Goal: Task Accomplishment & Management: Use online tool/utility

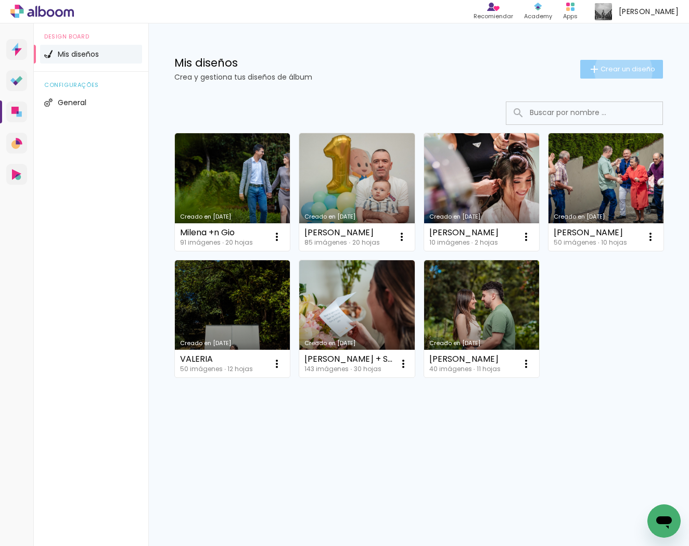
click at [622, 71] on span "Crear un diseño" at bounding box center [627, 69] width 55 height 7
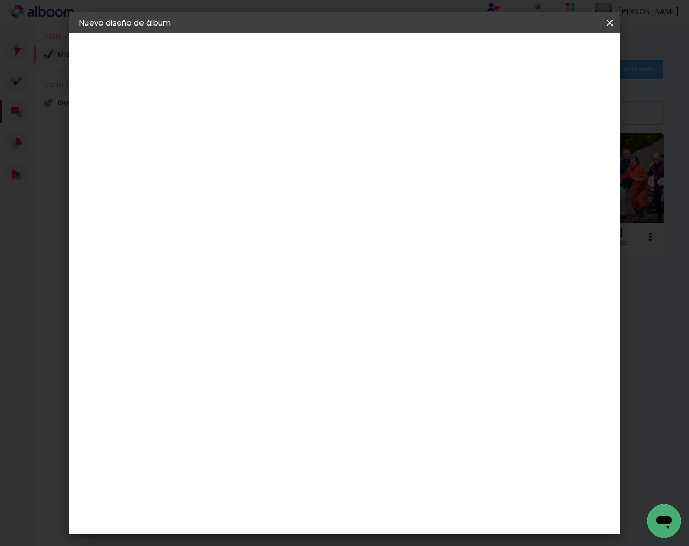
click at [249, 148] on div at bounding box center [249, 148] width 0 height 1
click at [249, 146] on input at bounding box center [249, 140] width 0 height 16
type input "Rafa"
type paper-input "Rafa"
click at [0, 0] on slot "Avanzar" at bounding box center [0, 0] width 0 height 0
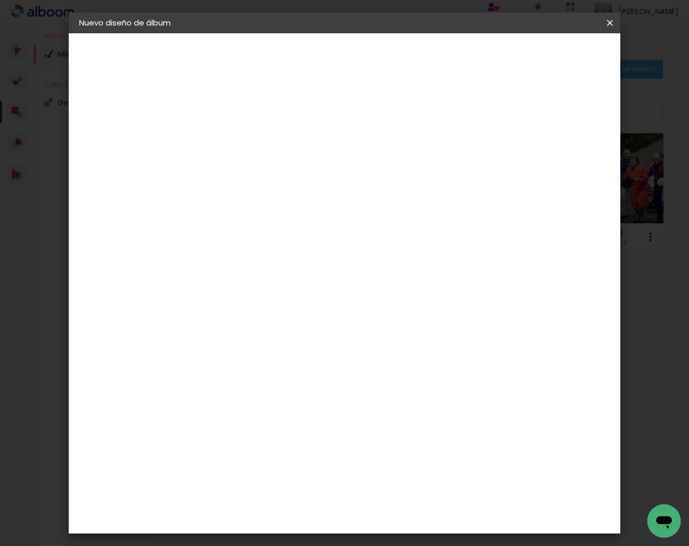
click at [396, 151] on paper-item "Tamaño libre" at bounding box center [352, 158] width 88 height 23
drag, startPoint x: 574, startPoint y: 52, endPoint x: 567, endPoint y: 57, distance: 8.7
click at [0, 0] on slot "Avanzar" at bounding box center [0, 0] width 0 height 0
drag, startPoint x: 224, startPoint y: 267, endPoint x: 203, endPoint y: 266, distance: 20.4
click at [203, 33] on quentale-album-spec "Empezar diseño Empezar diseño" at bounding box center [344, 33] width 551 height 0
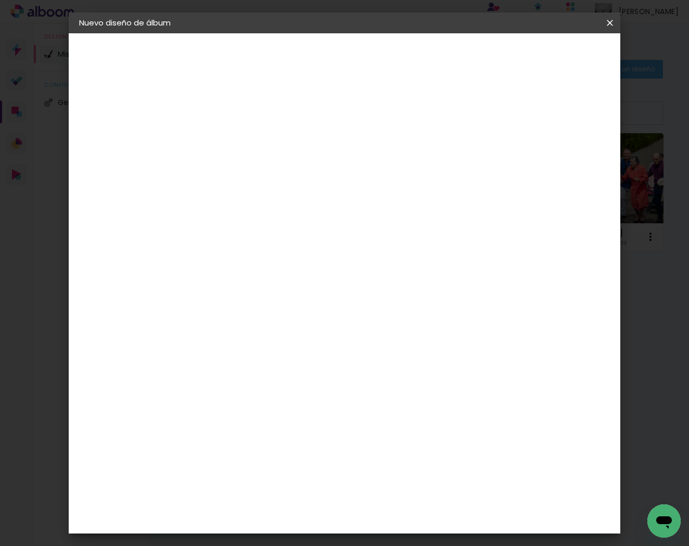
type input "3"
type input "20"
type paper-input "20"
drag, startPoint x: 416, startPoint y: 329, endPoint x: 406, endPoint y: 330, distance: 10.4
click at [406, 330] on div "60" at bounding box center [412, 327] width 40 height 16
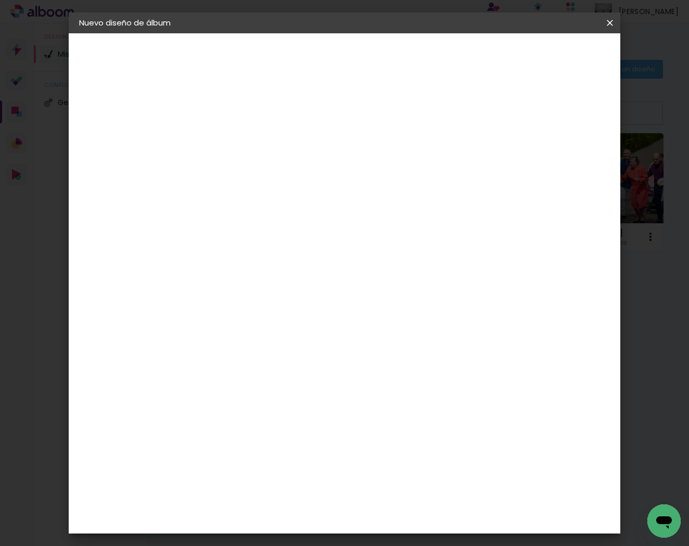
type input "6"
type input "40"
type paper-input "40"
type input "4"
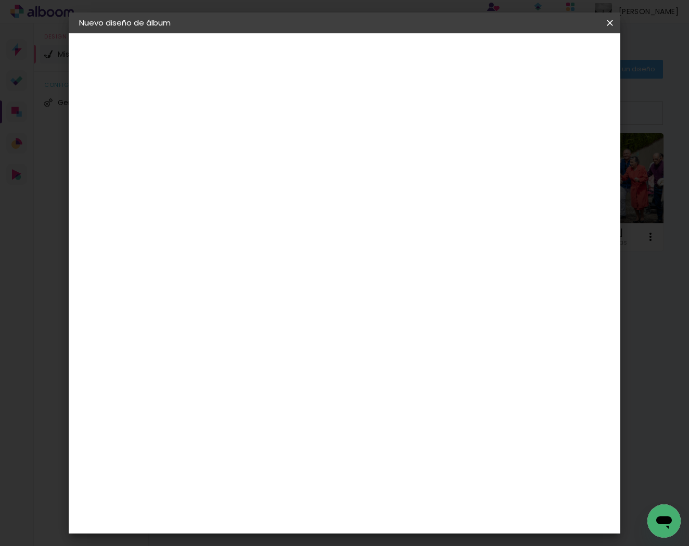
type paper-input "4"
click at [567, 162] on input "4" at bounding box center [563, 157] width 19 height 16
type input "3"
type paper-input "3"
click at [567, 162] on input "3" at bounding box center [566, 157] width 19 height 16
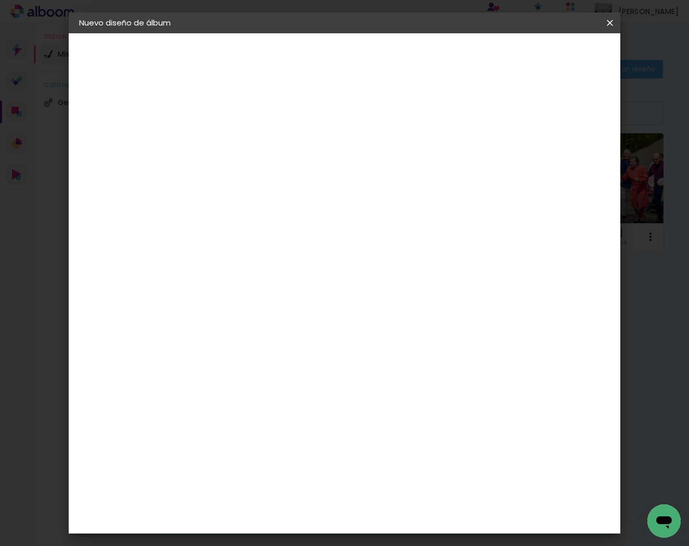
type input "2"
type paper-input "2"
click at [570, 161] on input "2" at bounding box center [567, 157] width 19 height 16
type input "1"
type paper-input "1"
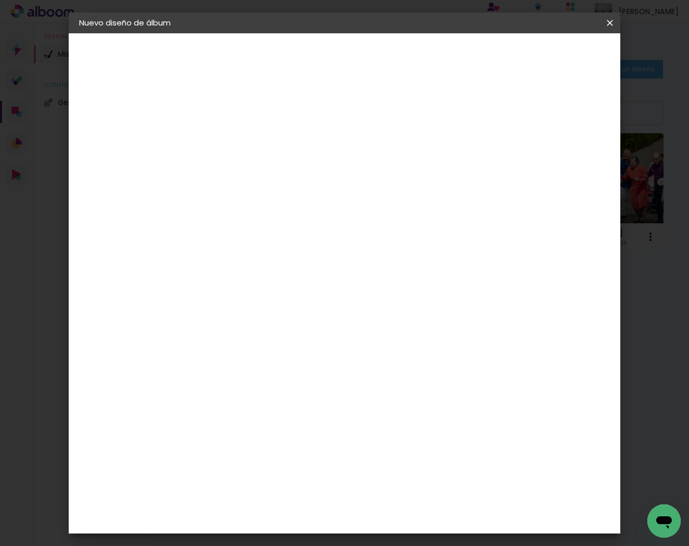
click at [571, 161] on input "1" at bounding box center [568, 157] width 19 height 16
type input "0"
click at [571, 160] on input "0" at bounding box center [568, 157] width 19 height 16
drag, startPoint x: 571, startPoint y: 60, endPoint x: 450, endPoint y: 280, distance: 250.6
click at [562, 60] on paper-button "Empezar diseño" at bounding box center [523, 55] width 79 height 18
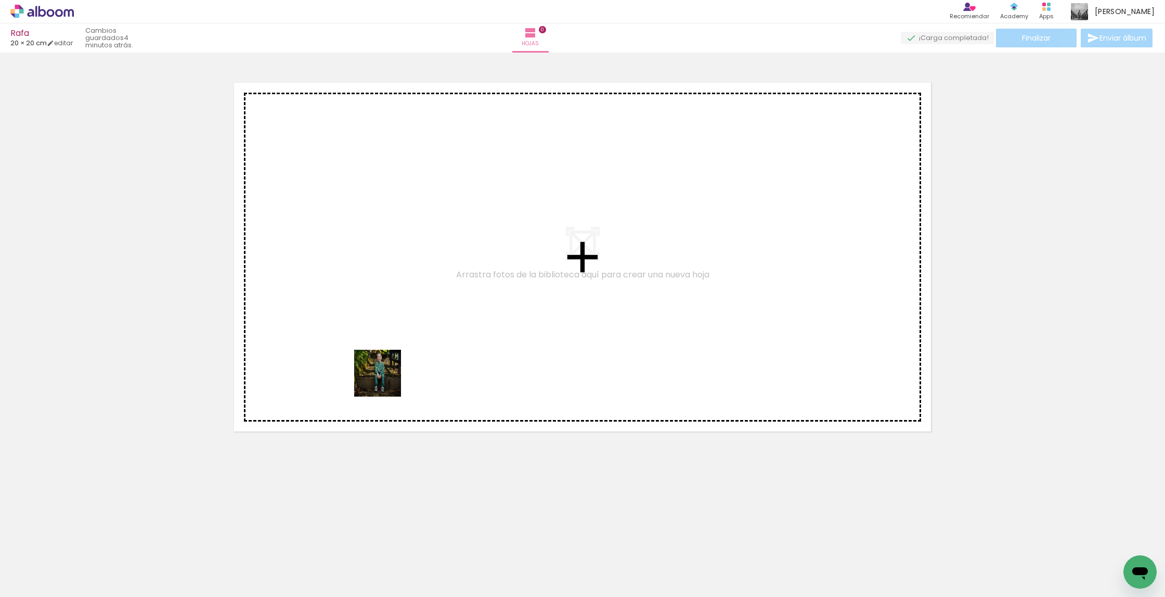
drag, startPoint x: 152, startPoint y: 529, endPoint x: 406, endPoint y: 370, distance: 299.4
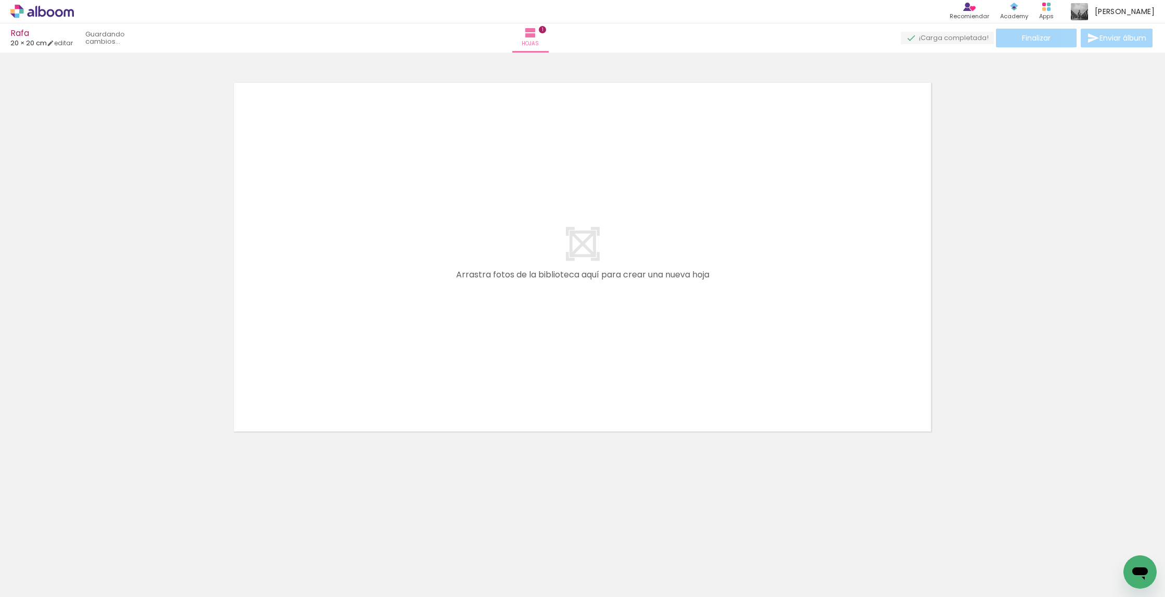
click at [406, 370] on quentale-workspace at bounding box center [582, 298] width 1165 height 597
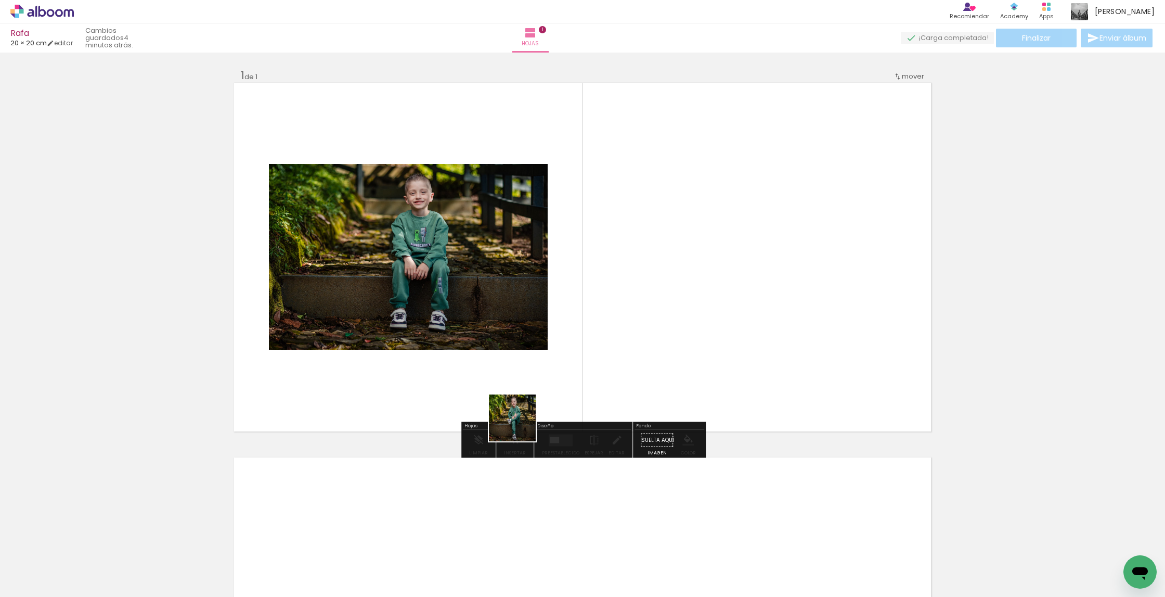
drag, startPoint x: 361, startPoint y: 492, endPoint x: 598, endPoint y: 382, distance: 261.2
click at [598, 382] on quentale-workspace at bounding box center [582, 298] width 1165 height 597
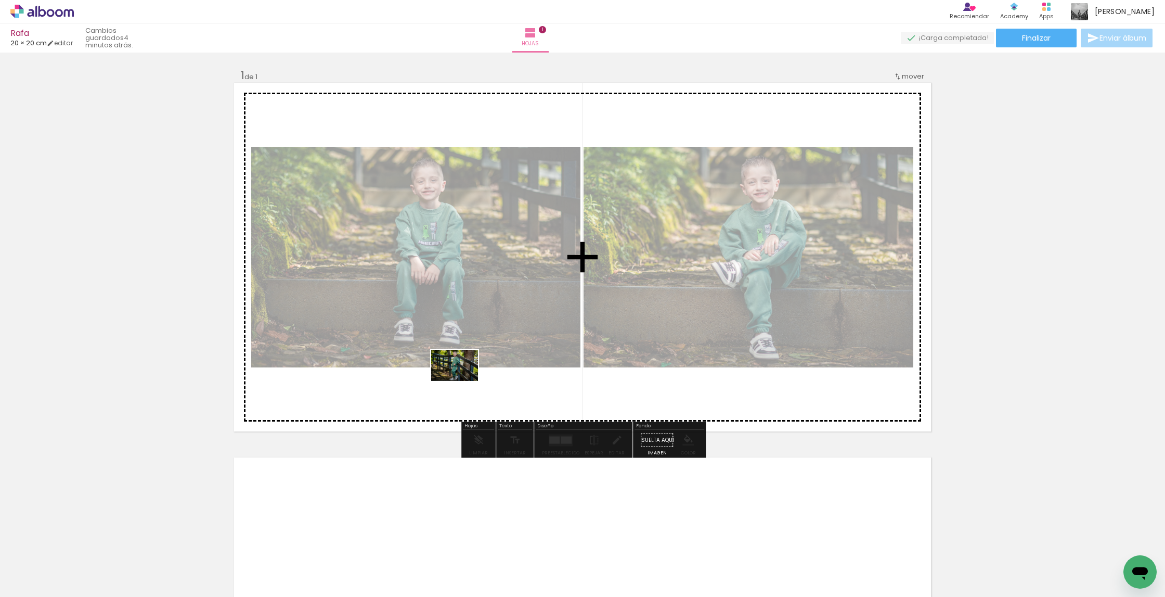
drag, startPoint x: 233, startPoint y: 568, endPoint x: 463, endPoint y: 381, distance: 296.3
click at [463, 381] on quentale-workspace at bounding box center [582, 298] width 1165 height 597
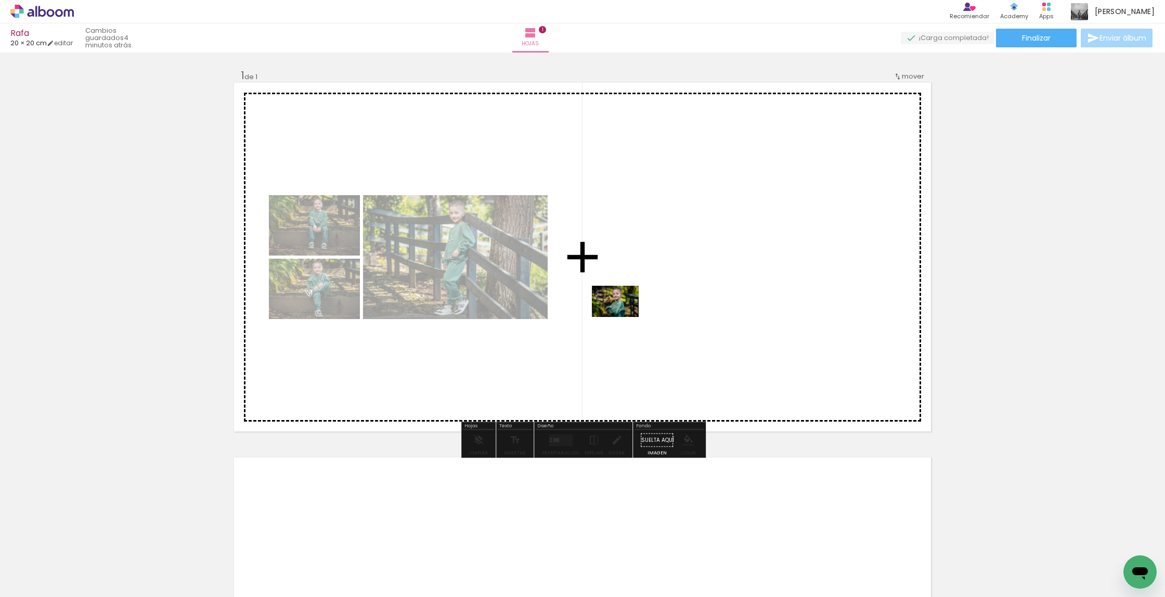
drag, startPoint x: 286, startPoint y: 565, endPoint x: 632, endPoint y: 314, distance: 427.3
click at [632, 314] on quentale-workspace at bounding box center [582, 298] width 1165 height 597
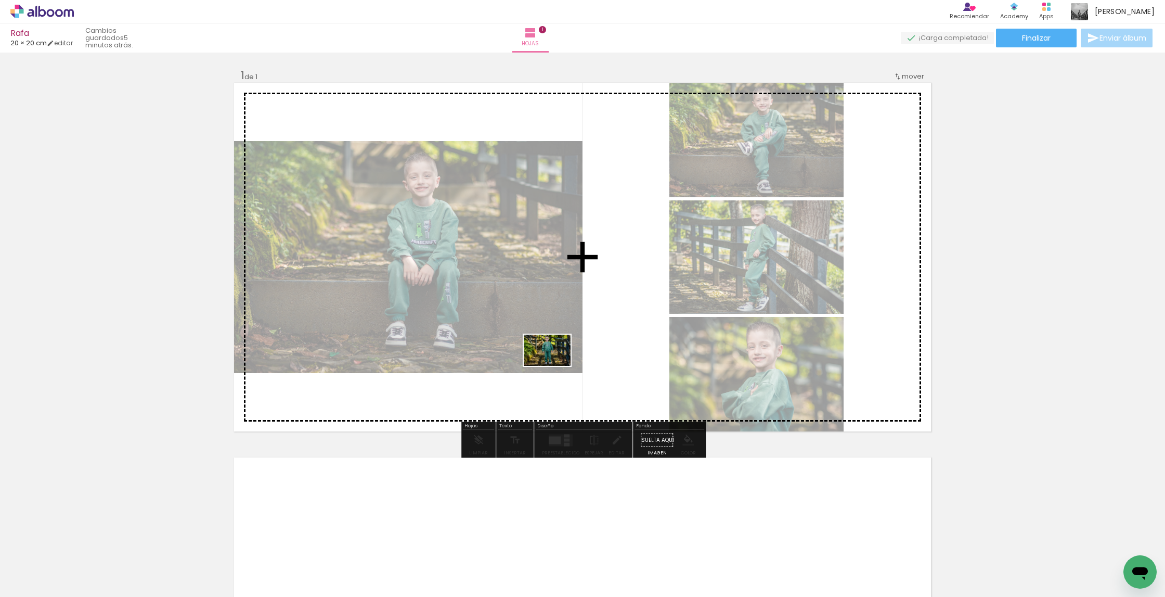
drag, startPoint x: 345, startPoint y: 567, endPoint x: 542, endPoint y: 387, distance: 266.2
click at [555, 366] on quentale-workspace at bounding box center [582, 298] width 1165 height 597
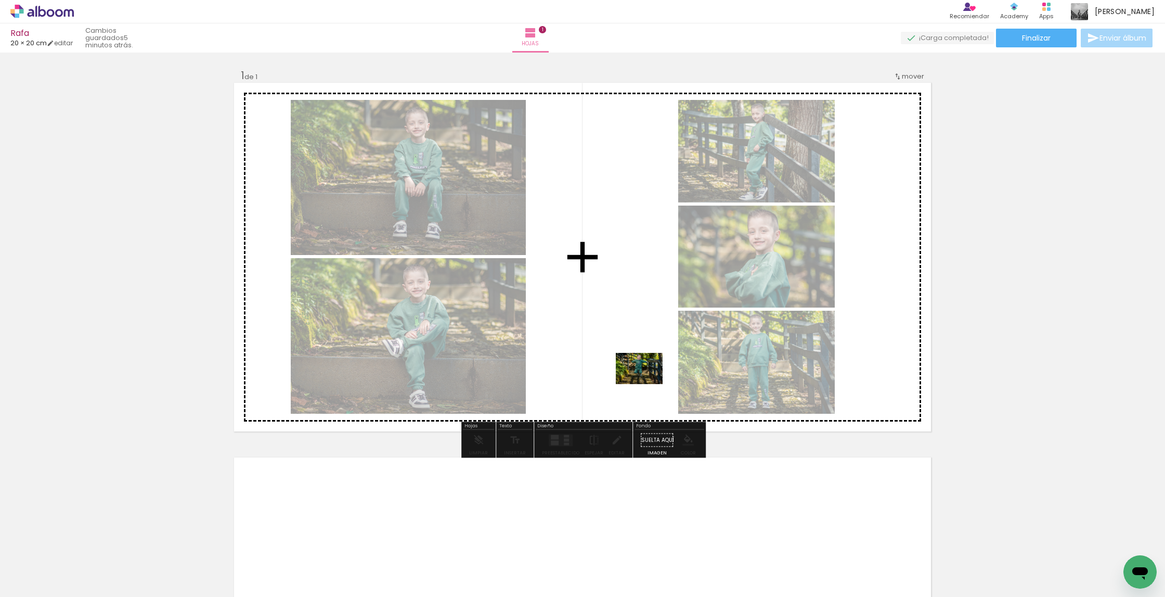
drag, startPoint x: 398, startPoint y: 557, endPoint x: 647, endPoint y: 384, distance: 303.5
click at [647, 384] on quentale-workspace at bounding box center [582, 298] width 1165 height 597
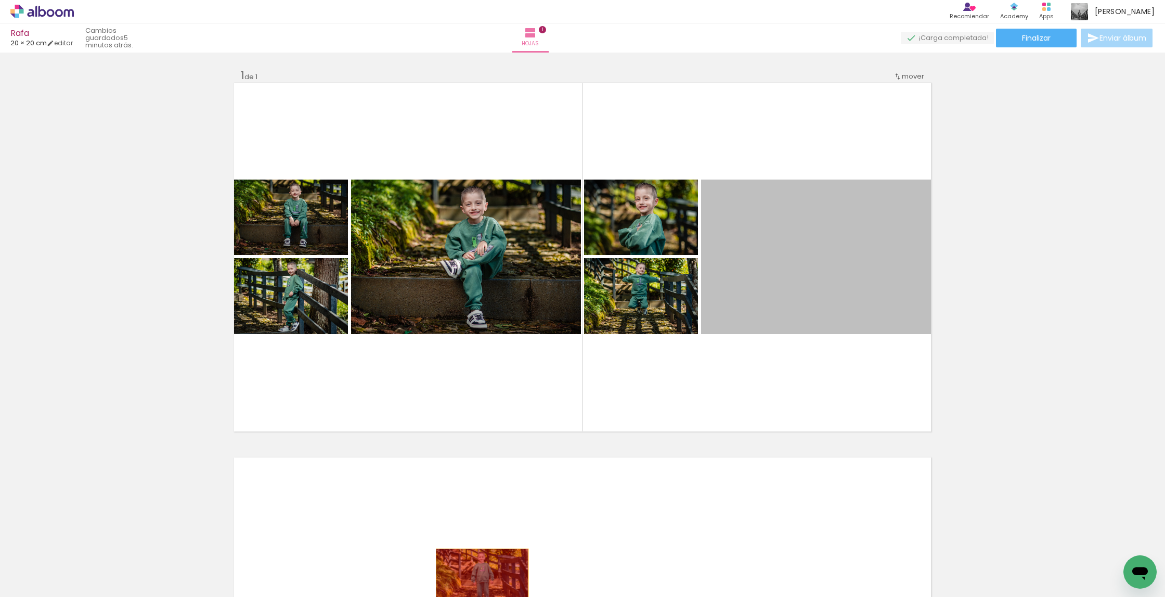
scroll to position [2, 0]
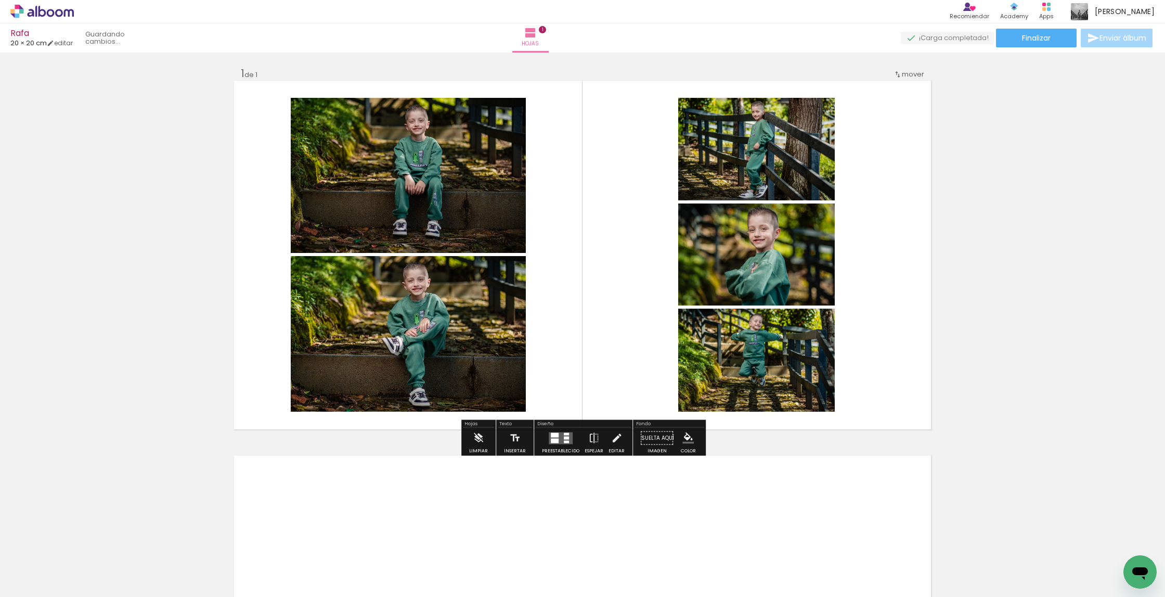
drag, startPoint x: 833, startPoint y: 259, endPoint x: 473, endPoint y: 564, distance: 472.1
click at [473, 545] on quentale-workspace at bounding box center [582, 298] width 1165 height 597
click at [553, 437] on div at bounding box center [555, 434] width 8 height 5
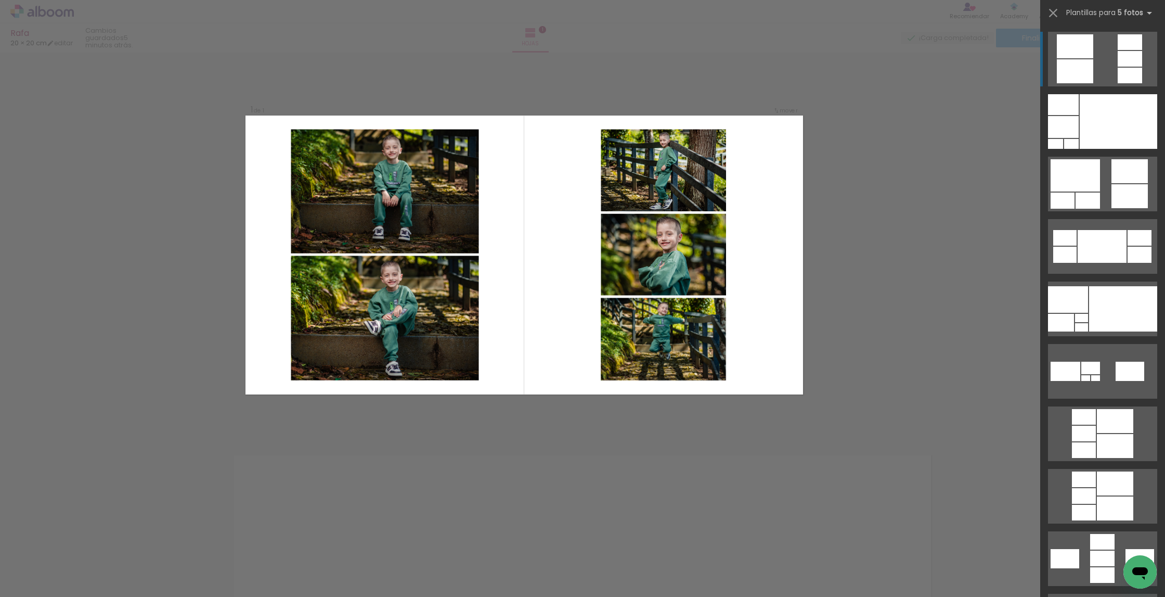
scroll to position [0, 0]
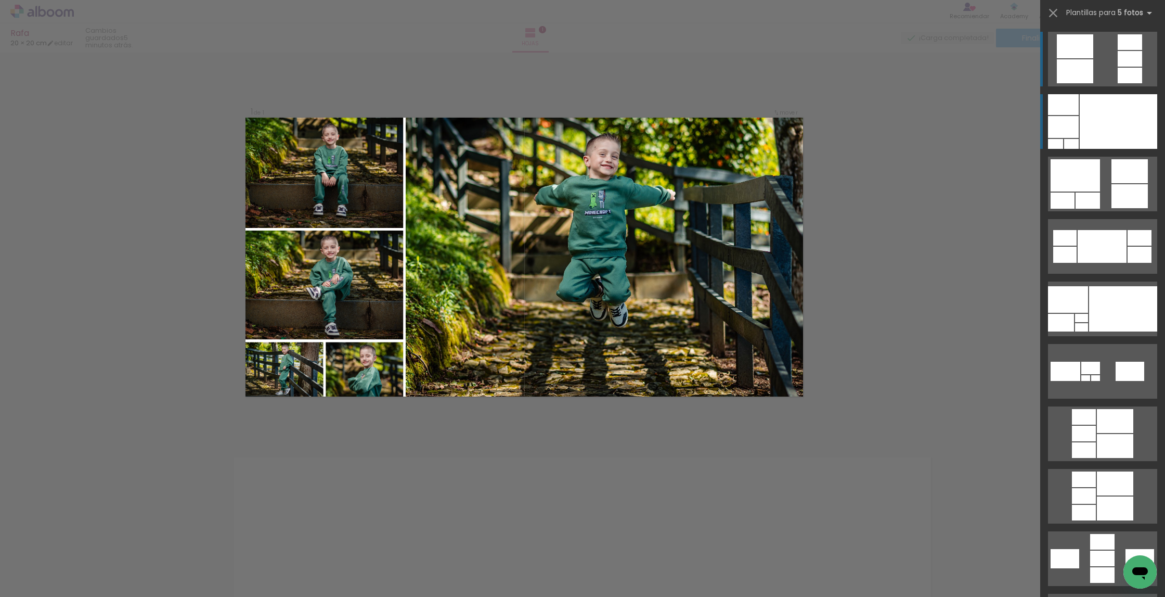
click at [688, 109] on div at bounding box center [1119, 121] width 78 height 55
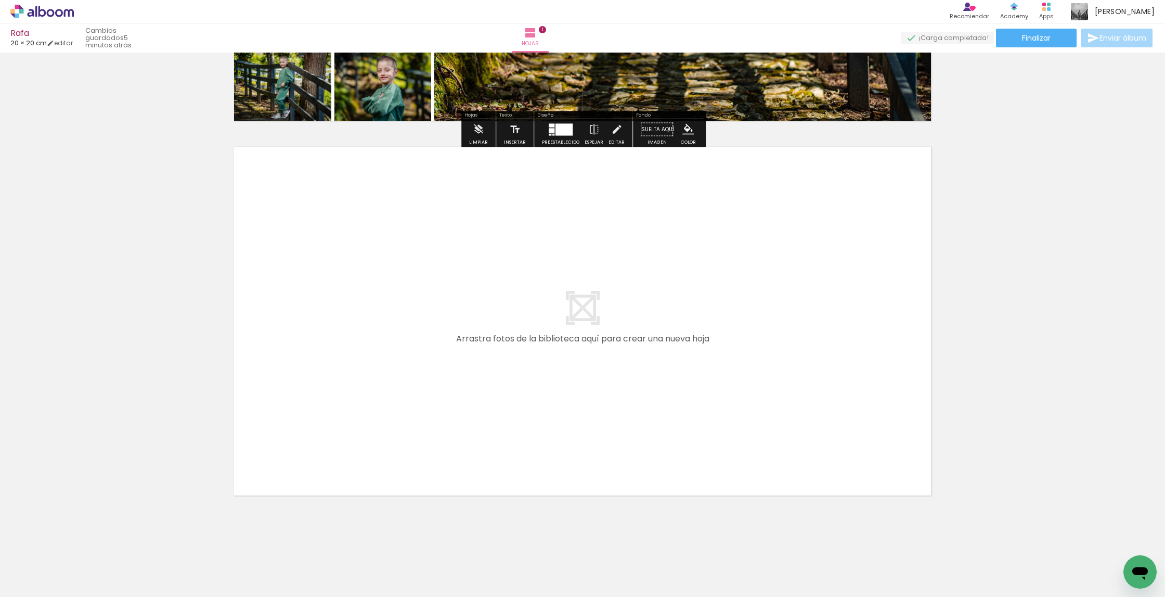
scroll to position [311, 0]
drag, startPoint x: 458, startPoint y: 557, endPoint x: 516, endPoint y: 450, distance: 122.2
click at [516, 450] on quentale-workspace at bounding box center [582, 298] width 1165 height 597
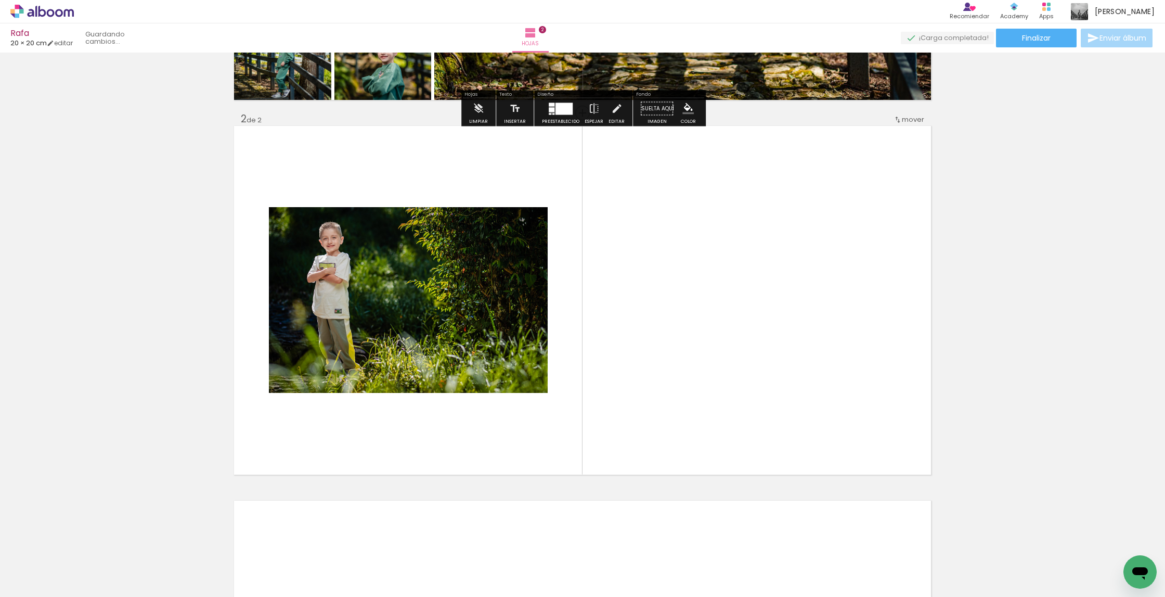
scroll to position [339, 0]
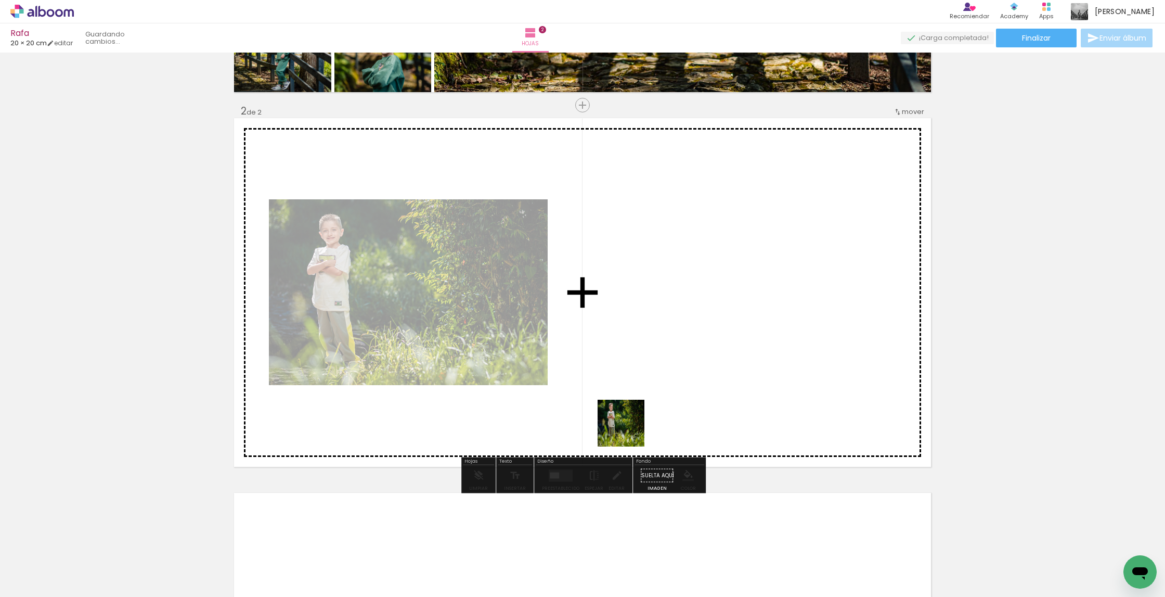
click at [663, 395] on quentale-workspace at bounding box center [582, 298] width 1165 height 597
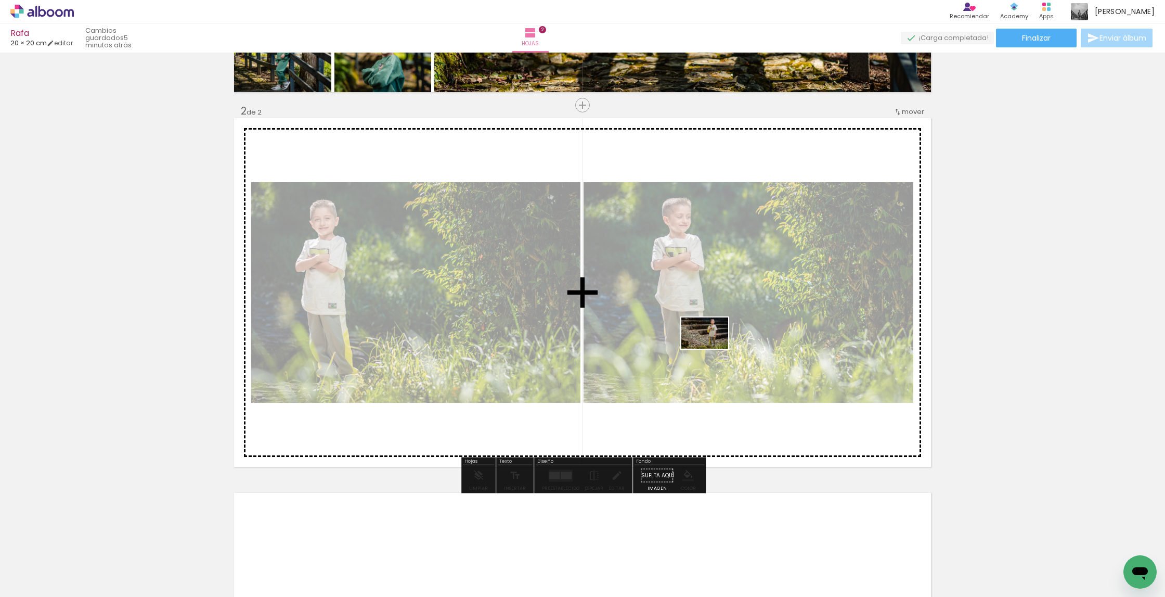
drag, startPoint x: 634, startPoint y: 553, endPoint x: 713, endPoint y: 349, distance: 218.6
click at [688, 349] on quentale-workspace at bounding box center [582, 298] width 1165 height 597
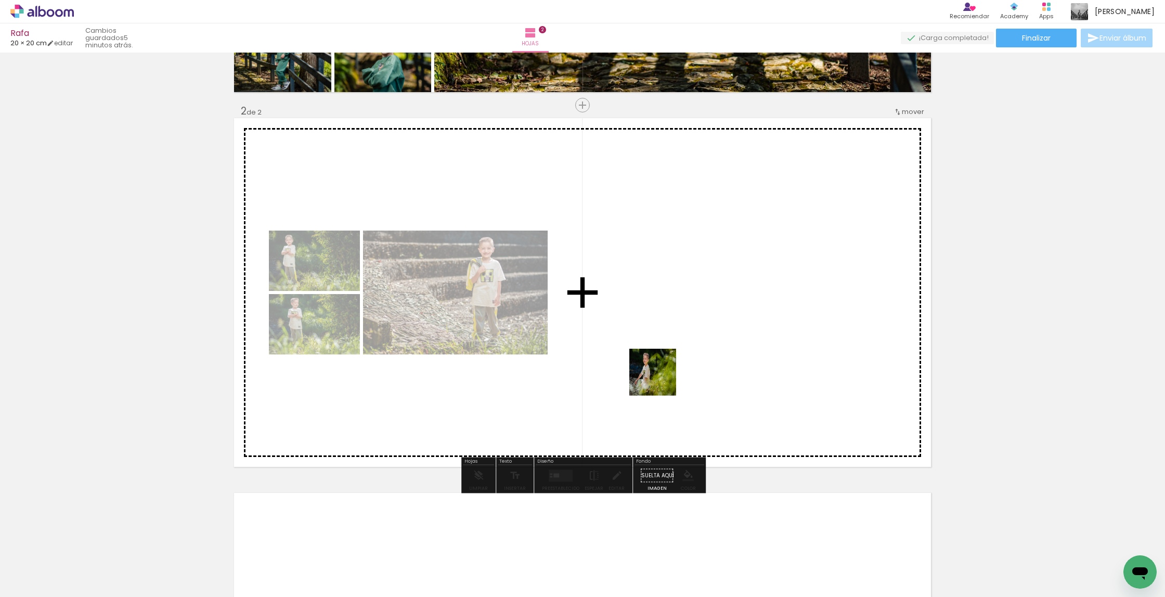
drag, startPoint x: 563, startPoint y: 564, endPoint x: 690, endPoint y: 350, distance: 248.7
click at [688, 350] on quentale-workspace at bounding box center [582, 298] width 1165 height 597
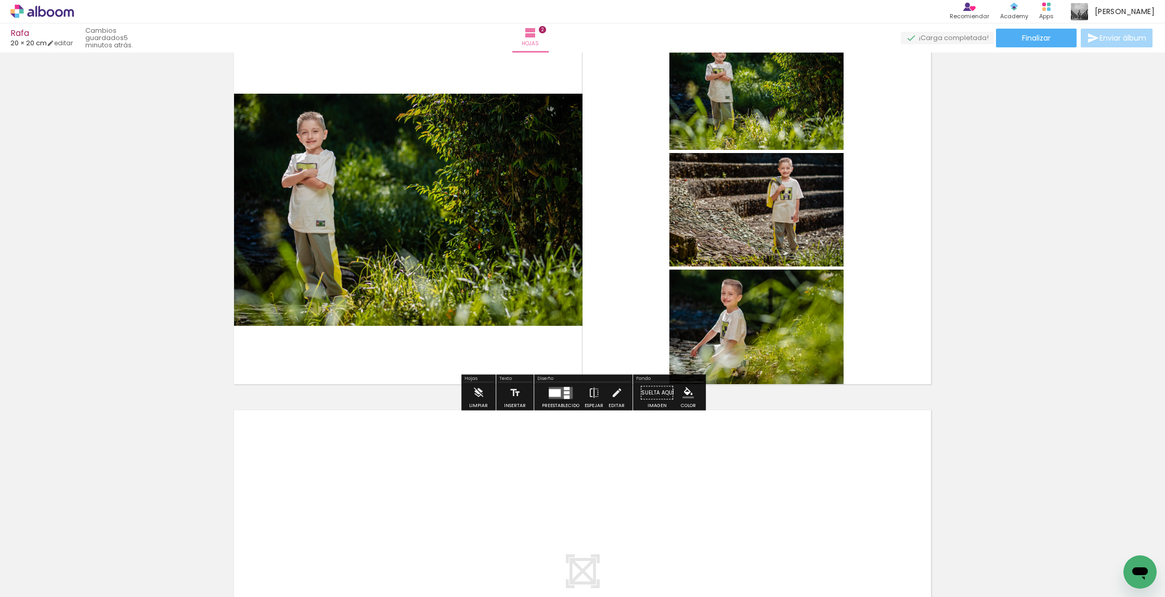
scroll to position [422, 0]
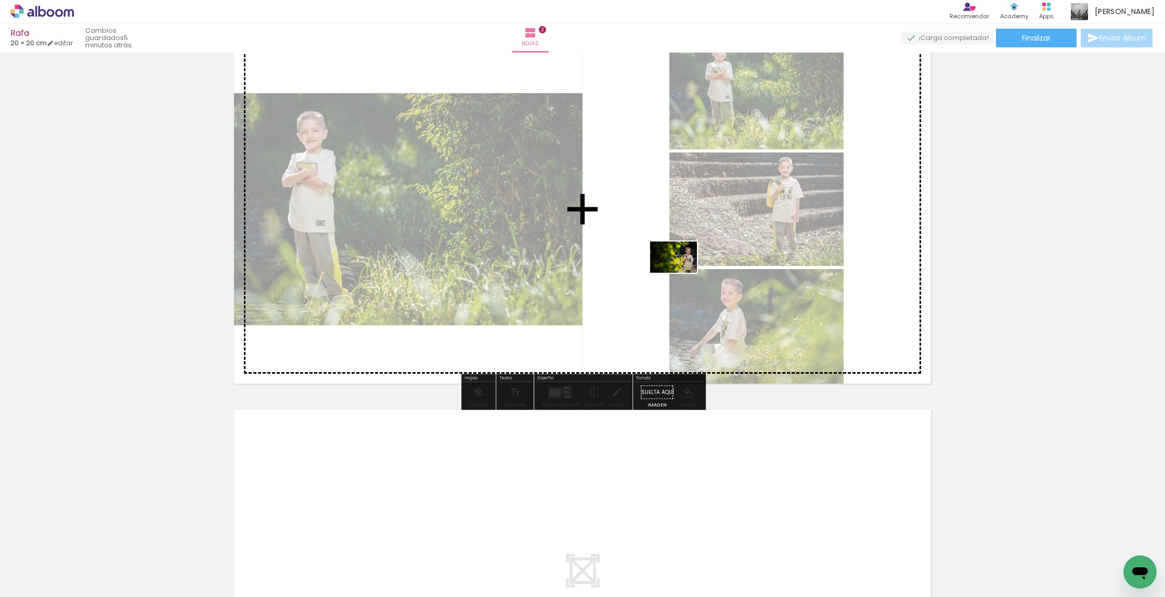
drag, startPoint x: 684, startPoint y: 547, endPoint x: 681, endPoint y: 273, distance: 274.2
click at [681, 273] on quentale-workspace at bounding box center [582, 298] width 1165 height 597
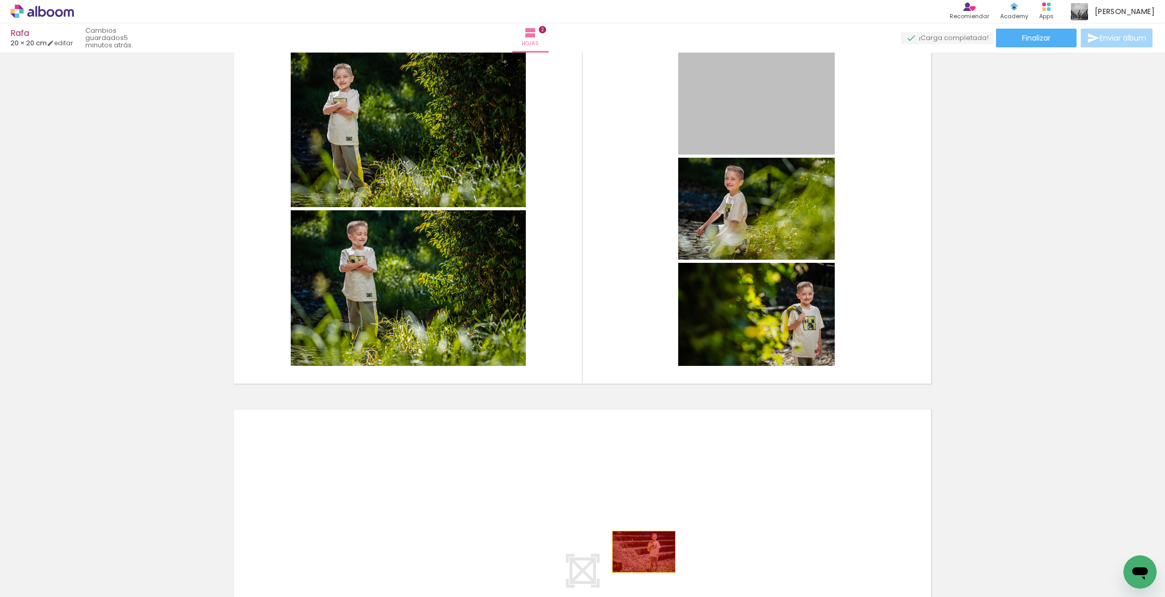
drag, startPoint x: 771, startPoint y: 114, endPoint x: 644, endPoint y: 553, distance: 456.5
click at [644, 545] on quentale-workspace at bounding box center [582, 298] width 1165 height 597
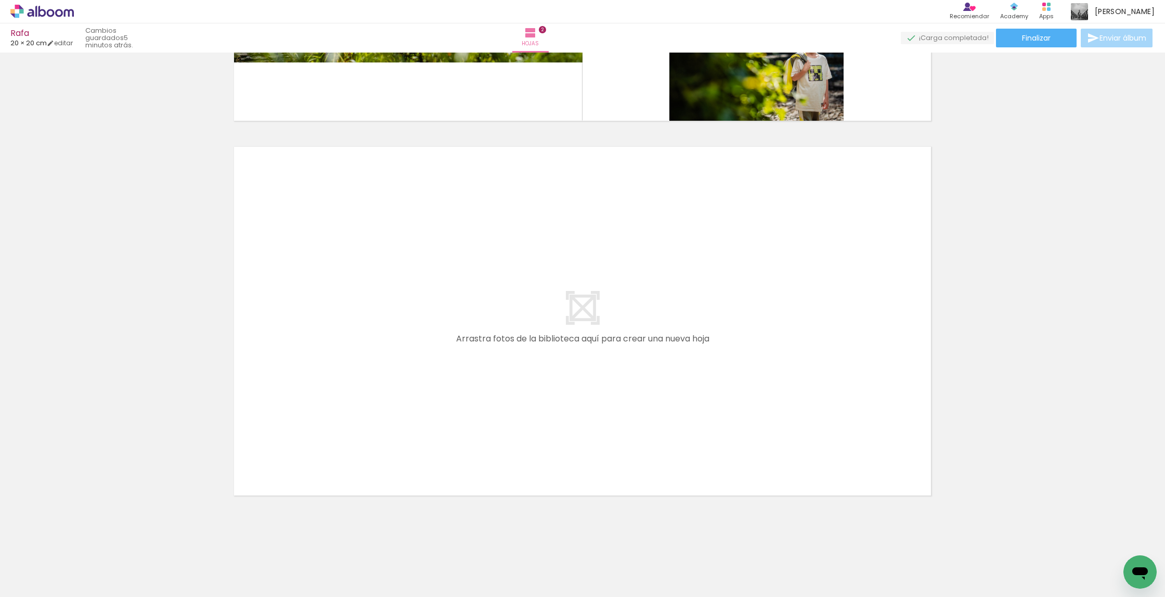
scroll to position [0, 207]
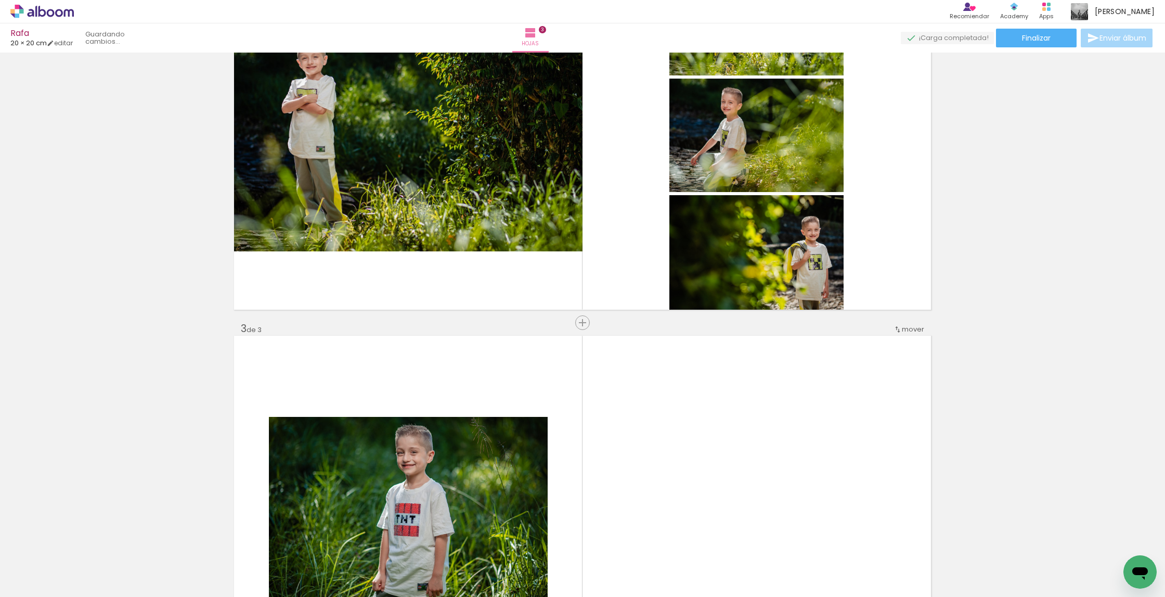
drag, startPoint x: 612, startPoint y: 569, endPoint x: 636, endPoint y: 464, distance: 107.3
click at [636, 464] on quentale-workspace at bounding box center [582, 298] width 1165 height 597
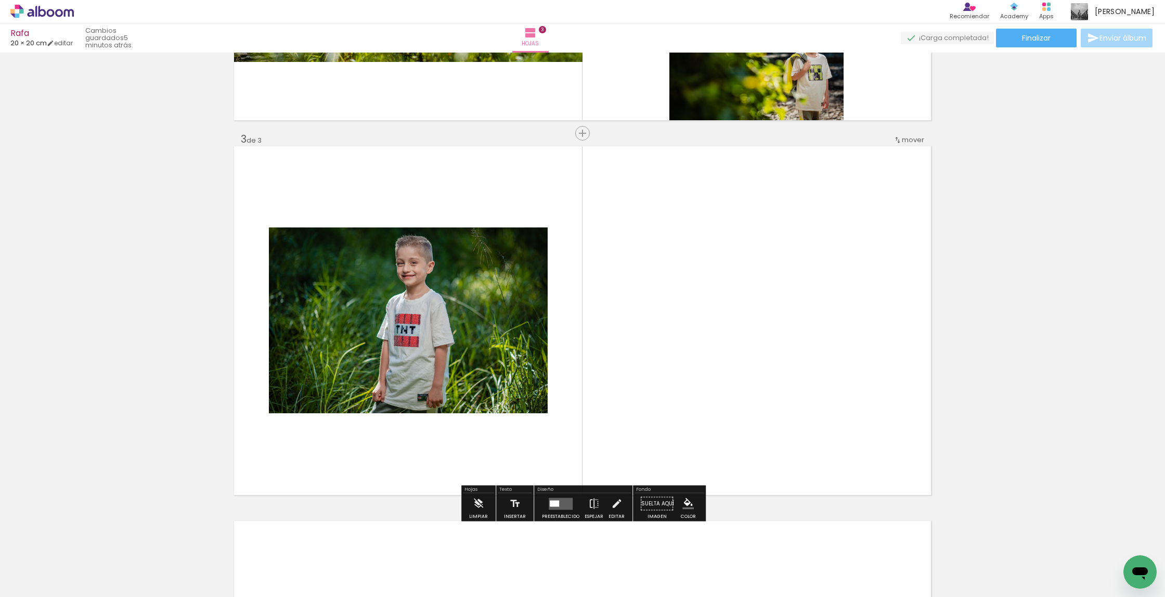
scroll to position [714, 0]
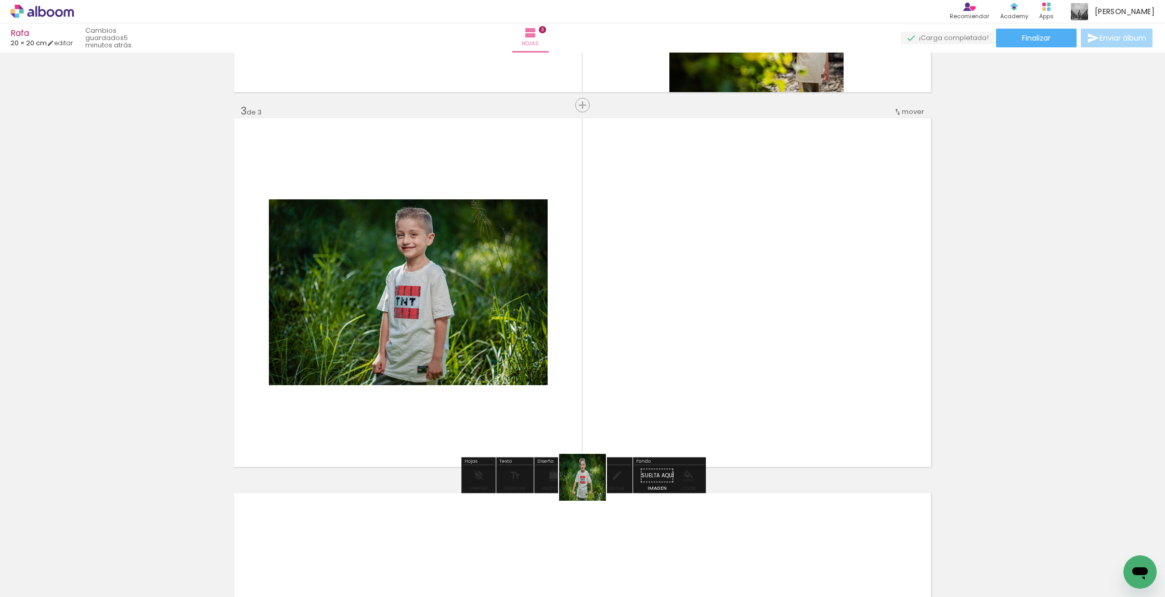
drag, startPoint x: 591, startPoint y: 485, endPoint x: 704, endPoint y: 356, distance: 172.1
click at [688, 356] on quentale-workspace at bounding box center [582, 298] width 1165 height 597
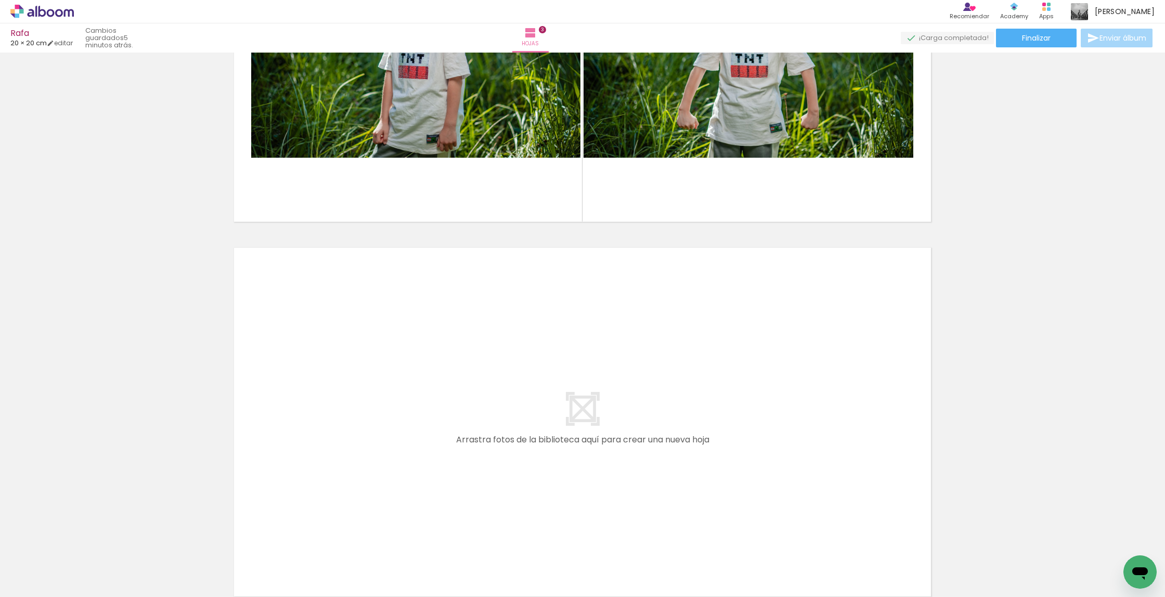
scroll to position [957, 0]
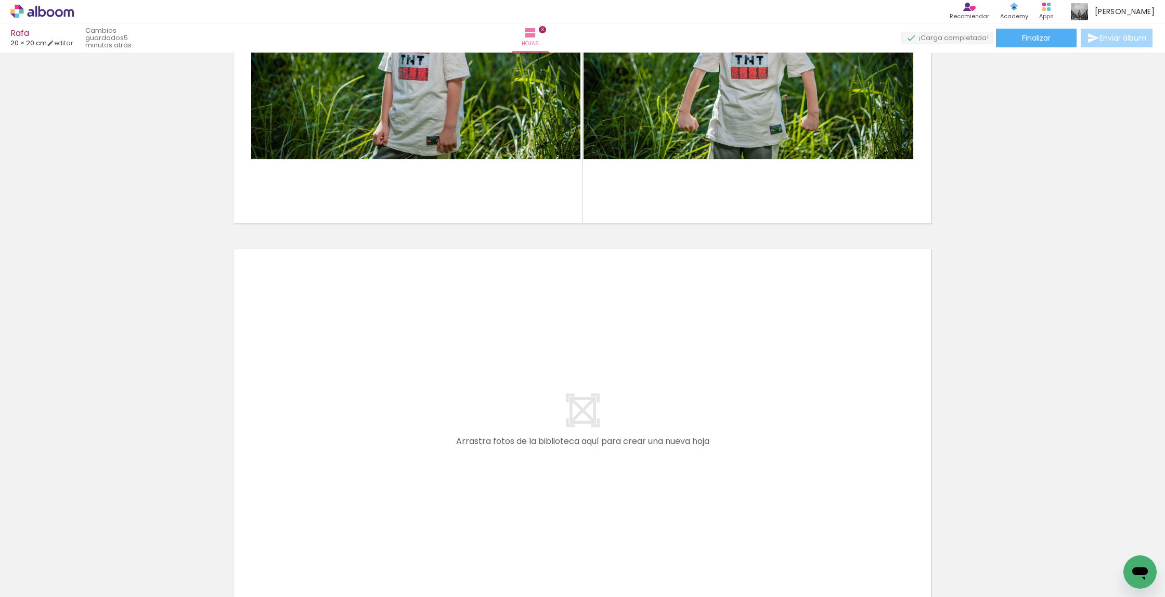
click at [500, 545] on div at bounding box center [482, 562] width 52 height 34
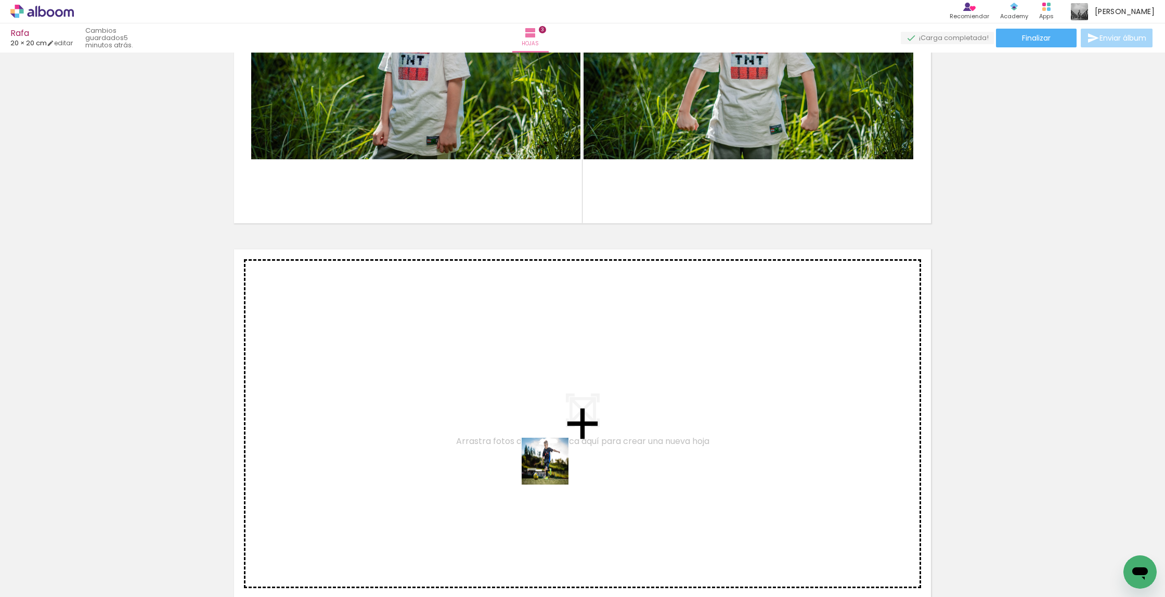
click at [572, 432] on quentale-workspace at bounding box center [582, 298] width 1165 height 597
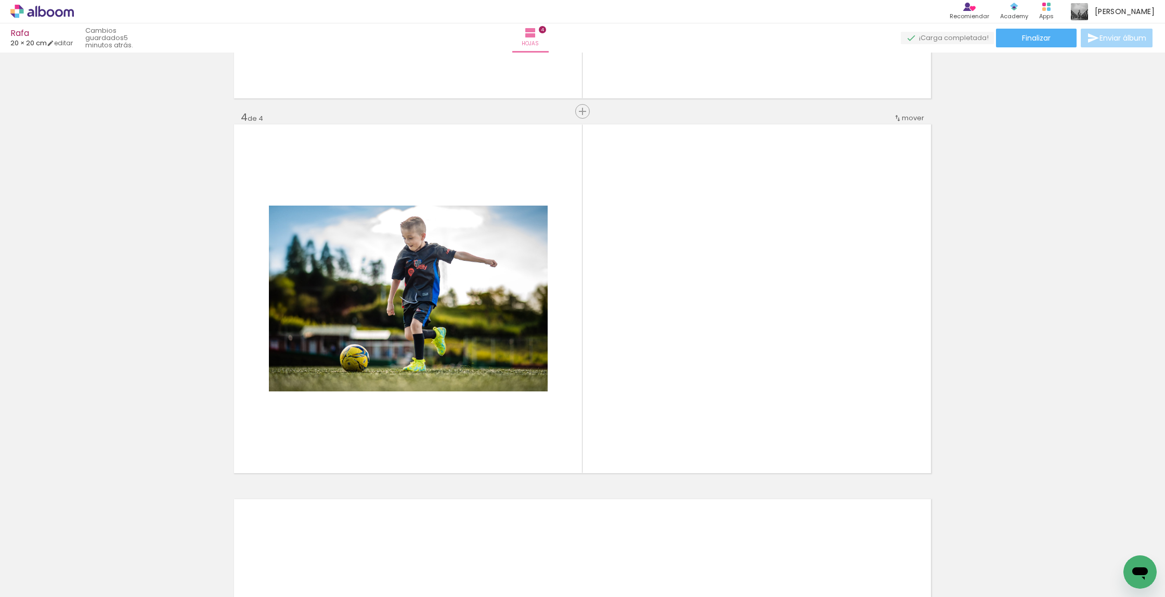
scroll to position [1088, 0]
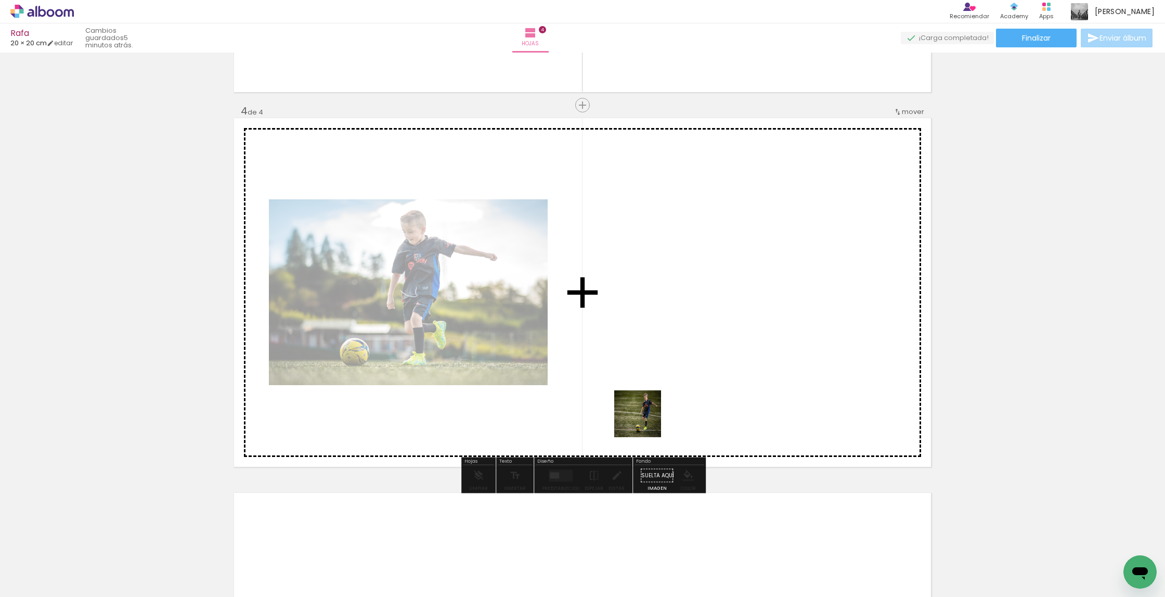
click at [683, 368] on quentale-workspace at bounding box center [582, 298] width 1165 height 597
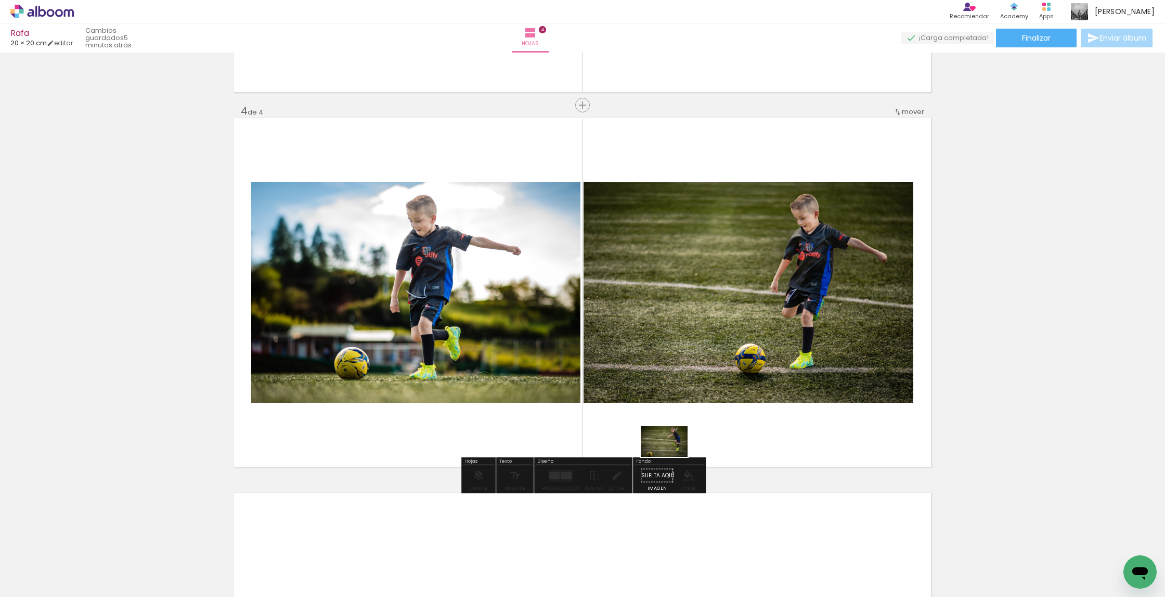
drag, startPoint x: 625, startPoint y: 554, endPoint x: 673, endPoint y: 456, distance: 108.9
click at [672, 457] on quentale-workspace at bounding box center [582, 298] width 1165 height 597
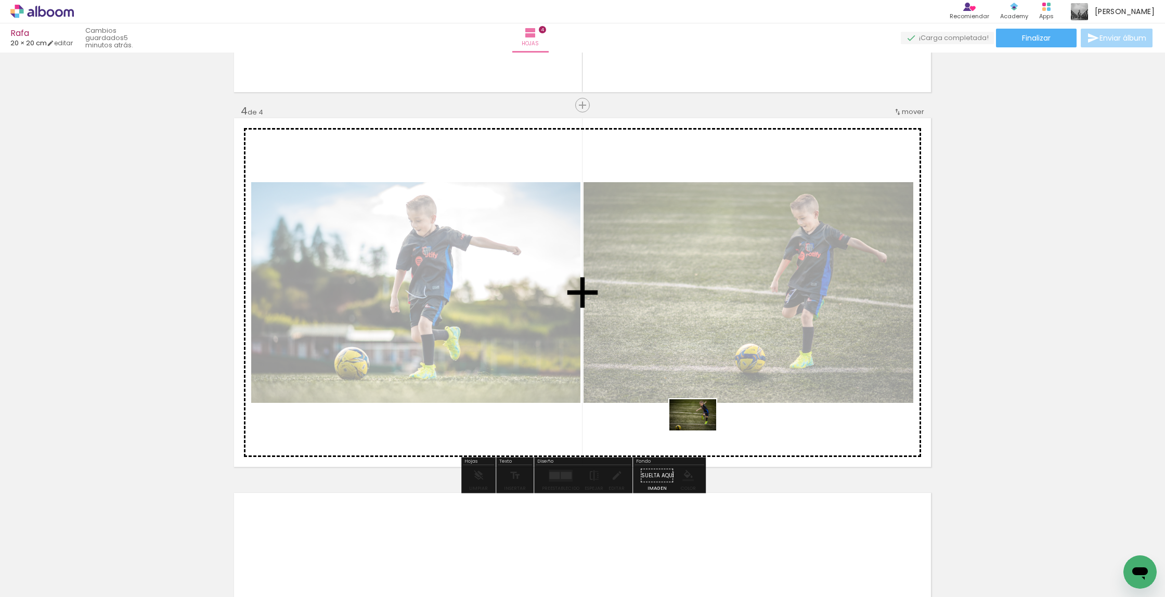
drag, startPoint x: 636, startPoint y: 543, endPoint x: 701, endPoint y: 430, distance: 129.8
click at [688, 430] on quentale-workspace at bounding box center [582, 298] width 1165 height 597
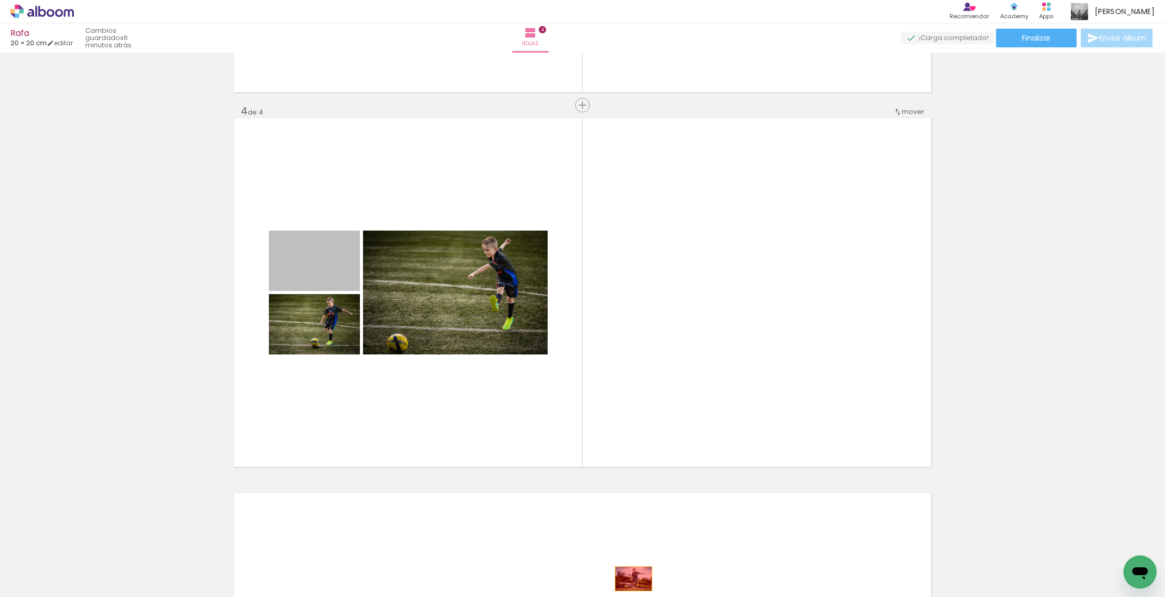
drag, startPoint x: 327, startPoint y: 260, endPoint x: 634, endPoint y: 579, distance: 442.3
click at [634, 545] on quentale-workspace at bounding box center [582, 298] width 1165 height 597
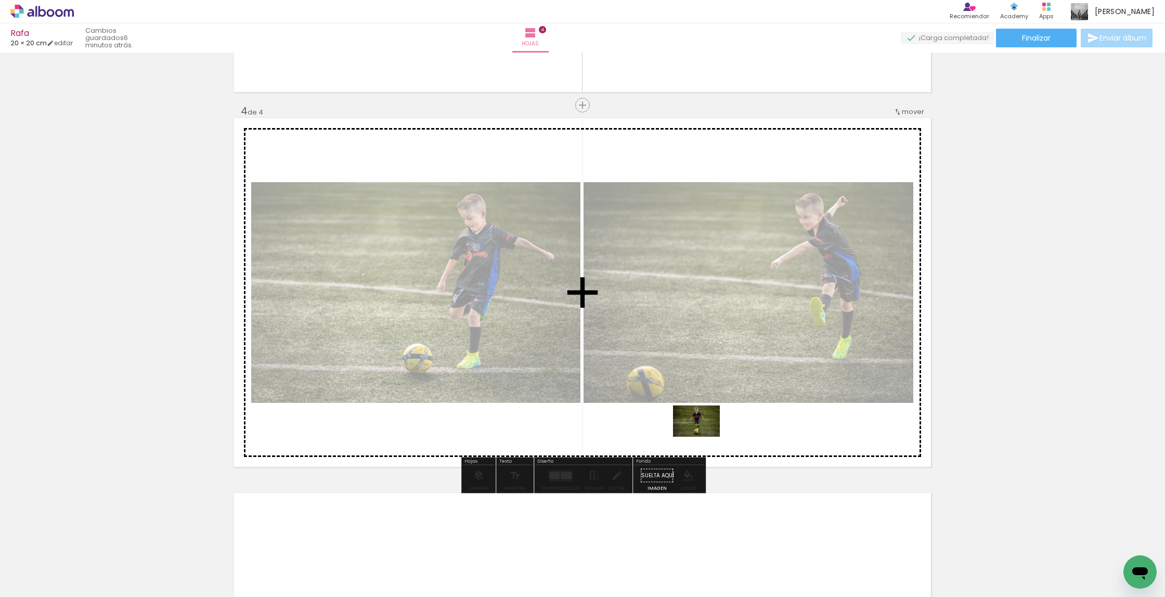
drag, startPoint x: 674, startPoint y: 567, endPoint x: 704, endPoint y: 436, distance: 134.0
click at [688, 436] on quentale-workspace at bounding box center [582, 298] width 1165 height 597
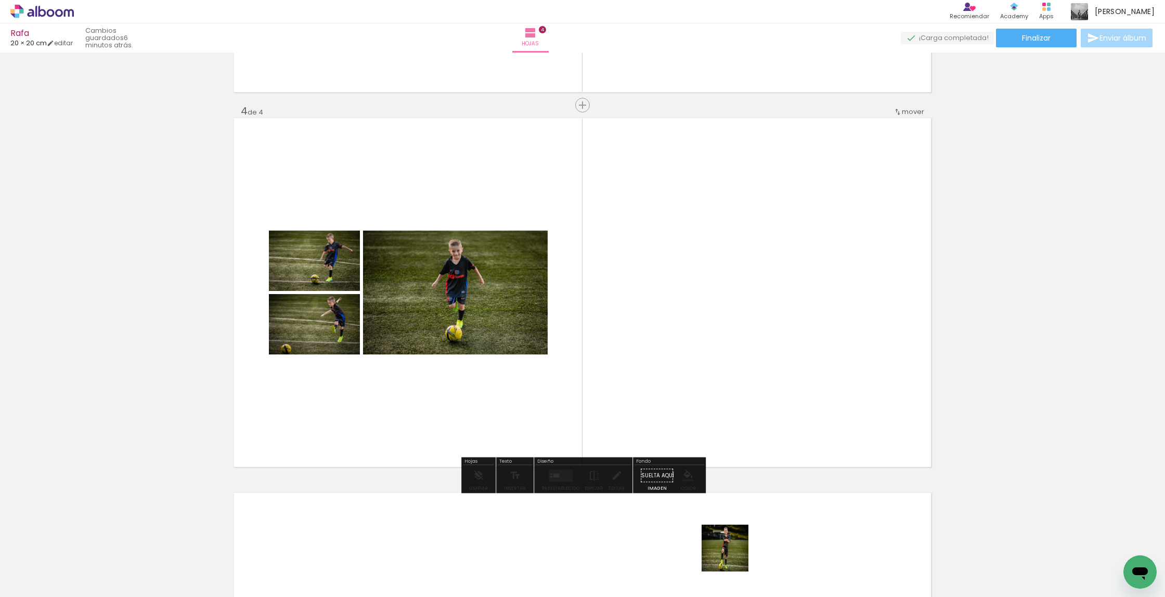
drag, startPoint x: 733, startPoint y: 556, endPoint x: 761, endPoint y: 387, distance: 171.4
click at [688, 387] on quentale-workspace at bounding box center [582, 298] width 1165 height 597
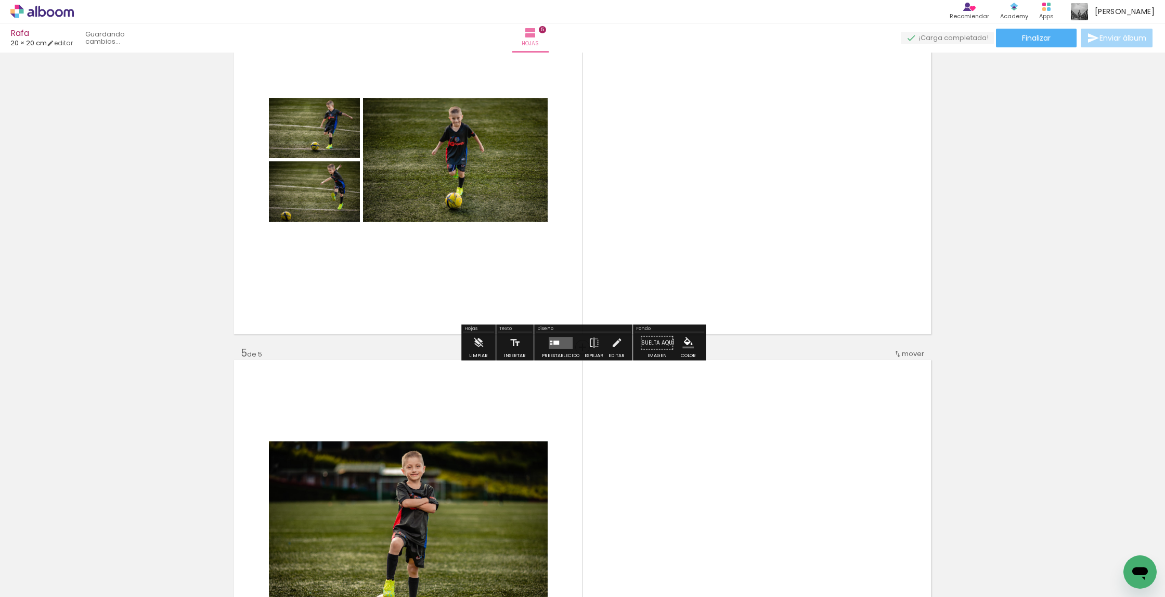
drag, startPoint x: 764, startPoint y: 336, endPoint x: 764, endPoint y: 452, distance: 115.5
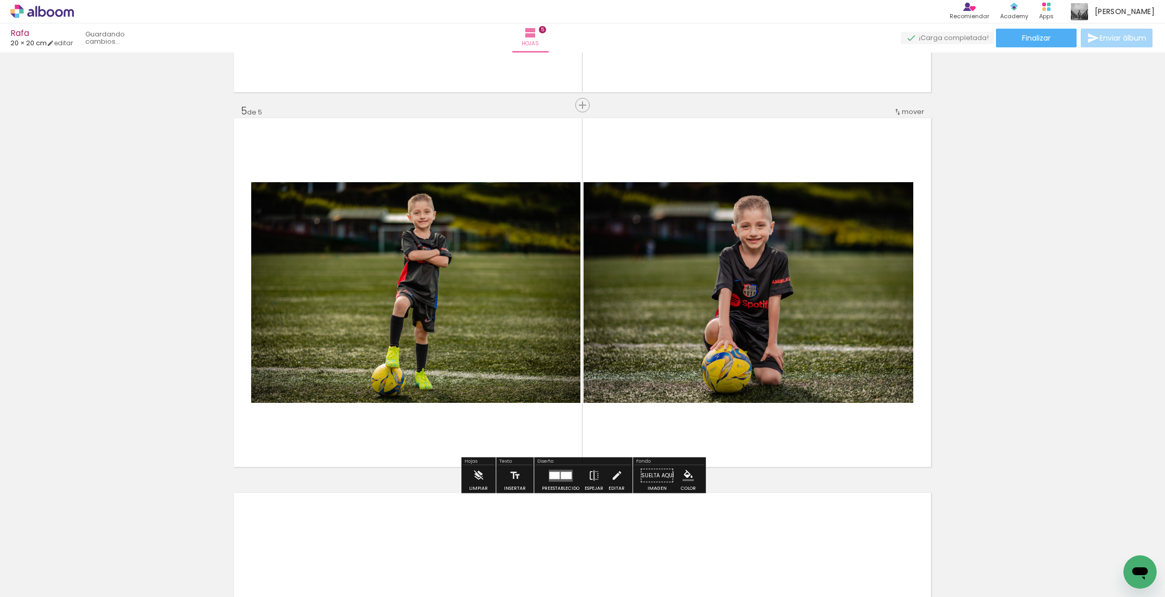
drag, startPoint x: 791, startPoint y: 498, endPoint x: 804, endPoint y: 311, distance: 188.3
click at [688, 311] on quentale-workspace at bounding box center [582, 298] width 1165 height 597
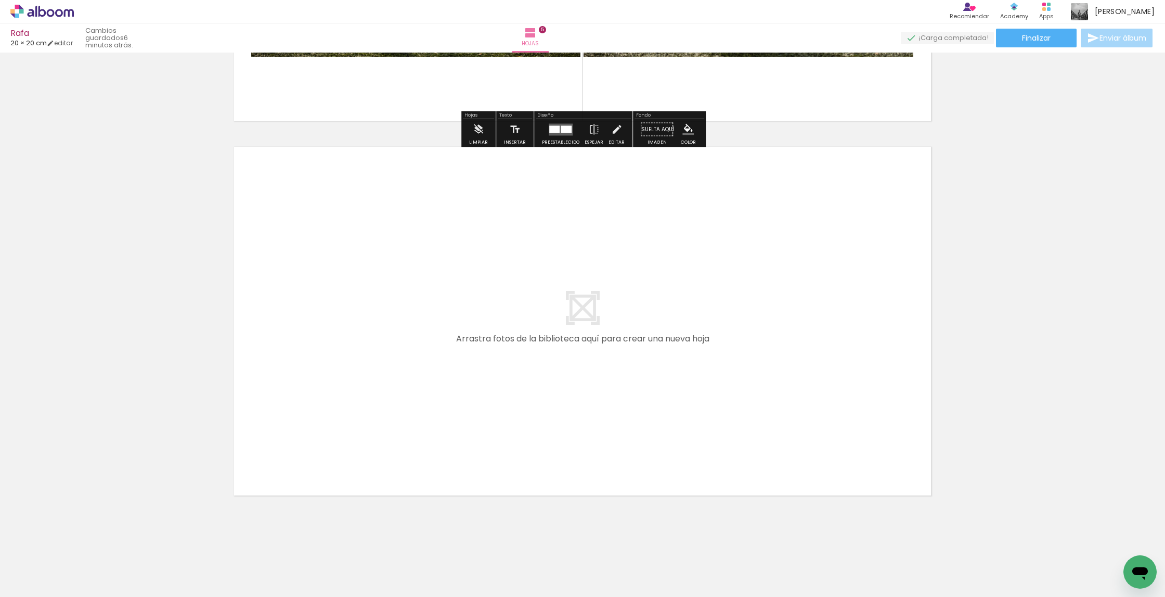
click at [688, 396] on quentale-workspace at bounding box center [582, 298] width 1165 height 597
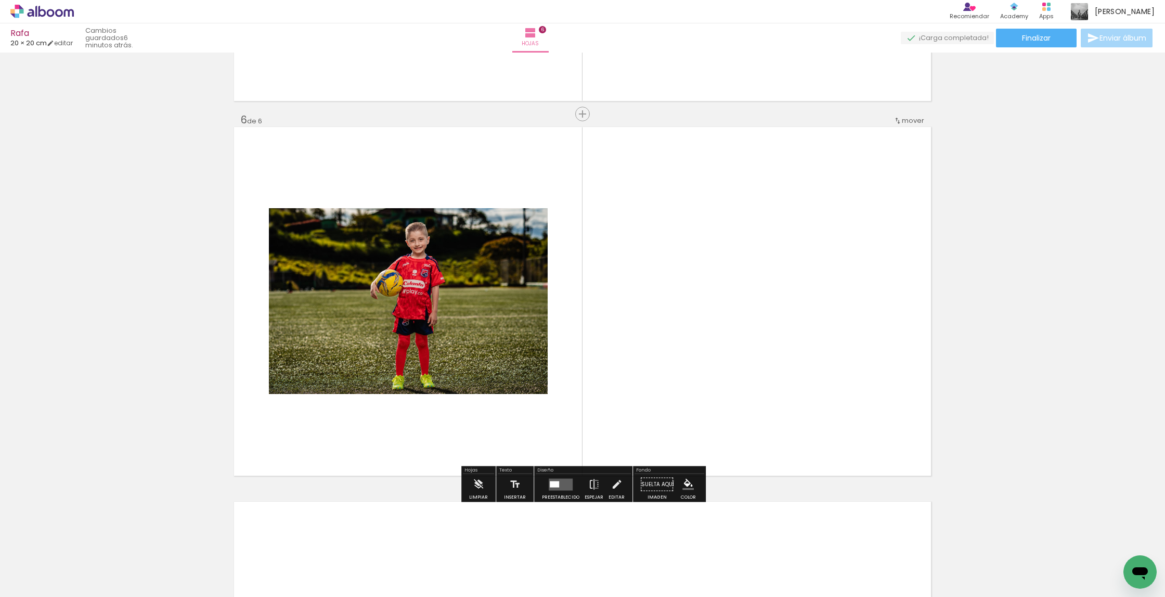
scroll to position [1838, 0]
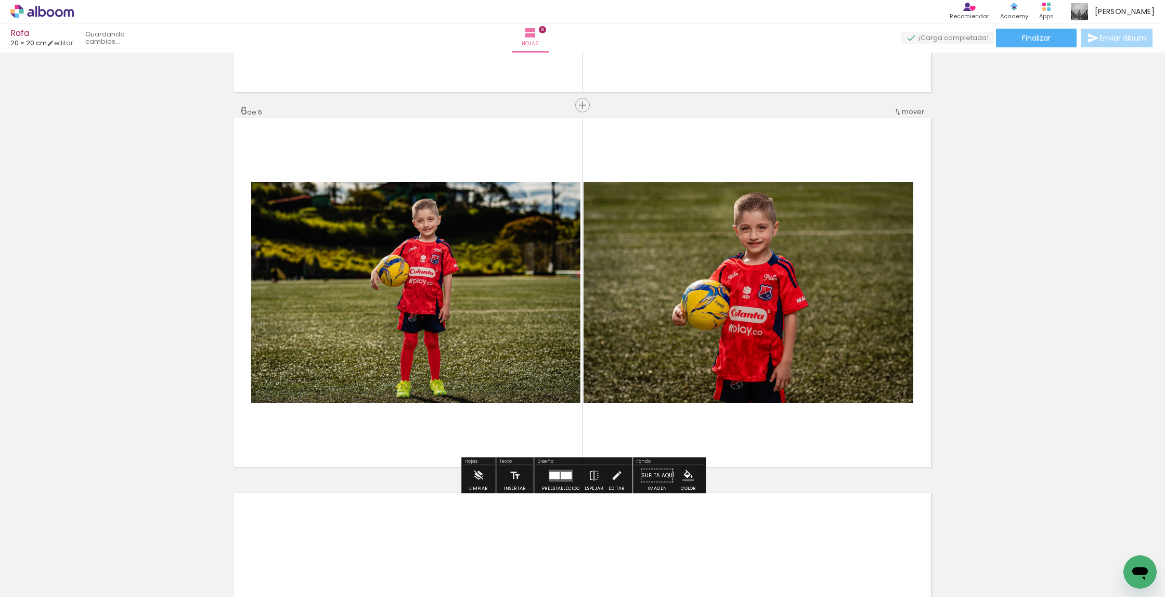
drag, startPoint x: 905, startPoint y: 548, endPoint x: 807, endPoint y: 402, distance: 175.9
click at [688, 402] on quentale-workspace at bounding box center [582, 298] width 1165 height 597
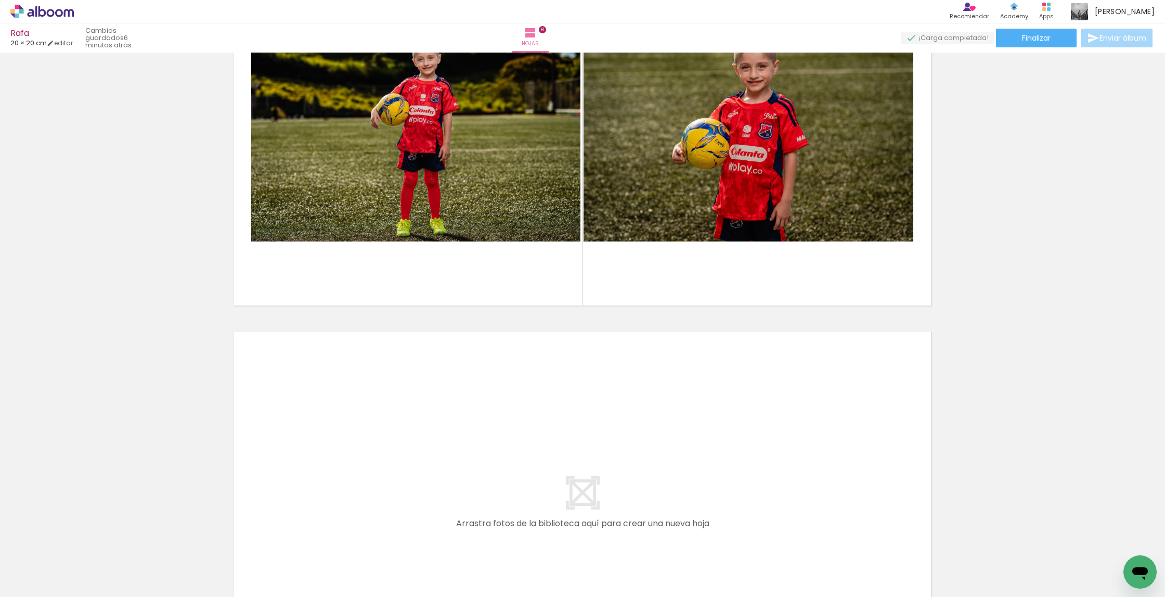
scroll to position [0, 0]
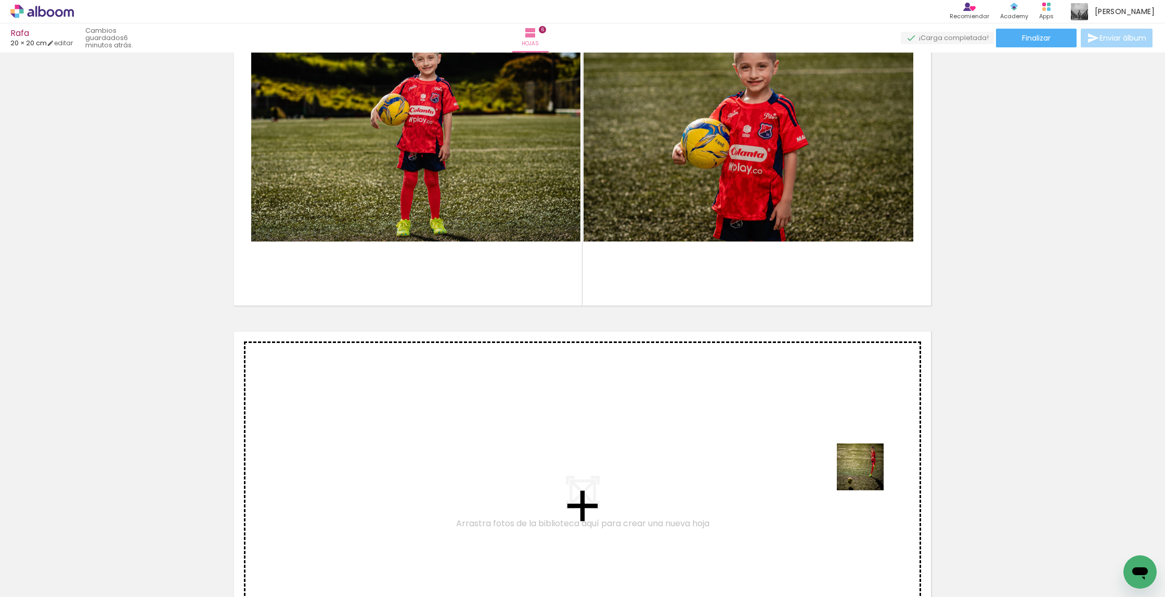
click at [688, 475] on quentale-workspace at bounding box center [582, 298] width 1165 height 597
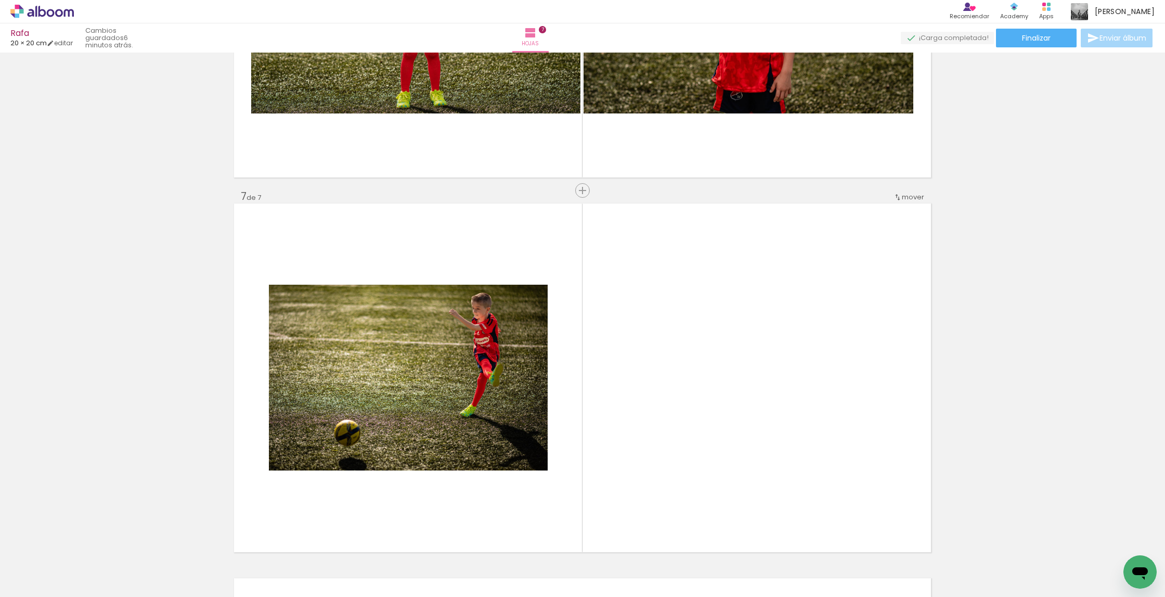
scroll to position [2212, 0]
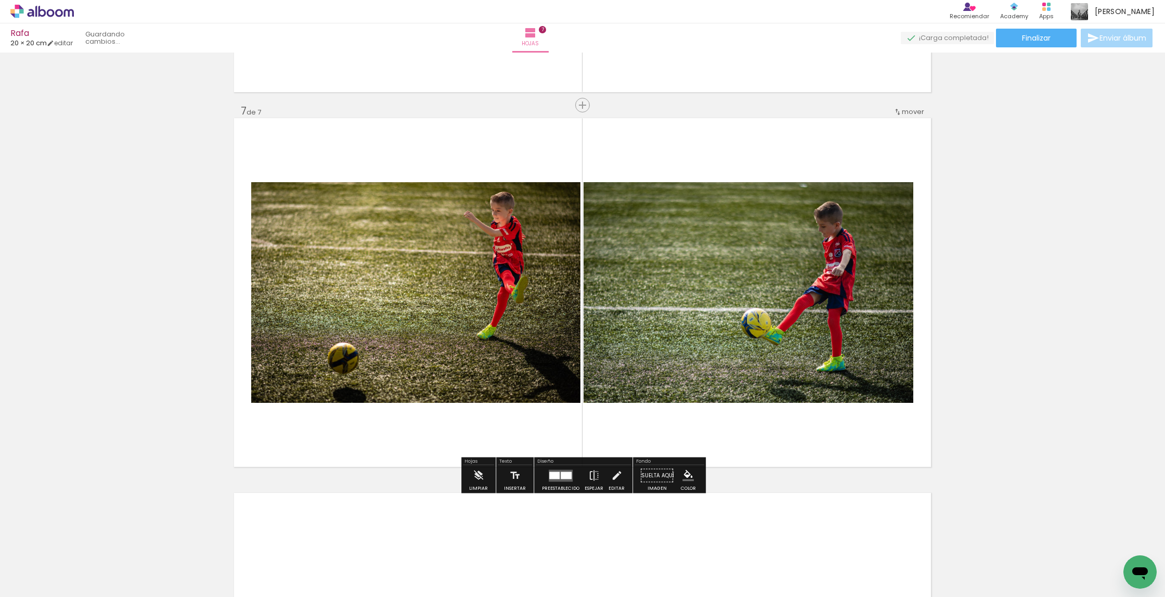
drag, startPoint x: 1052, startPoint y: 540, endPoint x: 813, endPoint y: 356, distance: 301.7
click at [688, 356] on quentale-workspace at bounding box center [582, 298] width 1165 height 597
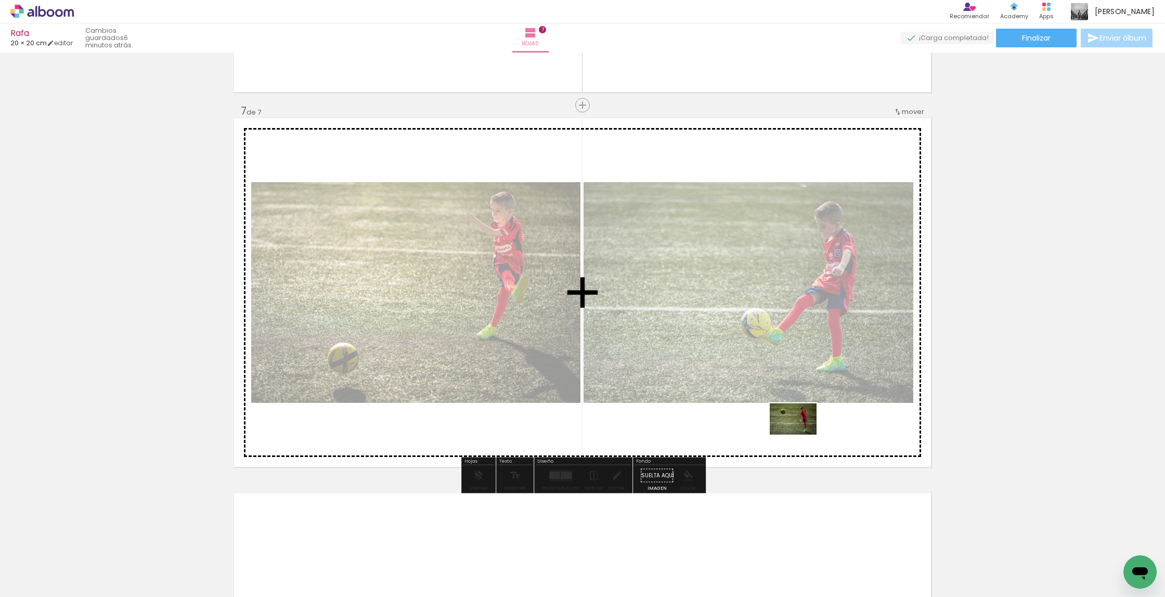
drag, startPoint x: 1098, startPoint y: 524, endPoint x: 801, endPoint y: 435, distance: 309.8
click at [688, 435] on quentale-workspace at bounding box center [582, 298] width 1165 height 597
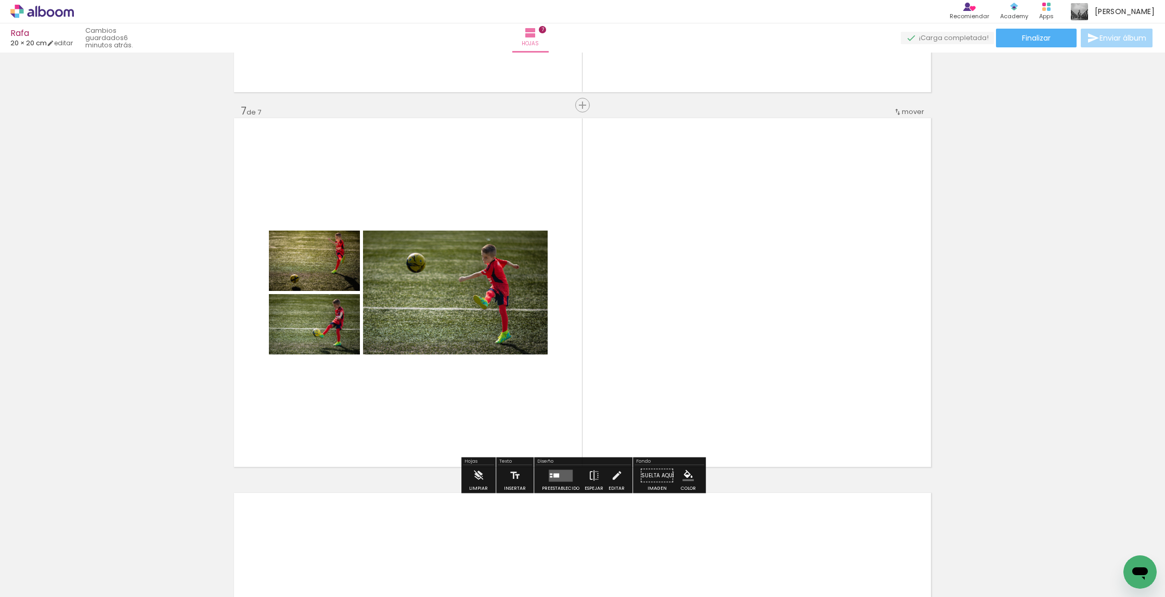
click at [560, 470] on quentale-layouter at bounding box center [561, 475] width 24 height 12
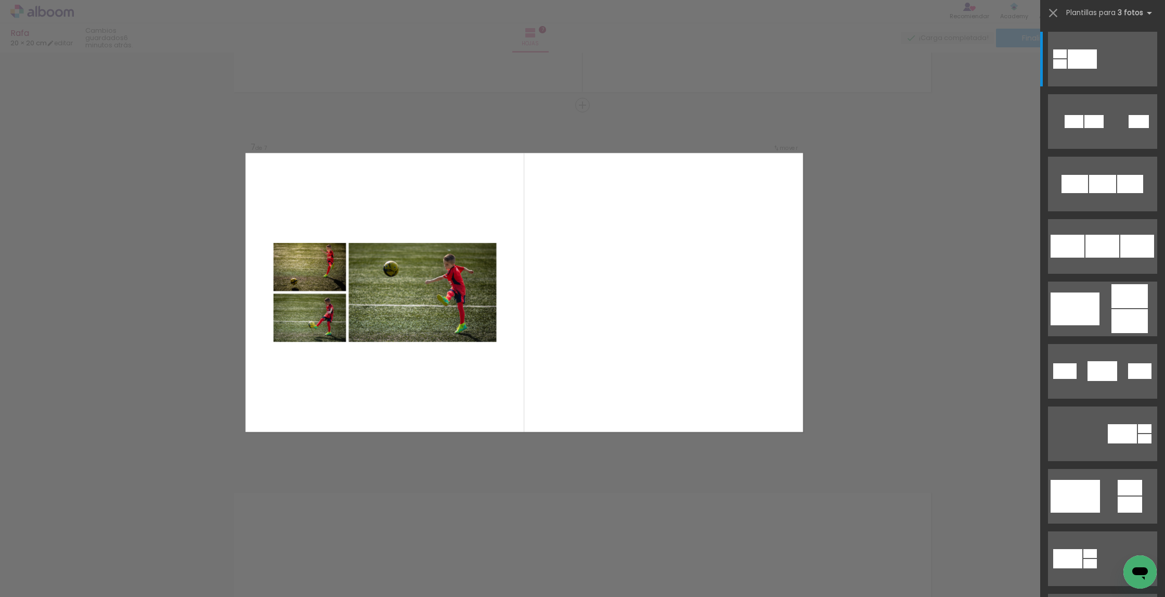
click at [688, 545] on div at bounding box center [1006, 562] width 52 height 34
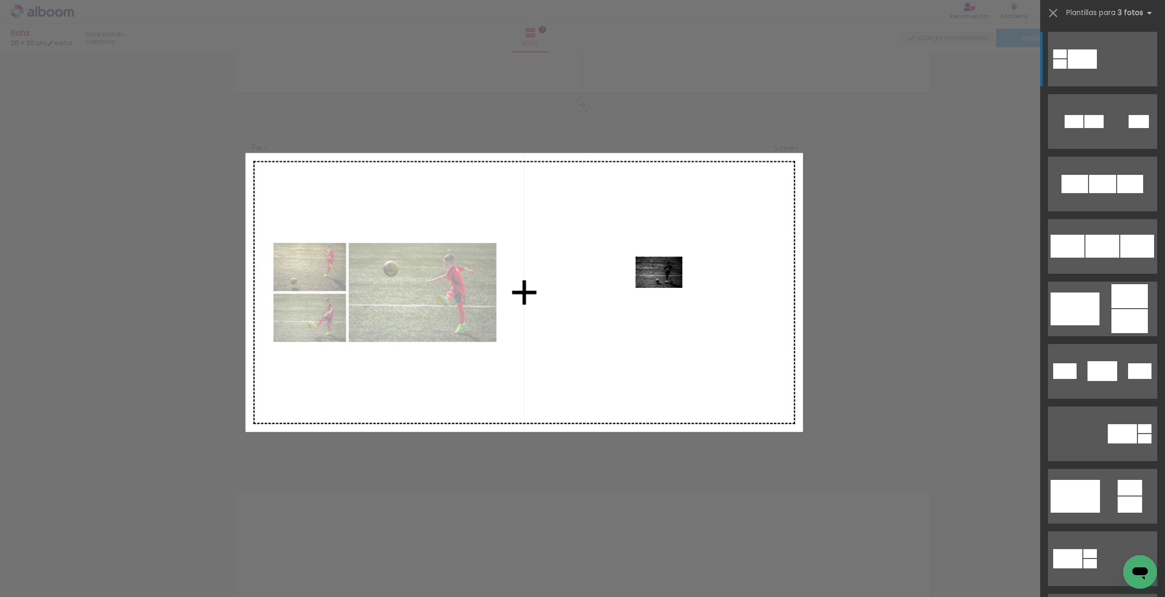
drag, startPoint x: 1004, startPoint y: 547, endPoint x: 667, endPoint y: 288, distance: 424.8
click at [667, 288] on quentale-workspace at bounding box center [582, 298] width 1165 height 597
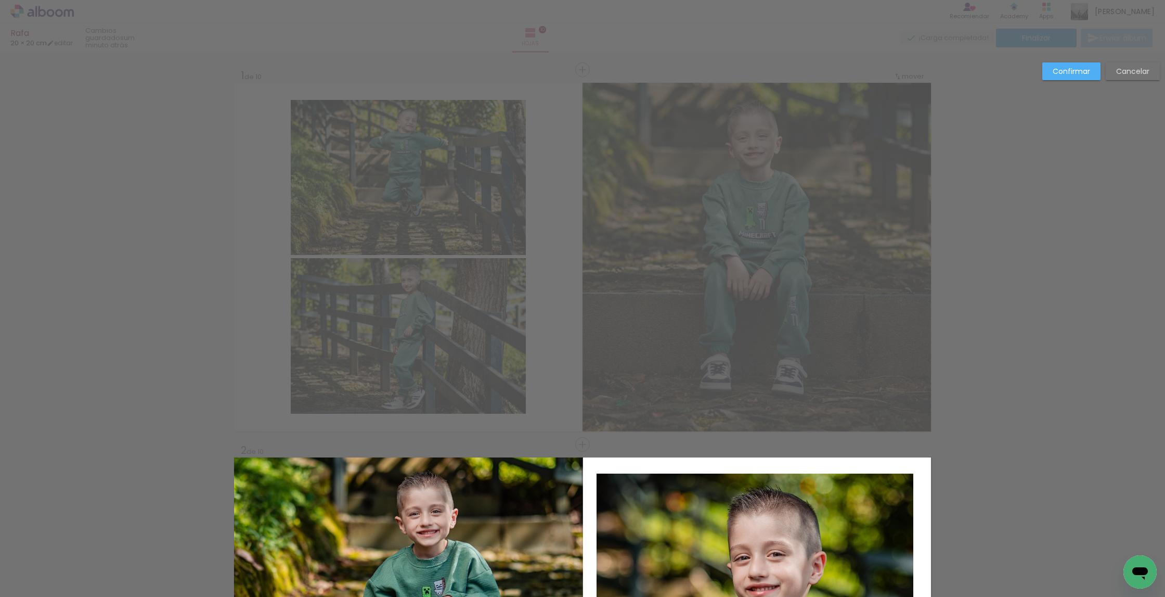
scroll to position [0, 369]
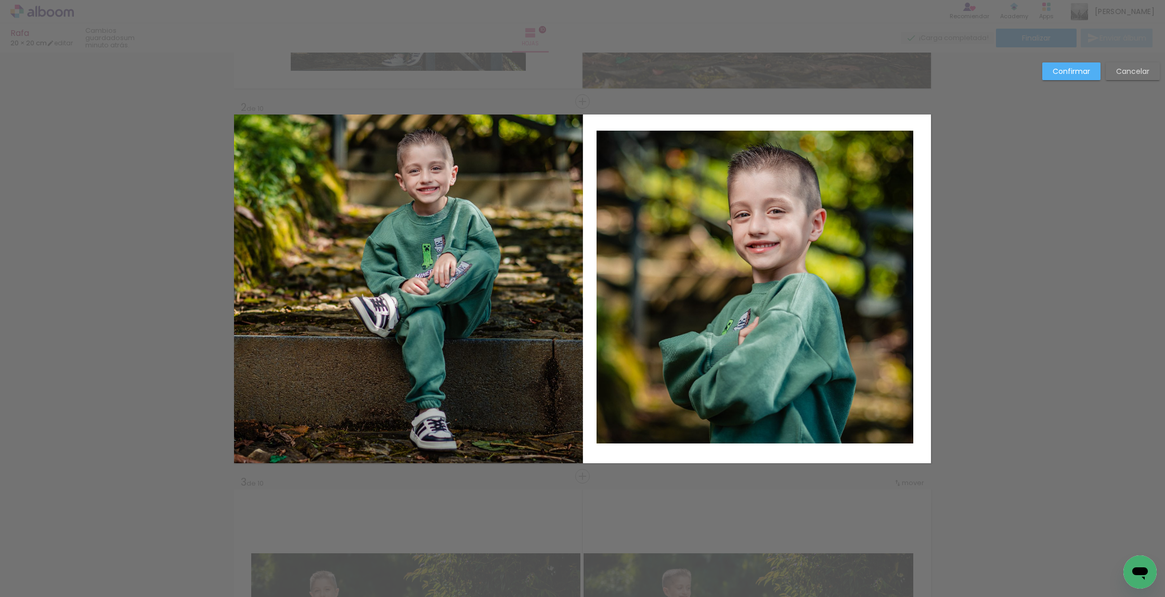
click at [0, 0] on slot "Confirmar" at bounding box center [0, 0] width 0 height 0
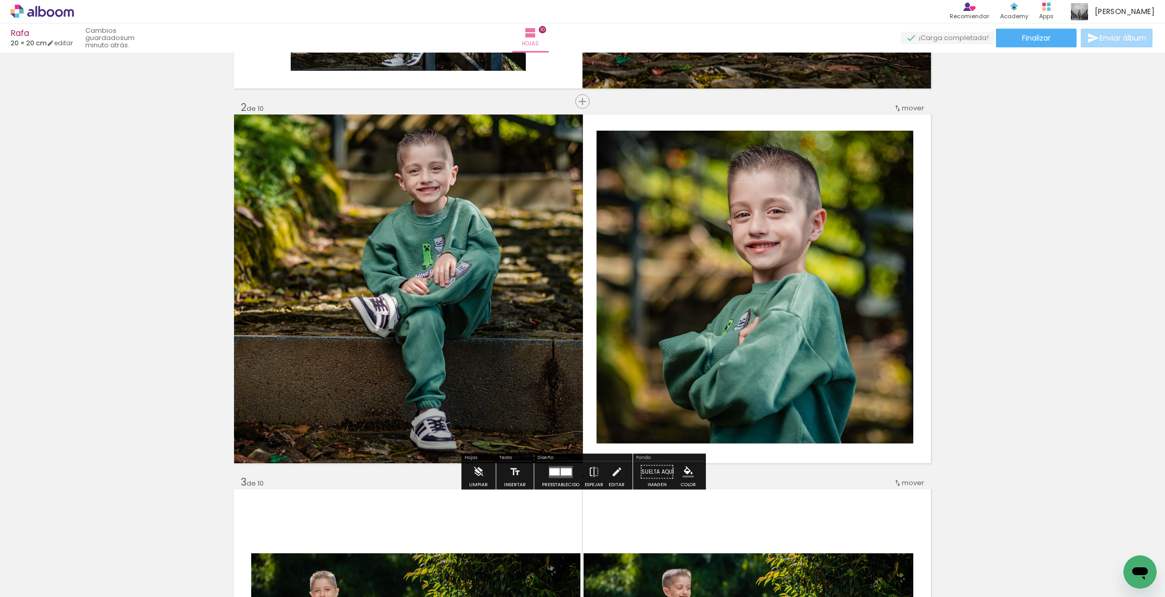
click at [643, 273] on quentale-photo at bounding box center [755, 287] width 317 height 313
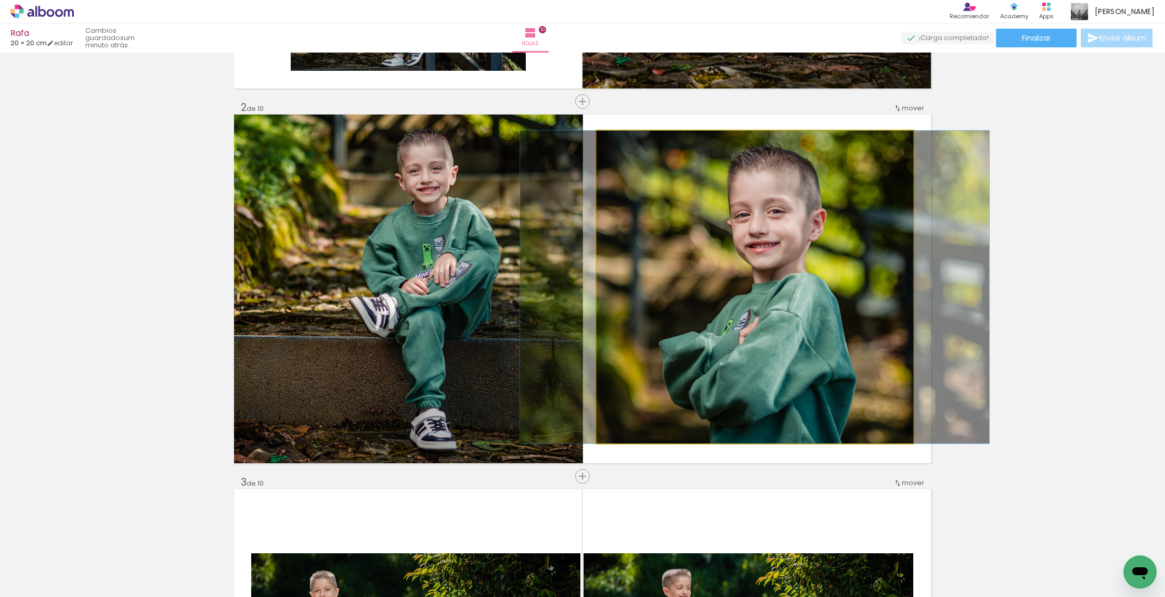
click at [643, 273] on quentale-photo at bounding box center [755, 287] width 317 height 313
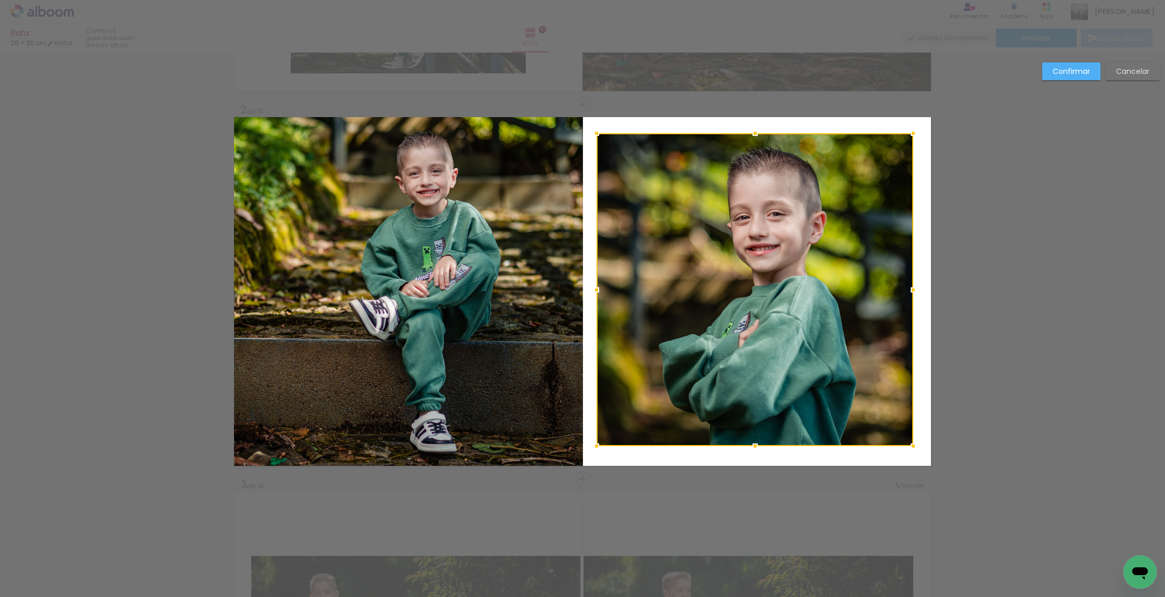
scroll to position [339, 0]
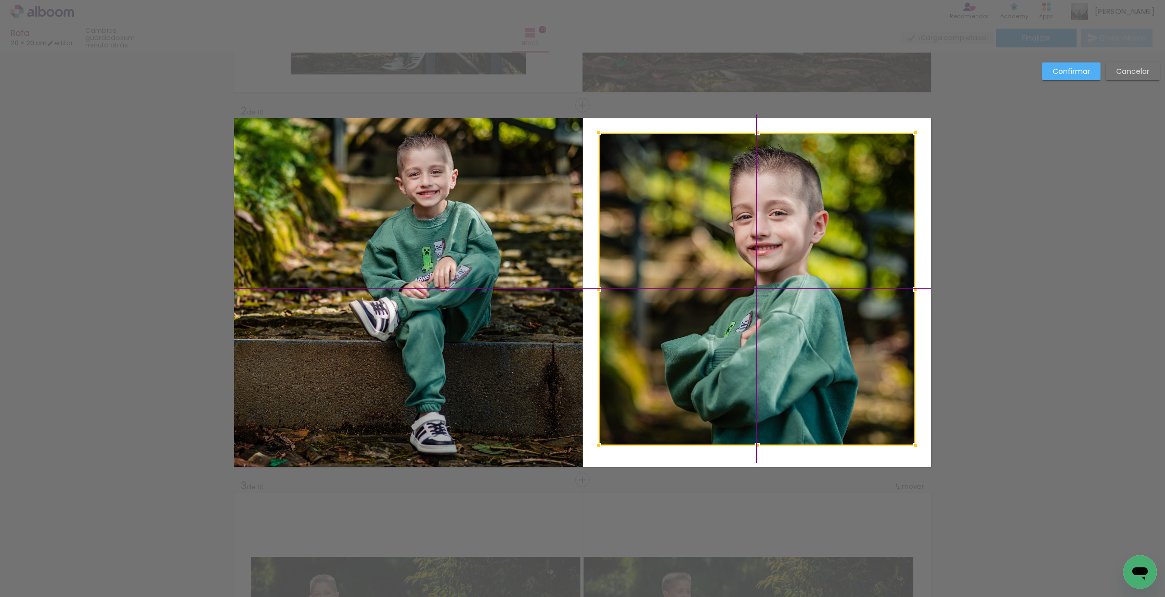
drag, startPoint x: 702, startPoint y: 261, endPoint x: 709, endPoint y: 261, distance: 6.8
click at [705, 262] on div at bounding box center [757, 289] width 317 height 313
click at [0, 0] on slot "Confirmar" at bounding box center [0, 0] width 0 height 0
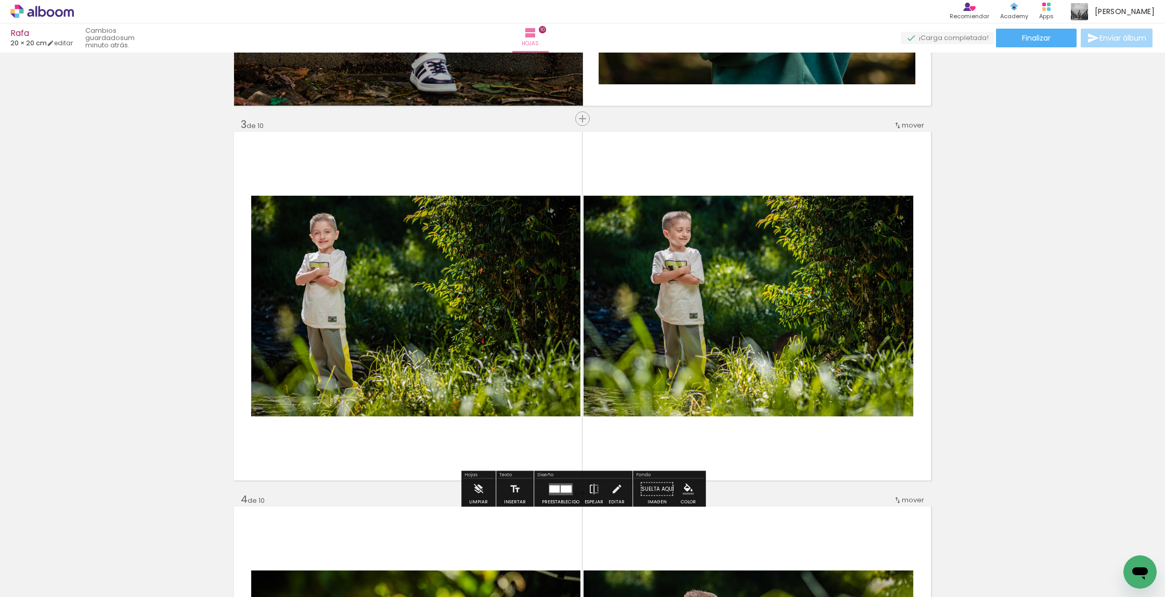
scroll to position [702, 0]
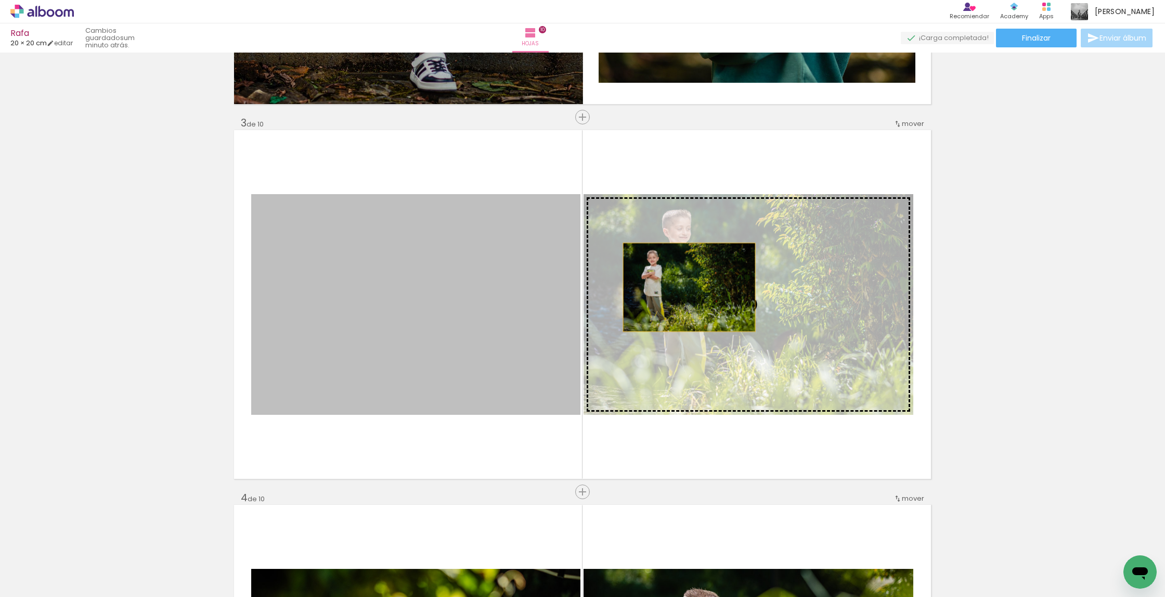
drag, startPoint x: 608, startPoint y: 286, endPoint x: 777, endPoint y: 288, distance: 169.6
click at [0, 0] on slot at bounding box center [0, 0] width 0 height 0
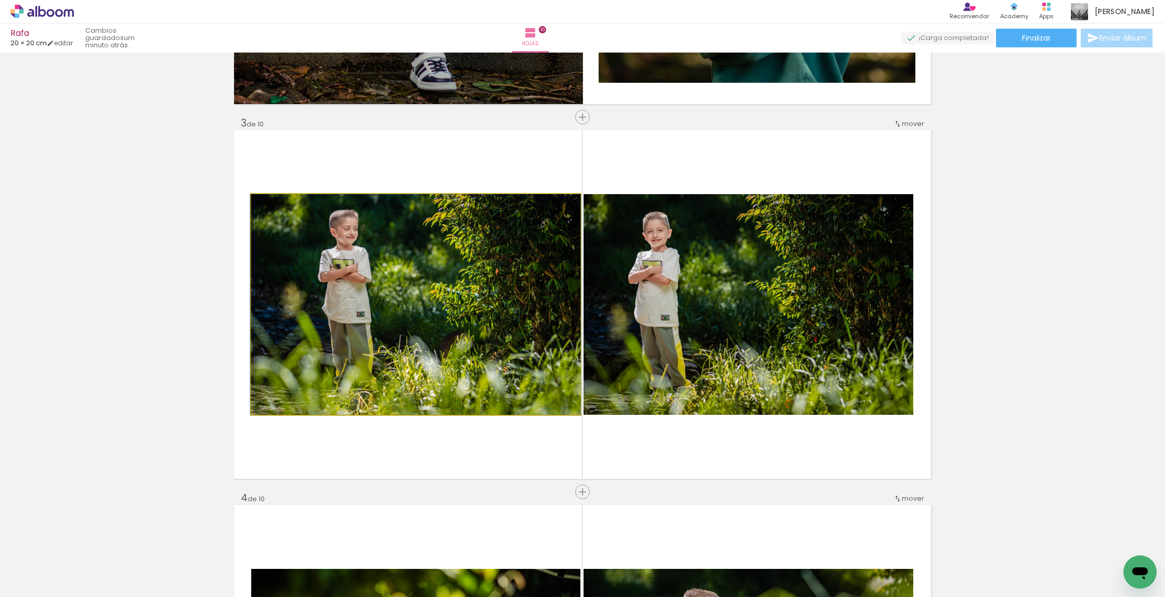
click at [389, 288] on quentale-photo at bounding box center [415, 304] width 329 height 221
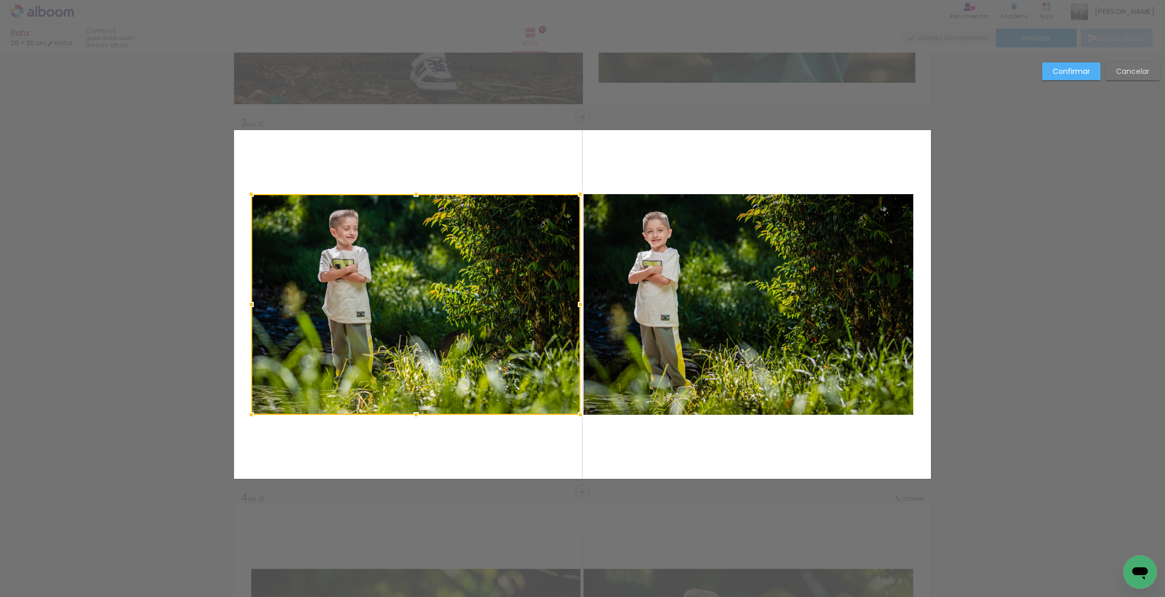
click at [389, 288] on album-spread "3 de 10" at bounding box center [582, 304] width 697 height 349
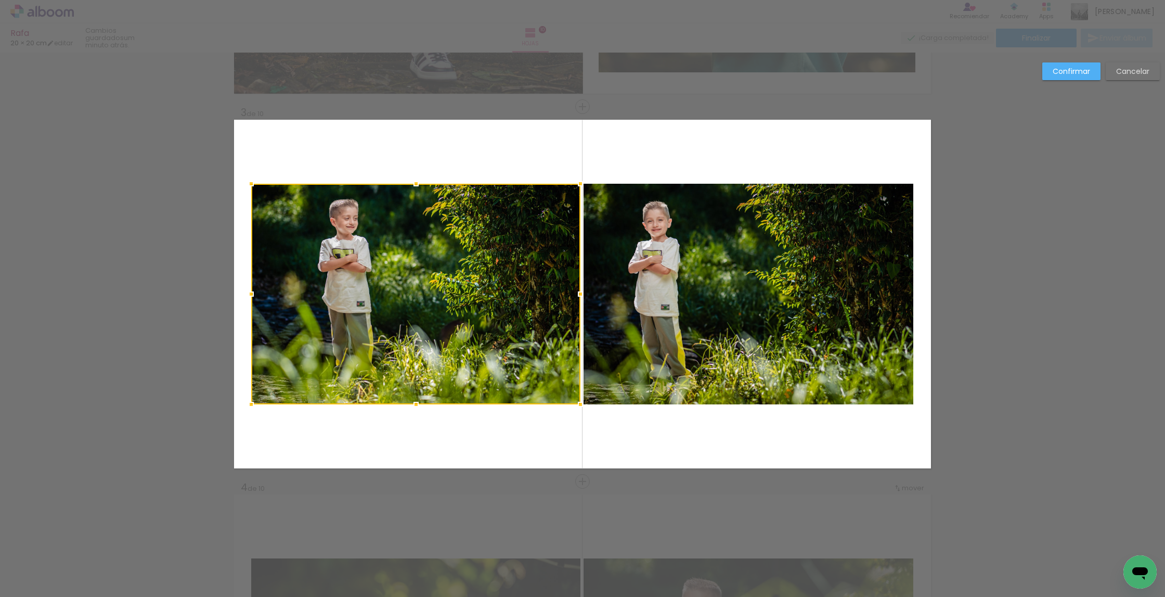
scroll to position [714, 0]
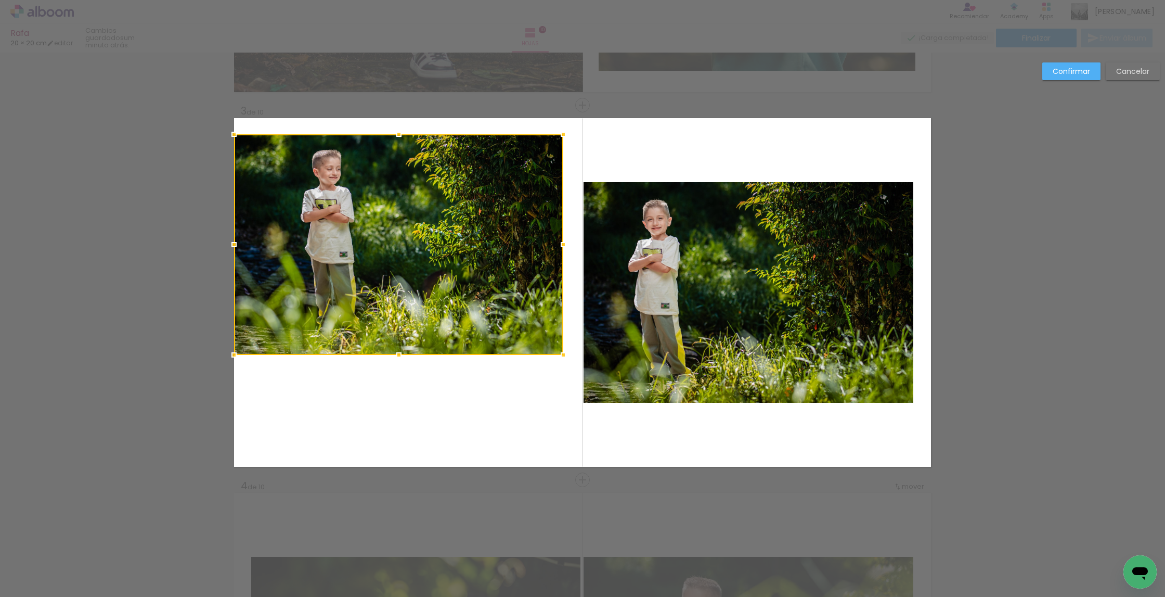
drag, startPoint x: 378, startPoint y: 273, endPoint x: 337, endPoint y: 189, distance: 93.8
click at [334, 185] on div at bounding box center [398, 244] width 329 height 221
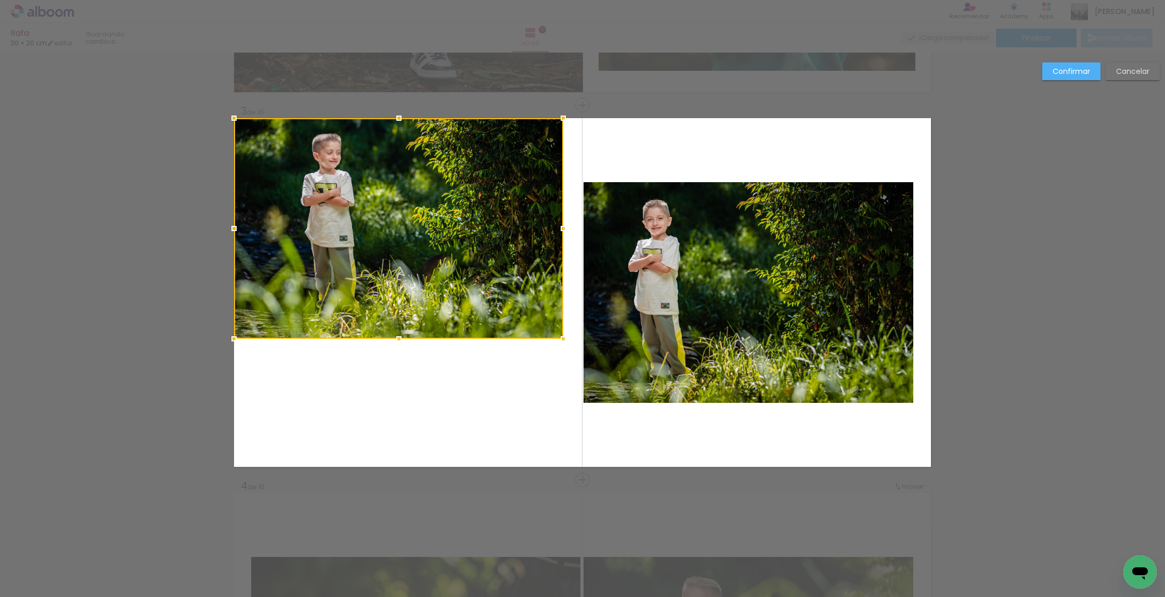
click at [635, 265] on album-spread "3 de 10" at bounding box center [582, 292] width 697 height 349
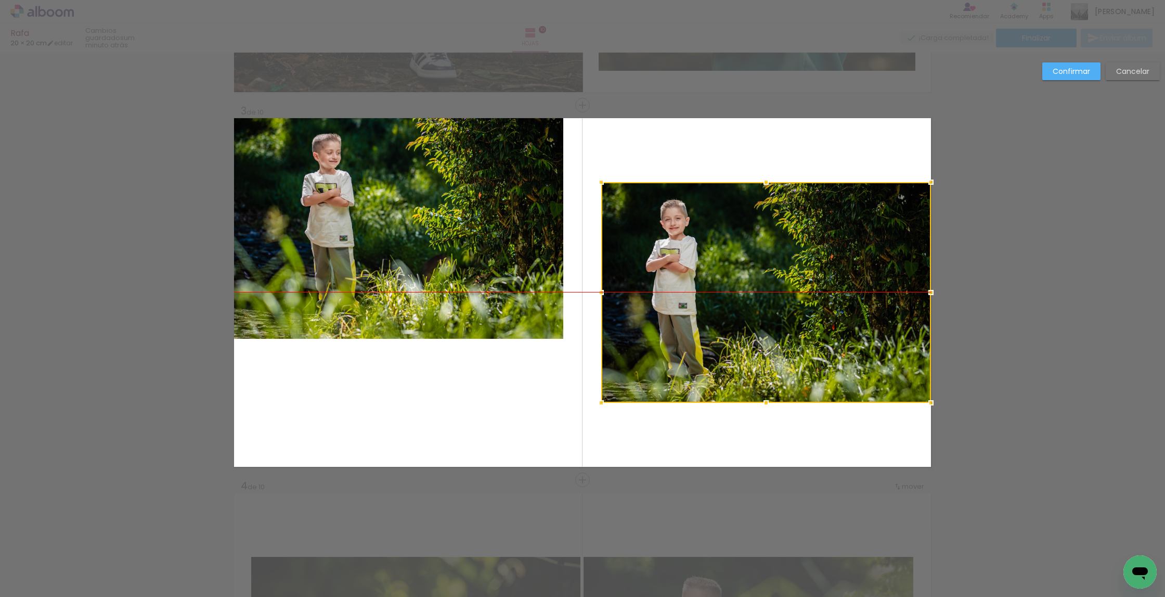
drag, startPoint x: 635, startPoint y: 265, endPoint x: 477, endPoint y: 292, distance: 160.5
click at [671, 266] on div at bounding box center [766, 292] width 330 height 221
click at [473, 293] on album-spread "3 de 10" at bounding box center [582, 292] width 697 height 349
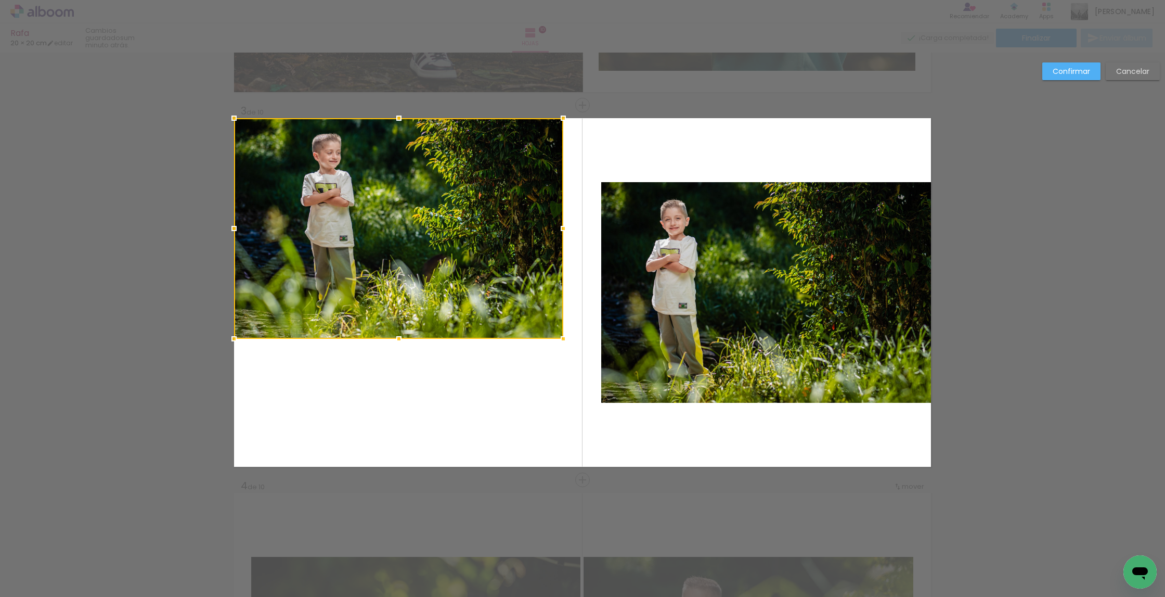
click at [661, 329] on album-spread "3 de 10" at bounding box center [582, 292] width 697 height 349
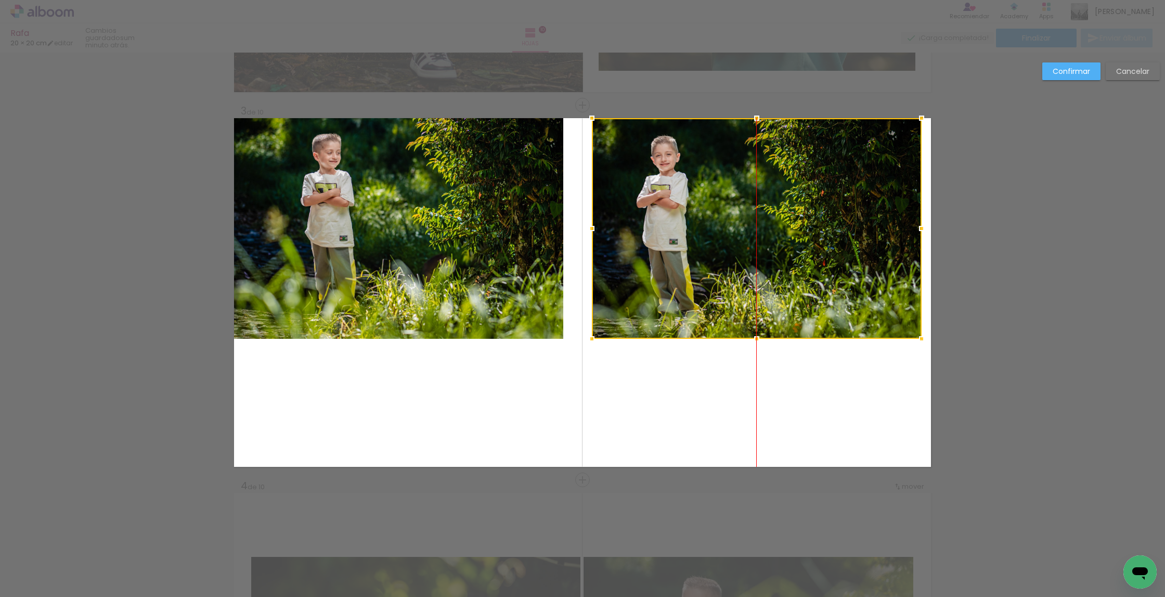
drag, startPoint x: 658, startPoint y: 336, endPoint x: 658, endPoint y: 234, distance: 102.0
click at [639, 230] on div at bounding box center [757, 228] width 330 height 221
click at [659, 234] on div at bounding box center [757, 228] width 330 height 221
drag, startPoint x: 659, startPoint y: 234, endPoint x: 660, endPoint y: 281, distance: 47.9
click at [659, 234] on div at bounding box center [757, 228] width 330 height 221
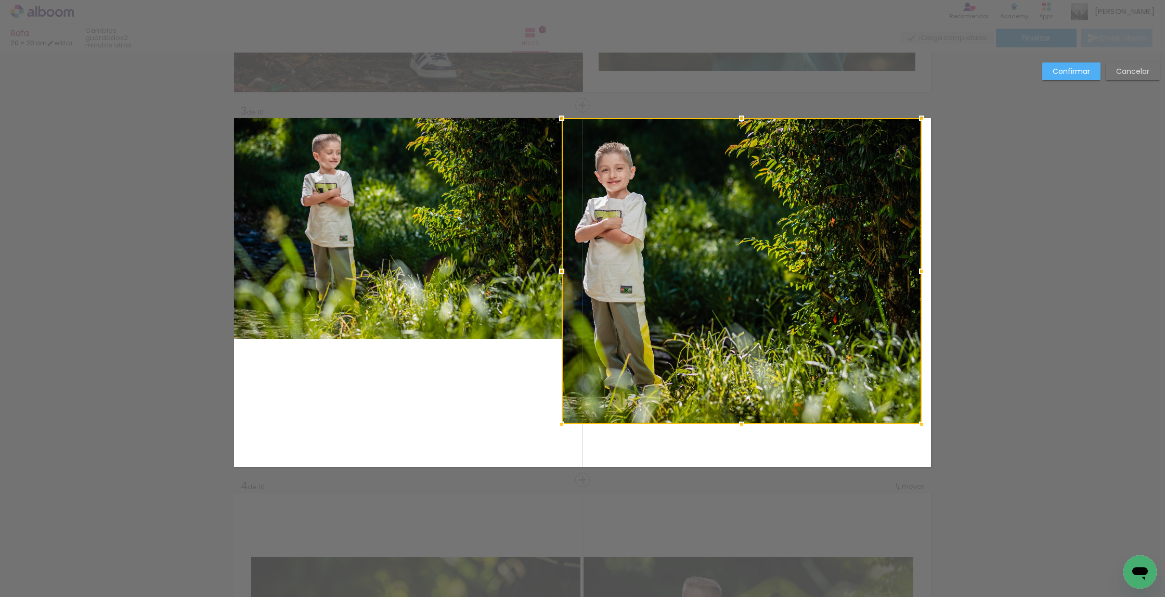
drag, startPoint x: 592, startPoint y: 388, endPoint x: 580, endPoint y: 517, distance: 129.6
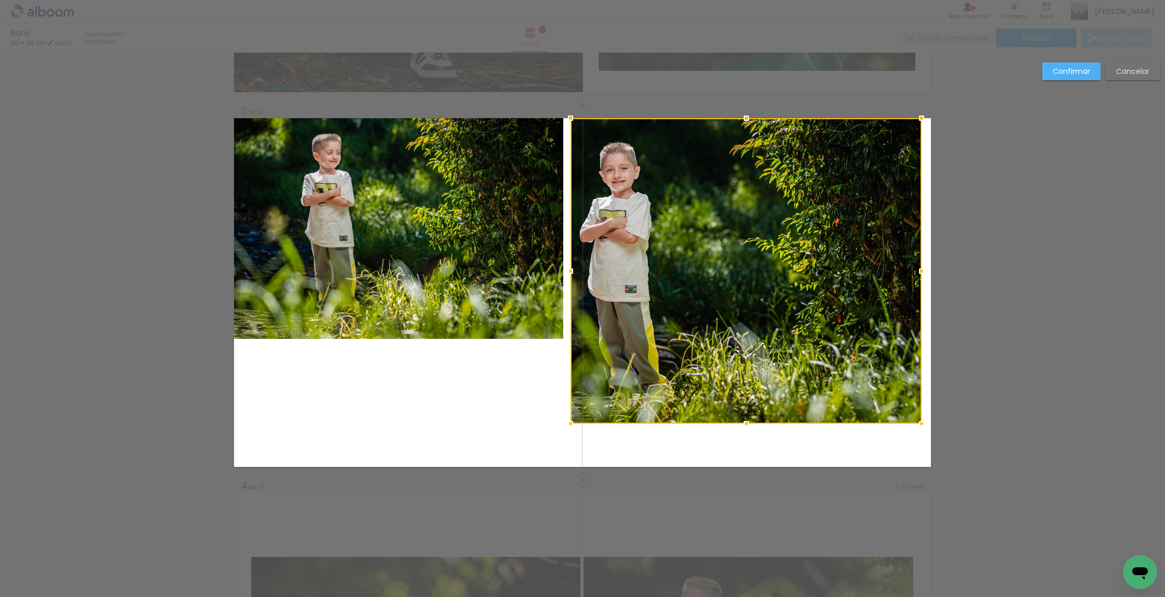
scroll to position [714, 0]
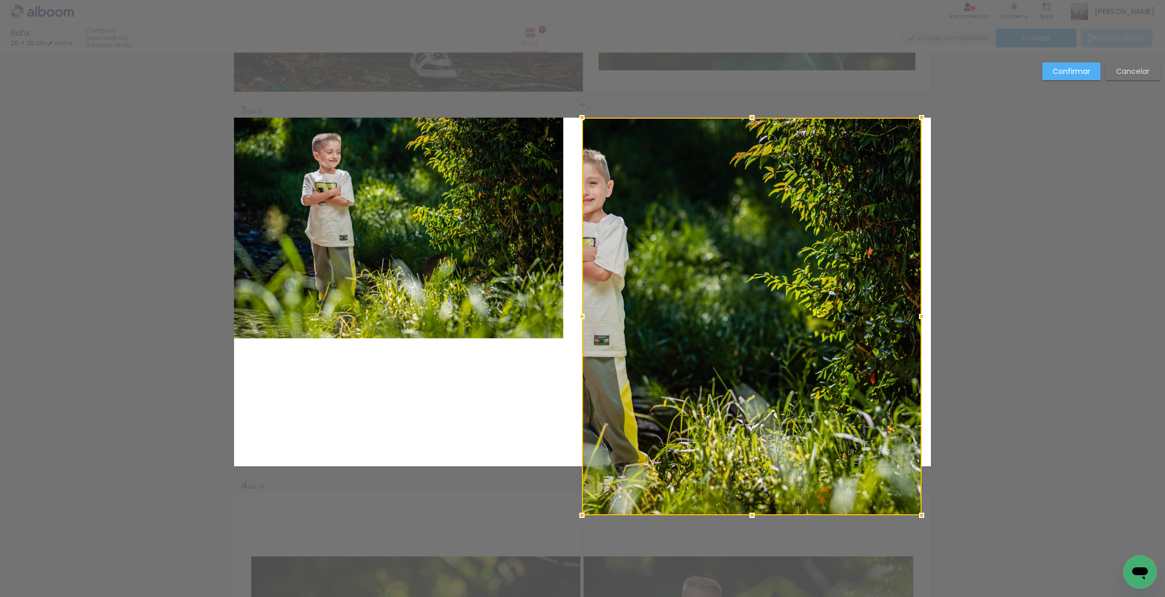
drag, startPoint x: 569, startPoint y: 425, endPoint x: 604, endPoint y: 473, distance: 58.9
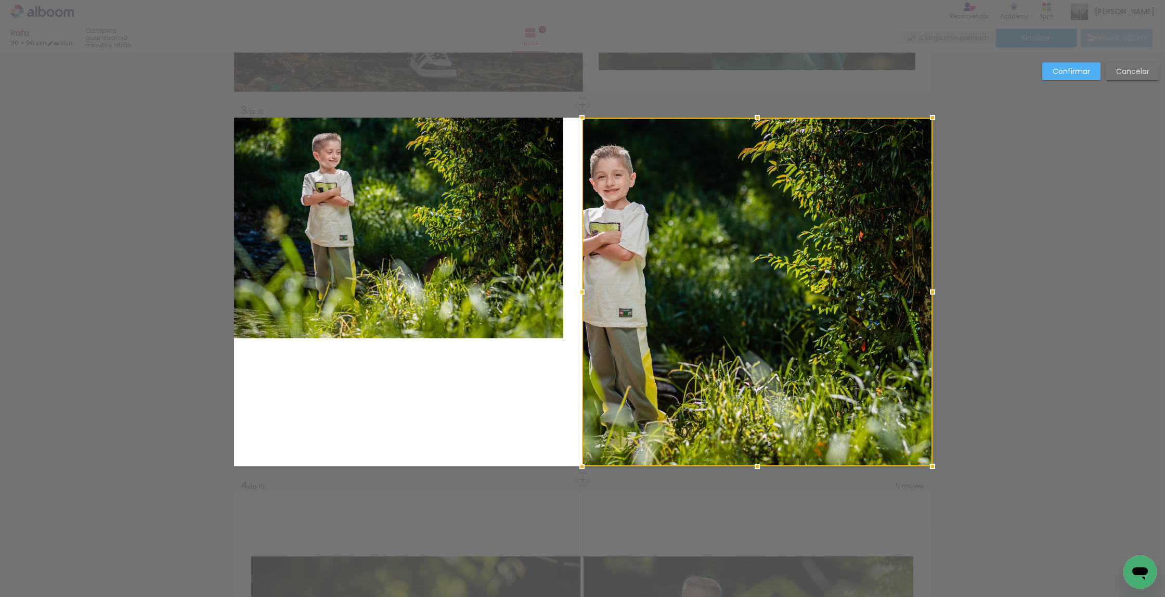
drag, startPoint x: 920, startPoint y: 315, endPoint x: 967, endPoint y: 316, distance: 46.3
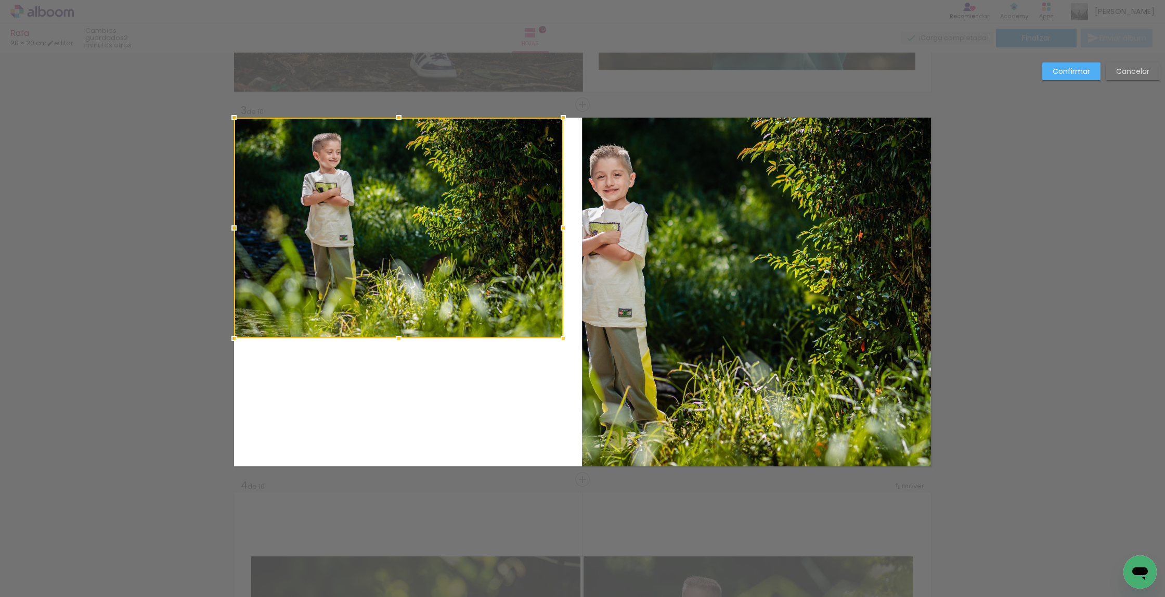
click at [515, 221] on album-spread "3 de 10" at bounding box center [582, 292] width 697 height 349
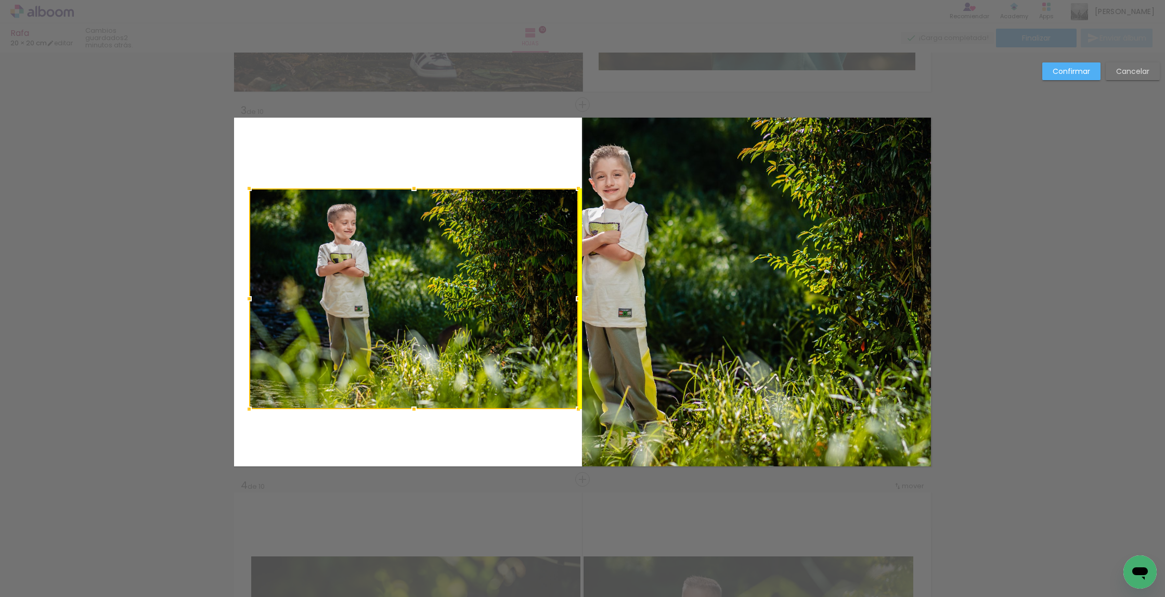
drag, startPoint x: 457, startPoint y: 203, endPoint x: 470, endPoint y: 276, distance: 74.1
click at [470, 278] on div at bounding box center [413, 298] width 329 height 221
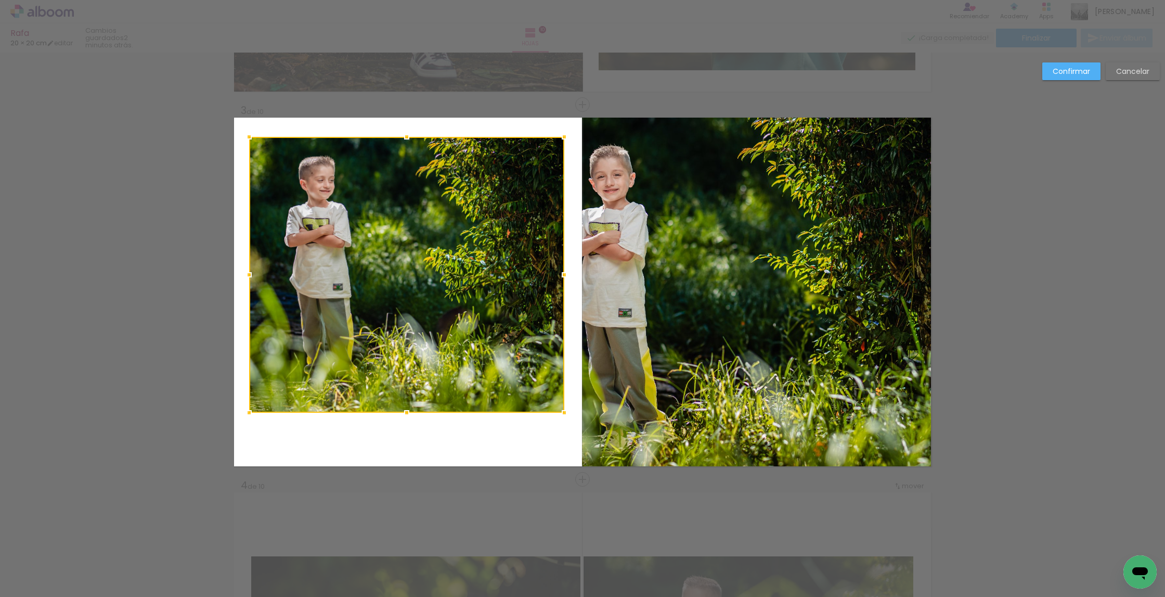
drag, startPoint x: 580, startPoint y: 193, endPoint x: 568, endPoint y: 138, distance: 56.4
click at [568, 138] on div at bounding box center [564, 136] width 21 height 21
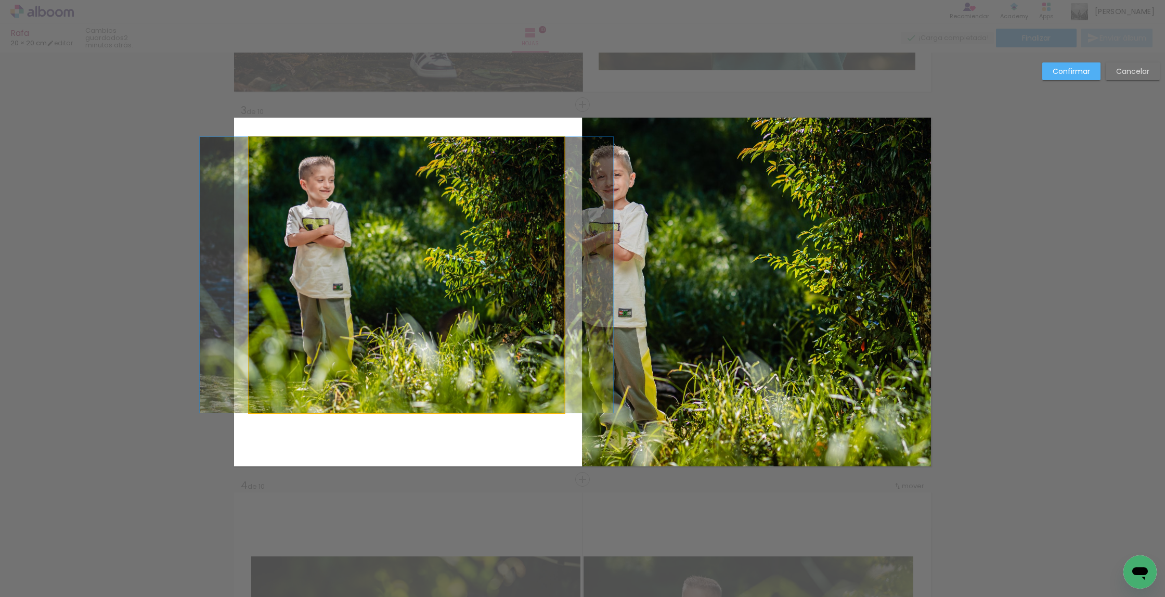
click at [420, 408] on album-spread "3 de 10" at bounding box center [582, 292] width 697 height 349
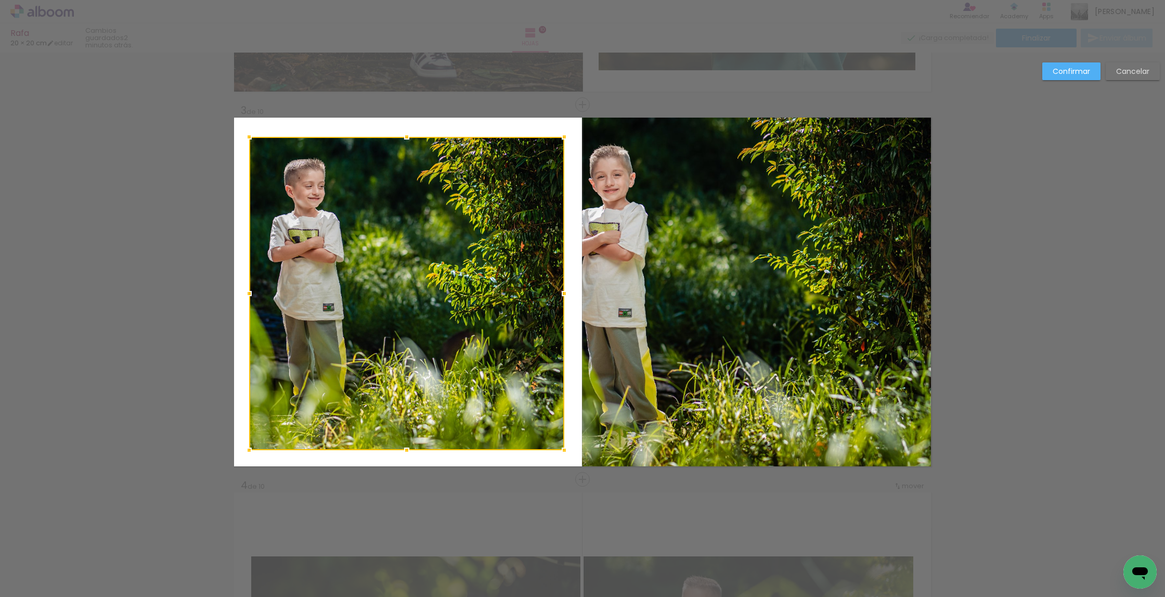
drag, startPoint x: 408, startPoint y: 434, endPoint x: 401, endPoint y: 447, distance: 15.4
click at [405, 450] on div at bounding box center [406, 450] width 21 height 21
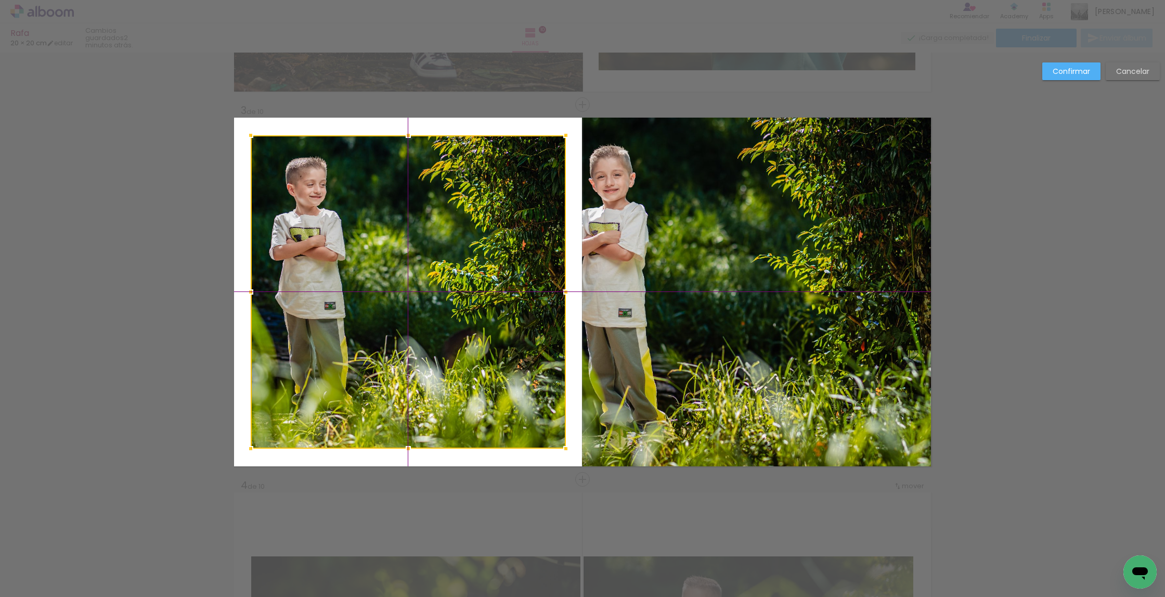
click at [401, 309] on div at bounding box center [408, 291] width 315 height 313
click at [0, 0] on slot "Confirmar" at bounding box center [0, 0] width 0 height 0
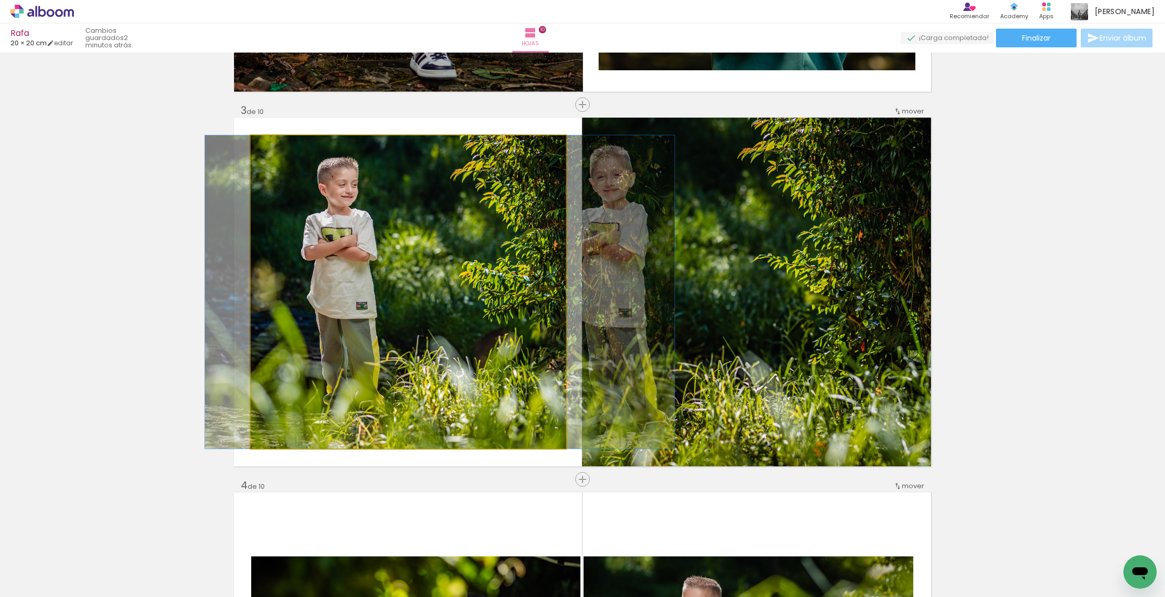
drag, startPoint x: 264, startPoint y: 283, endPoint x: 296, endPoint y: 284, distance: 31.8
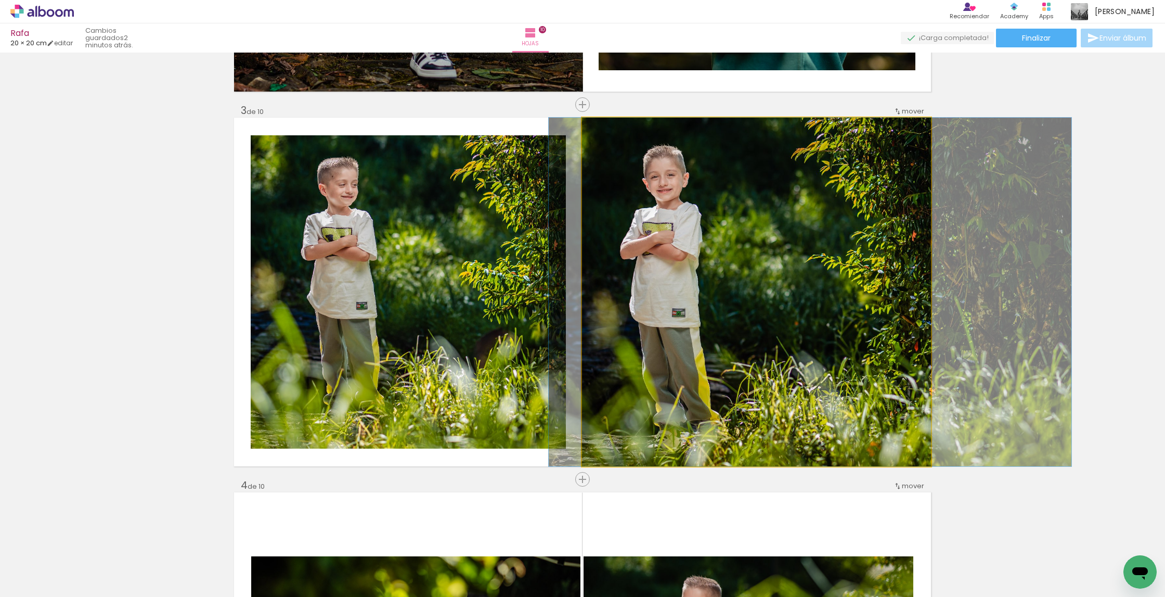
drag, startPoint x: 640, startPoint y: 303, endPoint x: 694, endPoint y: 302, distance: 53.1
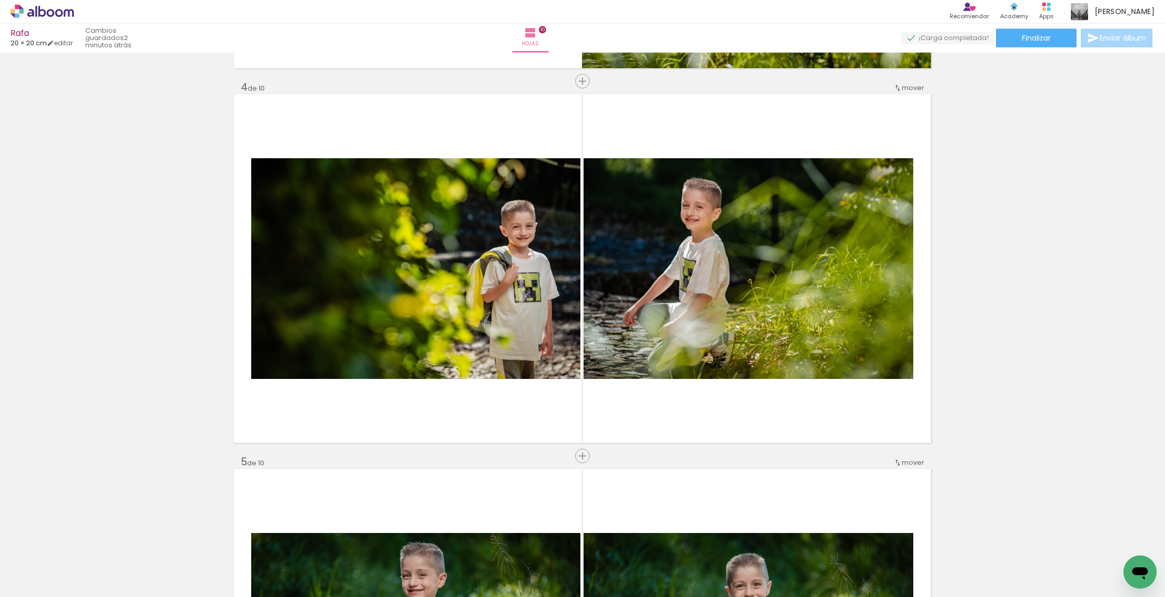
scroll to position [1113, 0]
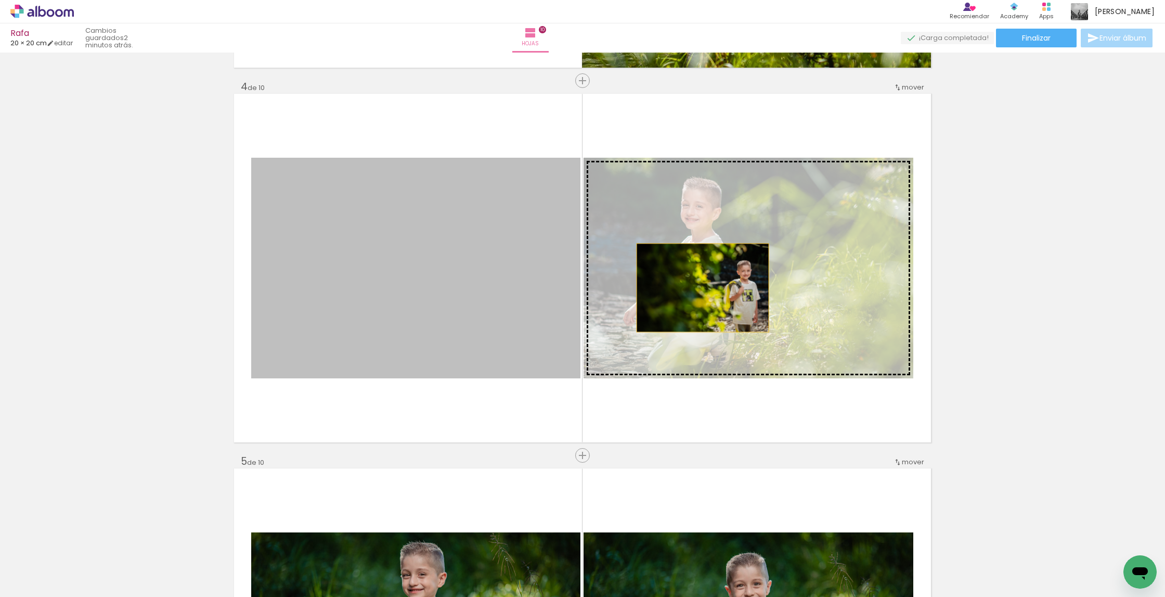
drag, startPoint x: 445, startPoint y: 283, endPoint x: 706, endPoint y: 288, distance: 260.2
click at [0, 0] on slot at bounding box center [0, 0] width 0 height 0
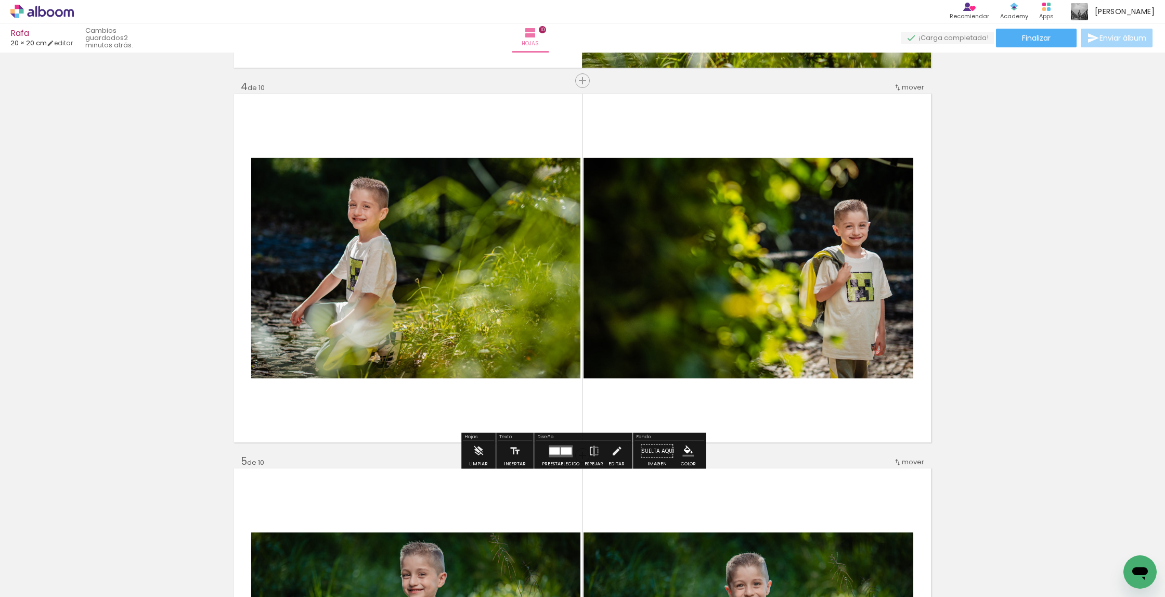
click at [446, 293] on quentale-photo at bounding box center [415, 268] width 329 height 221
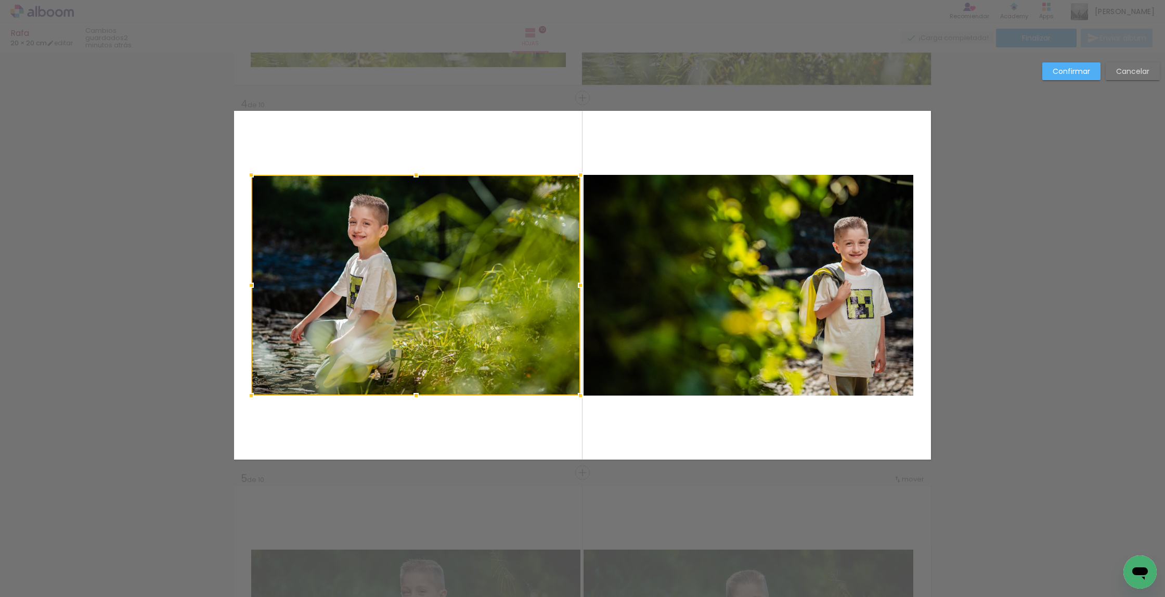
scroll to position [1088, 0]
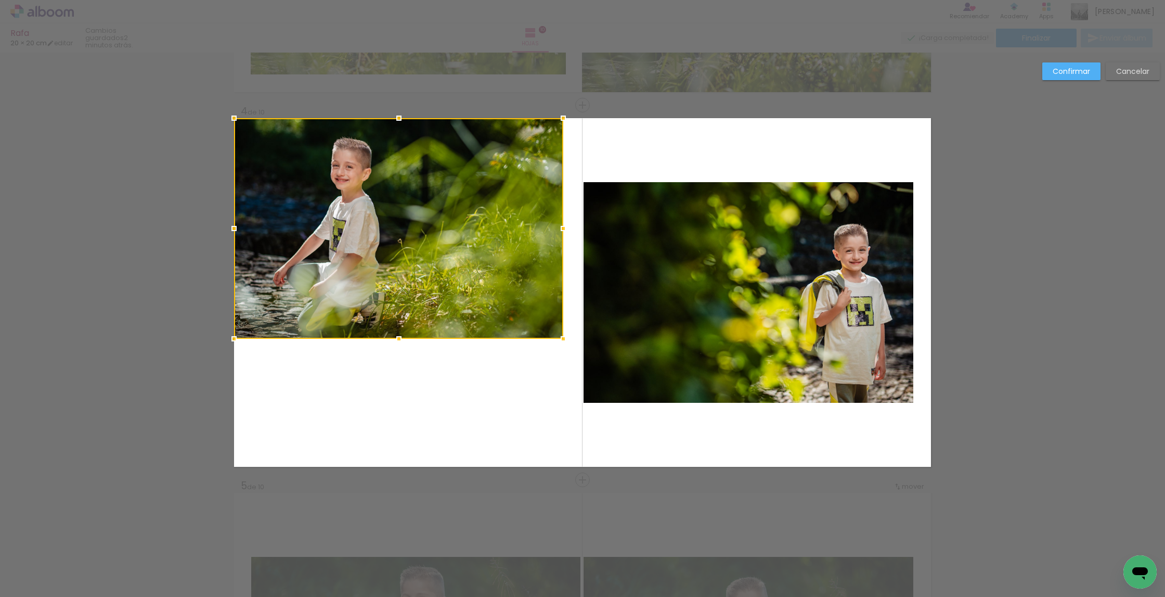
drag, startPoint x: 418, startPoint y: 274, endPoint x: 354, endPoint y: 196, distance: 100.5
click at [349, 171] on div at bounding box center [398, 228] width 329 height 221
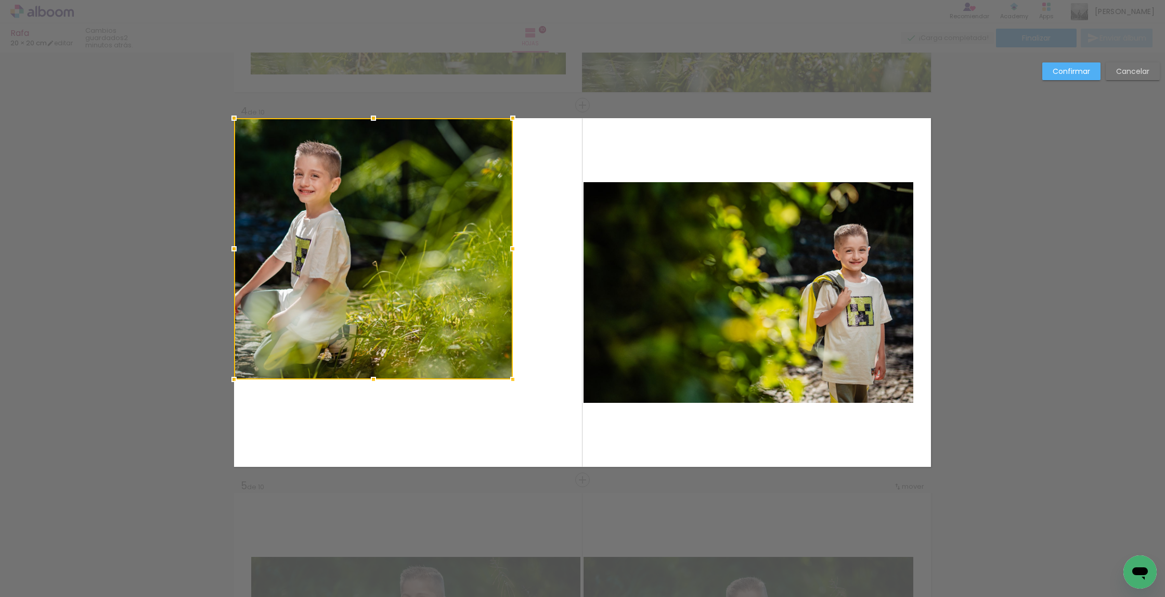
drag, startPoint x: 565, startPoint y: 343, endPoint x: 592, endPoint y: 518, distance: 176.9
click at [607, 297] on quentale-photo at bounding box center [749, 292] width 330 height 221
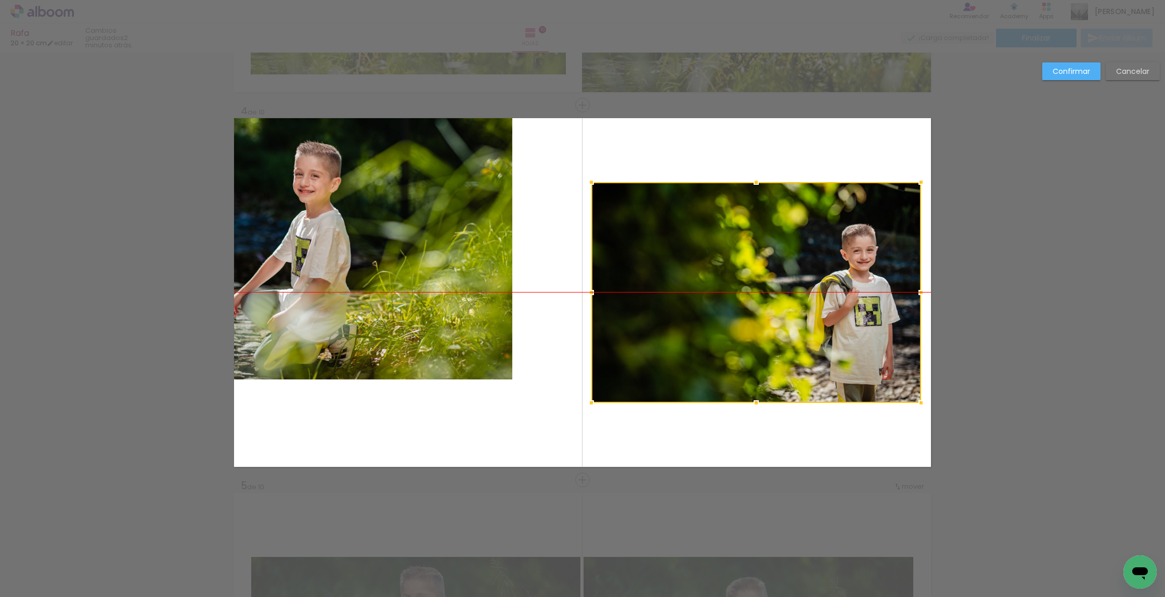
drag, startPoint x: 683, startPoint y: 274, endPoint x: 560, endPoint y: 296, distance: 124.2
click at [724, 274] on div at bounding box center [757, 292] width 330 height 221
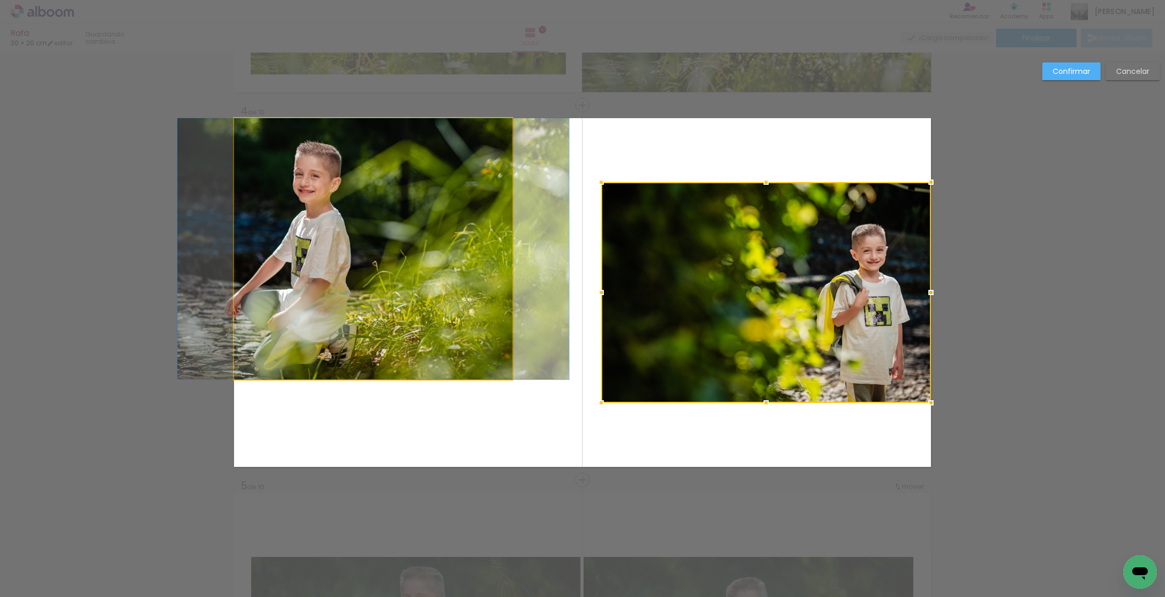
drag, startPoint x: 478, startPoint y: 298, endPoint x: 465, endPoint y: 294, distance: 13.0
click at [477, 298] on album-spread "4 de 10" at bounding box center [582, 292] width 697 height 349
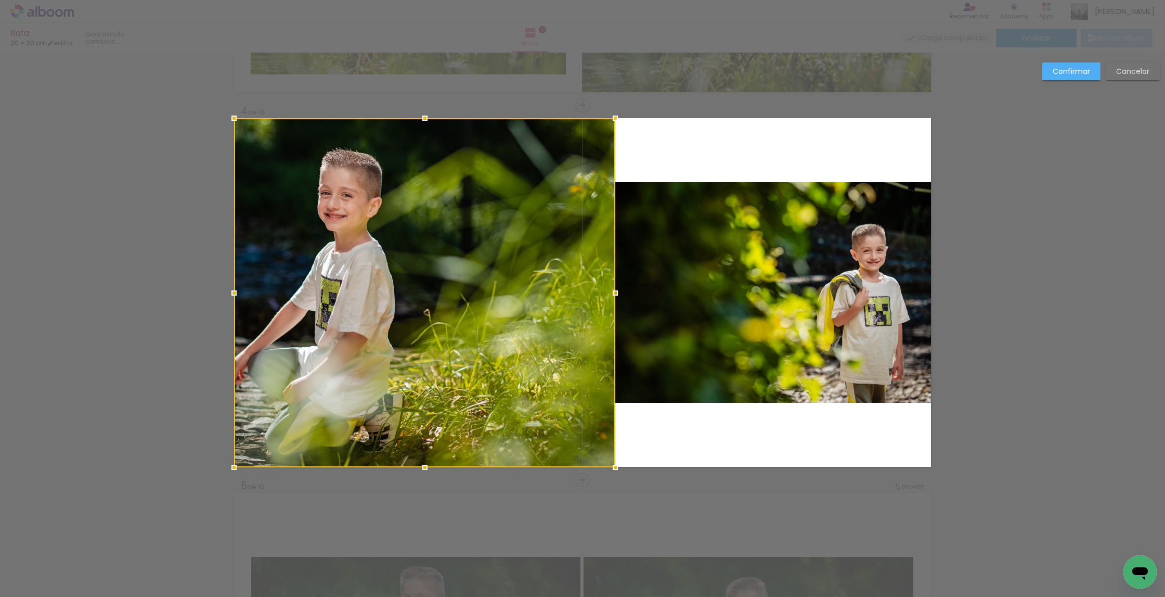
drag, startPoint x: 516, startPoint y: 380, endPoint x: 592, endPoint y: 497, distance: 139.7
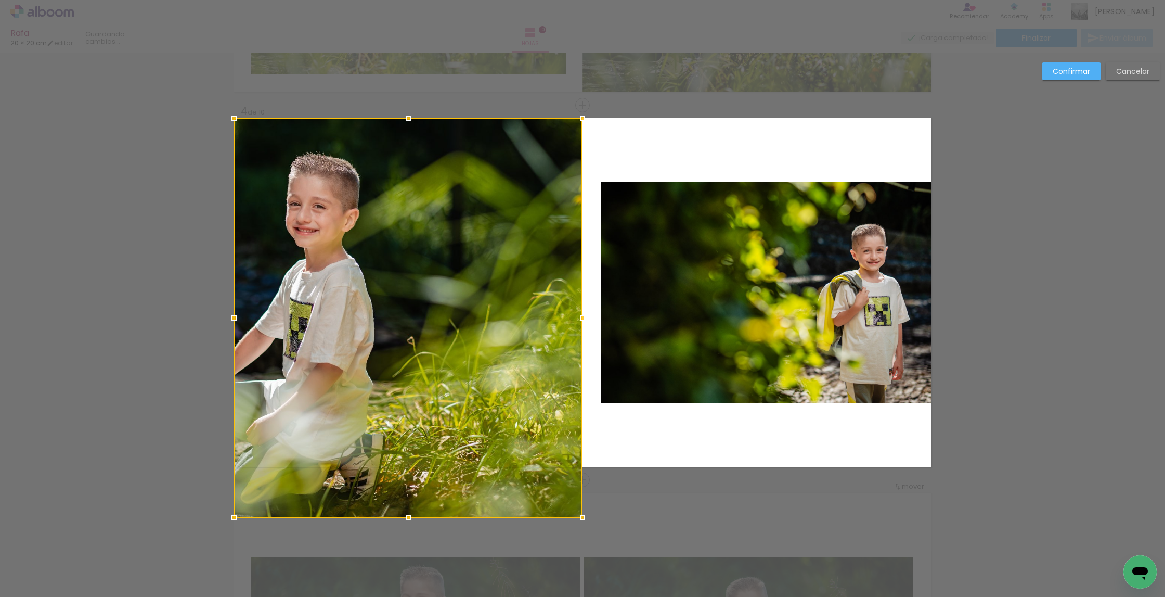
drag, startPoint x: 605, startPoint y: 471, endPoint x: 584, endPoint y: 476, distance: 21.7
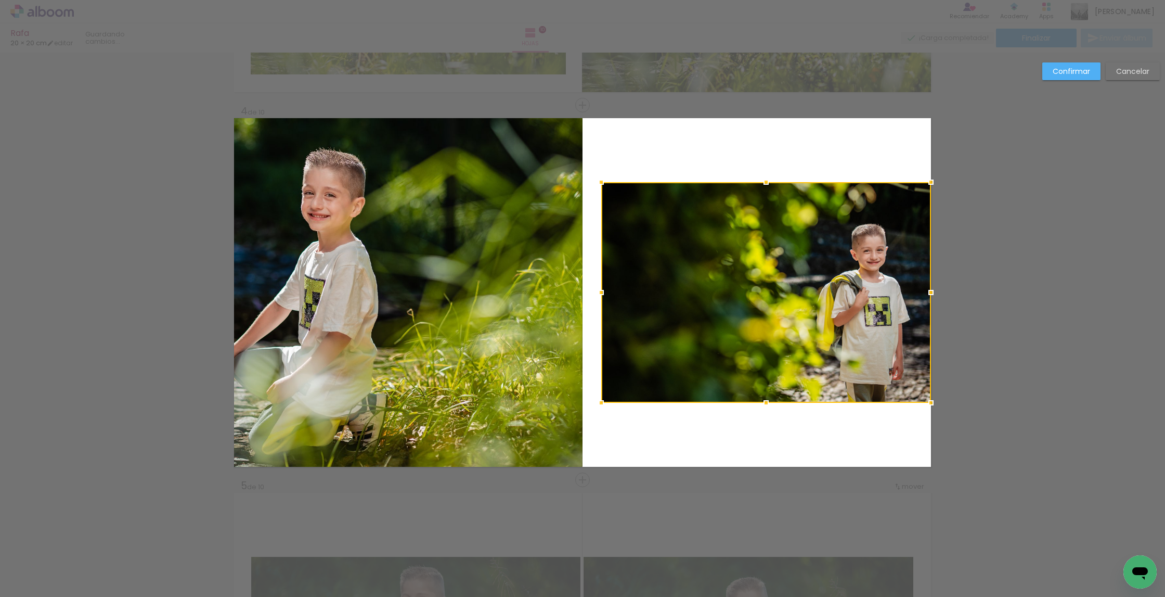
click at [868, 258] on album-spread "4 de 10" at bounding box center [582, 292] width 697 height 349
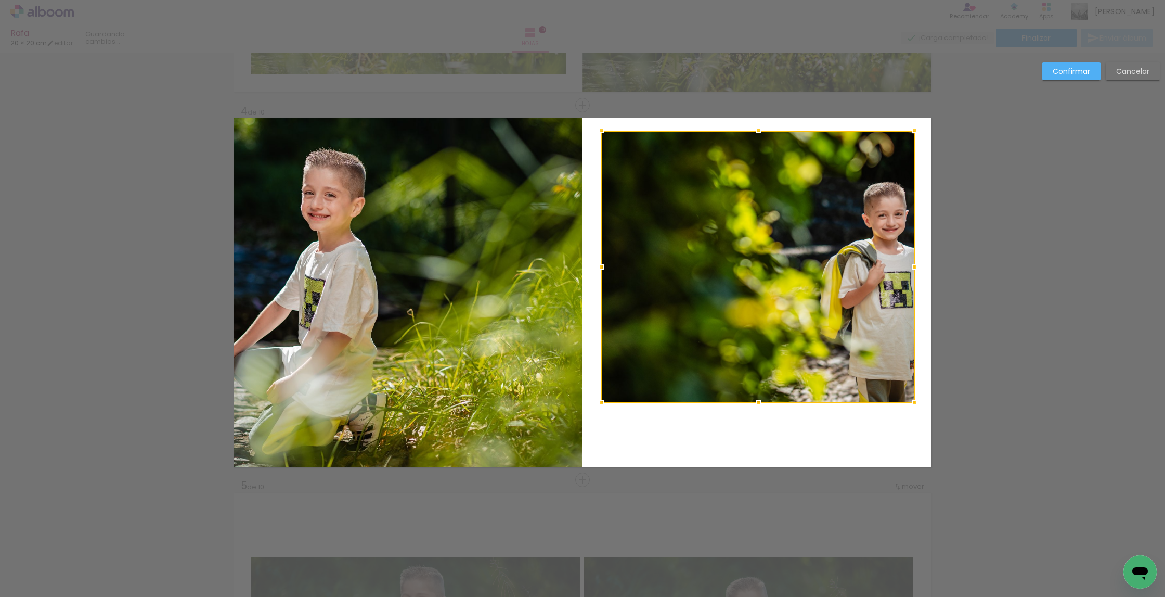
drag, startPoint x: 932, startPoint y: 182, endPoint x: 889, endPoint y: 212, distance: 52.8
click at [916, 122] on div at bounding box center [915, 130] width 21 height 21
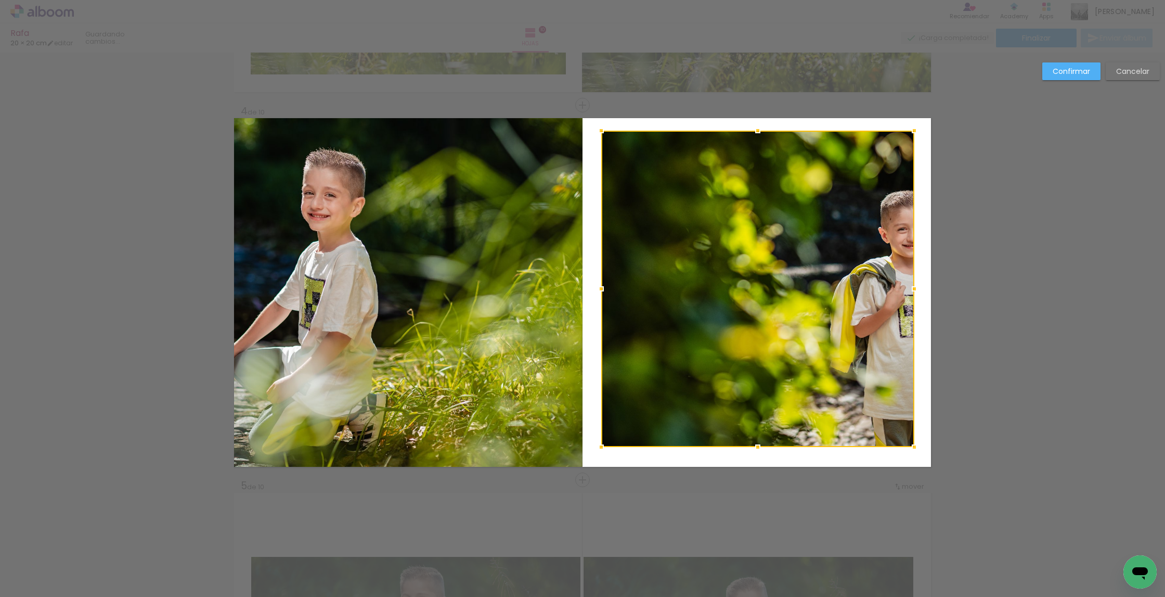
drag, startPoint x: 761, startPoint y: 424, endPoint x: 764, endPoint y: 433, distance: 9.7
click at [762, 442] on div at bounding box center [758, 447] width 21 height 21
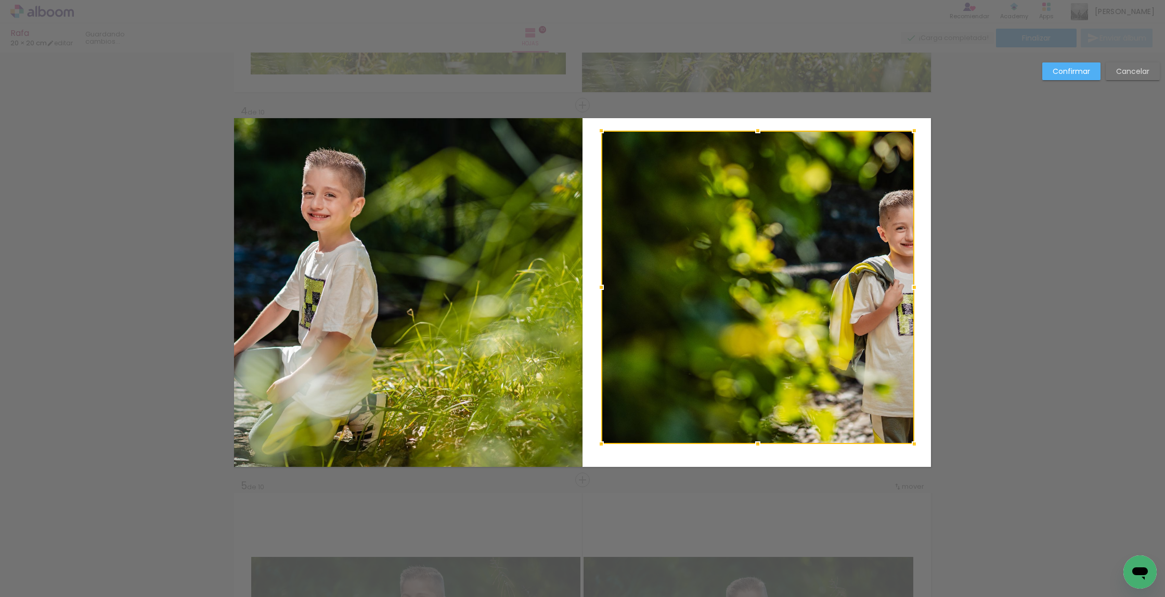
click at [776, 338] on div at bounding box center [757, 287] width 313 height 313
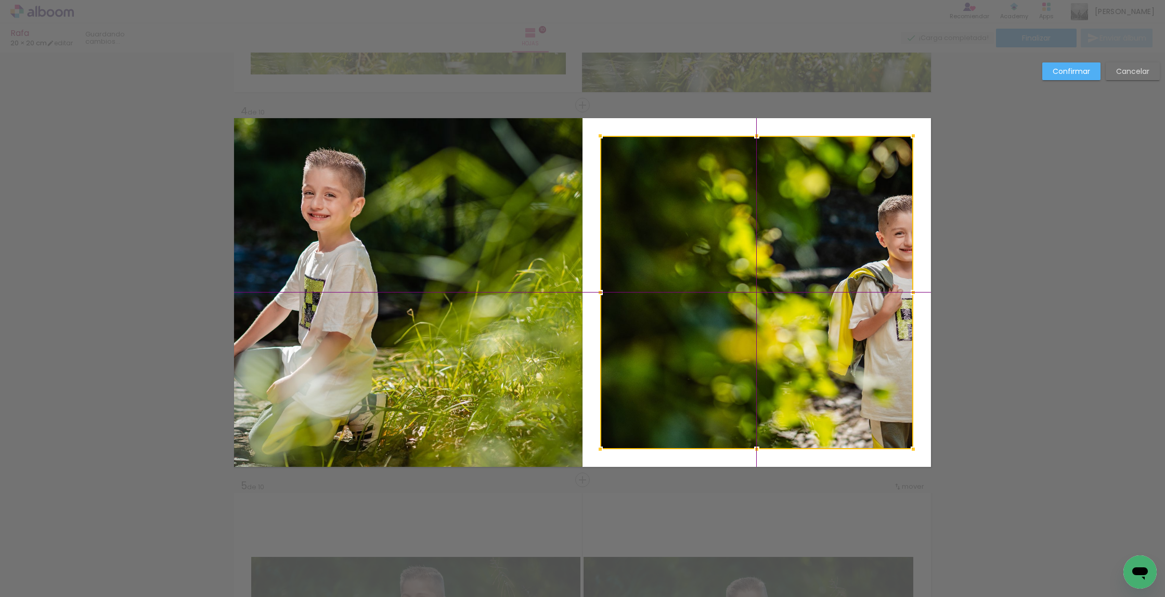
click at [776, 343] on div at bounding box center [756, 292] width 313 height 313
click at [1060, 76] on paper-button "Confirmar" at bounding box center [1072, 71] width 58 height 18
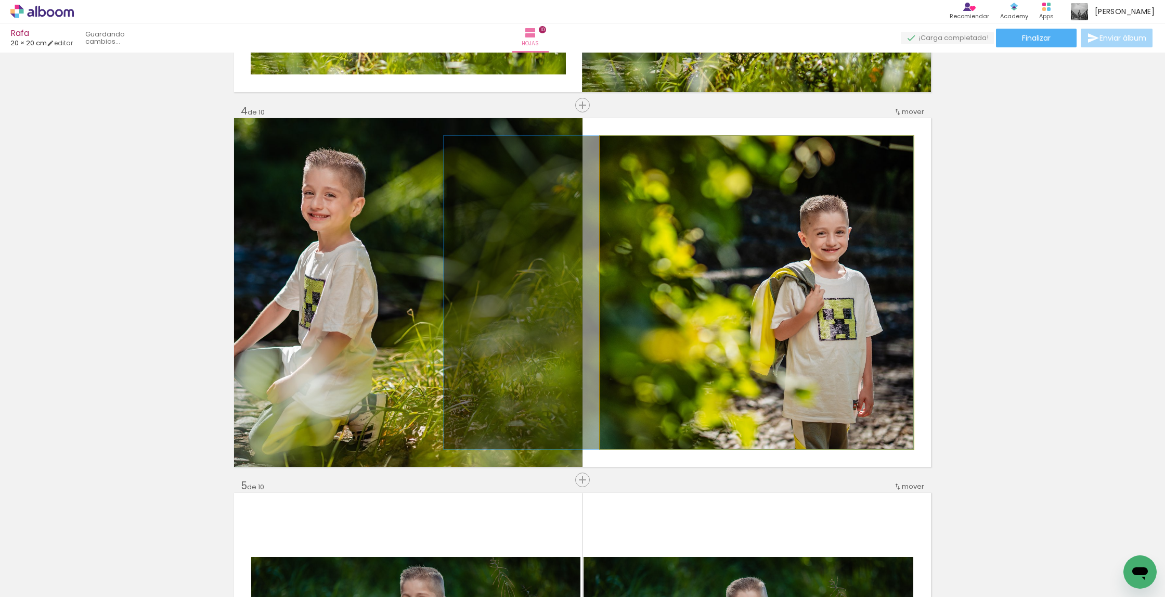
drag, startPoint x: 837, startPoint y: 229, endPoint x: 779, endPoint y: 226, distance: 58.4
click at [780, 227] on div at bounding box center [679, 292] width 470 height 313
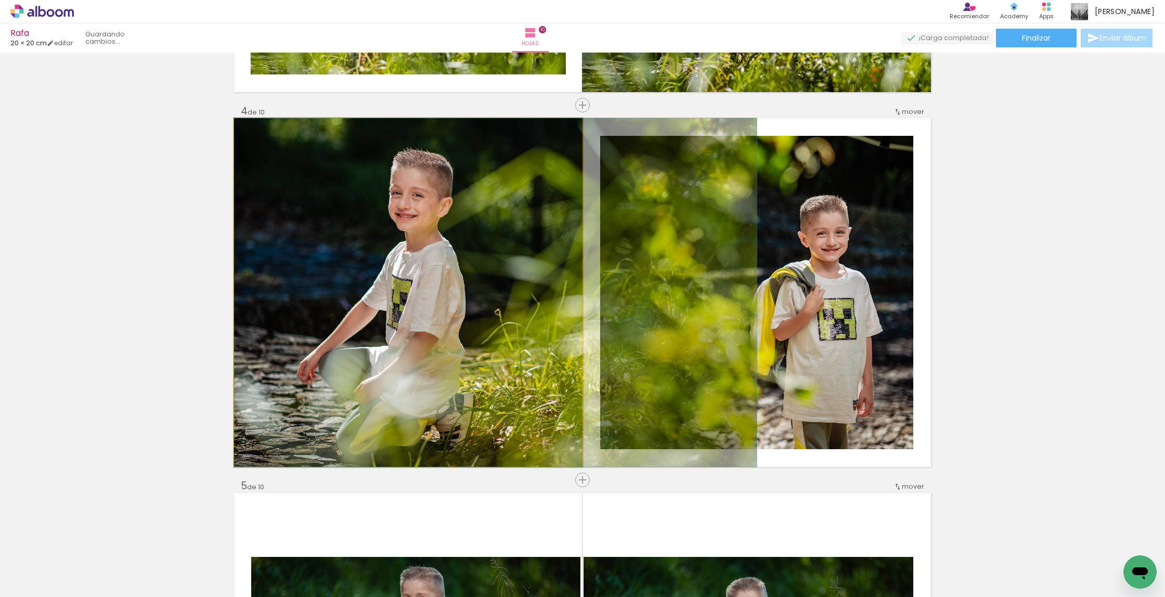
drag, startPoint x: 374, startPoint y: 230, endPoint x: 462, endPoint y: 238, distance: 88.8
click at [467, 230] on div at bounding box center [495, 292] width 523 height 349
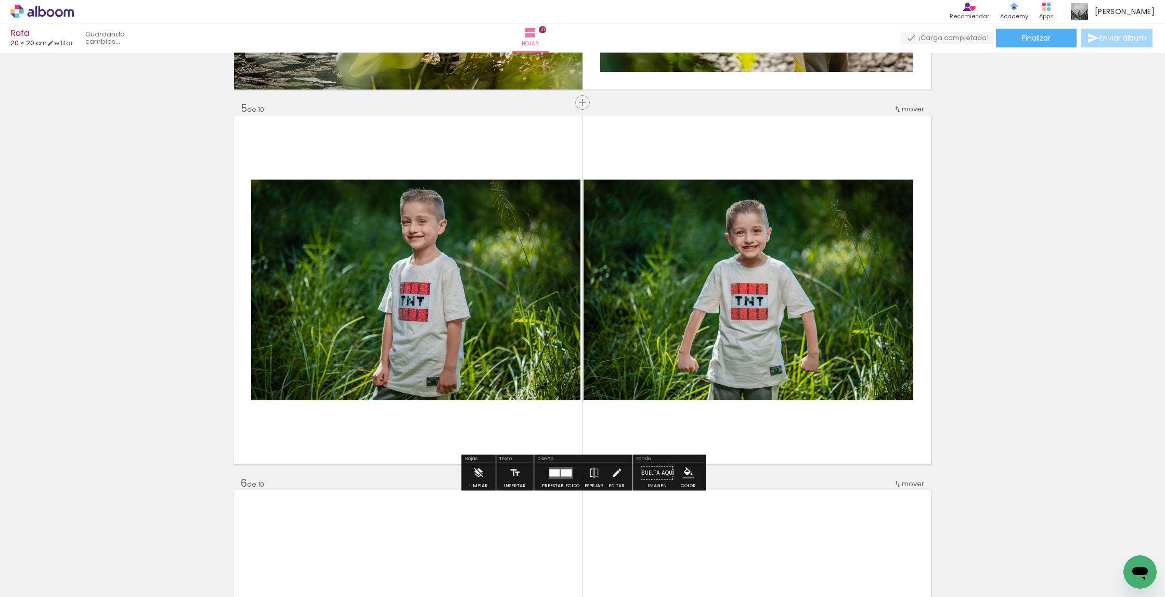
scroll to position [1467, 0]
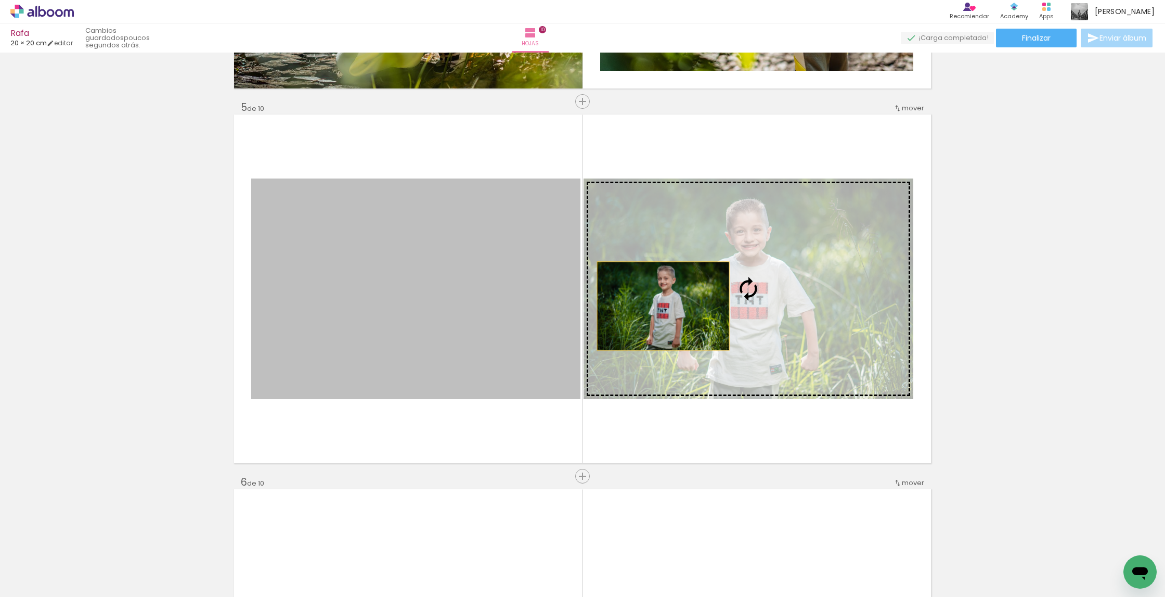
drag, startPoint x: 445, startPoint y: 299, endPoint x: 674, endPoint y: 306, distance: 229.5
click at [0, 0] on slot at bounding box center [0, 0] width 0 height 0
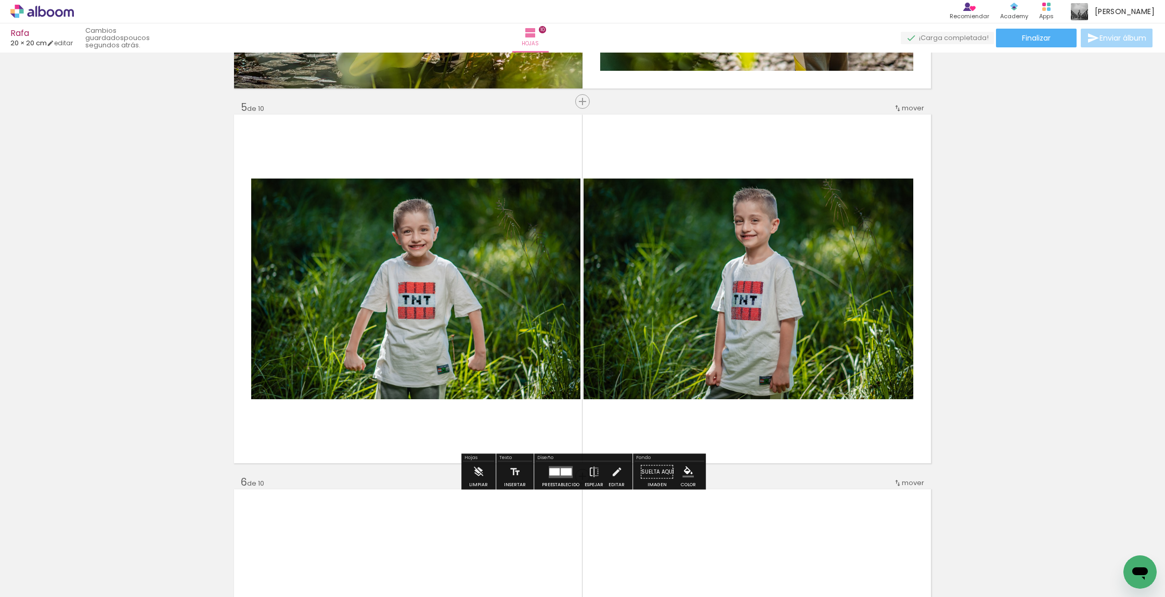
click at [670, 300] on quentale-photo at bounding box center [749, 288] width 330 height 221
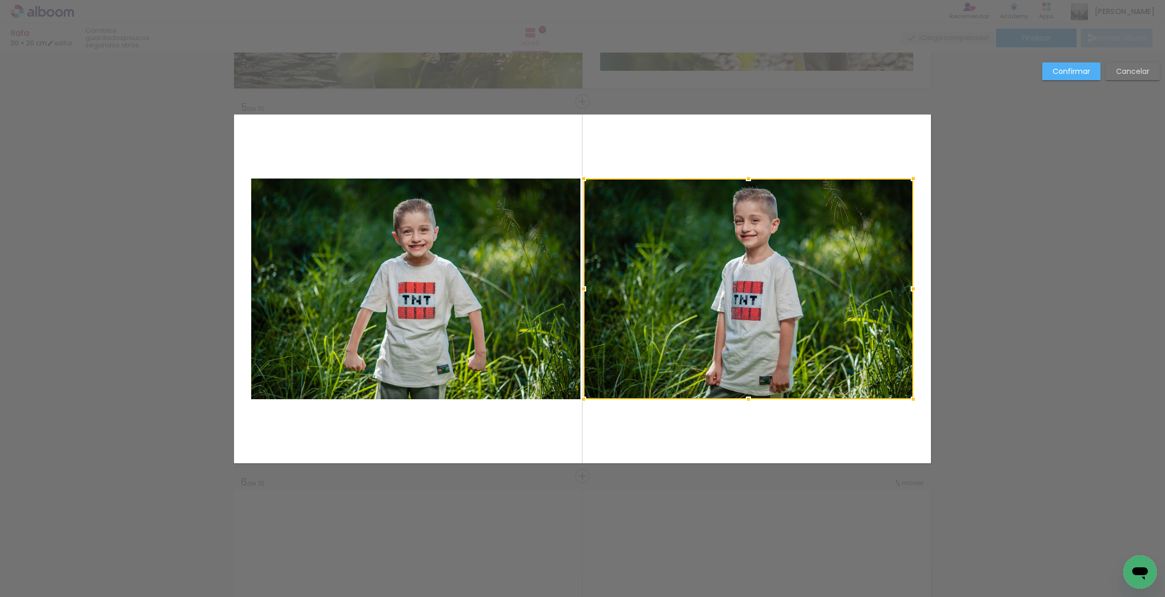
click at [670, 300] on album-spread "5 de 10" at bounding box center [582, 288] width 697 height 349
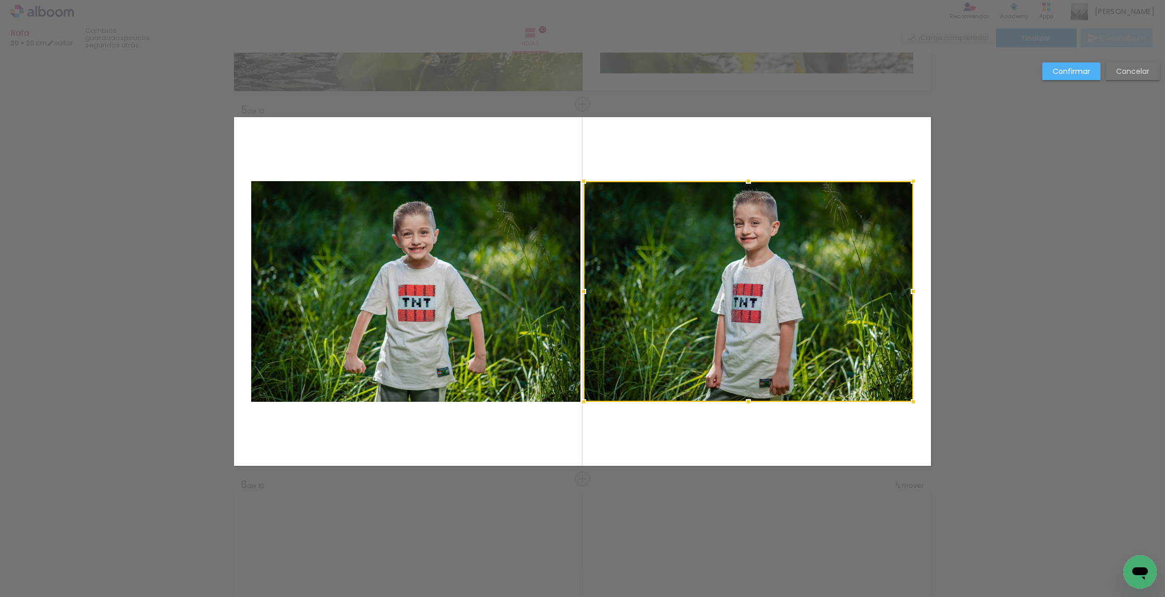
scroll to position [1463, 0]
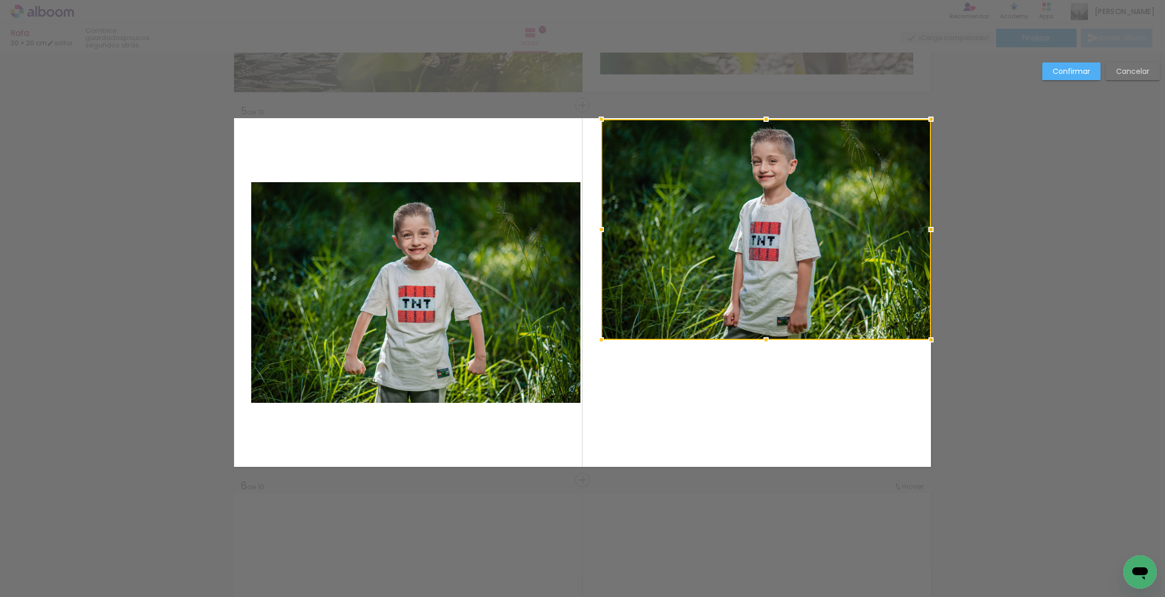
drag, startPoint x: 676, startPoint y: 331, endPoint x: 528, endPoint y: 308, distance: 149.6
click at [745, 211] on div at bounding box center [766, 229] width 330 height 221
click at [454, 316] on quentale-photo at bounding box center [415, 292] width 329 height 221
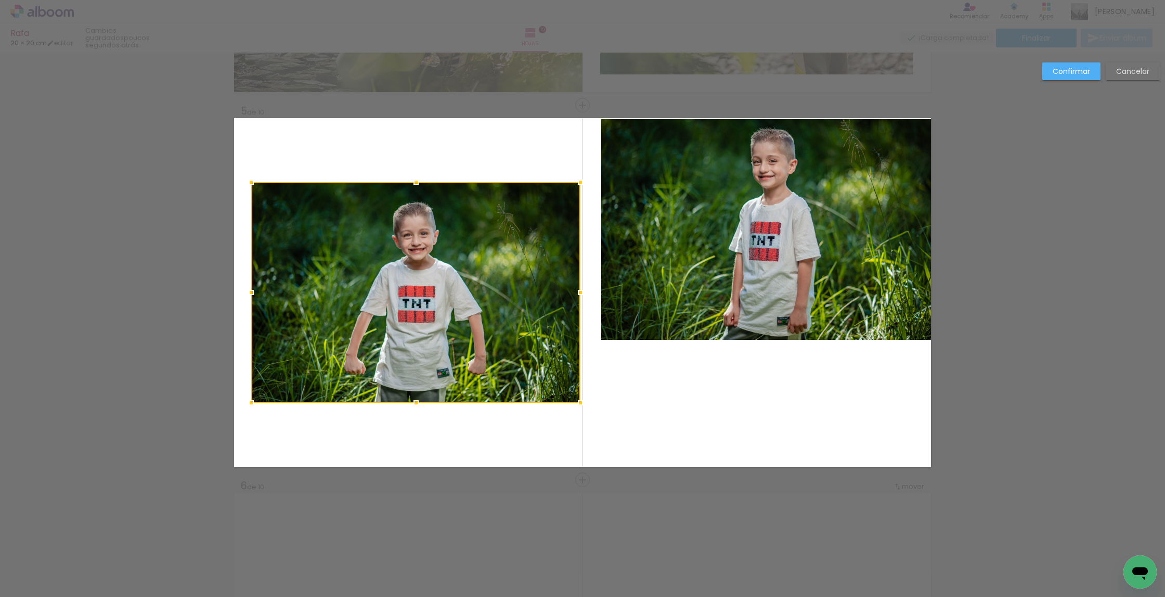
drag, startPoint x: 455, startPoint y: 316, endPoint x: 430, endPoint y: 318, distance: 24.5
click at [429, 318] on div at bounding box center [415, 292] width 329 height 221
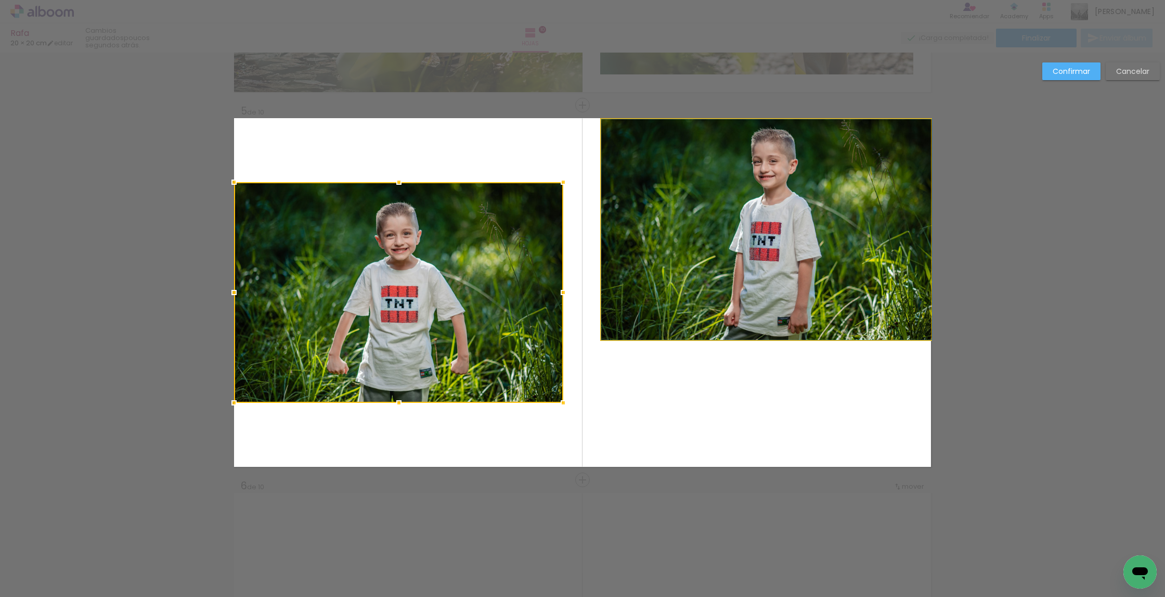
drag, startPoint x: 771, startPoint y: 288, endPoint x: 799, endPoint y: 269, distance: 34.5
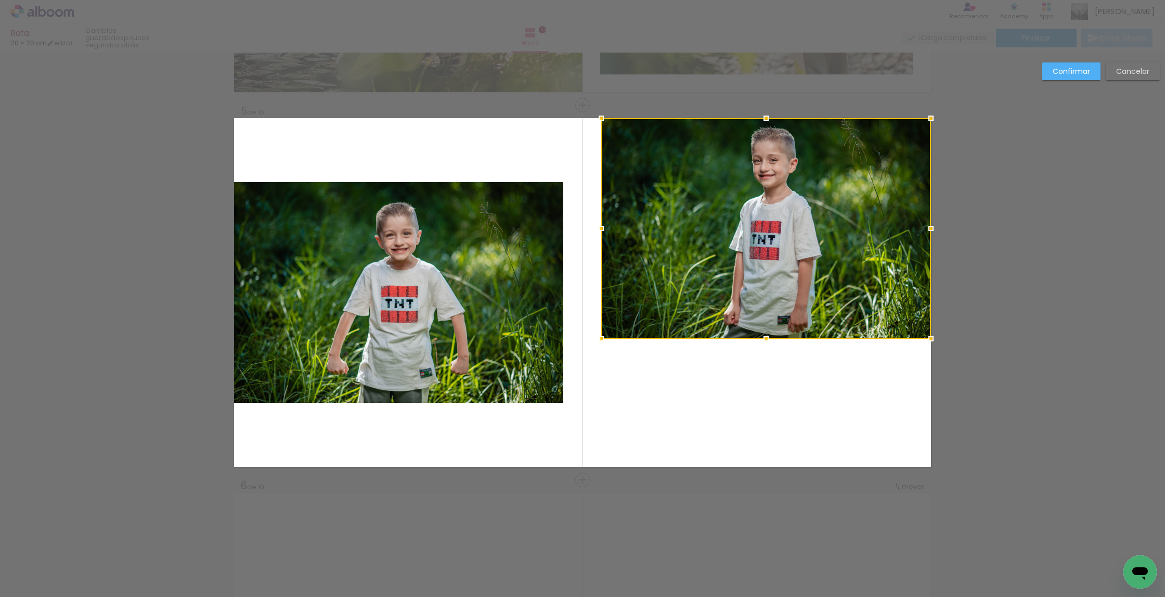
drag, startPoint x: 771, startPoint y: 314, endPoint x: 799, endPoint y: 229, distance: 89.3
click at [799, 229] on div at bounding box center [766, 228] width 330 height 221
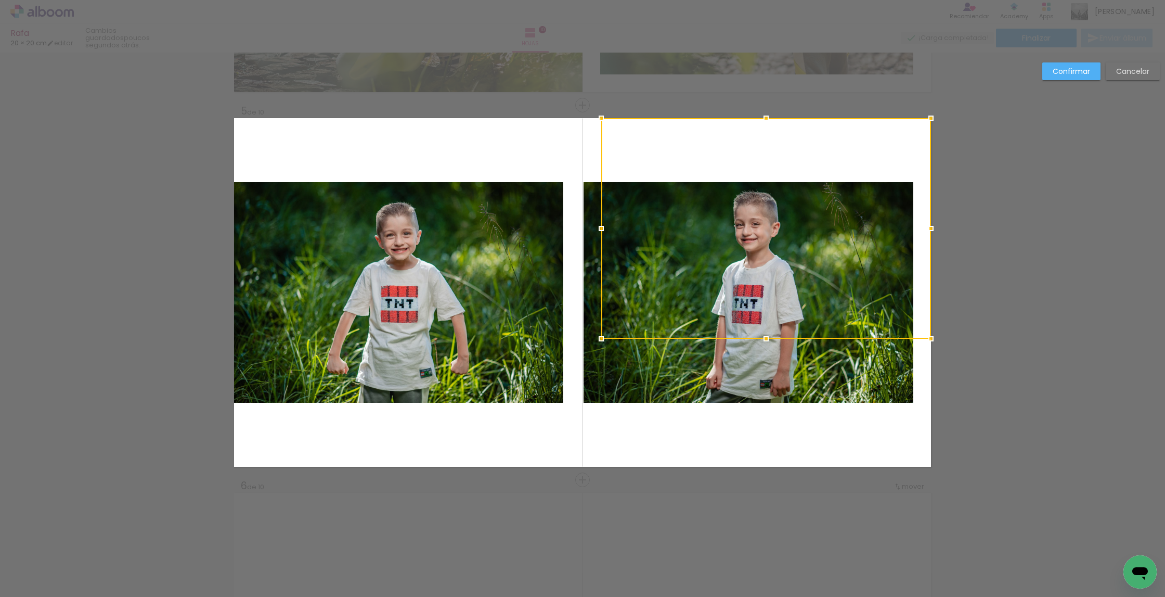
click at [801, 293] on div at bounding box center [766, 228] width 330 height 221
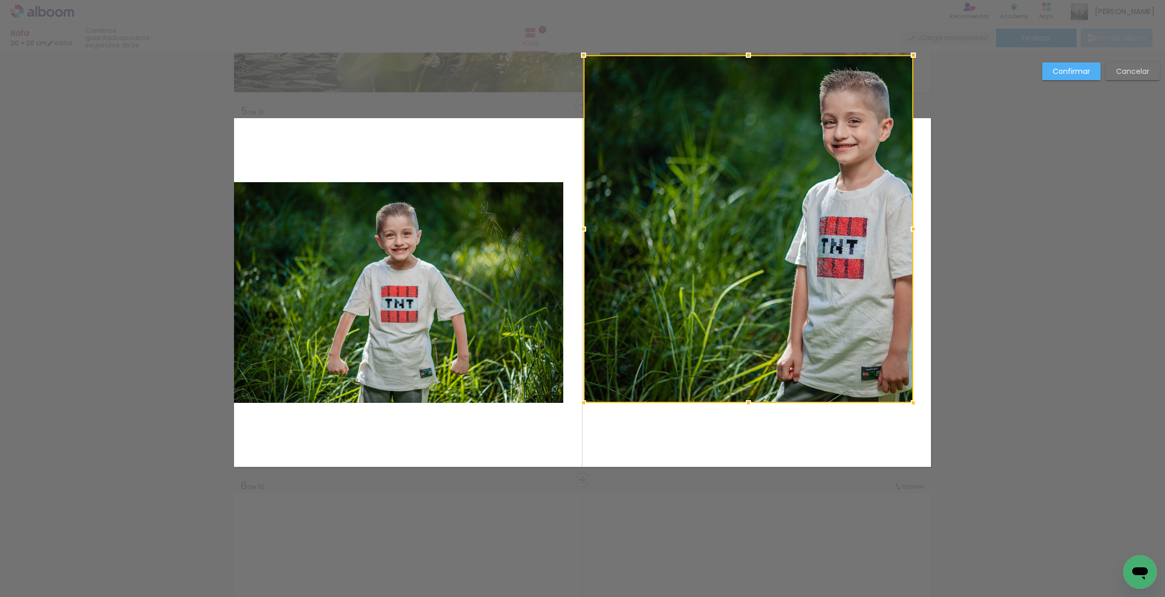
drag, startPoint x: 751, startPoint y: 145, endPoint x: 770, endPoint y: 47, distance: 99.5
click at [770, 0] on div "Rafa 20 × 20 cm editar poucos segundos atrás. Hojas 10 Finalizar Enviar álbum I…" at bounding box center [582, 0] width 1165 height 0
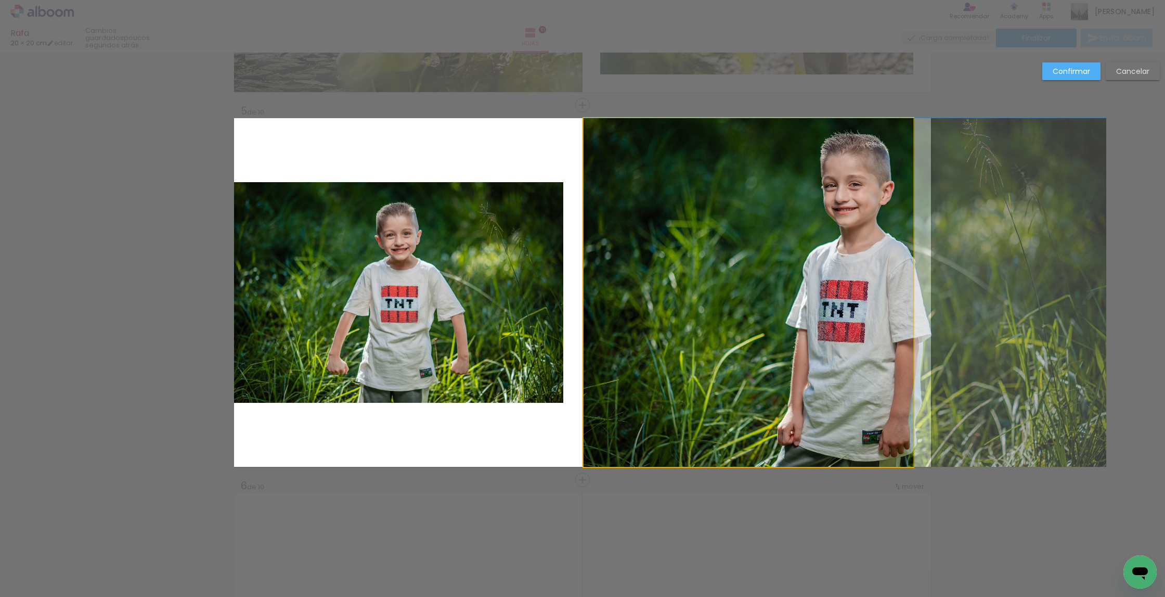
drag, startPoint x: 611, startPoint y: 280, endPoint x: 597, endPoint y: 283, distance: 14.8
click at [611, 280] on album-spread "5 de 10" at bounding box center [582, 292] width 697 height 349
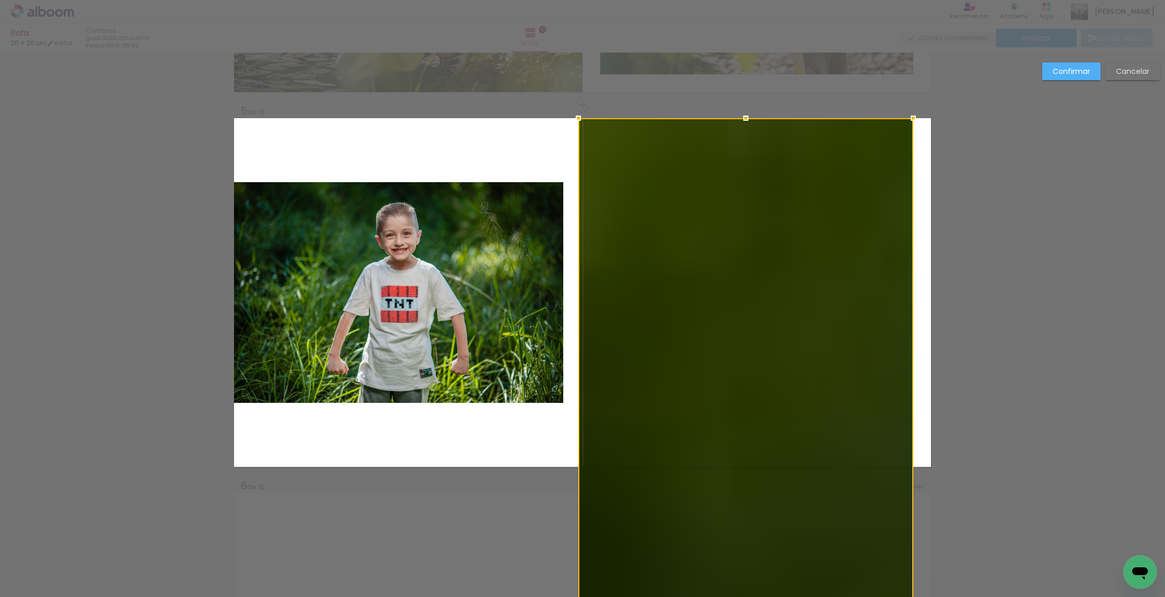
drag, startPoint x: 586, startPoint y: 262, endPoint x: 581, endPoint y: 265, distance: 5.4
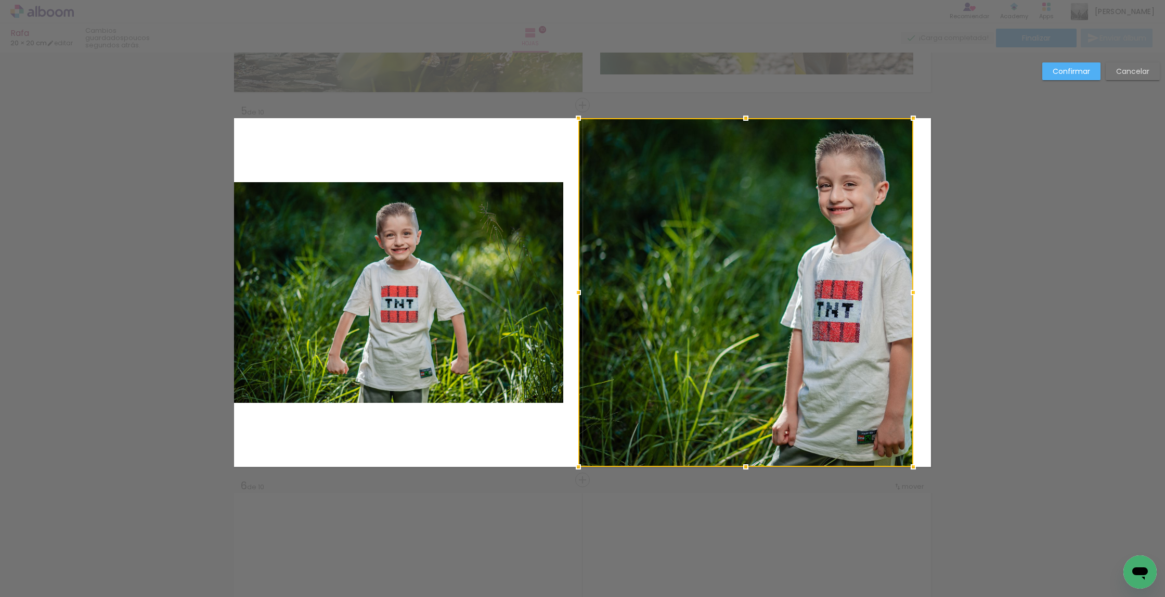
drag, startPoint x: 868, startPoint y: 297, endPoint x: 917, endPoint y: 296, distance: 48.4
click at [868, 297] on div at bounding box center [746, 292] width 335 height 349
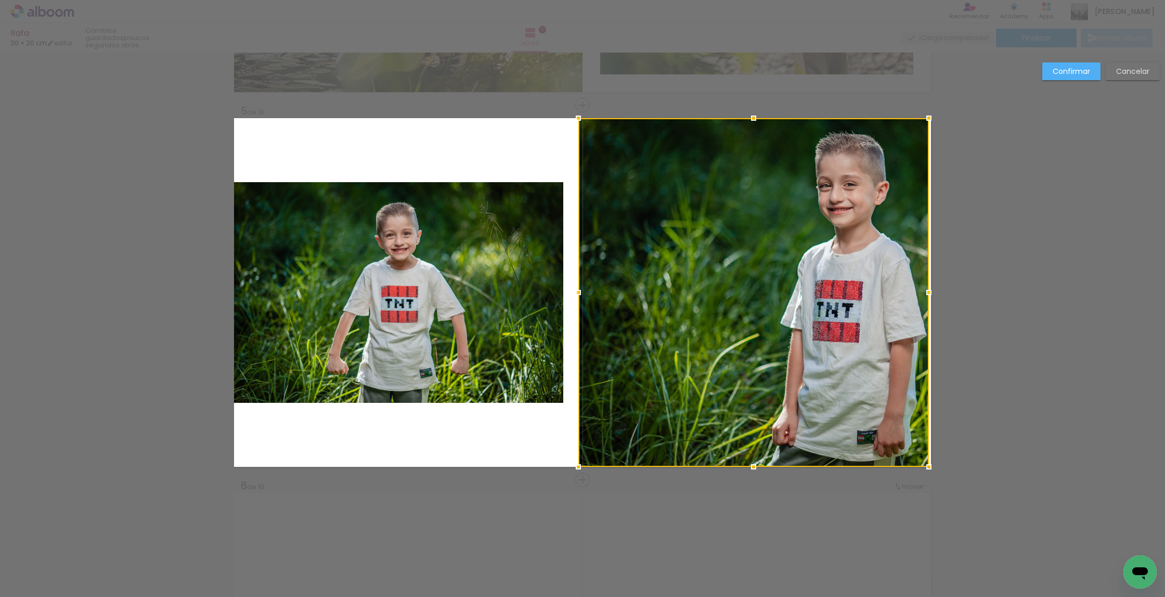
drag, startPoint x: 920, startPoint y: 290, endPoint x: 1039, endPoint y: 284, distance: 118.3
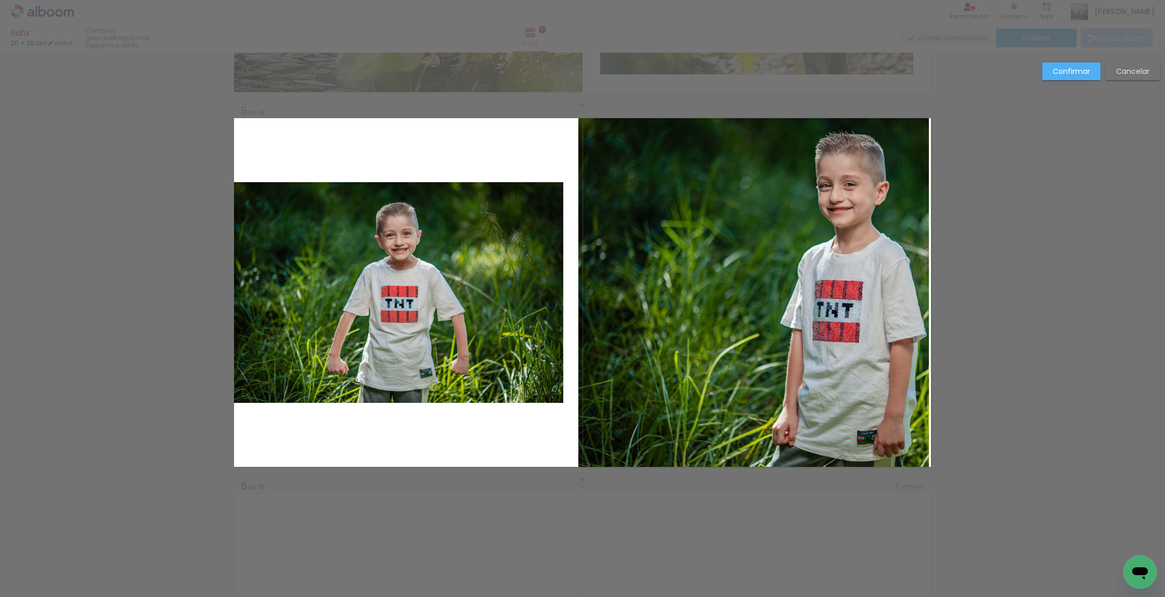
click at [914, 300] on quentale-photo at bounding box center [754, 292] width 351 height 349
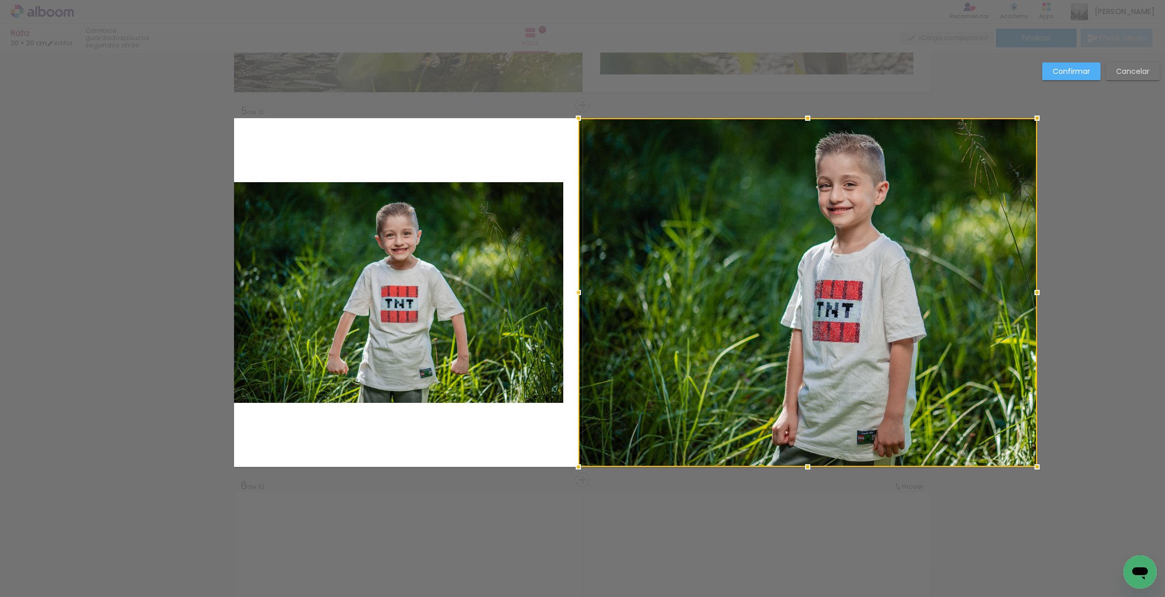
drag, startPoint x: 958, startPoint y: 288, endPoint x: 965, endPoint y: 287, distance: 6.3
click at [965, 287] on div at bounding box center [808, 292] width 459 height 349
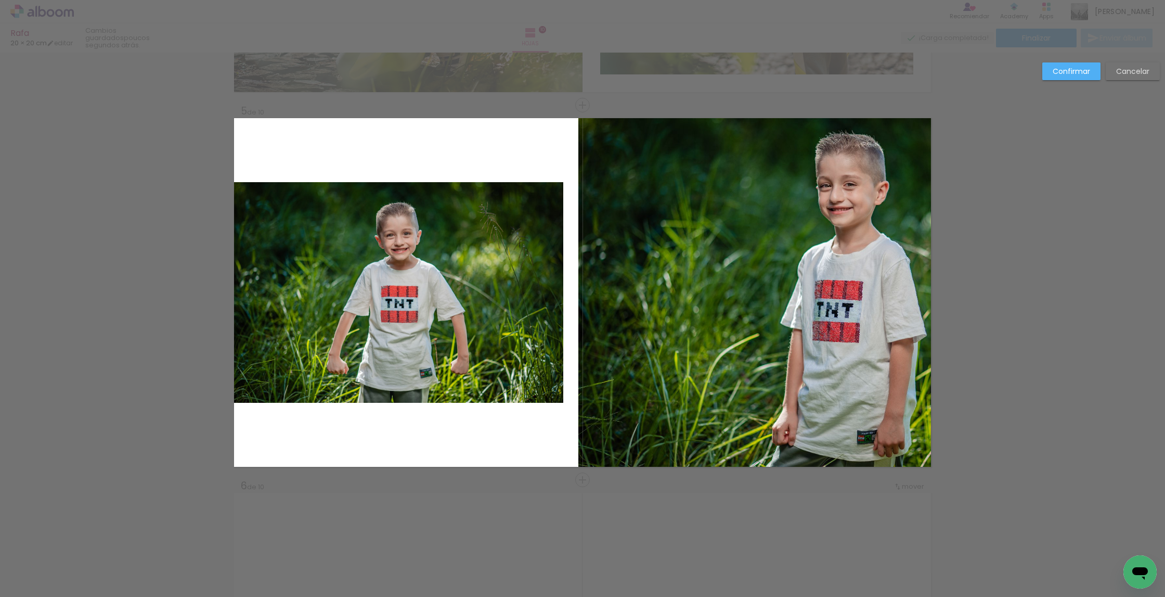
click at [587, 279] on quentale-photo at bounding box center [755, 292] width 353 height 349
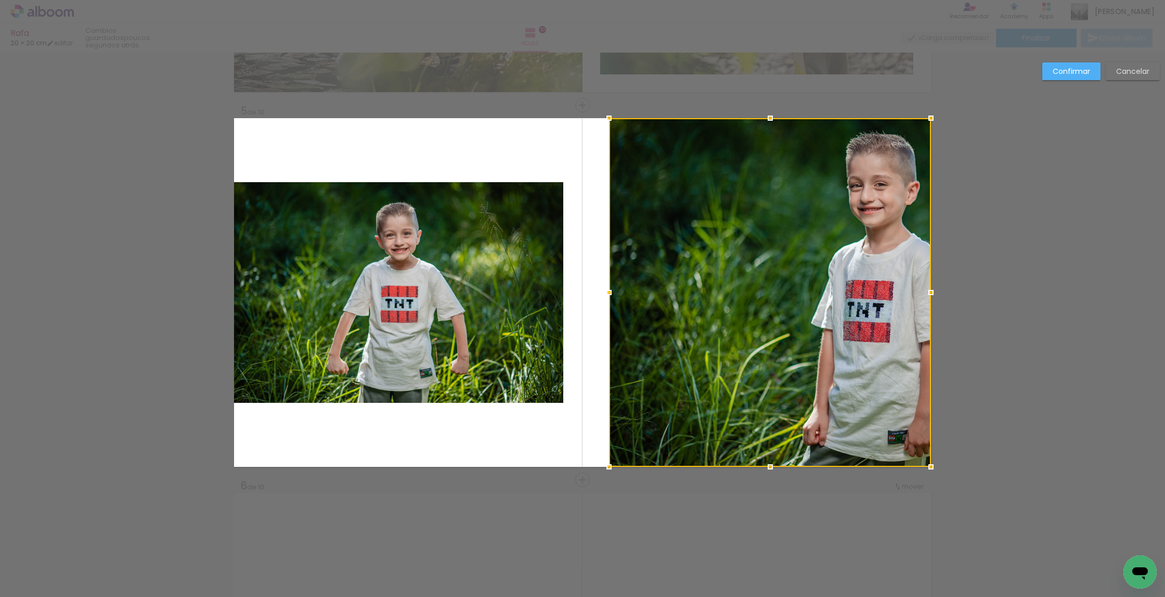
drag, startPoint x: 583, startPoint y: 293, endPoint x: 574, endPoint y: 293, distance: 8.9
click at [574, 293] on album-spread "5 de 10" at bounding box center [582, 292] width 697 height 349
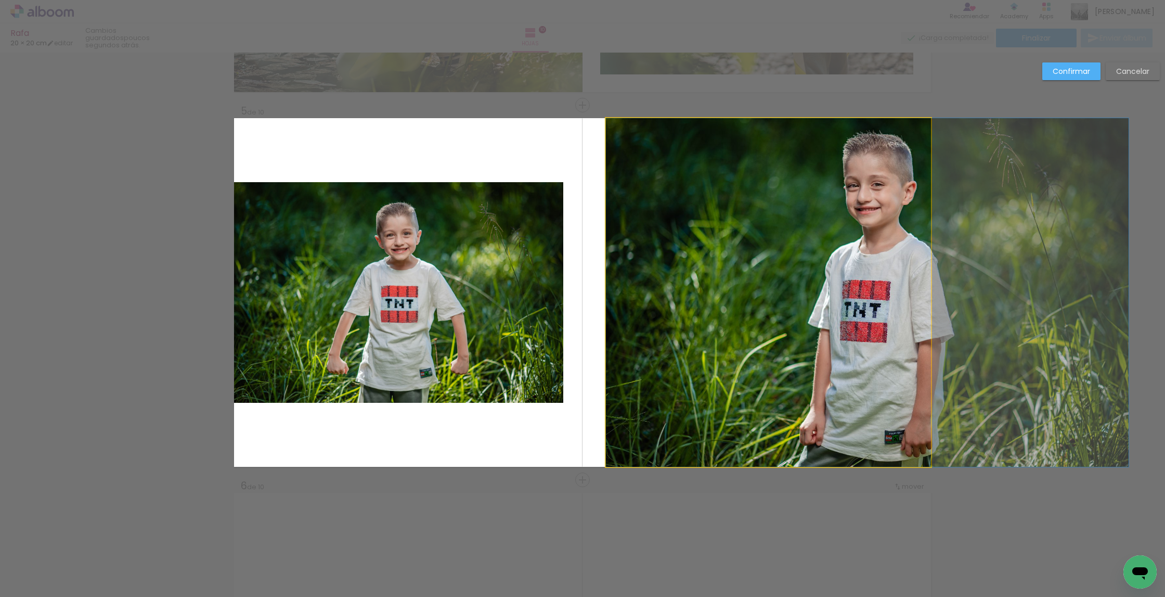
click at [615, 290] on album-spread "5 de 10" at bounding box center [582, 292] width 697 height 349
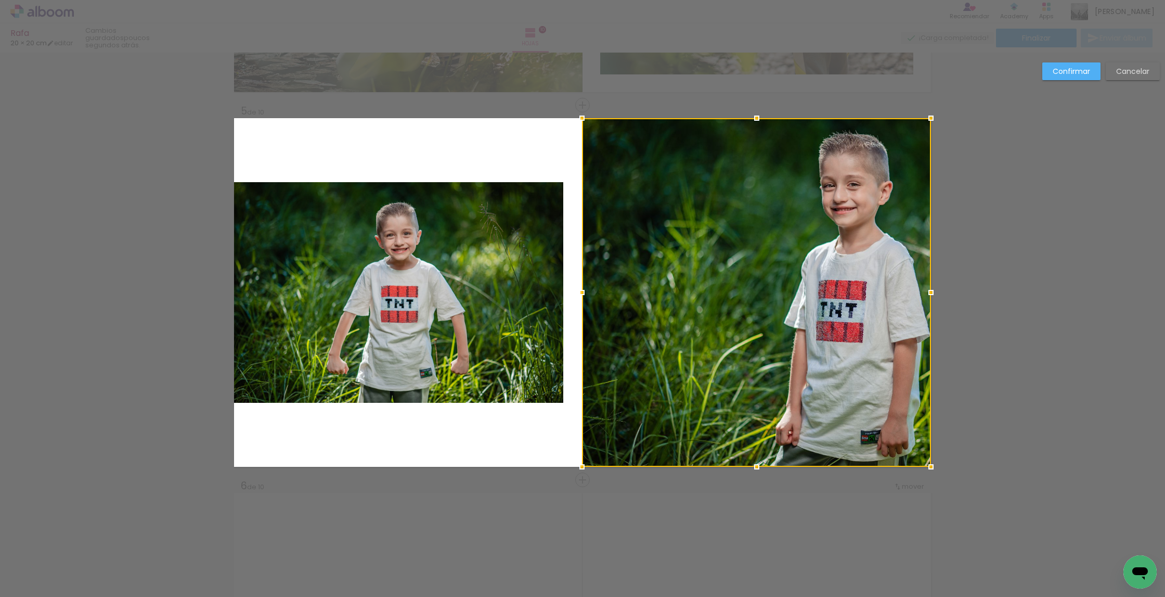
drag, startPoint x: 607, startPoint y: 292, endPoint x: 583, endPoint y: 294, distance: 24.0
click at [583, 294] on div at bounding box center [582, 292] width 21 height 21
drag, startPoint x: 1084, startPoint y: 64, endPoint x: 979, endPoint y: 140, distance: 129.6
click at [1083, 64] on paper-button "Confirmar" at bounding box center [1072, 71] width 58 height 18
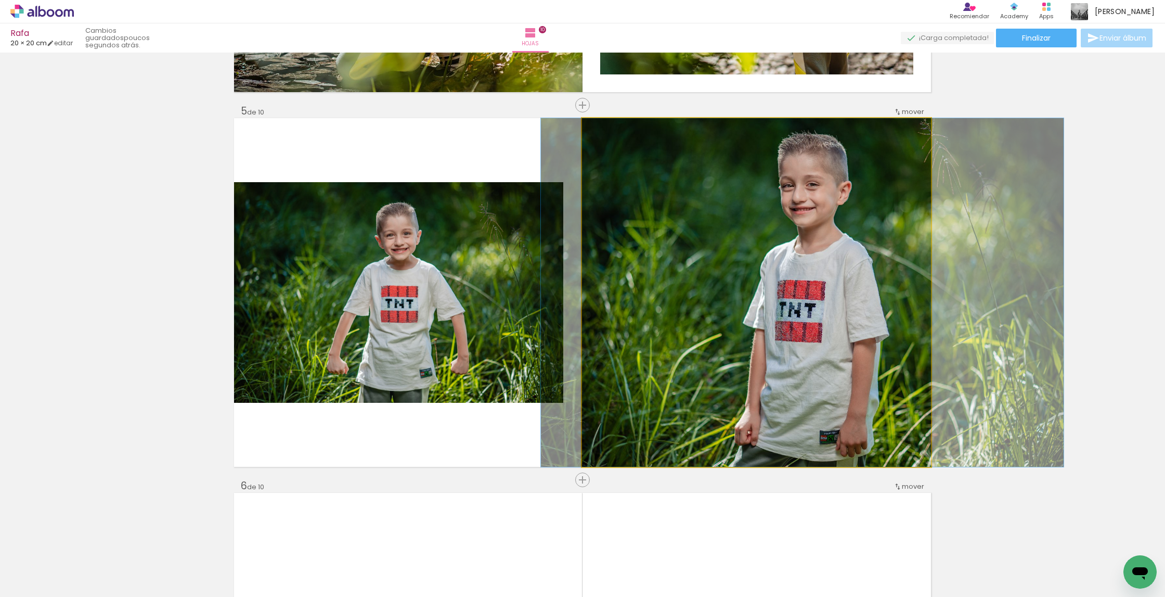
drag, startPoint x: 765, startPoint y: 295, endPoint x: 724, endPoint y: 299, distance: 40.7
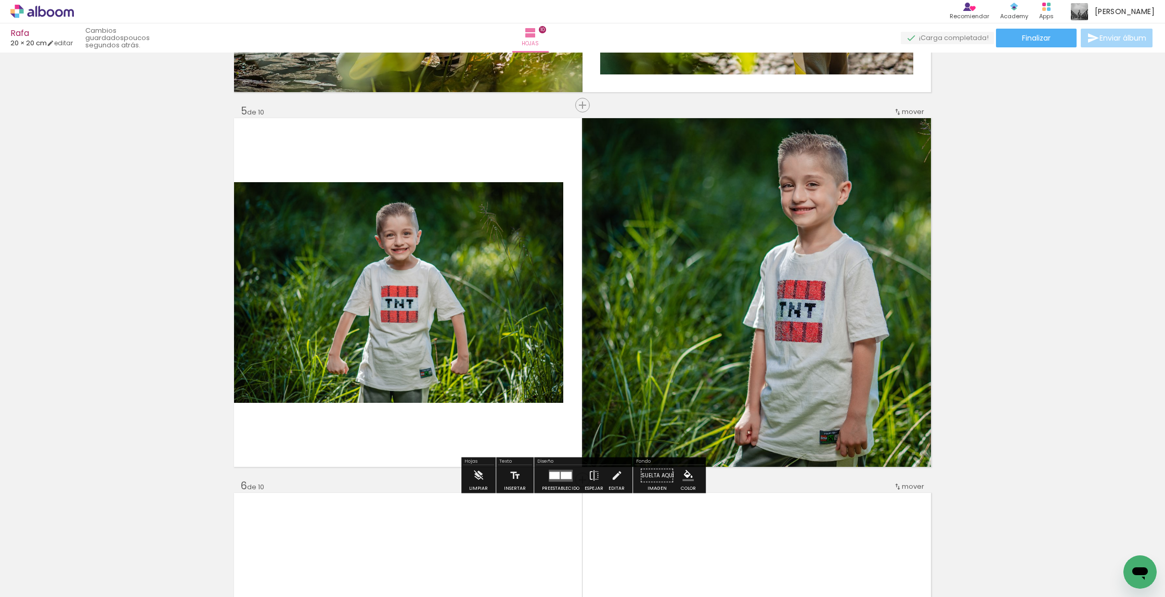
click at [436, 291] on quentale-photo at bounding box center [398, 292] width 329 height 221
click at [554, 199] on quentale-photo at bounding box center [398, 292] width 329 height 221
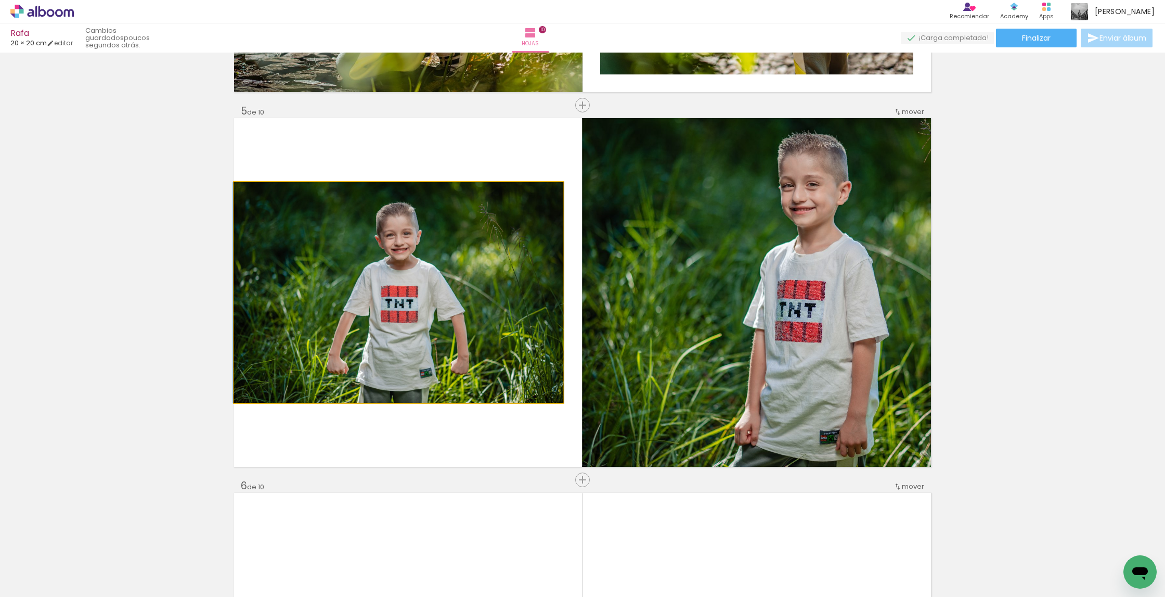
click at [554, 199] on quentale-photo at bounding box center [398, 292] width 329 height 221
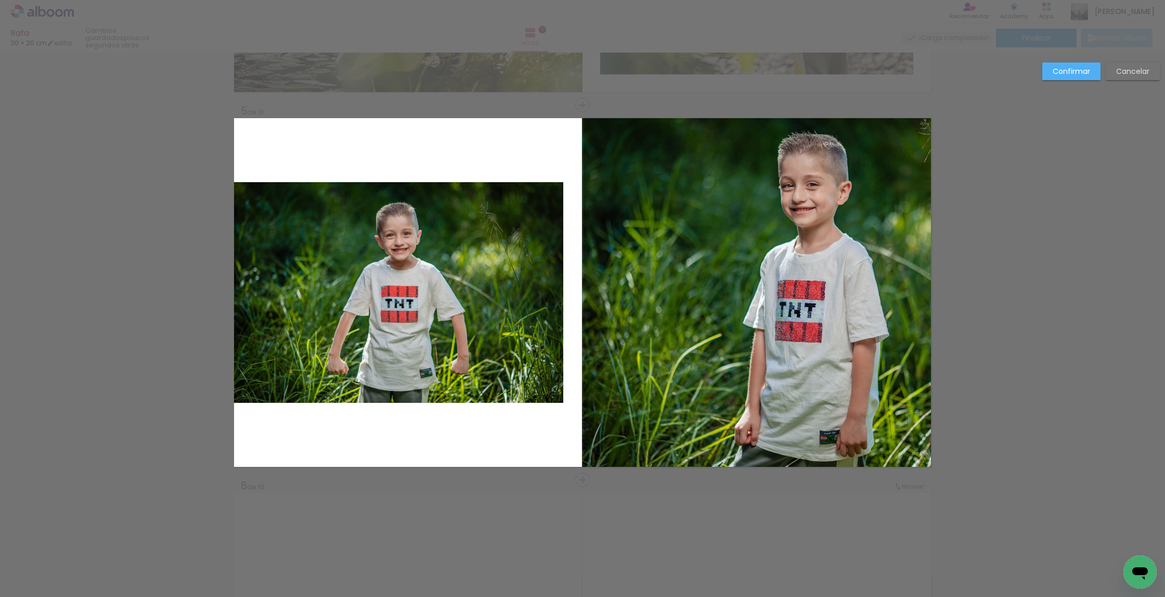
click at [555, 191] on quentale-photo at bounding box center [398, 292] width 329 height 221
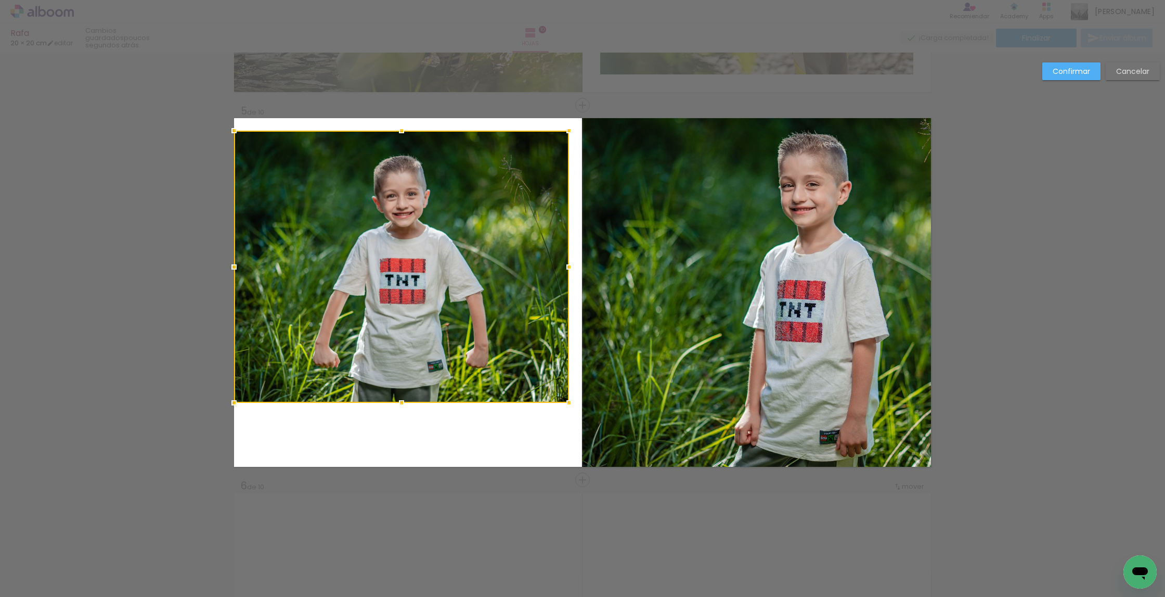
drag, startPoint x: 567, startPoint y: 166, endPoint x: 560, endPoint y: 149, distance: 18.9
click at [569, 132] on div at bounding box center [569, 130] width 21 height 21
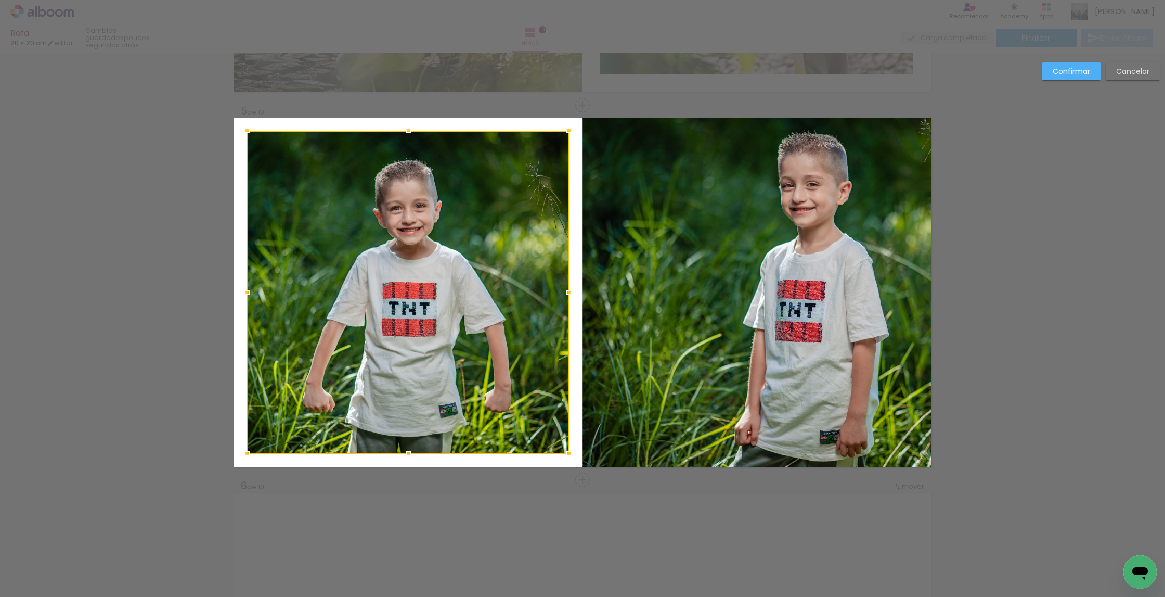
drag, startPoint x: 238, startPoint y: 402, endPoint x: 251, endPoint y: 453, distance: 52.6
click at [251, 454] on div at bounding box center [247, 453] width 21 height 21
click at [340, 378] on div at bounding box center [408, 293] width 322 height 324
click at [342, 376] on div at bounding box center [409, 293] width 322 height 324
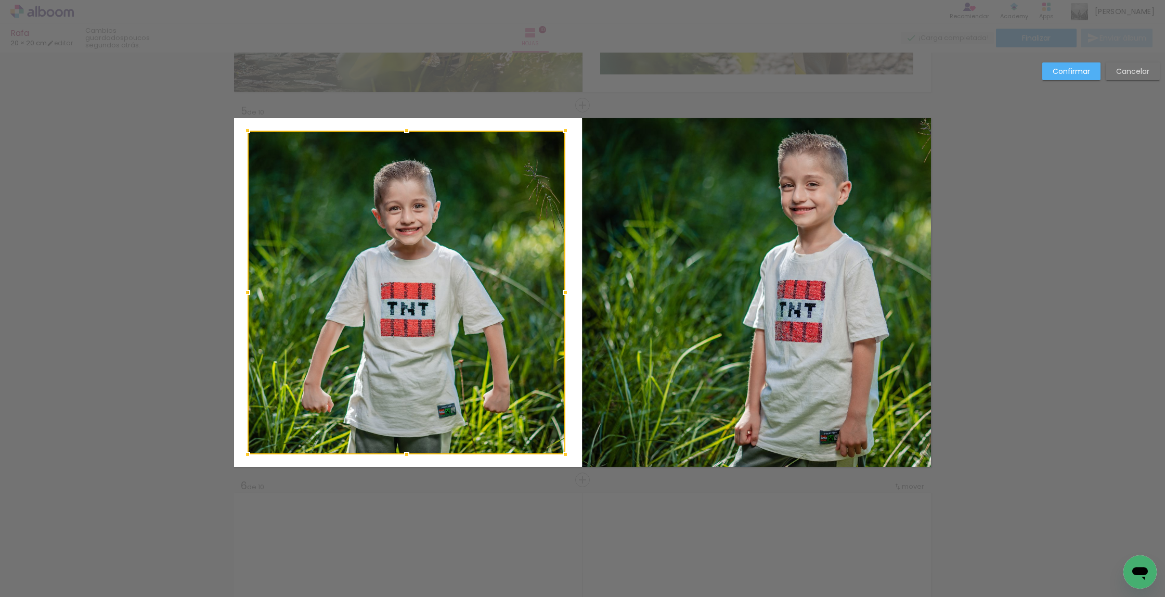
click at [564, 296] on div at bounding box center [565, 292] width 21 height 21
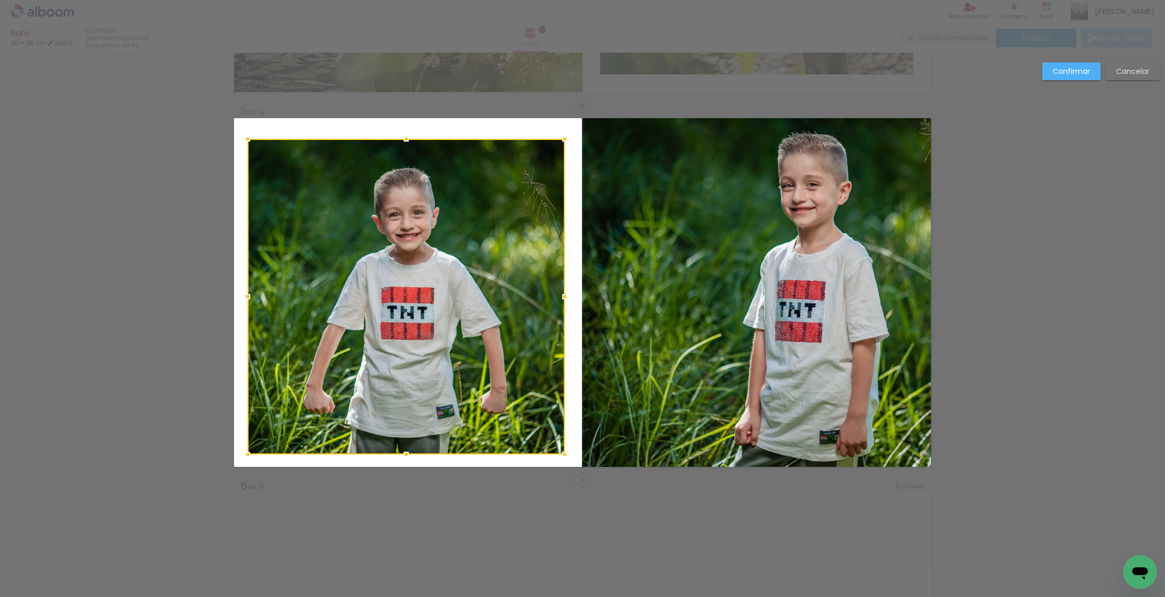
drag, startPoint x: 414, startPoint y: 136, endPoint x: 414, endPoint y: 146, distance: 9.9
click at [414, 146] on div at bounding box center [406, 139] width 21 height 21
click at [372, 275] on div at bounding box center [406, 297] width 317 height 314
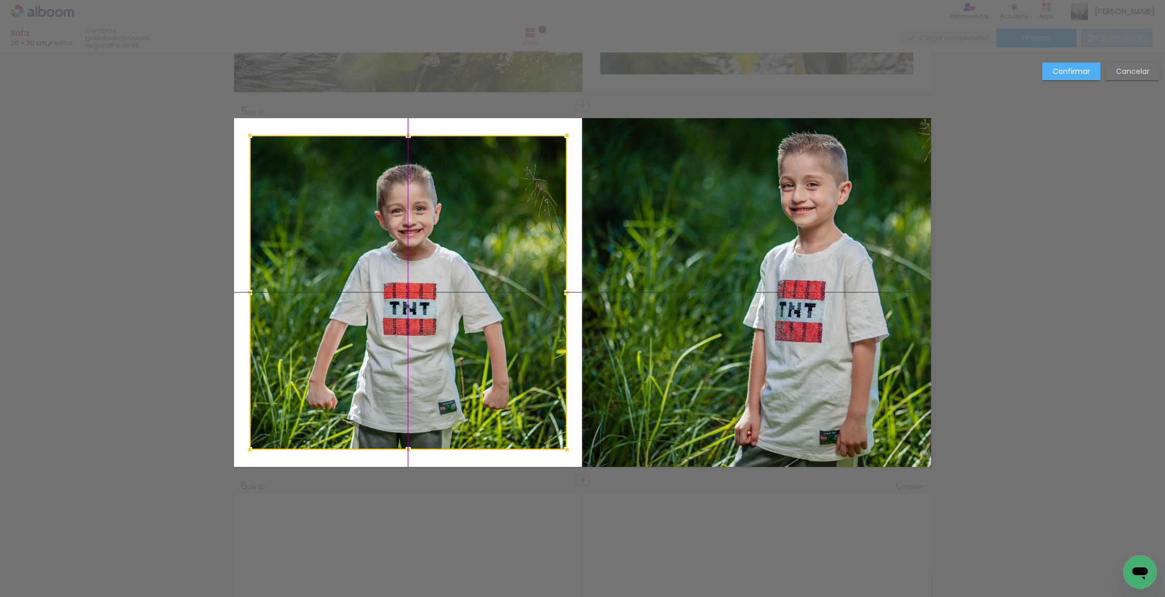
click at [378, 272] on div at bounding box center [408, 292] width 317 height 314
drag, startPoint x: 1066, startPoint y: 62, endPoint x: 1061, endPoint y: 71, distance: 10.0
click at [0, 0] on slot "Confirmar" at bounding box center [0, 0] width 0 height 0
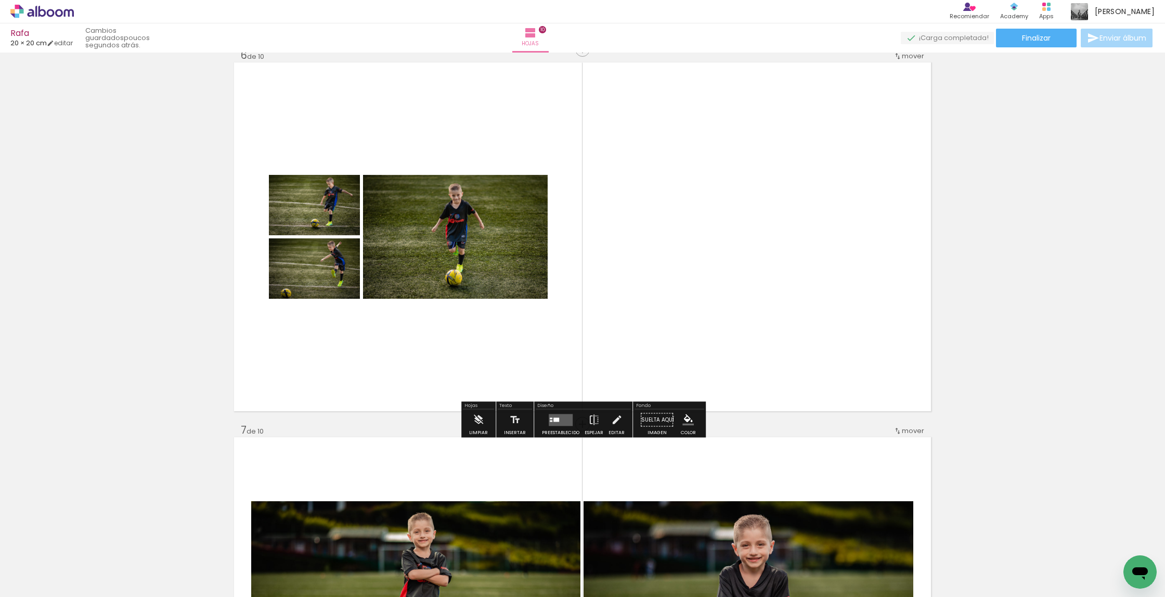
scroll to position [1894, 0]
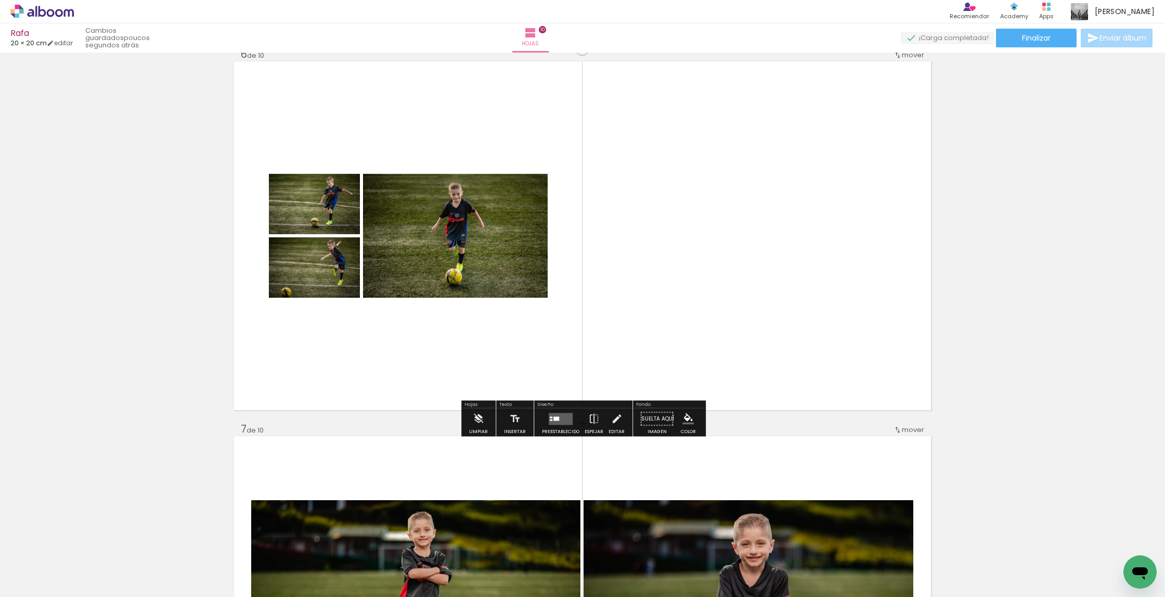
click at [554, 417] on div at bounding box center [557, 418] width 6 height 4
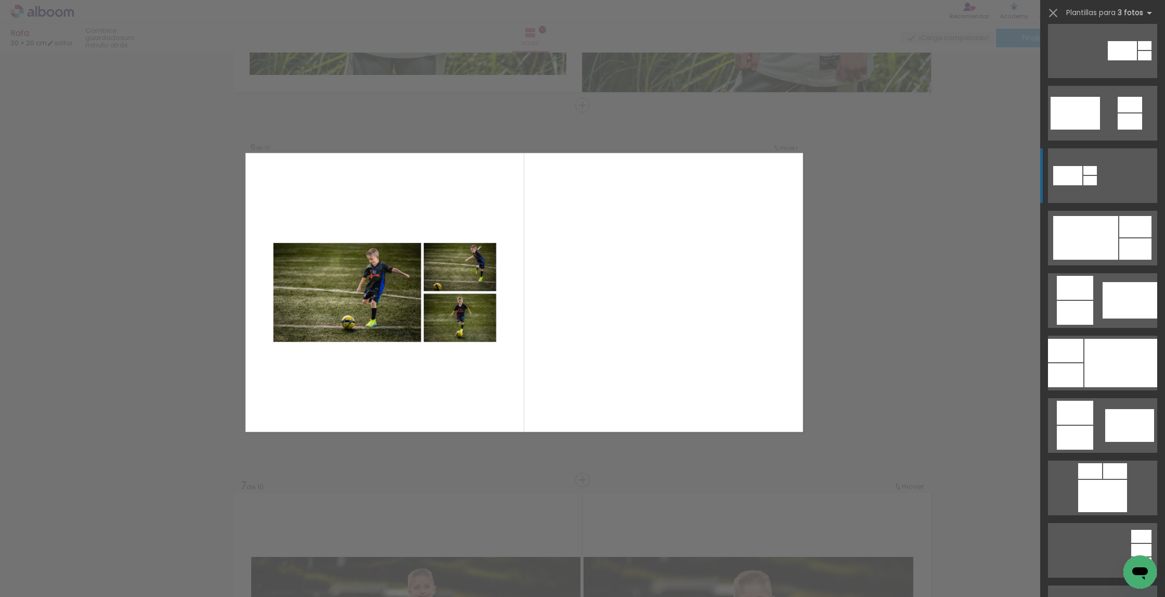
scroll to position [386, 0]
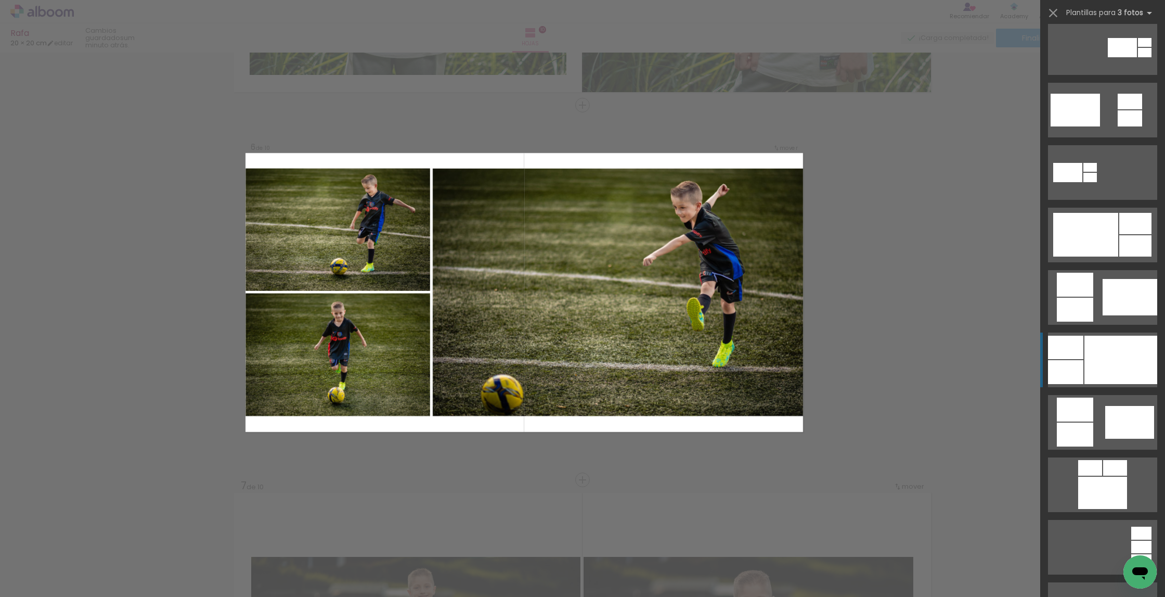
click at [1105, 350] on div at bounding box center [1121, 360] width 73 height 48
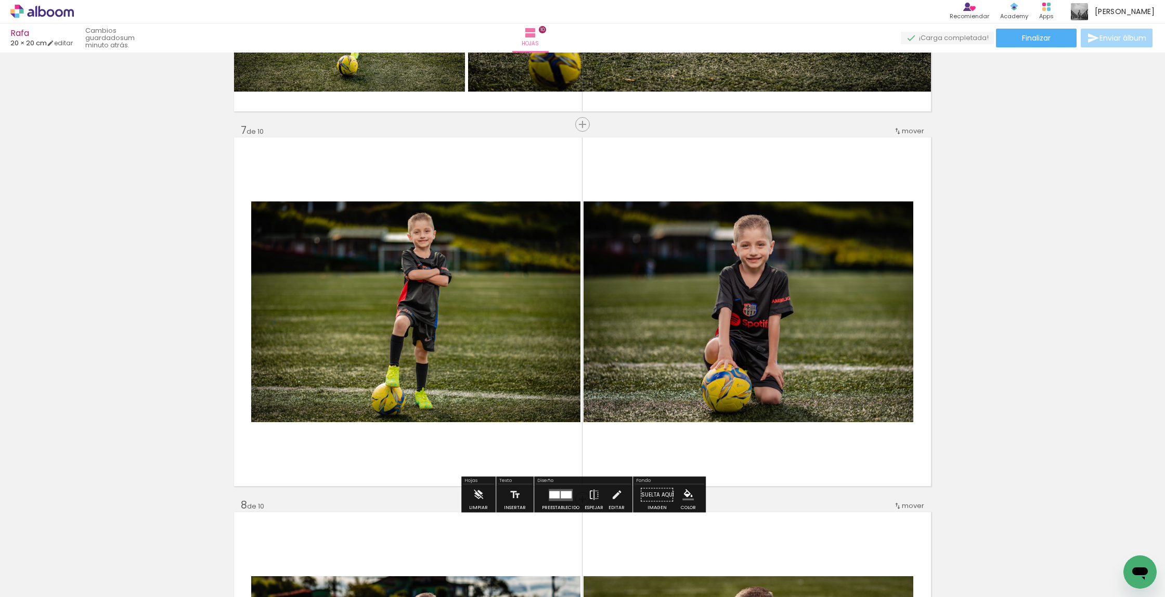
click at [483, 345] on quentale-photo at bounding box center [415, 311] width 329 height 221
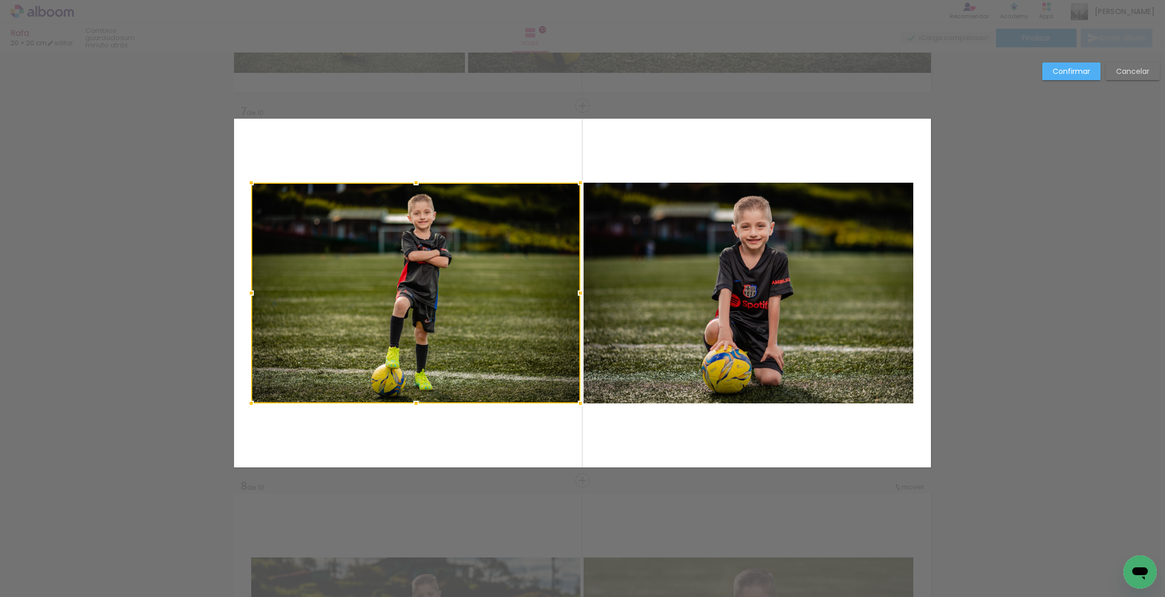
scroll to position [2212, 0]
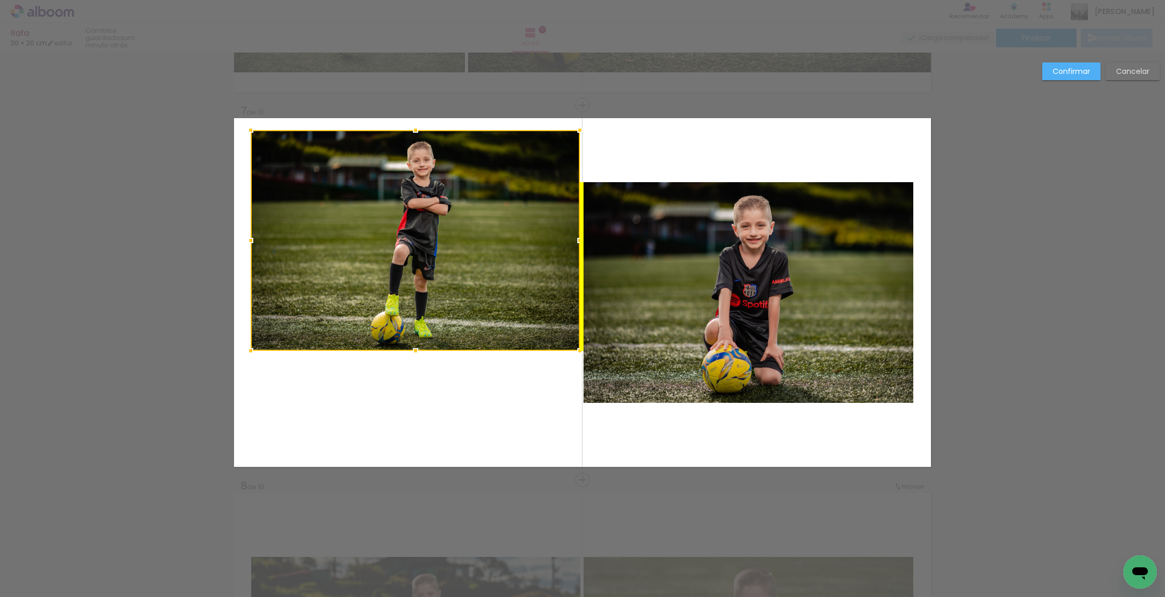
drag, startPoint x: 477, startPoint y: 354, endPoint x: 476, endPoint y: 303, distance: 51.0
click at [476, 303] on div at bounding box center [415, 240] width 329 height 221
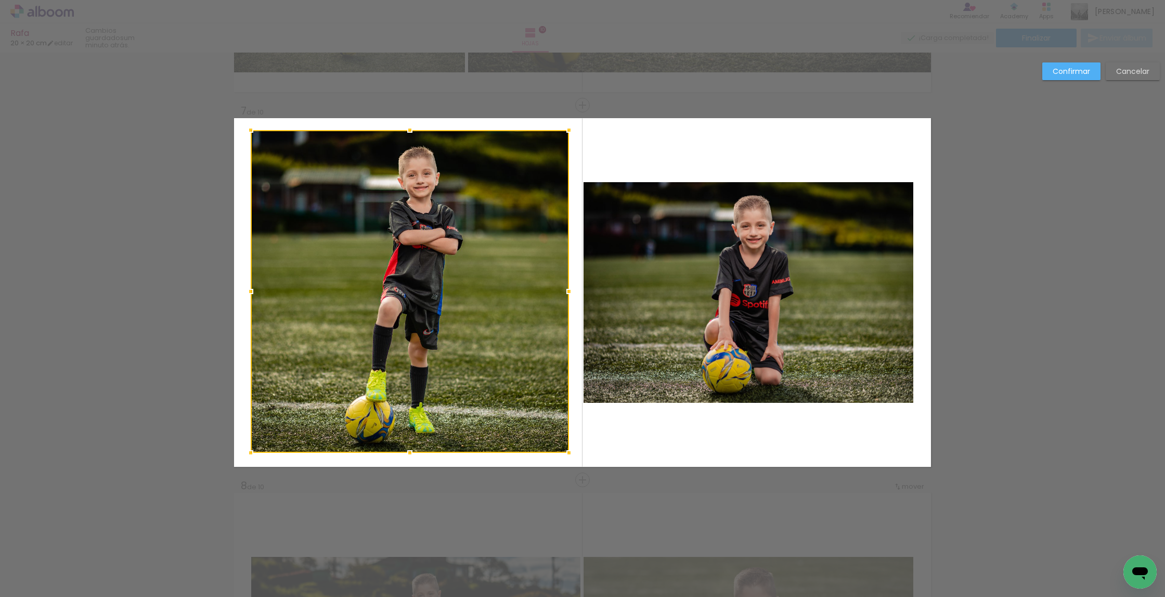
drag, startPoint x: 580, startPoint y: 352, endPoint x: 582, endPoint y: 443, distance: 91.1
click at [570, 454] on div at bounding box center [569, 452] width 21 height 21
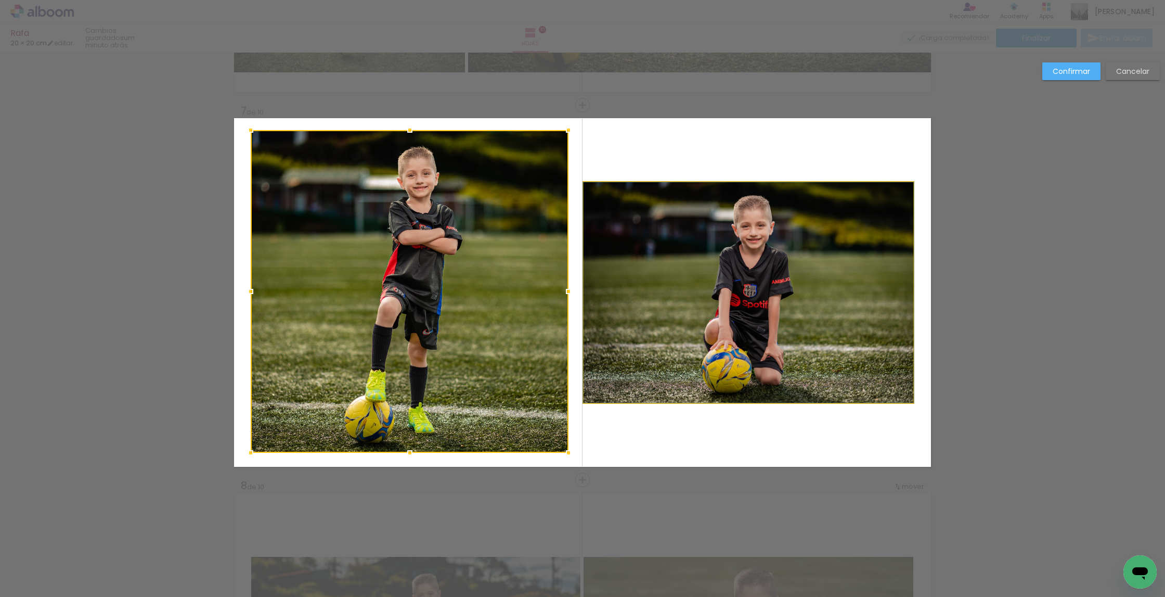
drag, startPoint x: 794, startPoint y: 309, endPoint x: 681, endPoint y: 216, distance: 146.4
click at [794, 307] on album-spread "7 de 10" at bounding box center [582, 292] width 697 height 349
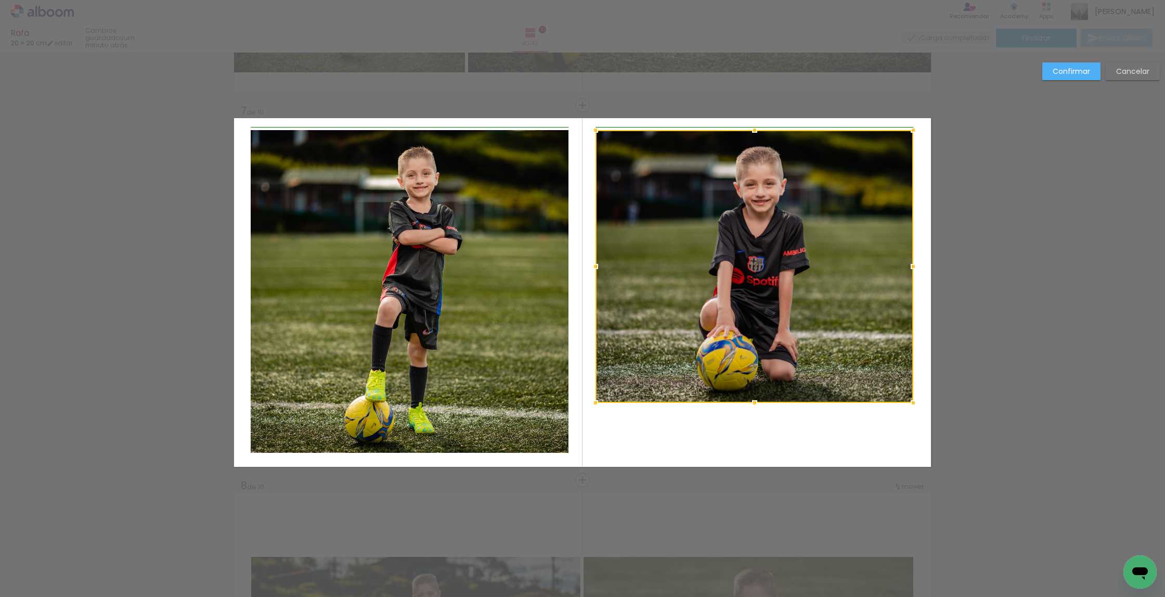
drag, startPoint x: 582, startPoint y: 183, endPoint x: 589, endPoint y: 132, distance: 51.1
click at [589, 130] on div at bounding box center [595, 130] width 21 height 21
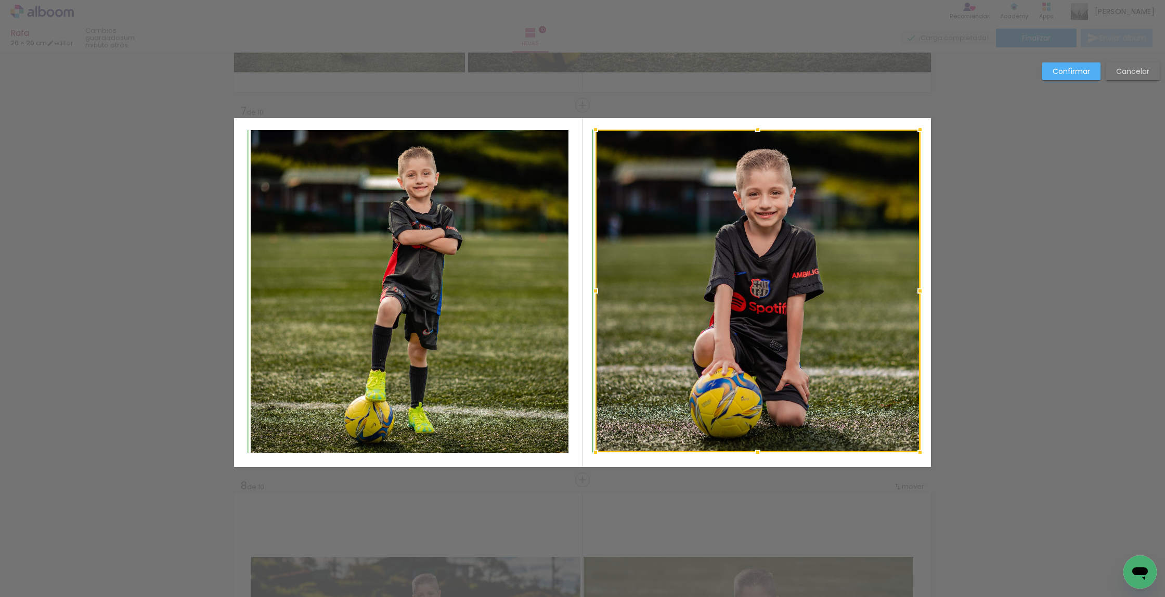
drag, startPoint x: 911, startPoint y: 403, endPoint x: 922, endPoint y: 448, distance: 46.7
click at [922, 448] on div at bounding box center [920, 452] width 21 height 21
click at [820, 348] on div at bounding box center [758, 291] width 325 height 323
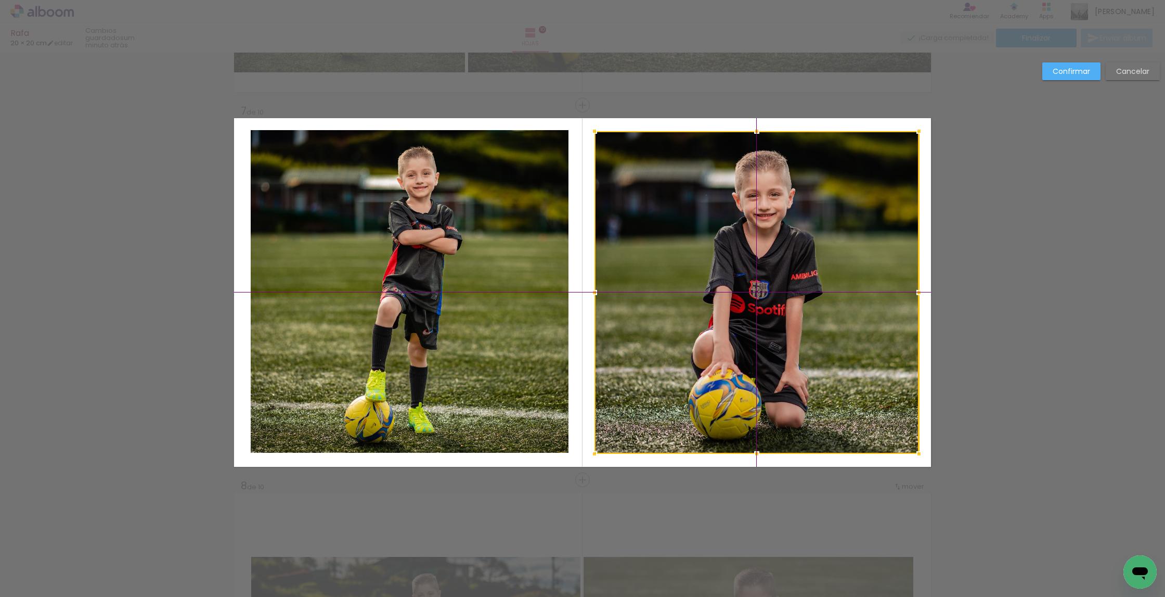
click at [817, 351] on div at bounding box center [757, 292] width 325 height 323
click at [388, 293] on quentale-photo at bounding box center [410, 291] width 318 height 323
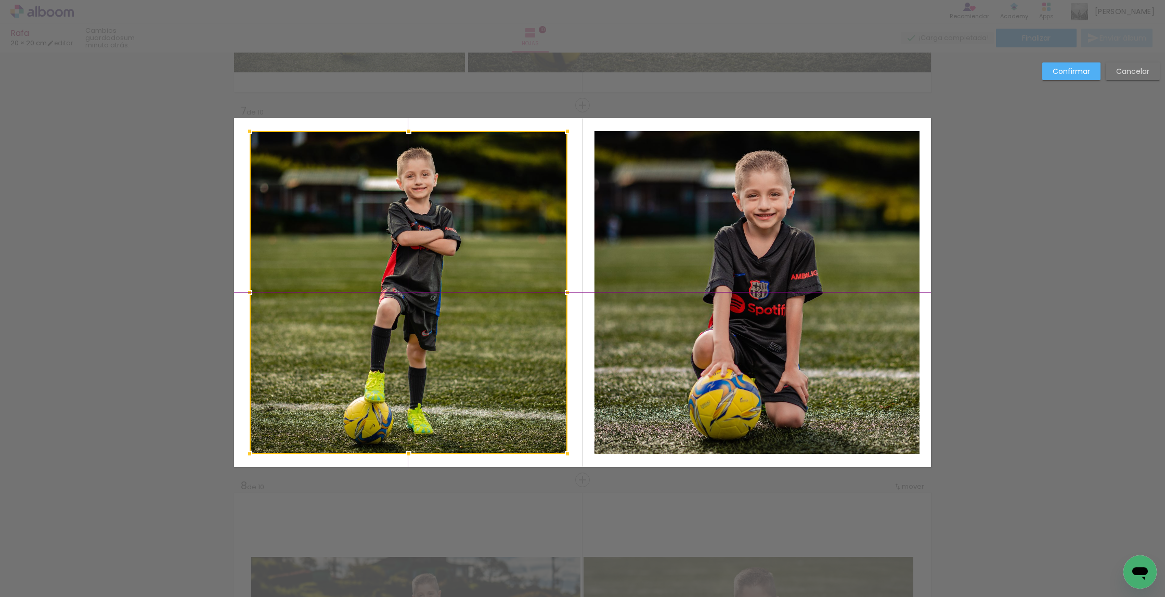
click at [389, 296] on div at bounding box center [409, 292] width 318 height 323
drag, startPoint x: 1091, startPoint y: 67, endPoint x: 1080, endPoint y: 75, distance: 13.9
click at [1091, 67] on paper-button "Confirmar" at bounding box center [1072, 71] width 58 height 18
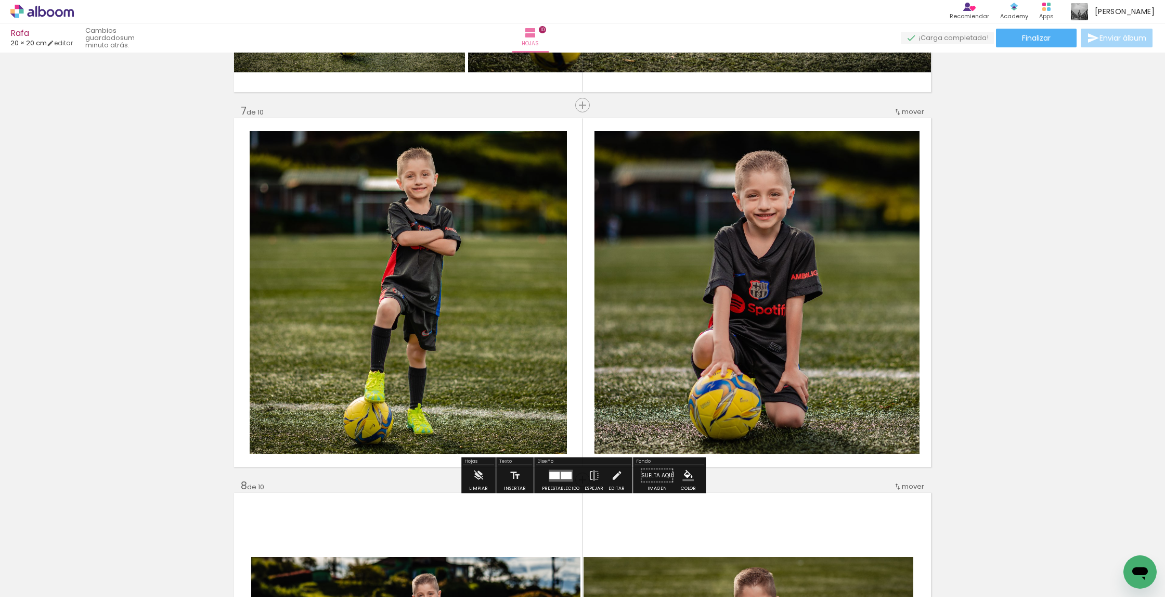
scroll to position [2220, 0]
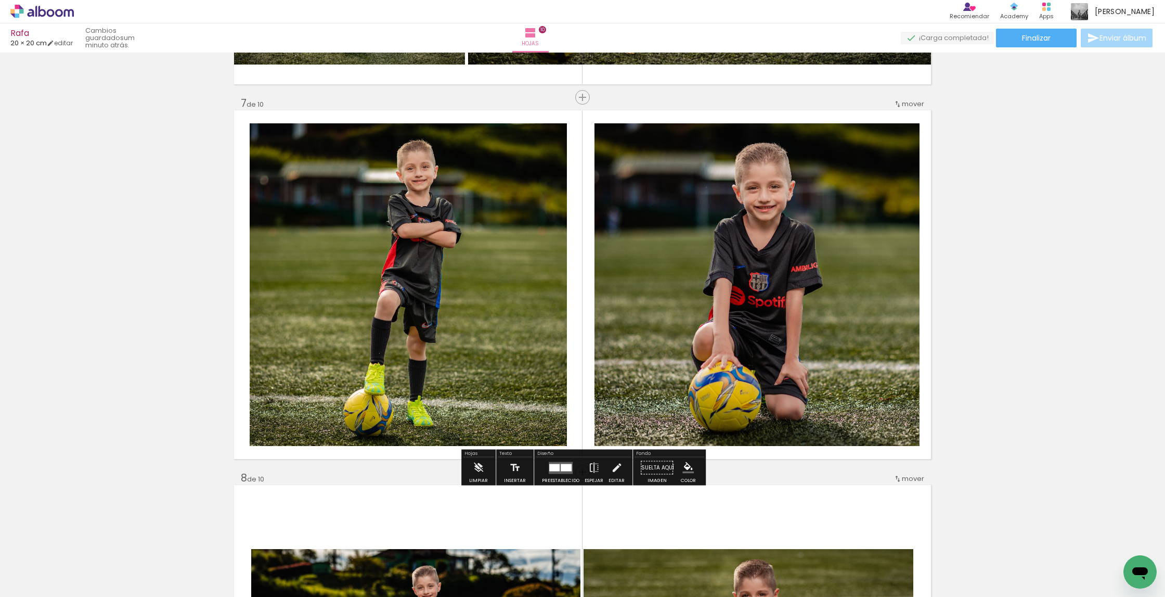
click at [725, 210] on quentale-photo at bounding box center [757, 284] width 325 height 323
click at [612, 274] on quentale-photo at bounding box center [757, 284] width 325 height 323
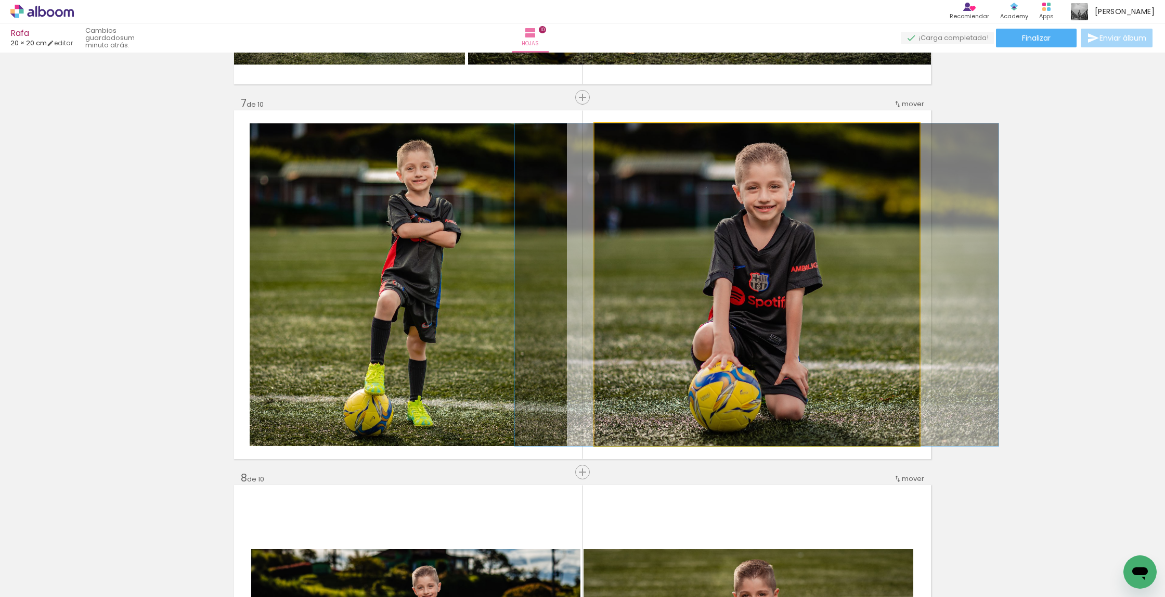
click at [612, 274] on div at bounding box center [757, 284] width 484 height 323
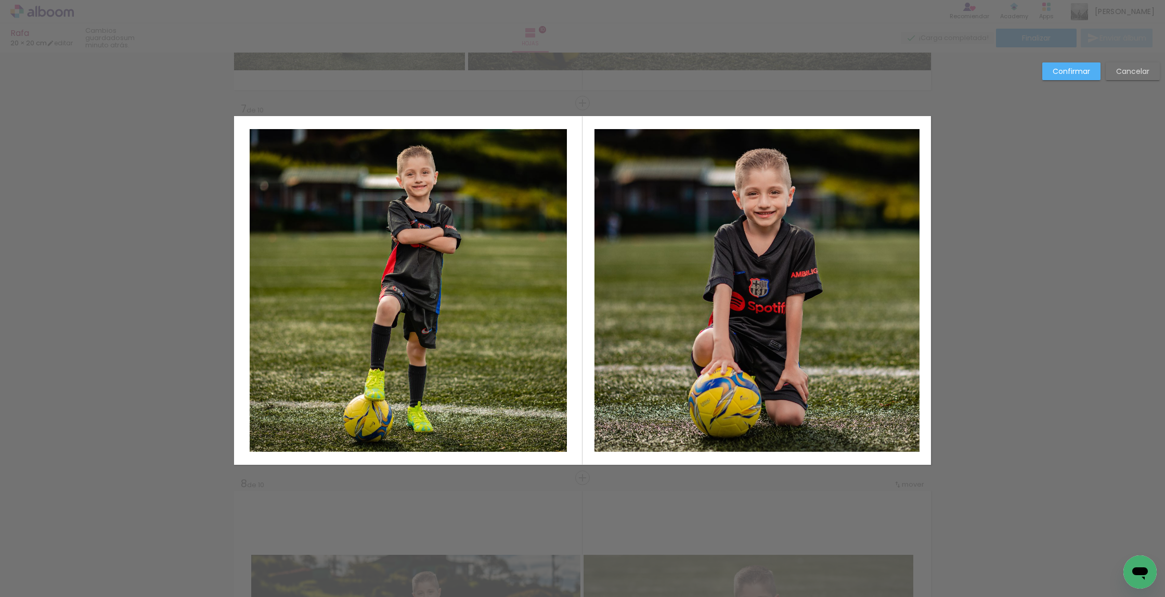
scroll to position [2212, 0]
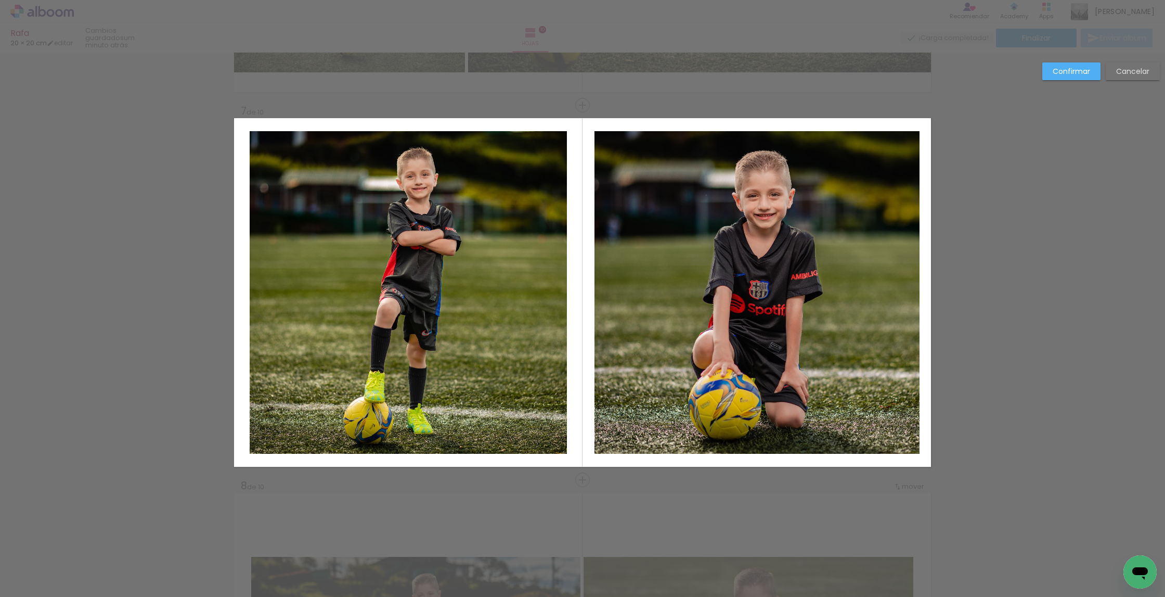
click at [607, 283] on quentale-photo at bounding box center [757, 292] width 325 height 323
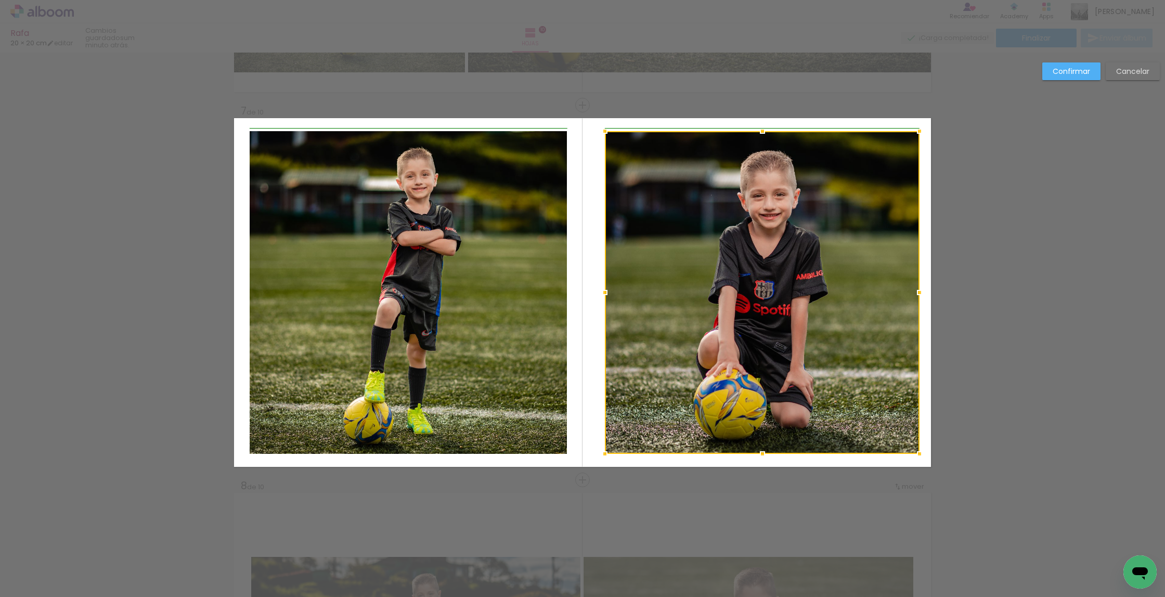
drag, startPoint x: 598, startPoint y: 296, endPoint x: 643, endPoint y: 294, distance: 44.2
click at [600, 295] on div at bounding box center [605, 292] width 21 height 21
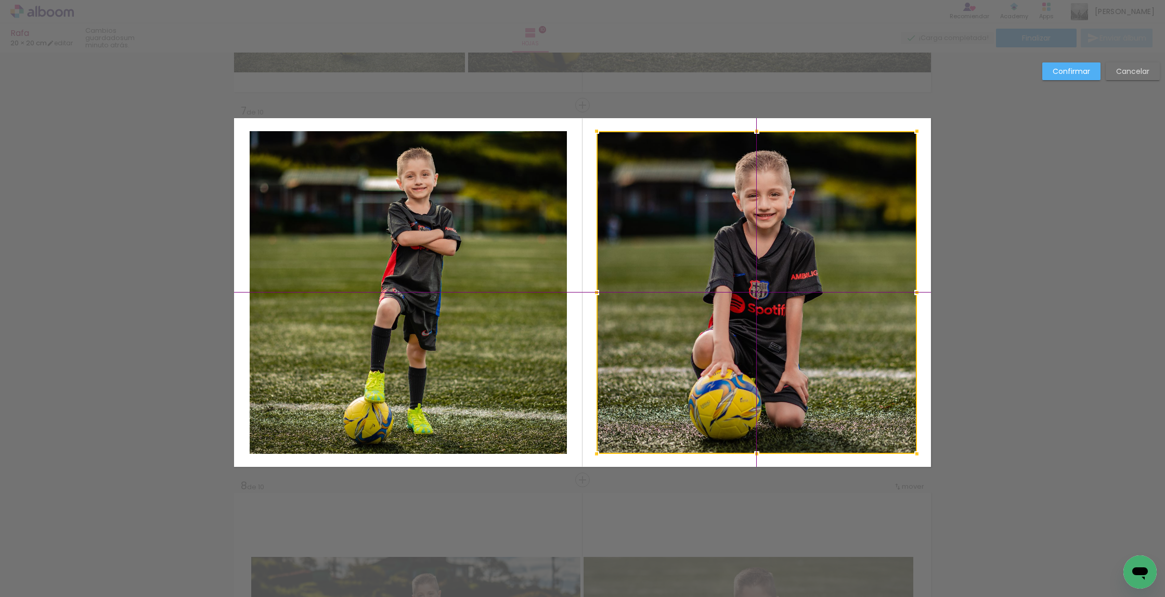
click at [719, 293] on div at bounding box center [757, 292] width 320 height 323
drag, startPoint x: 1063, startPoint y: 76, endPoint x: 1057, endPoint y: 79, distance: 6.3
click at [0, 0] on slot "Confirmar" at bounding box center [0, 0] width 0 height 0
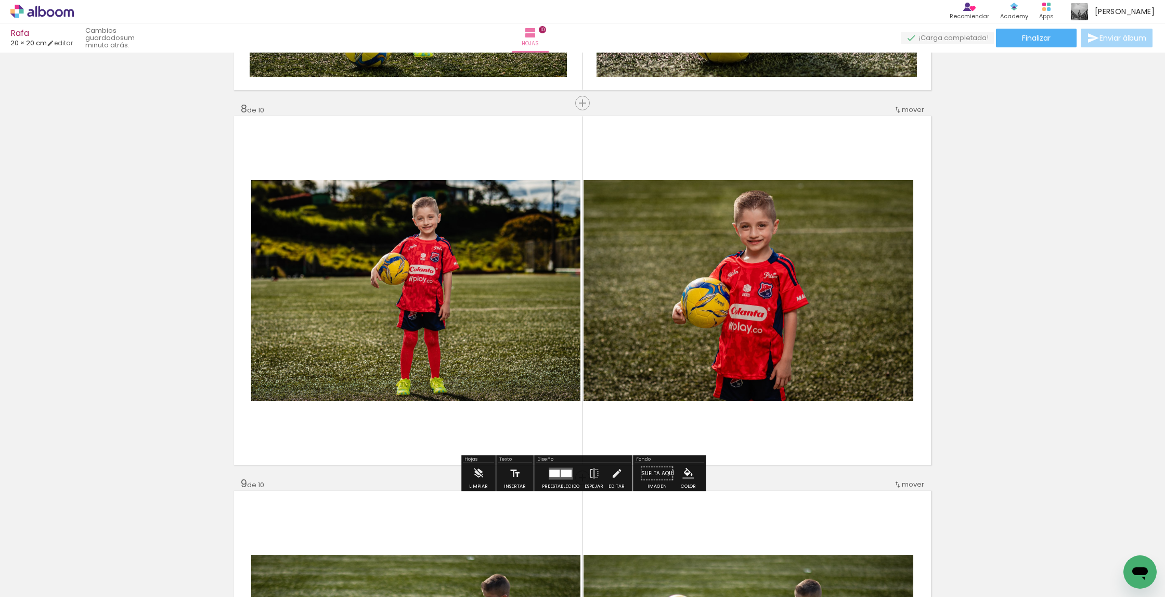
scroll to position [2591, 0]
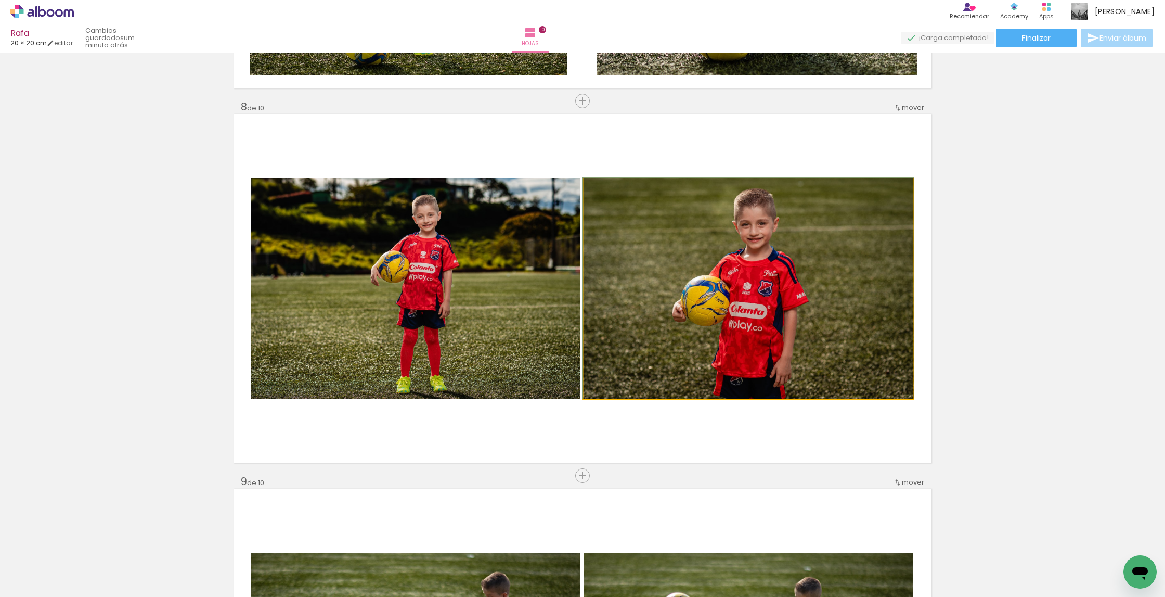
click at [733, 339] on quentale-photo at bounding box center [749, 288] width 330 height 221
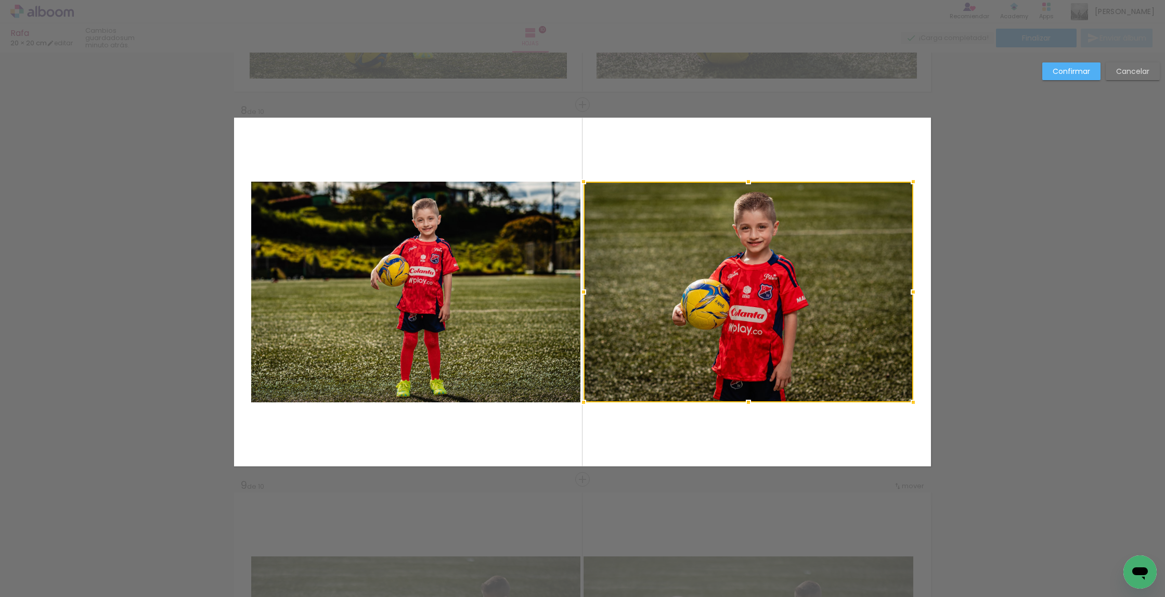
scroll to position [2587, 0]
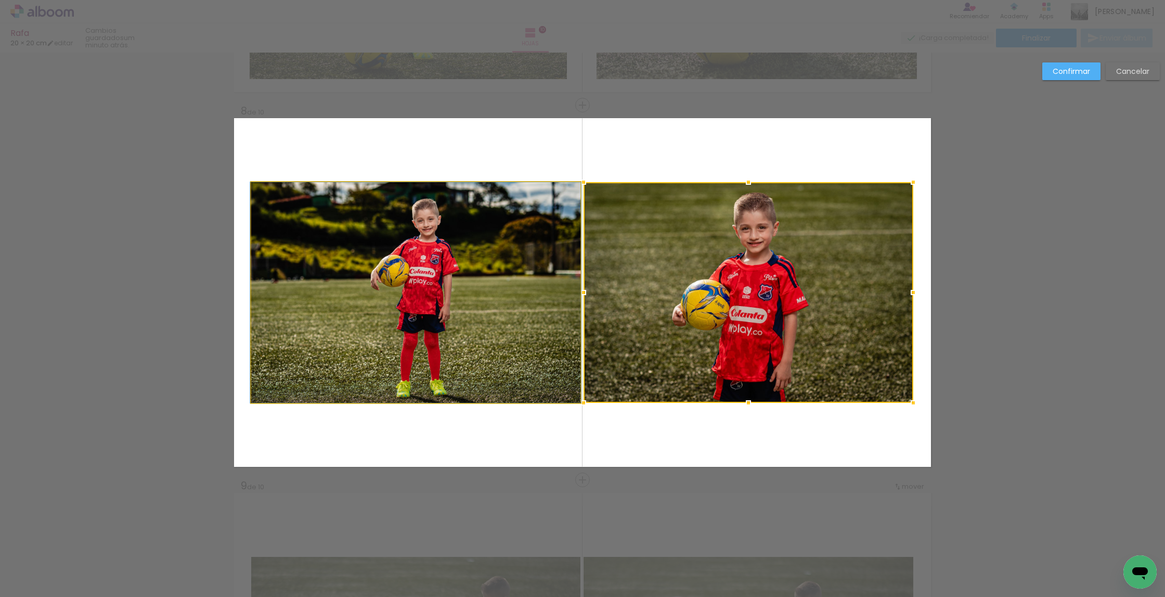
click at [477, 311] on quentale-photo at bounding box center [415, 292] width 329 height 221
drag, startPoint x: 477, startPoint y: 311, endPoint x: 471, endPoint y: 344, distance: 34.3
click at [584, 311] on div at bounding box center [749, 292] width 330 height 221
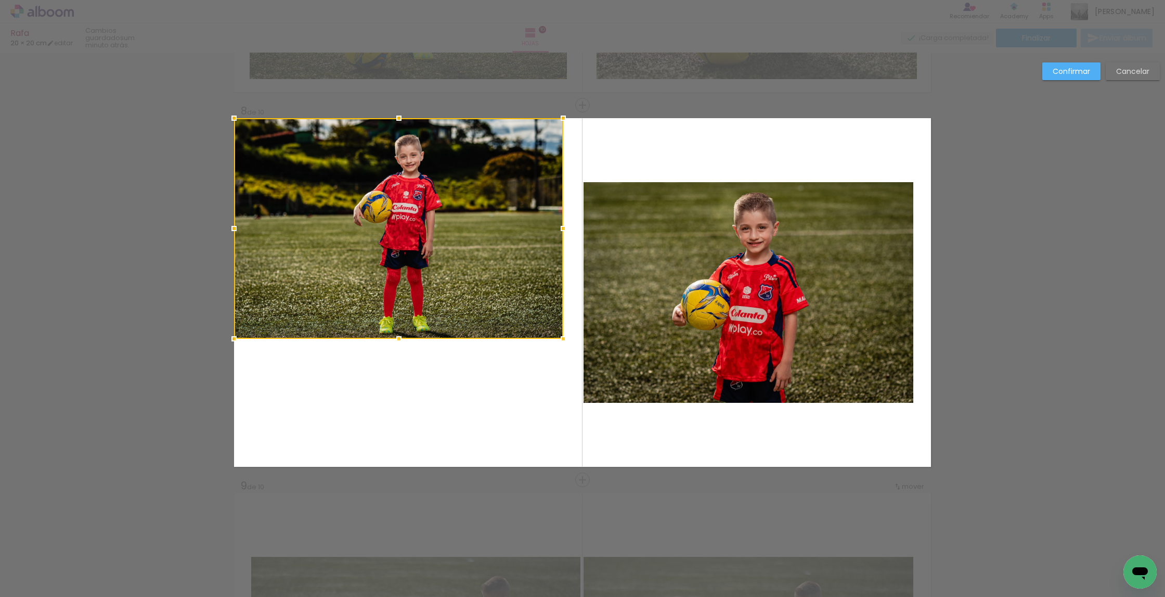
drag, startPoint x: 413, startPoint y: 281, endPoint x: 485, endPoint y: 270, distance: 72.6
click at [365, 212] on div at bounding box center [398, 228] width 329 height 221
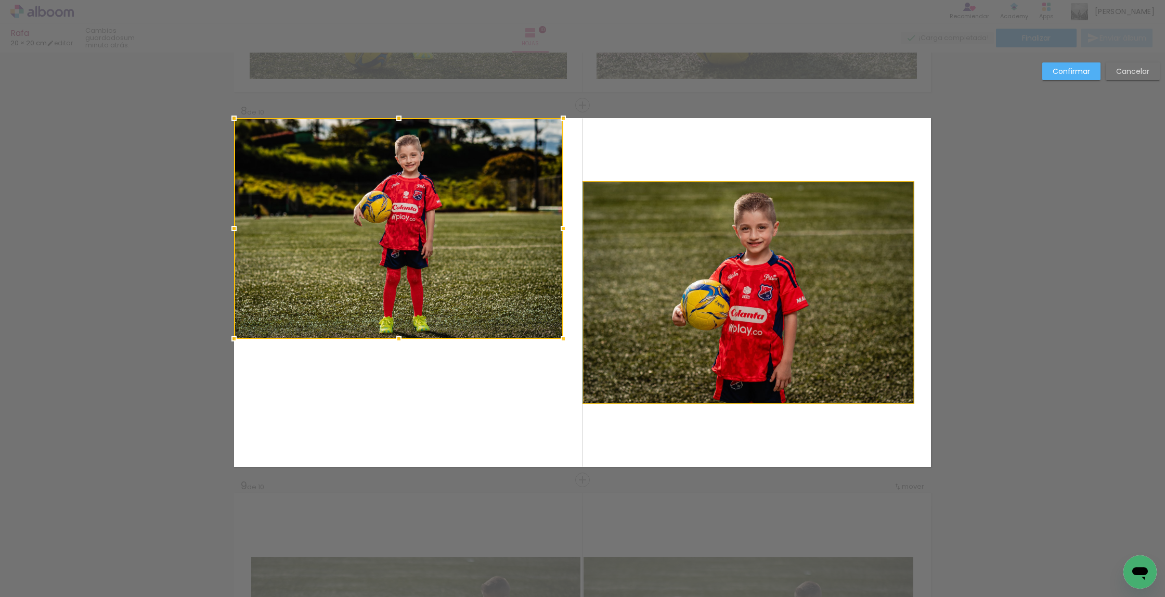
click at [601, 290] on album-spread "8 de 10" at bounding box center [582, 292] width 697 height 349
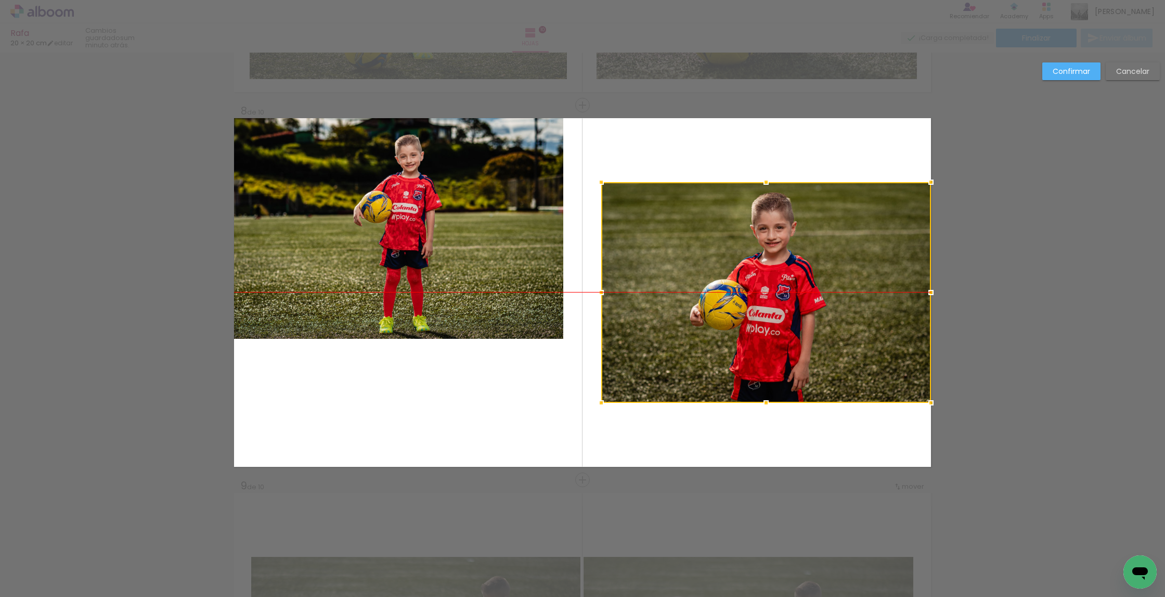
drag, startPoint x: 620, startPoint y: 290, endPoint x: 586, endPoint y: 296, distance: 34.8
click at [642, 289] on div at bounding box center [766, 292] width 330 height 221
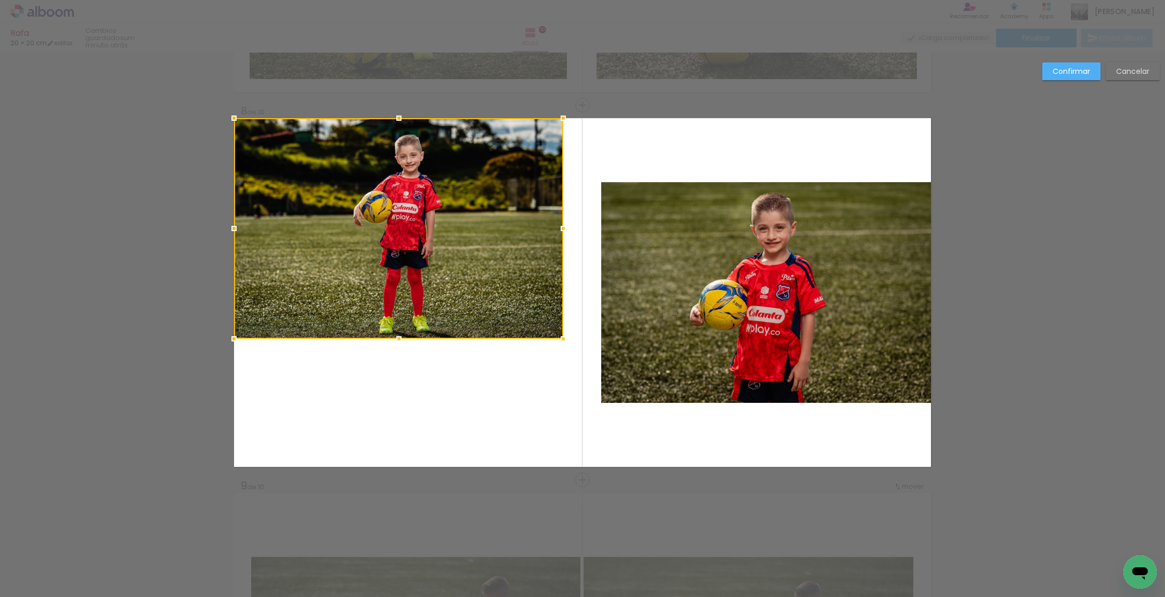
click at [476, 305] on album-spread "8 de 10" at bounding box center [582, 292] width 697 height 349
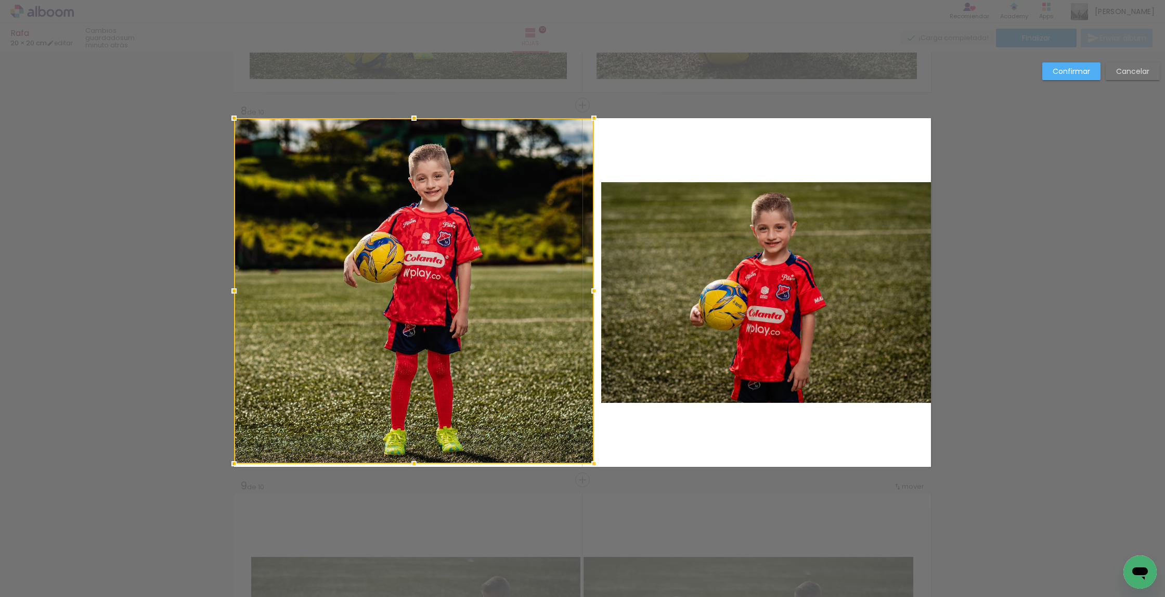
drag, startPoint x: 563, startPoint y: 342, endPoint x: 624, endPoint y: 479, distance: 149.8
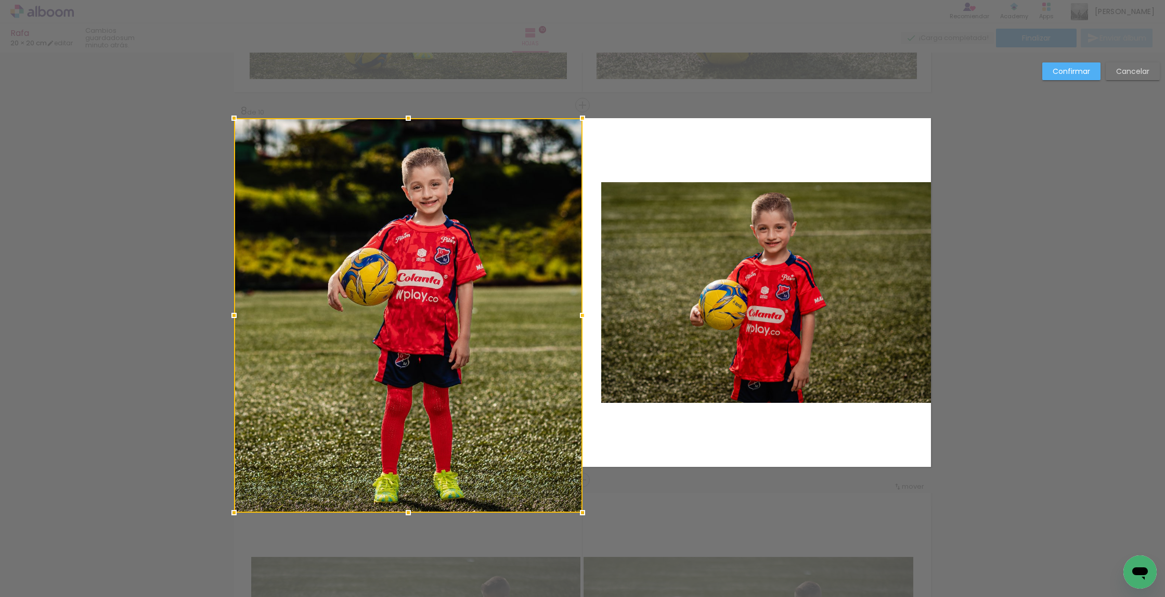
drag, startPoint x: 593, startPoint y: 468, endPoint x: 583, endPoint y: 472, distance: 10.2
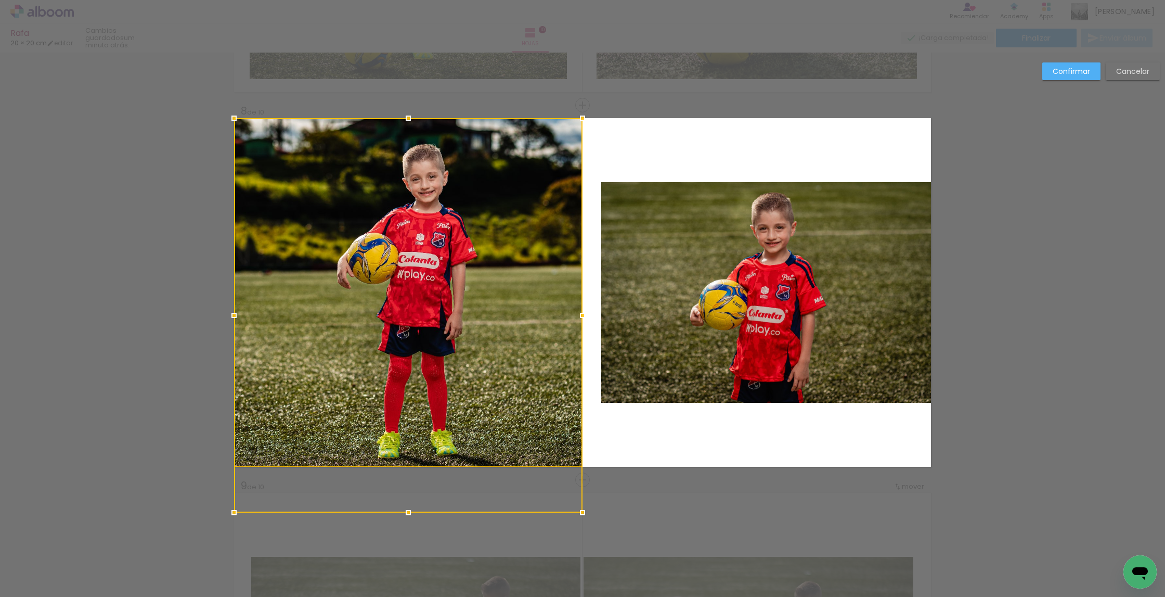
click at [694, 348] on quentale-photo at bounding box center [766, 292] width 330 height 221
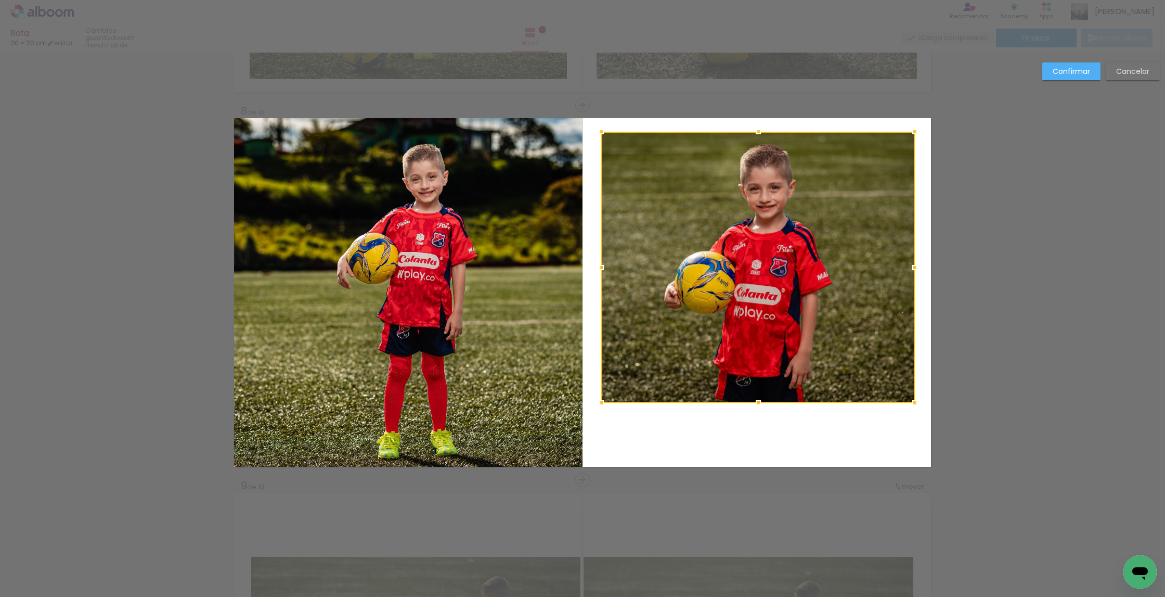
drag, startPoint x: 932, startPoint y: 183, endPoint x: 916, endPoint y: 127, distance: 58.0
click at [916, 127] on div at bounding box center [915, 131] width 21 height 21
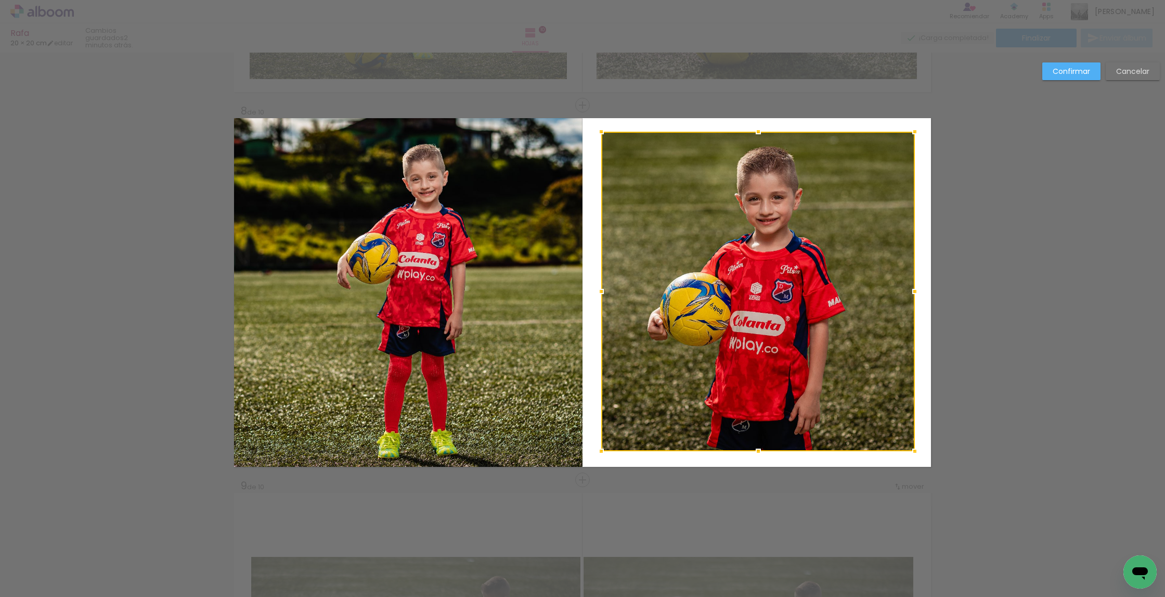
drag, startPoint x: 755, startPoint y: 416, endPoint x: 749, endPoint y: 446, distance: 30.3
click at [745, 450] on div at bounding box center [758, 291] width 314 height 319
click at [0, 0] on slot "Confirmar" at bounding box center [0, 0] width 0 height 0
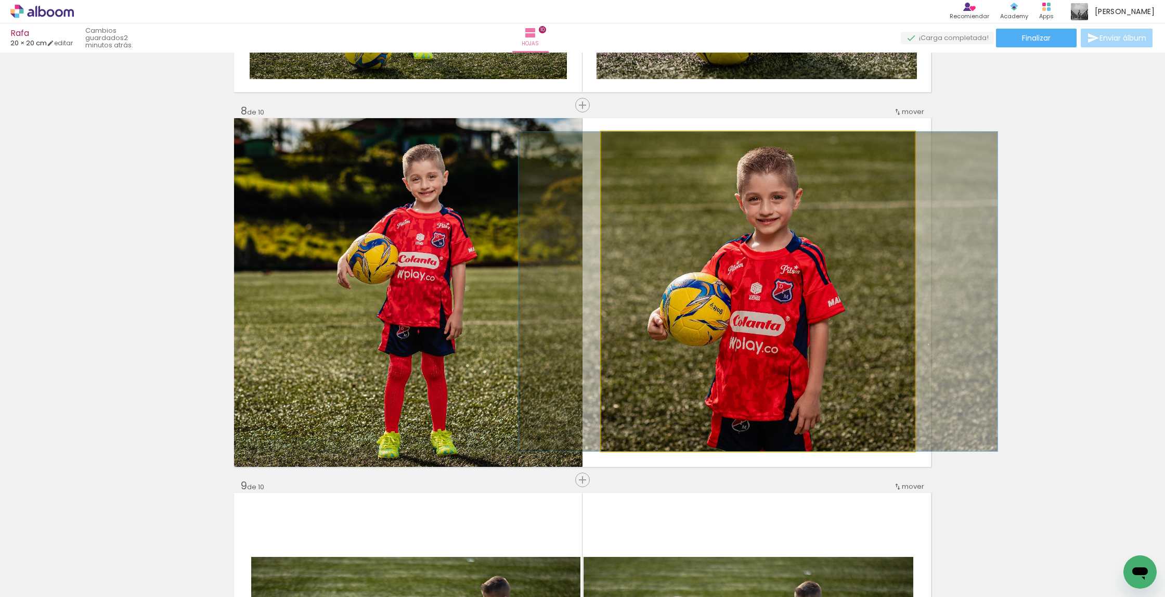
click at [830, 235] on quentale-photo at bounding box center [758, 291] width 314 height 319
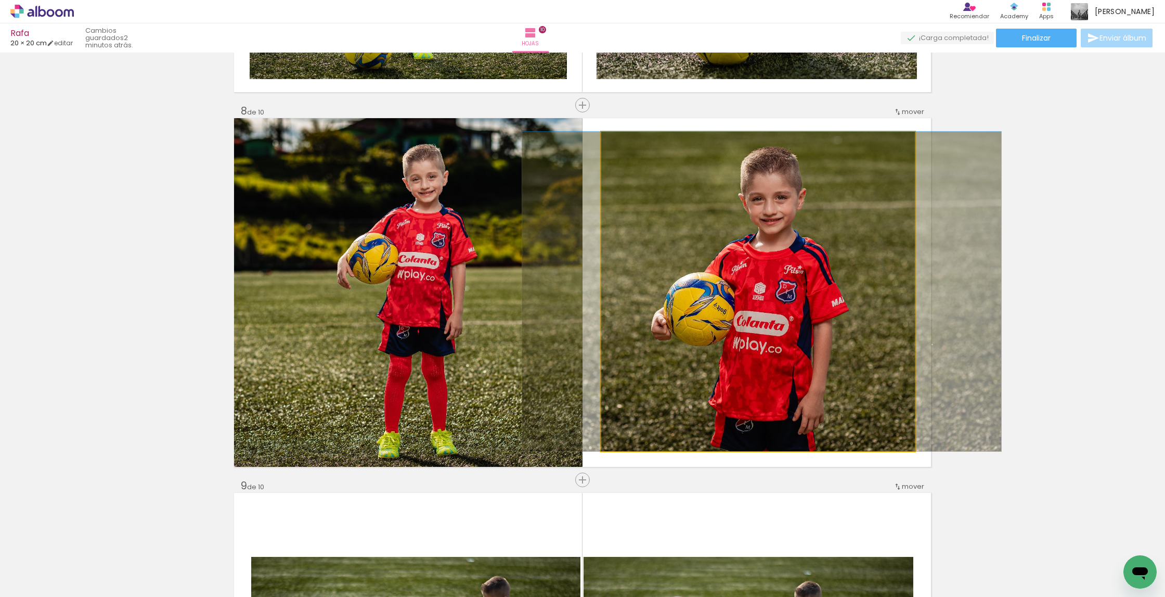
drag, startPoint x: 830, startPoint y: 235, endPoint x: 838, endPoint y: 236, distance: 7.9
click at [834, 236] on div at bounding box center [761, 291] width 479 height 319
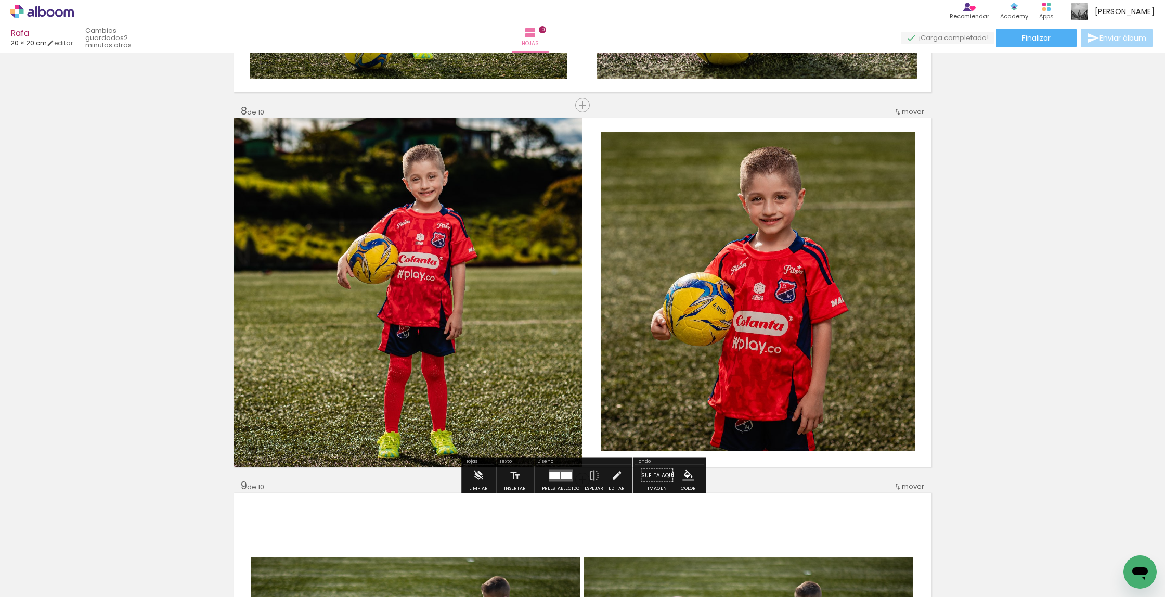
click at [828, 218] on quentale-photo at bounding box center [758, 291] width 314 height 319
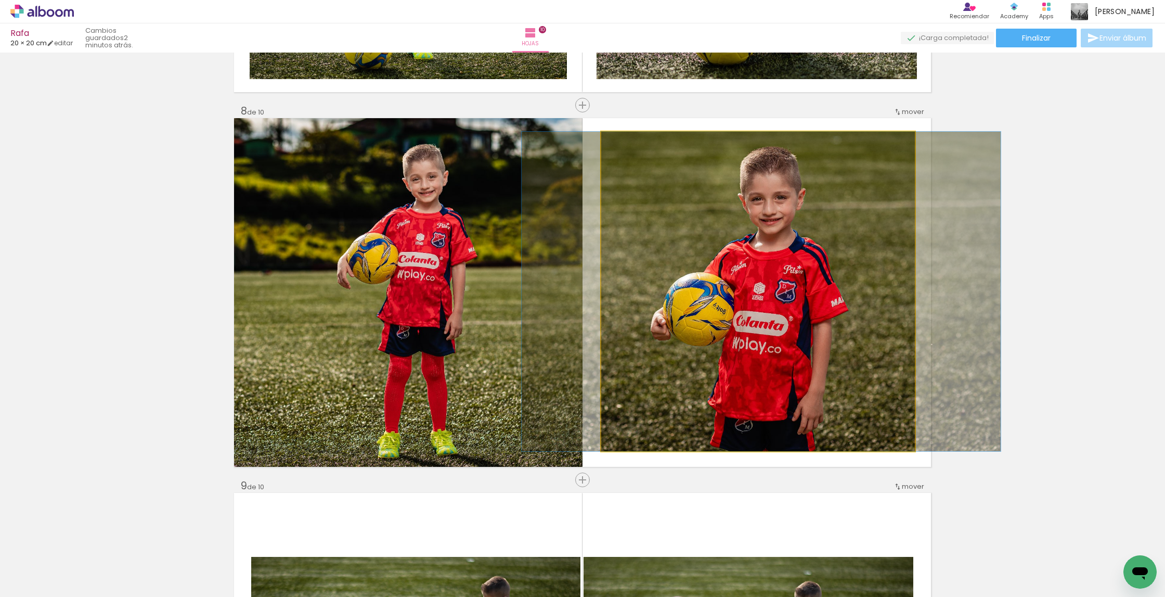
click at [829, 218] on quentale-photo at bounding box center [758, 291] width 314 height 319
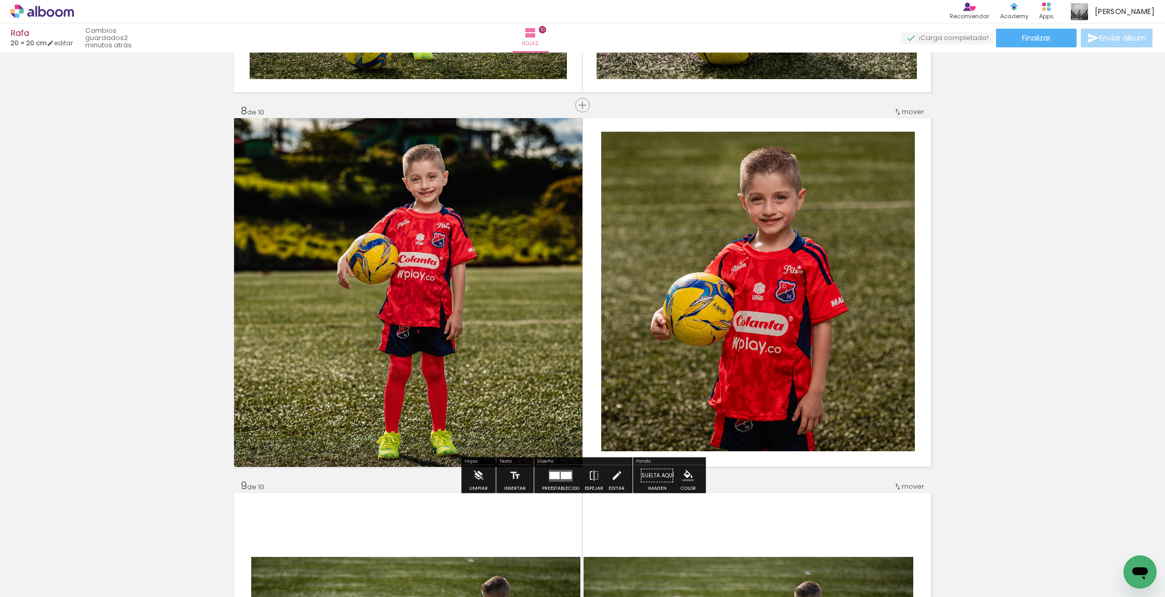
click at [809, 219] on div at bounding box center [761, 291] width 479 height 319
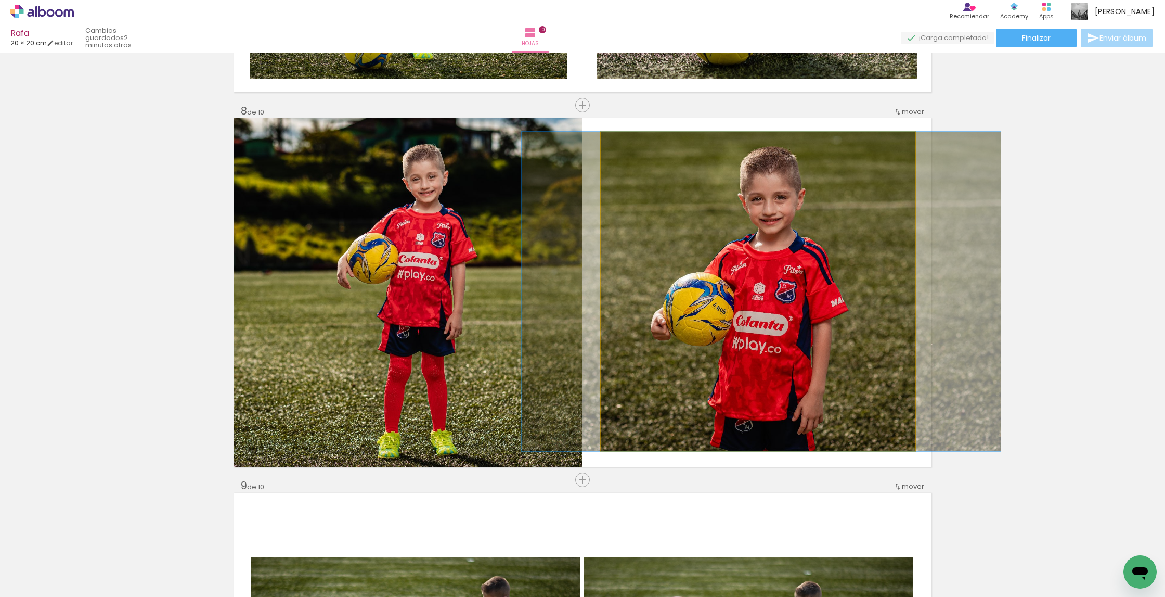
click at [809, 219] on album-spread "8 de 10" at bounding box center [582, 292] width 697 height 349
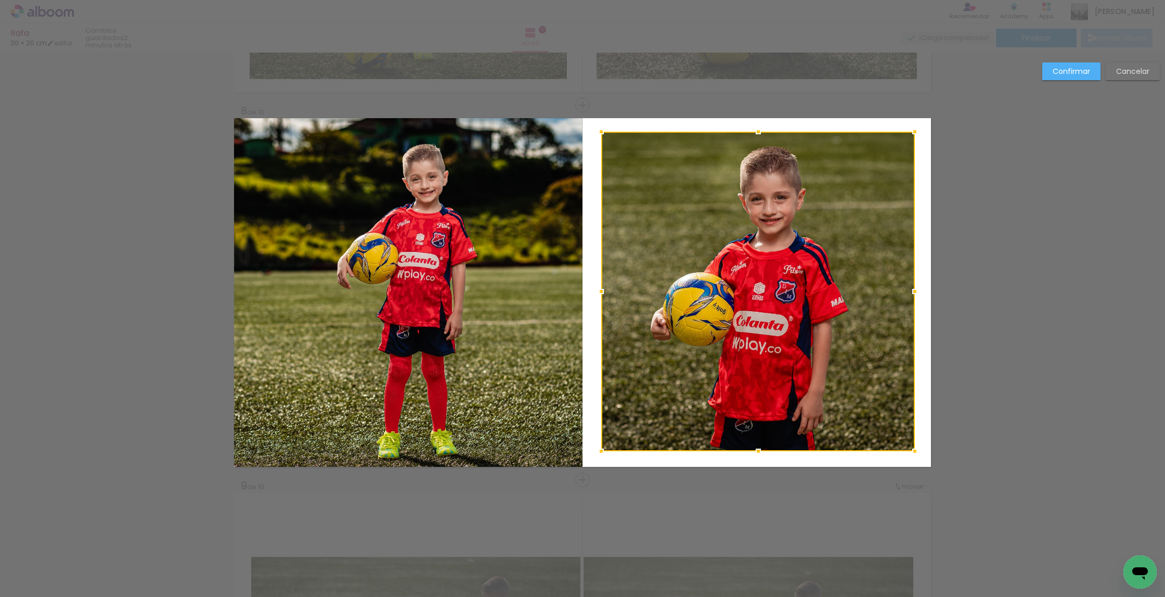
click at [809, 219] on div at bounding box center [758, 291] width 314 height 319
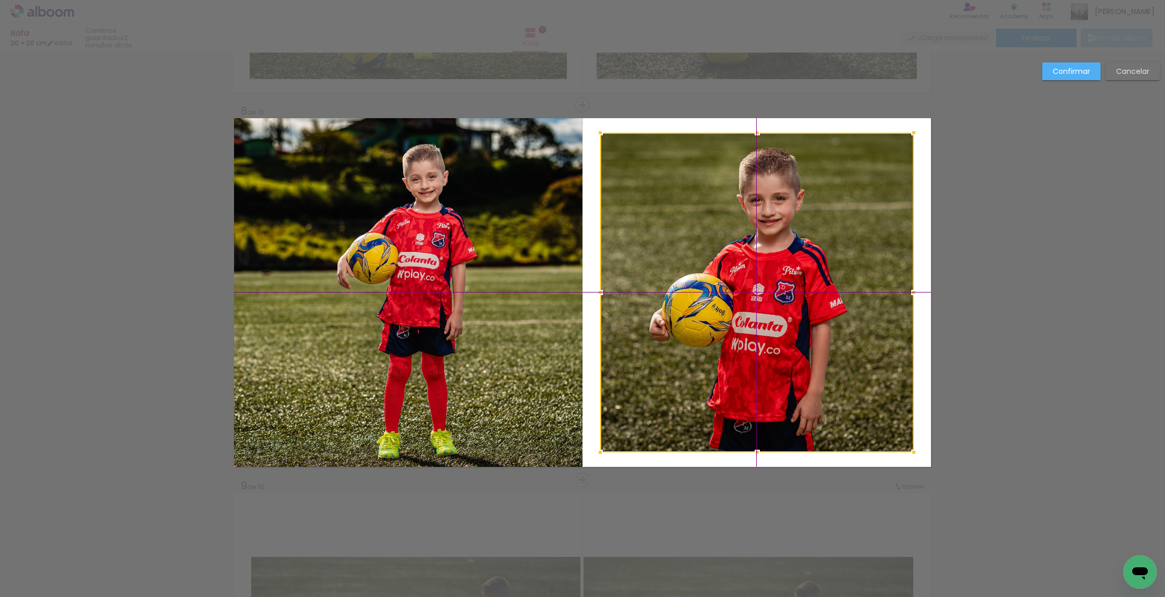
click at [774, 208] on div at bounding box center [757, 292] width 314 height 319
click at [0, 0] on slot "Confirmar" at bounding box center [0, 0] width 0 height 0
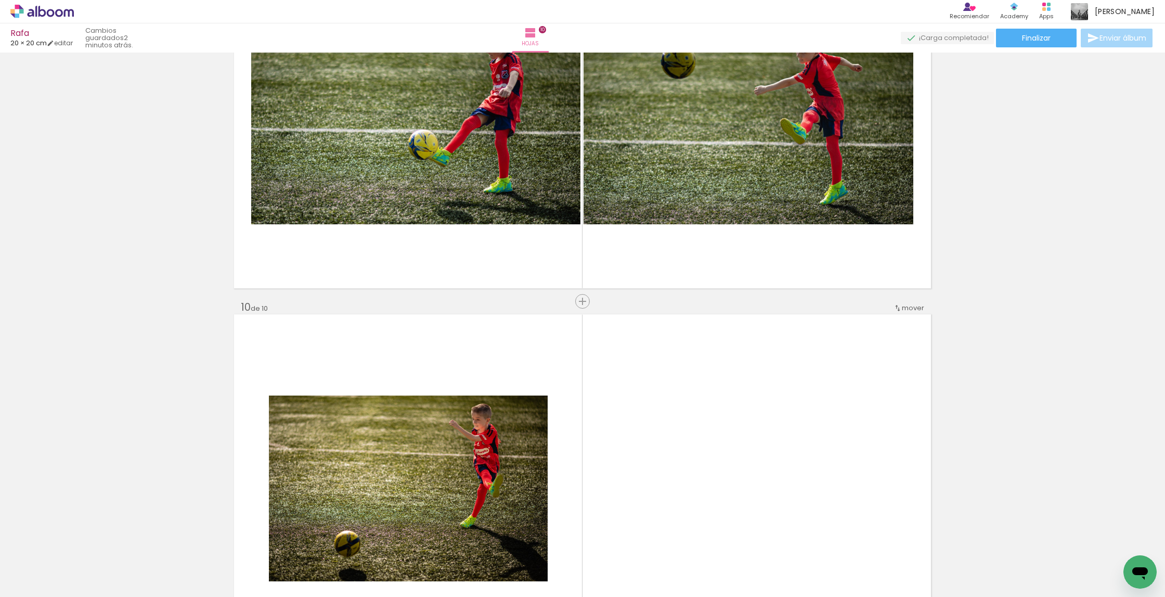
scroll to position [2892, 0]
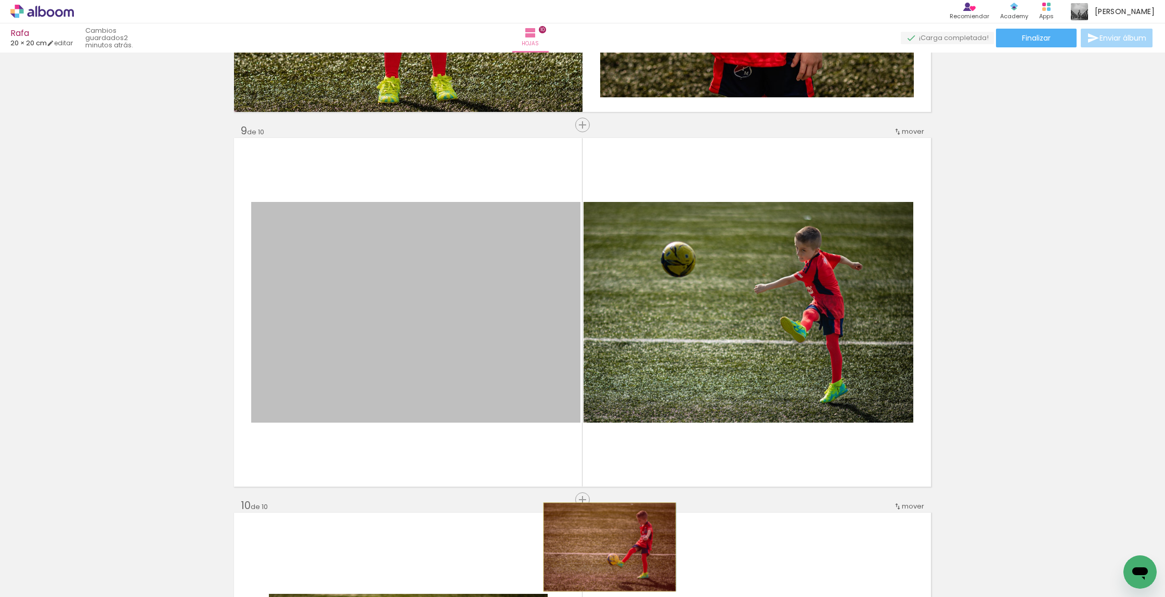
drag, startPoint x: 419, startPoint y: 374, endPoint x: 610, endPoint y: 596, distance: 292.6
click at [610, 596] on quentale-workspace at bounding box center [582, 298] width 1165 height 597
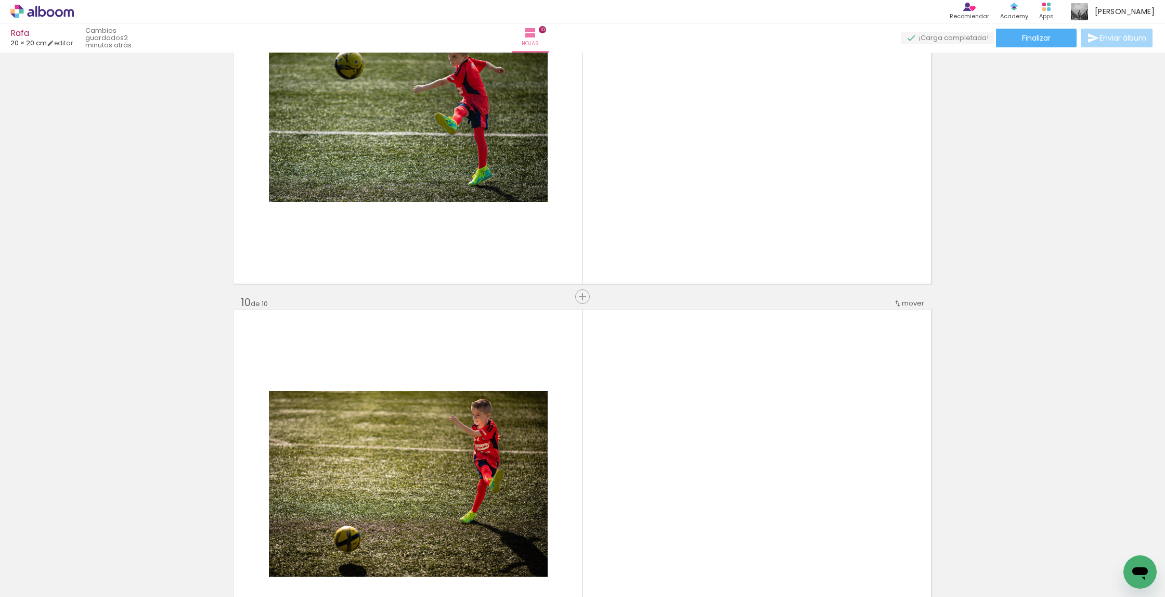
scroll to position [3146, 0]
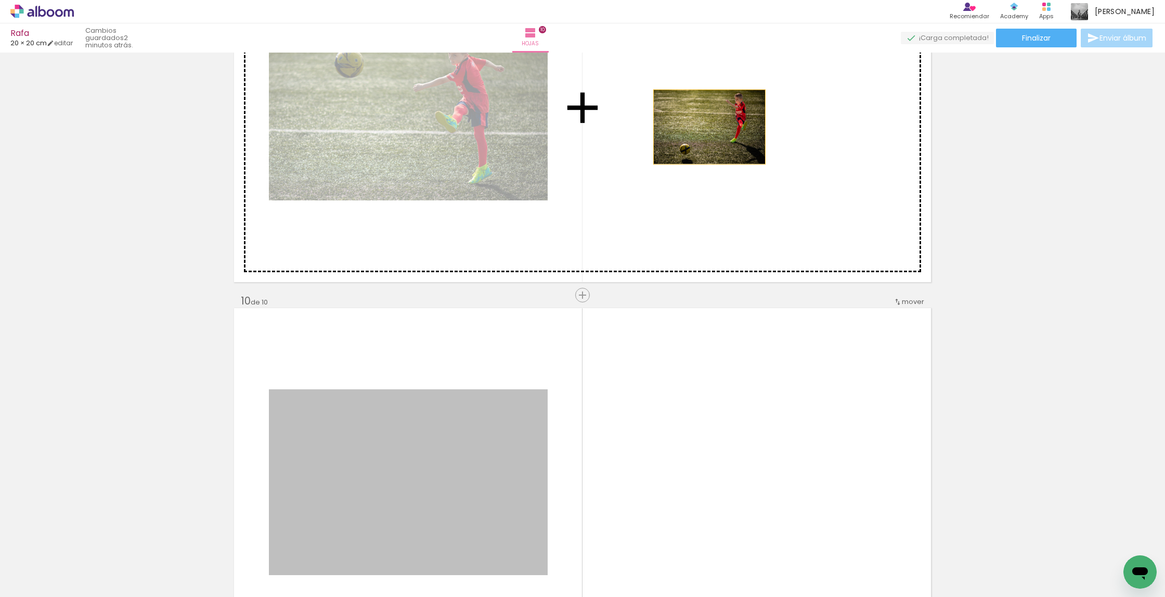
drag, startPoint x: 546, startPoint y: 309, endPoint x: 717, endPoint y: 122, distance: 253.7
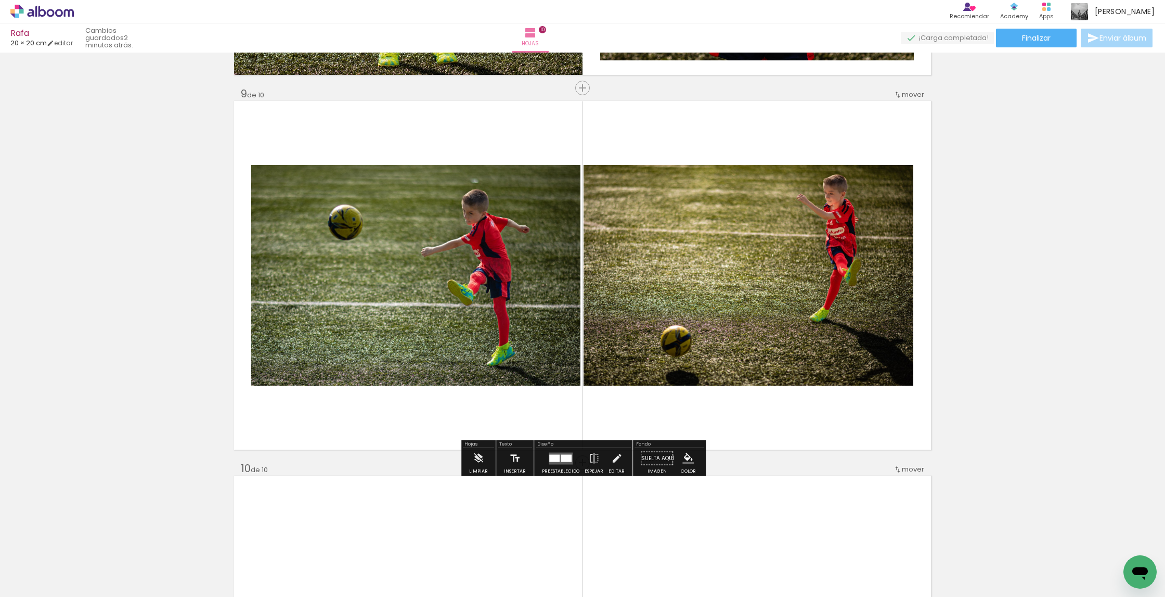
scroll to position [2963, 0]
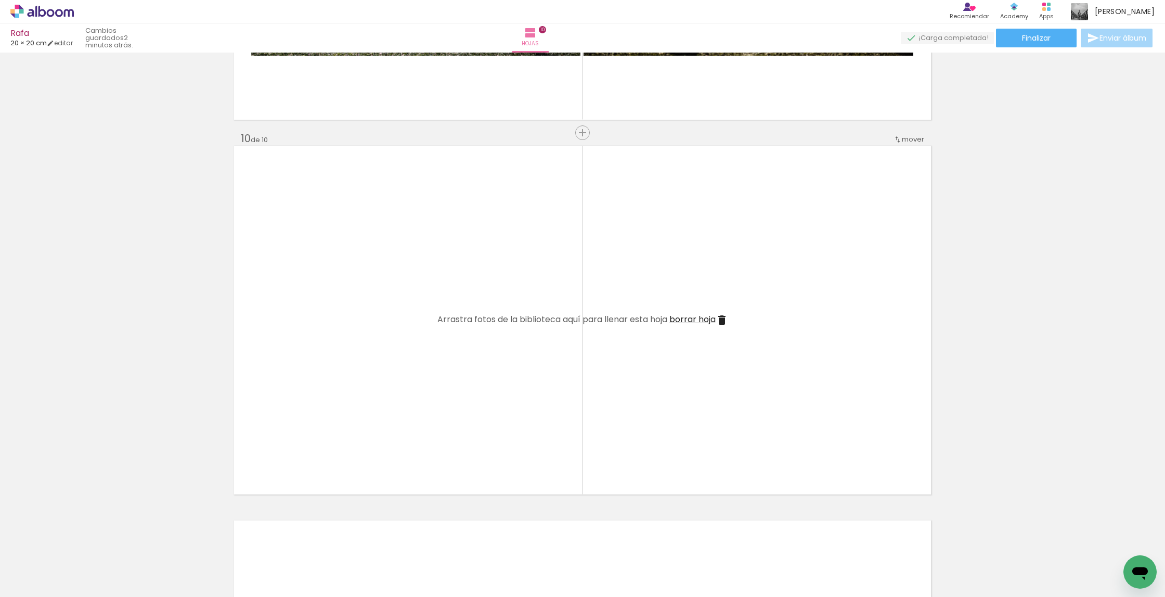
click at [694, 323] on span "borrar hoja" at bounding box center [693, 319] width 46 height 12
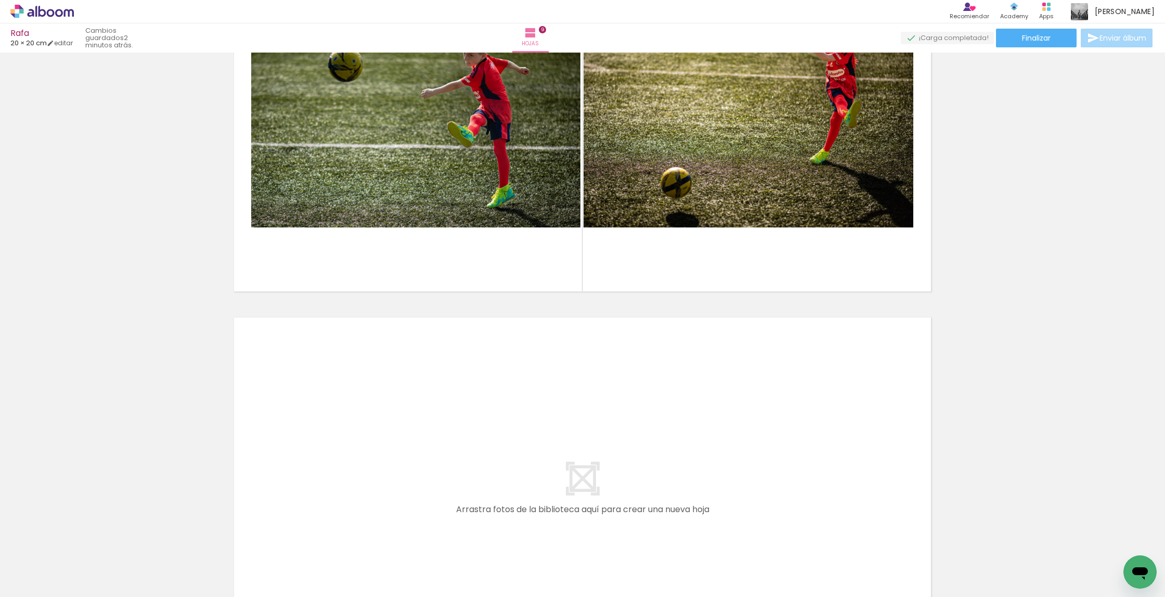
scroll to position [2933, 0]
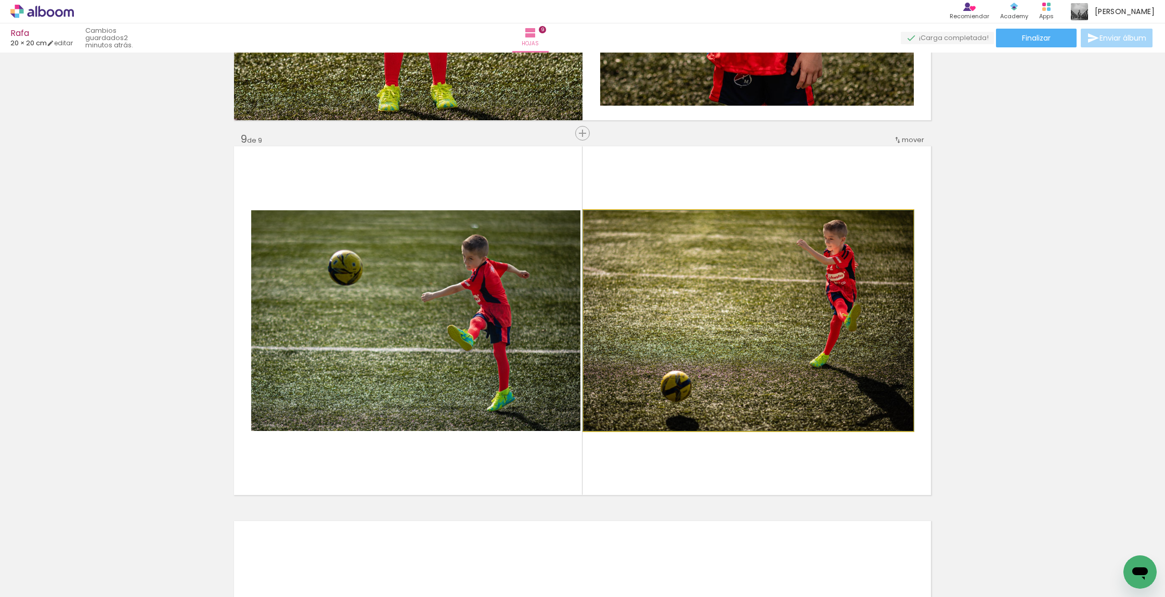
click at [760, 292] on quentale-photo at bounding box center [749, 320] width 330 height 221
click at [760, 292] on album-spread "9 de 9" at bounding box center [582, 320] width 697 height 349
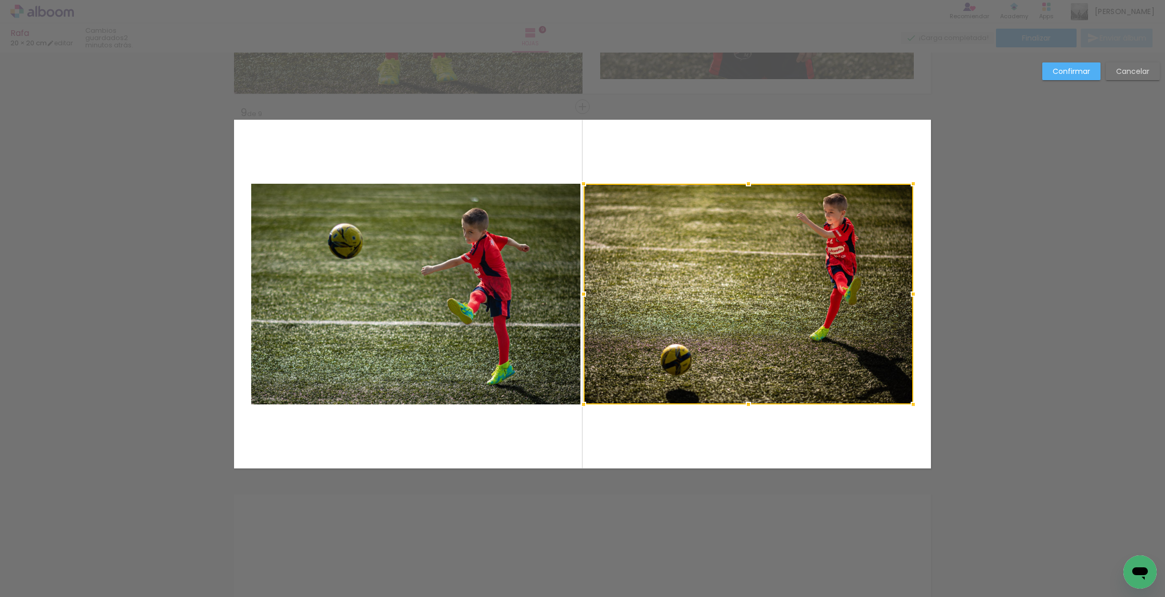
scroll to position [2961, 0]
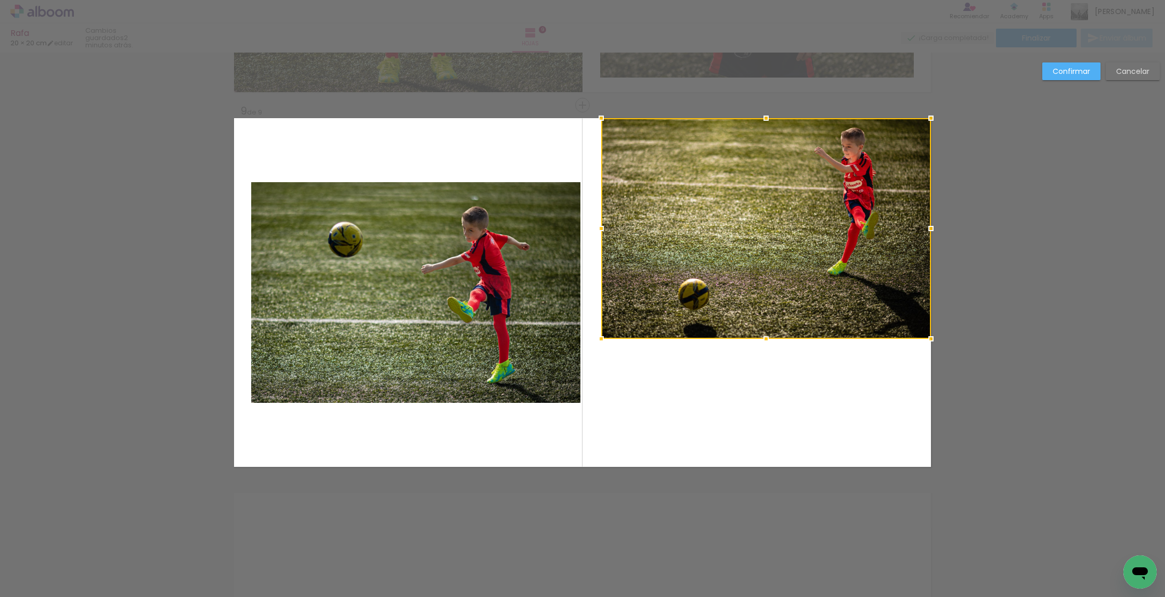
drag, startPoint x: 768, startPoint y: 328, endPoint x: 871, endPoint y: 155, distance: 201.1
click at [871, 155] on div at bounding box center [766, 228] width 330 height 221
click at [522, 223] on quentale-photo at bounding box center [415, 292] width 329 height 221
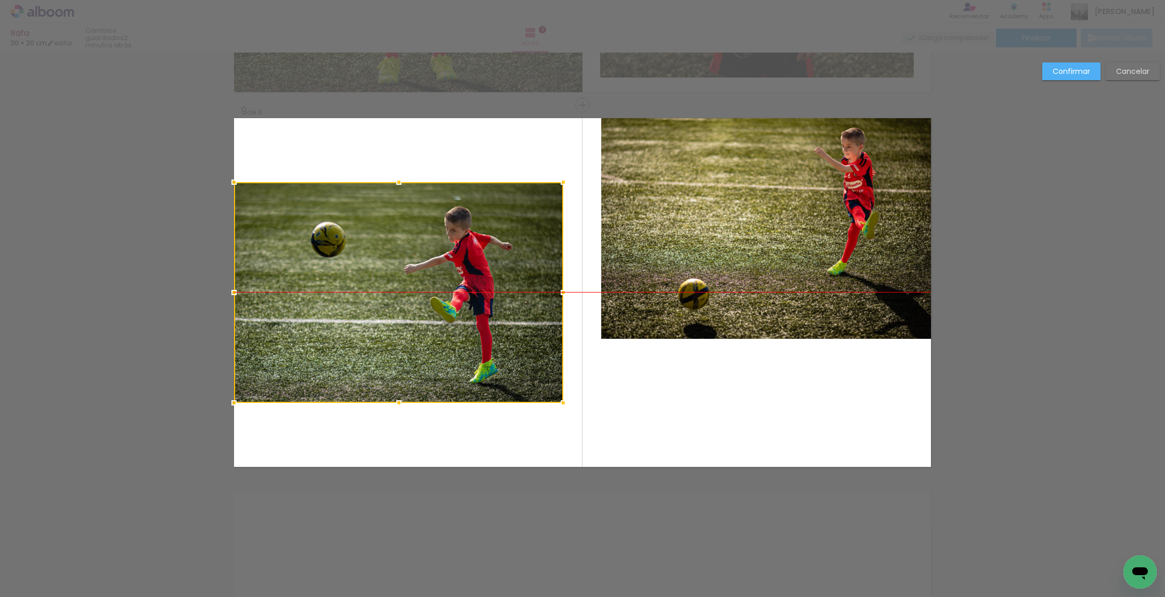
drag, startPoint x: 522, startPoint y: 223, endPoint x: 522, endPoint y: 231, distance: 7.8
click at [501, 222] on div at bounding box center [398, 292] width 329 height 221
click at [693, 277] on album-spread "9 de 9" at bounding box center [582, 292] width 697 height 349
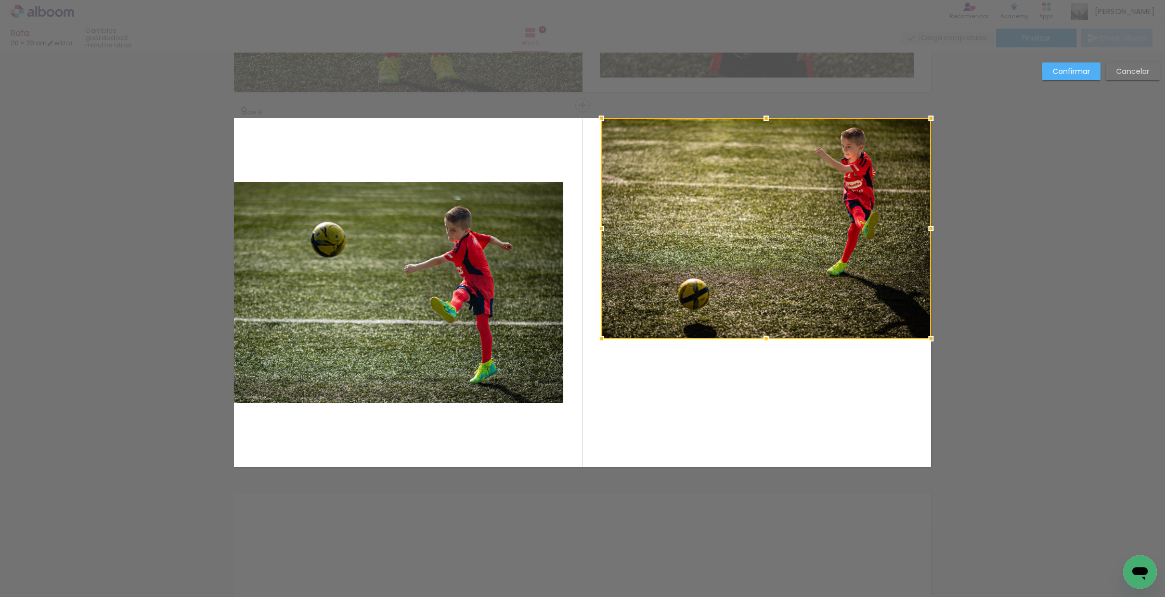
scroll to position [2963, 0]
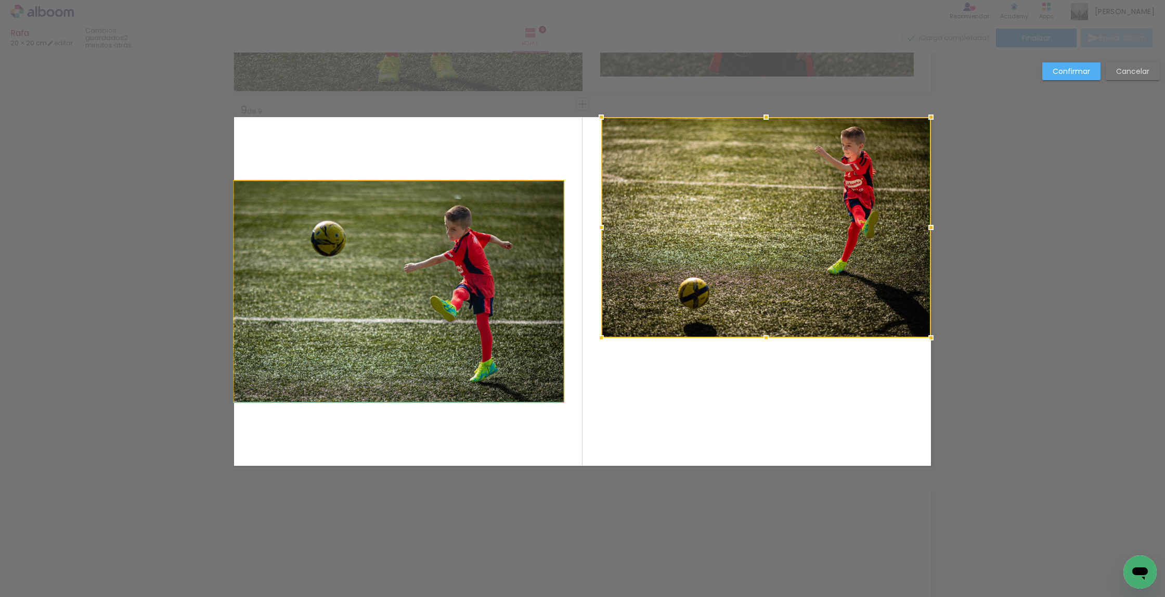
drag, startPoint x: 431, startPoint y: 301, endPoint x: 453, endPoint y: 293, distance: 22.7
click at [431, 301] on album-spread "9 de 9" at bounding box center [582, 291] width 697 height 349
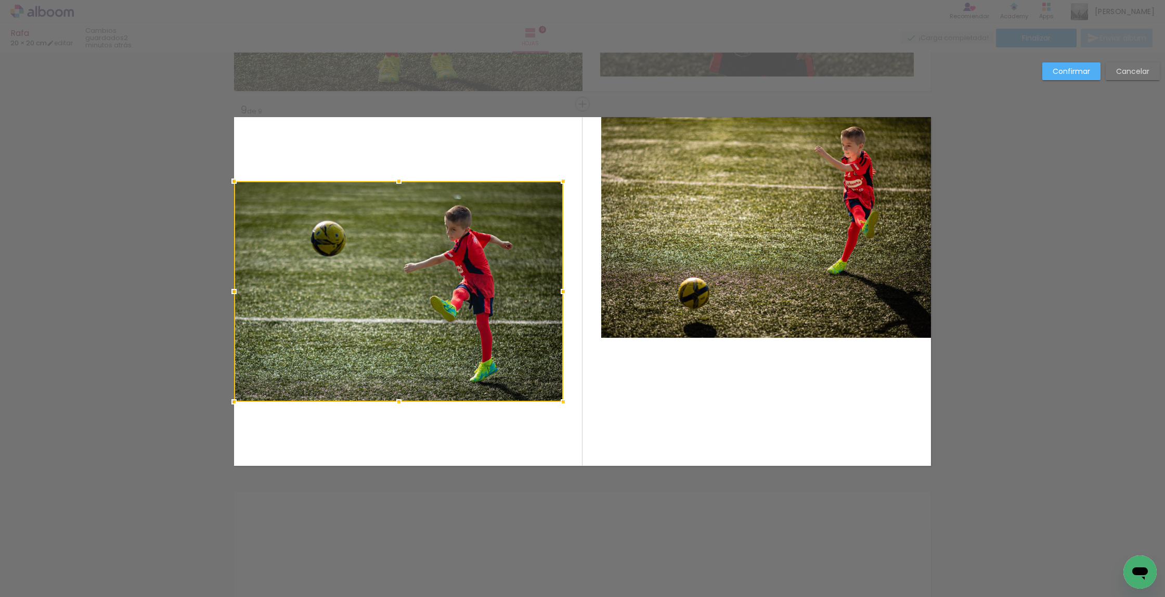
click at [0, 0] on slot "Confirmar" at bounding box center [0, 0] width 0 height 0
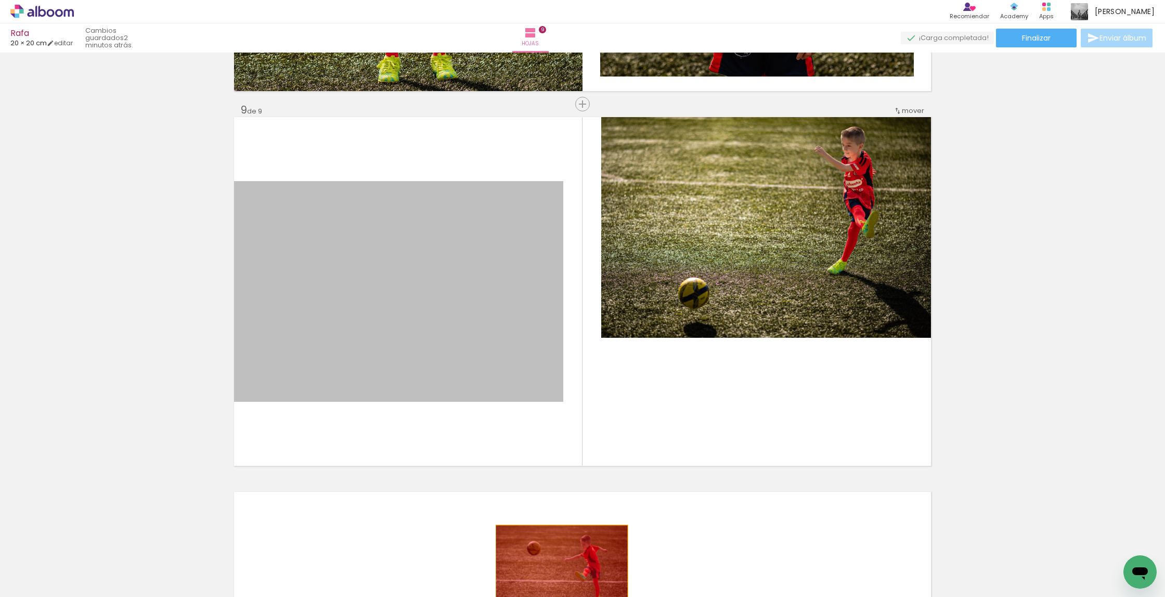
drag, startPoint x: 494, startPoint y: 245, endPoint x: 562, endPoint y: 560, distance: 322.1
click at [562, 560] on quentale-workspace at bounding box center [582, 298] width 1165 height 597
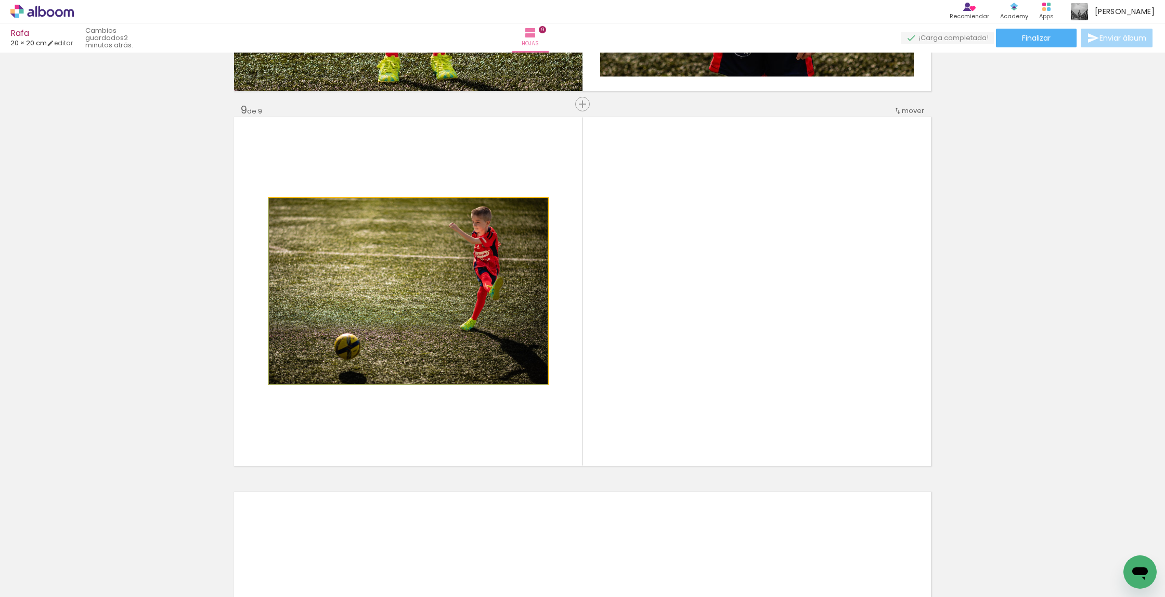
click at [392, 357] on quentale-photo at bounding box center [408, 291] width 279 height 186
click at [393, 357] on album-spread "9 de 9" at bounding box center [582, 291] width 697 height 349
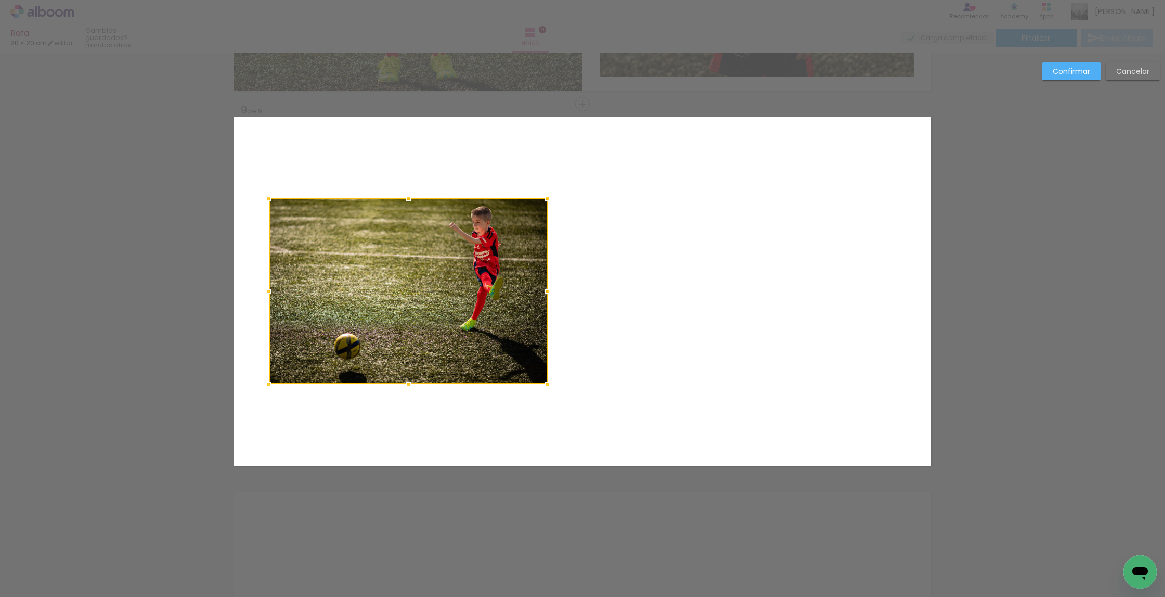
scroll to position [2961, 0]
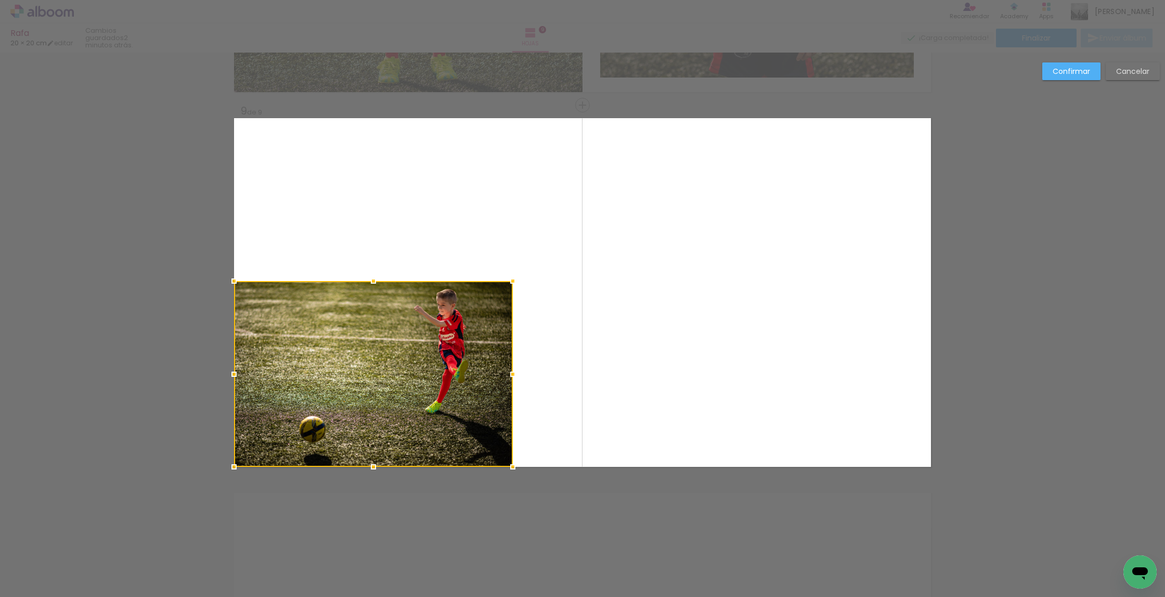
drag, startPoint x: 428, startPoint y: 314, endPoint x: 388, endPoint y: 395, distance: 90.8
click at [383, 403] on div at bounding box center [373, 374] width 279 height 186
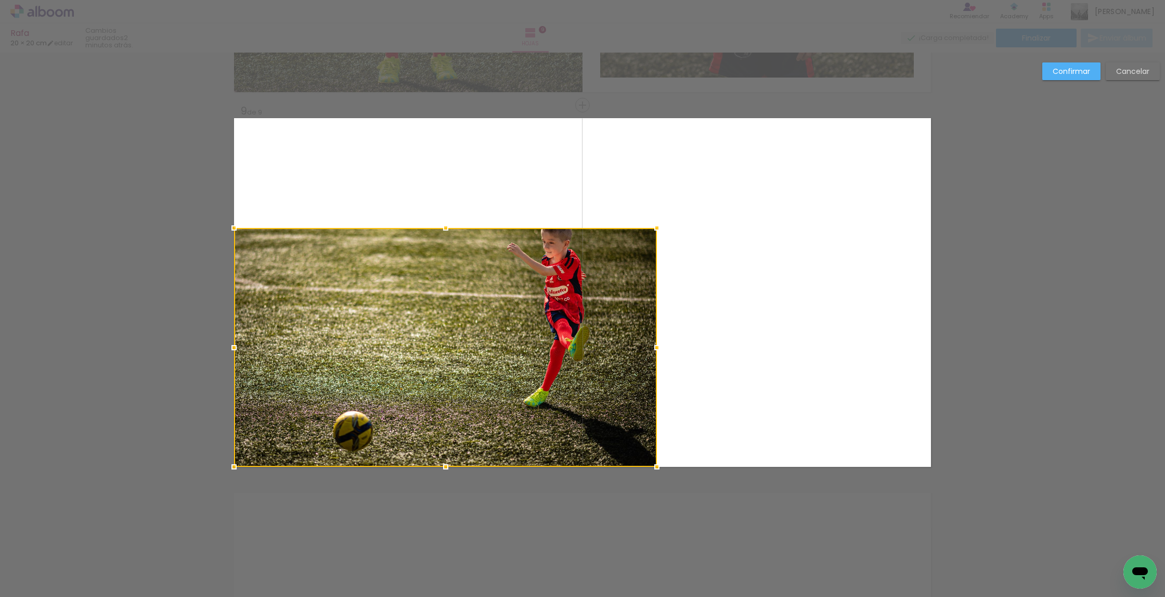
drag, startPoint x: 554, startPoint y: 260, endPoint x: 969, endPoint y: 52, distance: 464.2
click at [969, 0] on div "Rafa 20 × 20 cm editar 2 minutos atrás. Hojas 9 Finalizar Enviar álbum Insertar…" at bounding box center [582, 0] width 1165 height 0
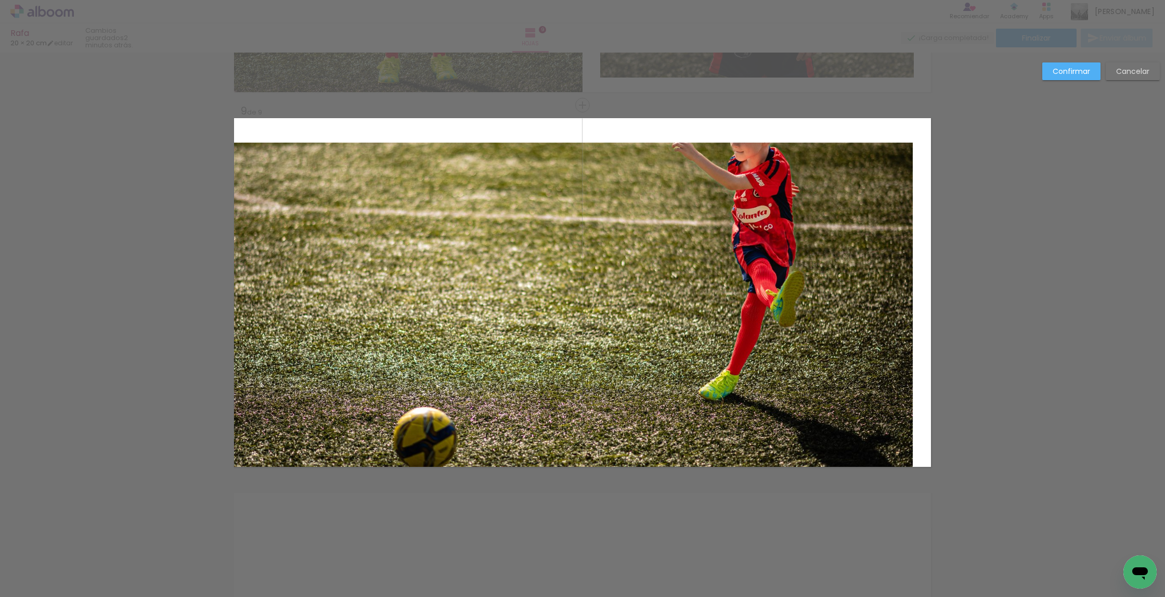
drag, startPoint x: 895, startPoint y: 151, endPoint x: 910, endPoint y: 147, distance: 15.2
click at [895, 151] on album-spread "9 de 9" at bounding box center [582, 292] width 697 height 349
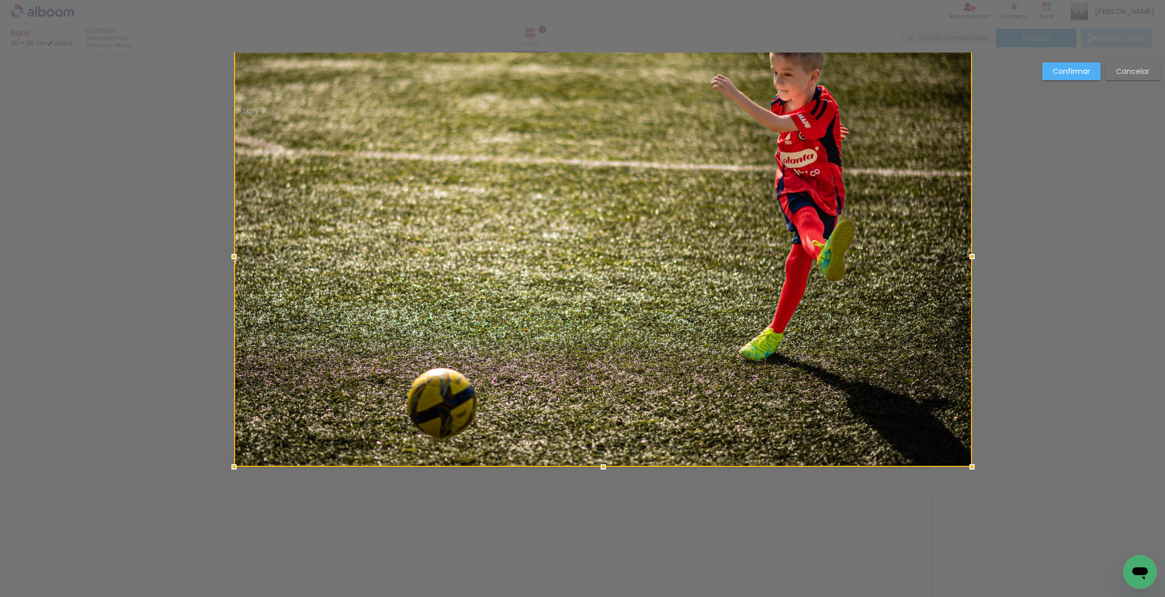
drag, startPoint x: 917, startPoint y: 135, endPoint x: 949, endPoint y: 95, distance: 51.1
click at [949, 95] on div at bounding box center [603, 256] width 738 height 420
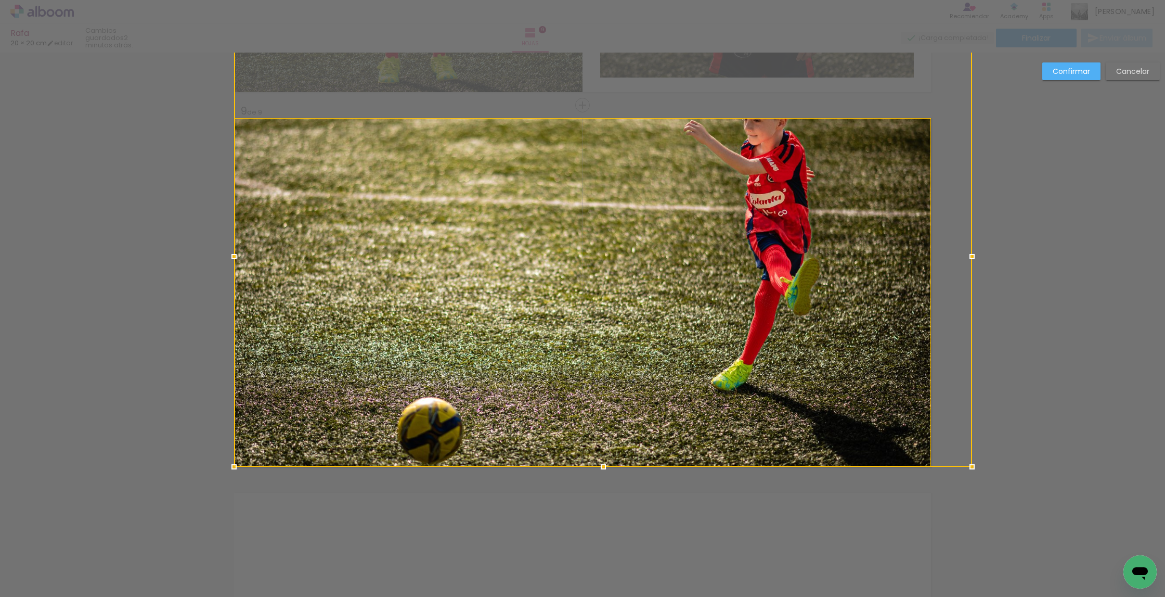
click at [1061, 71] on paper-button "Confirmar" at bounding box center [1072, 71] width 58 height 18
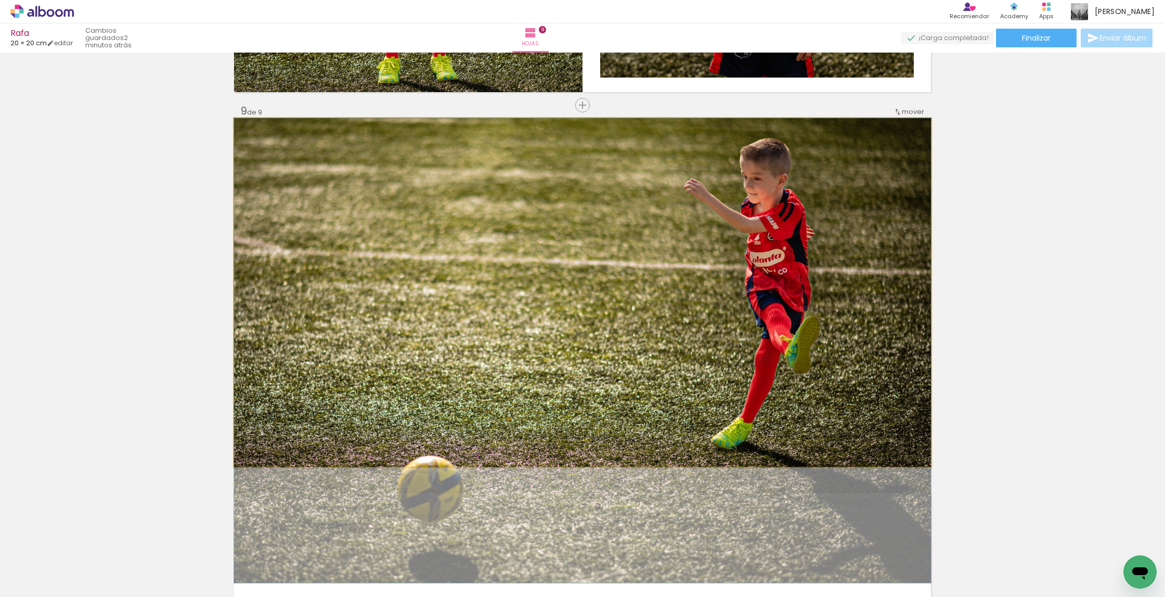
drag, startPoint x: 757, startPoint y: 239, endPoint x: 748, endPoint y: 299, distance: 60.6
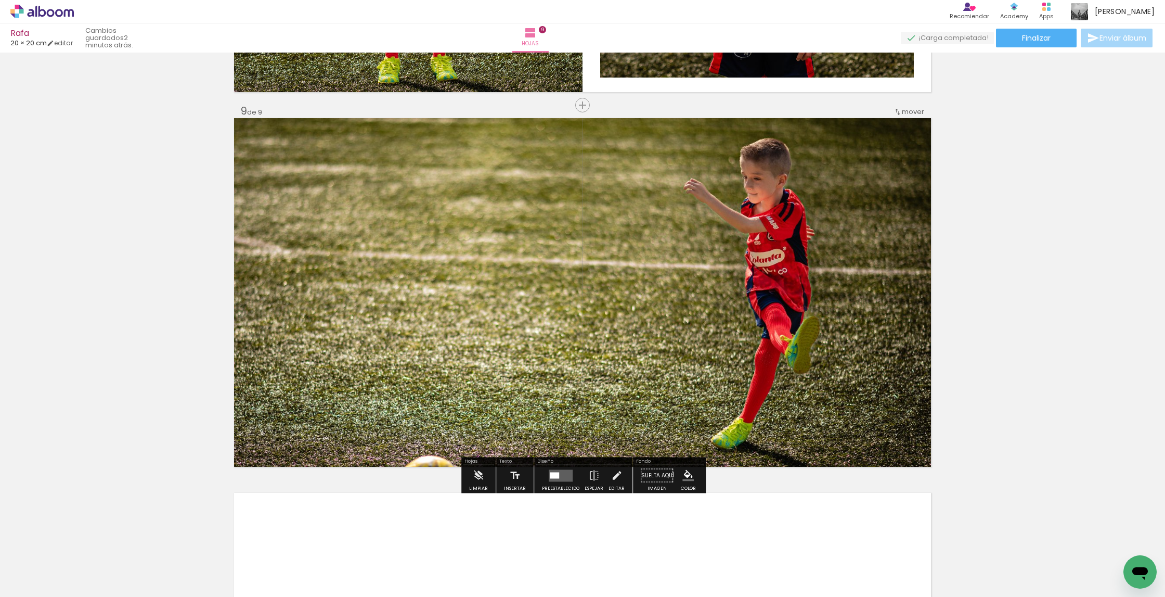
scroll to position [2962, 0]
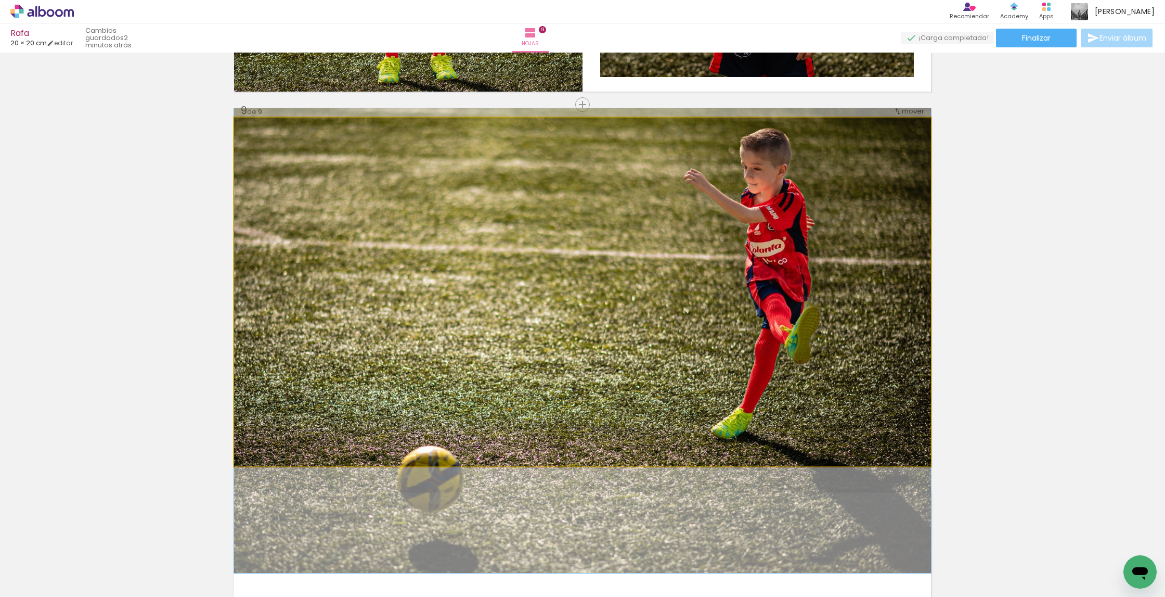
drag, startPoint x: 767, startPoint y: 257, endPoint x: 768, endPoint y: 248, distance: 9.0
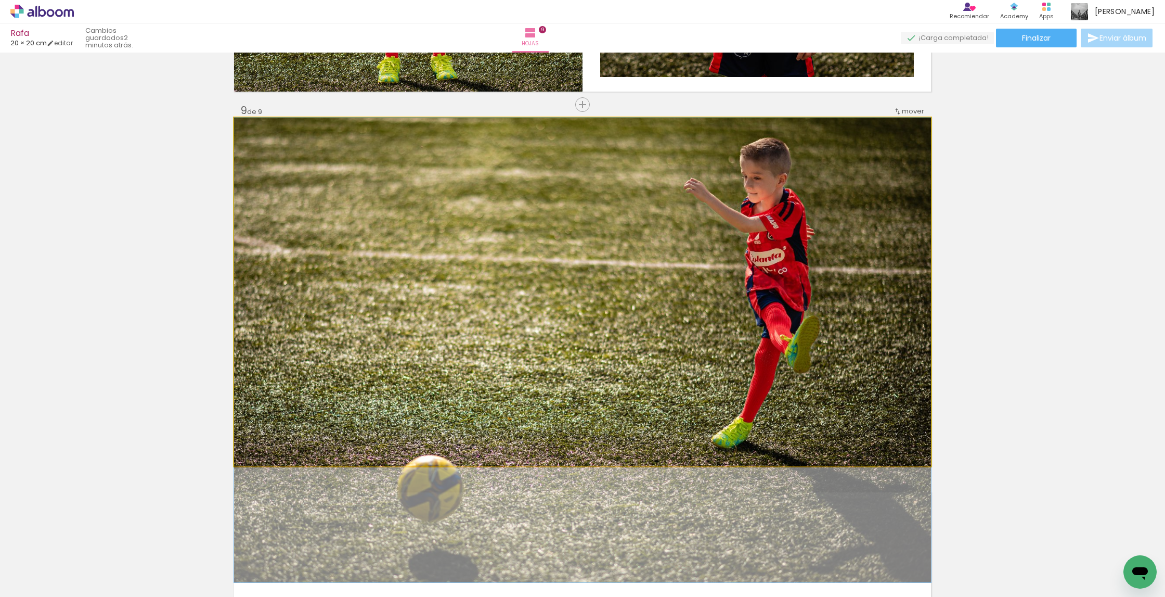
drag, startPoint x: 763, startPoint y: 261, endPoint x: 761, endPoint y: 277, distance: 15.7
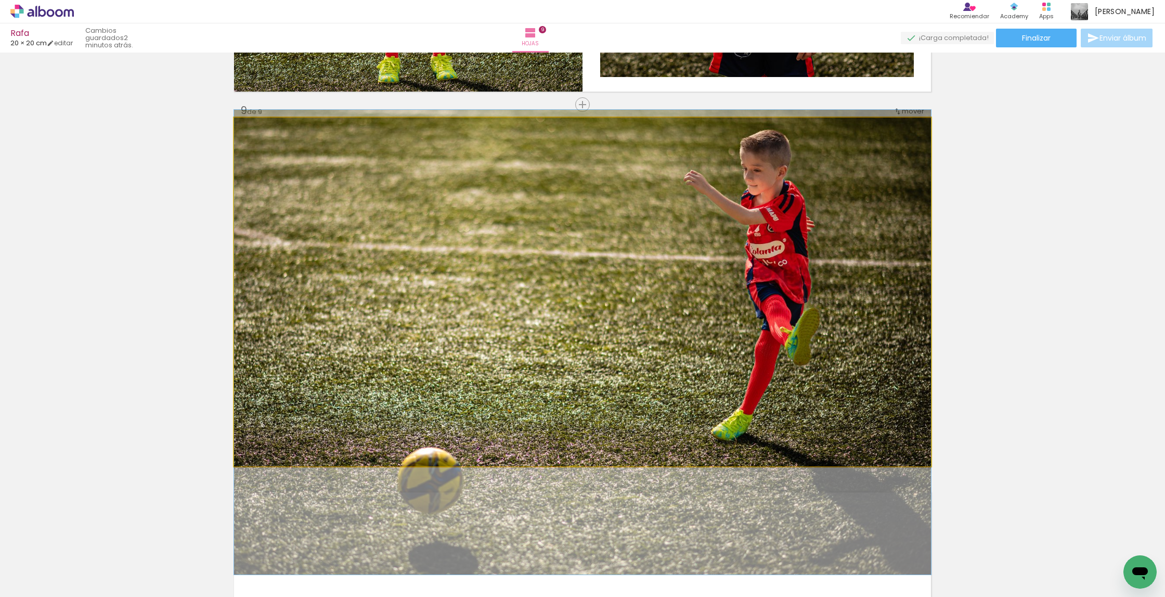
drag, startPoint x: 764, startPoint y: 285, endPoint x: 766, endPoint y: 278, distance: 6.9
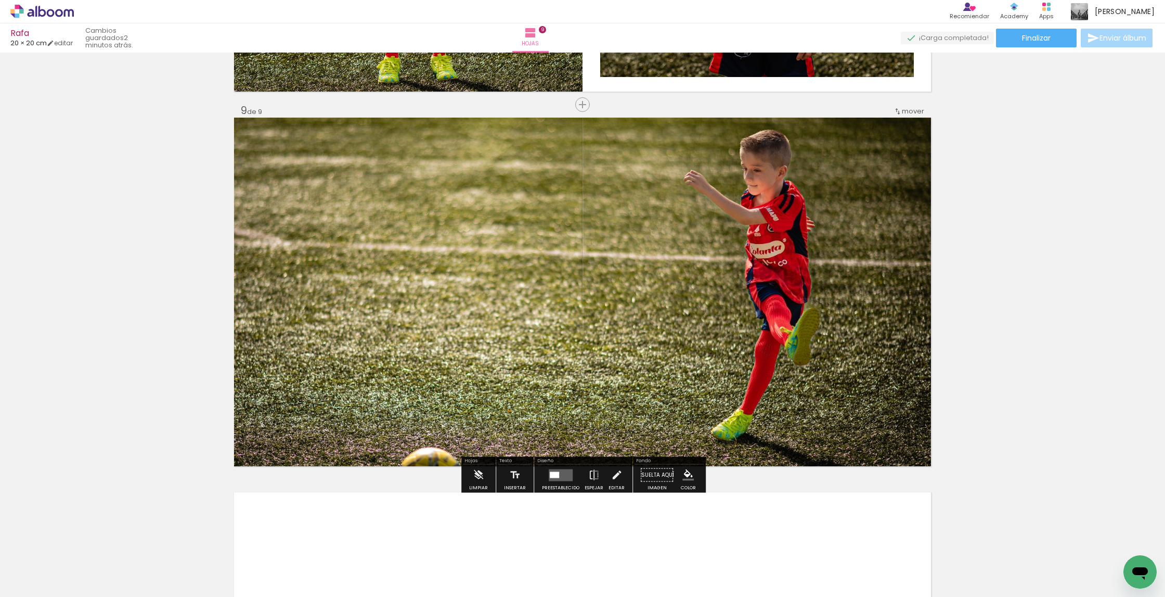
click at [285, 280] on quentale-photo at bounding box center [582, 292] width 697 height 349
click at [285, 280] on album-spread "9 de 9" at bounding box center [582, 292] width 697 height 349
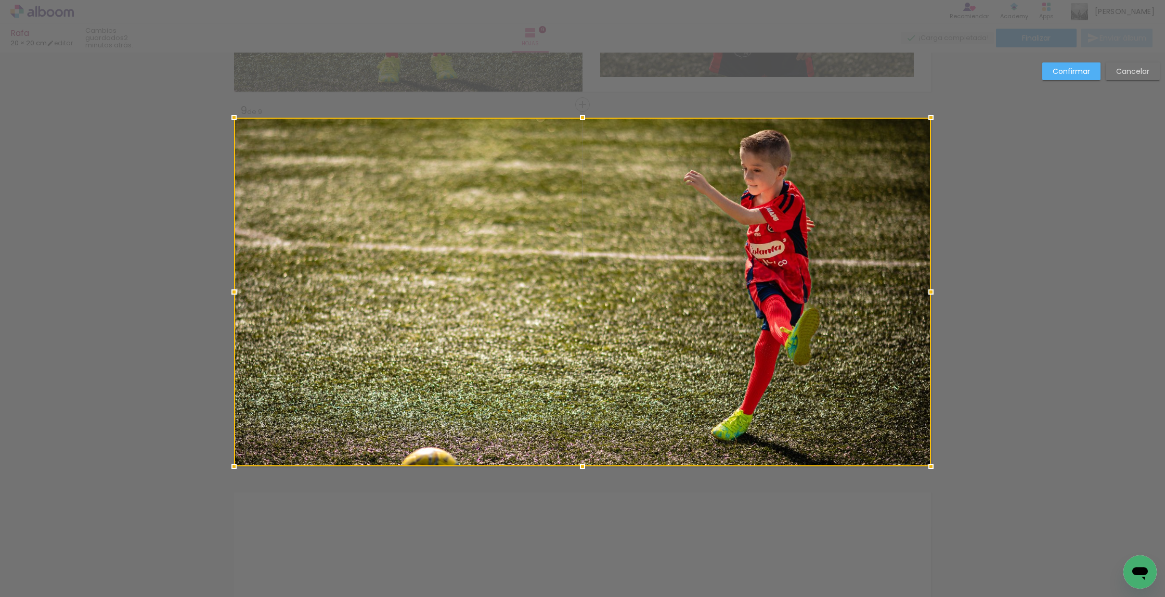
click at [279, 280] on div at bounding box center [582, 292] width 697 height 349
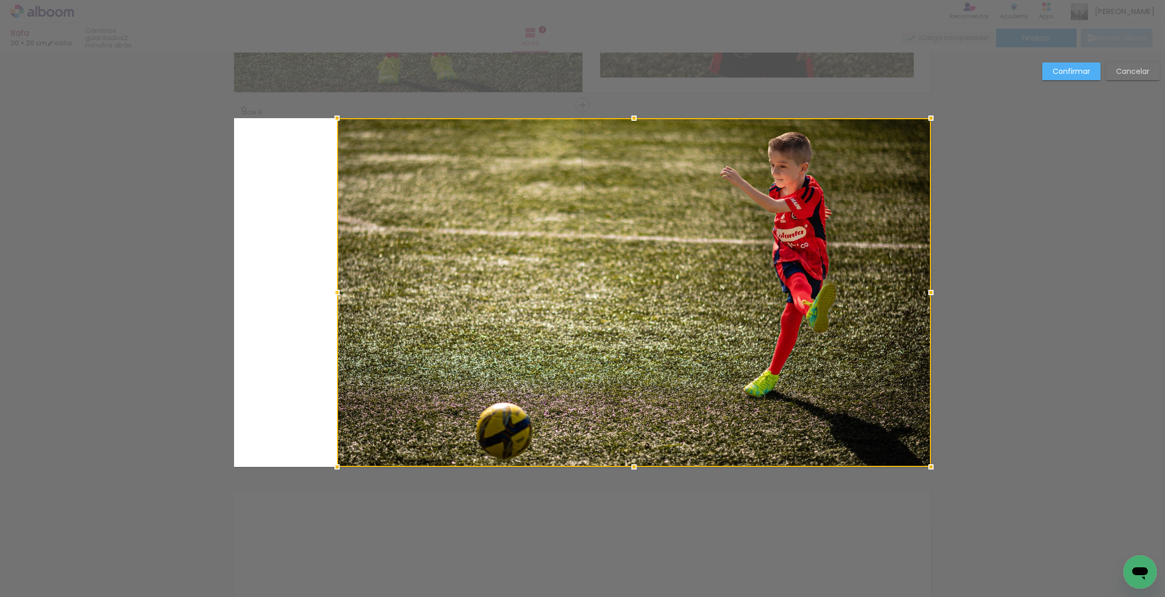
drag, startPoint x: 236, startPoint y: 293, endPoint x: 320, endPoint y: 280, distance: 85.2
click at [320, 280] on album-spread "9 de 9" at bounding box center [582, 292] width 697 height 349
drag, startPoint x: 1072, startPoint y: 71, endPoint x: 1055, endPoint y: 32, distance: 42.4
click at [0, 0] on slot "Confirmar" at bounding box center [0, 0] width 0 height 0
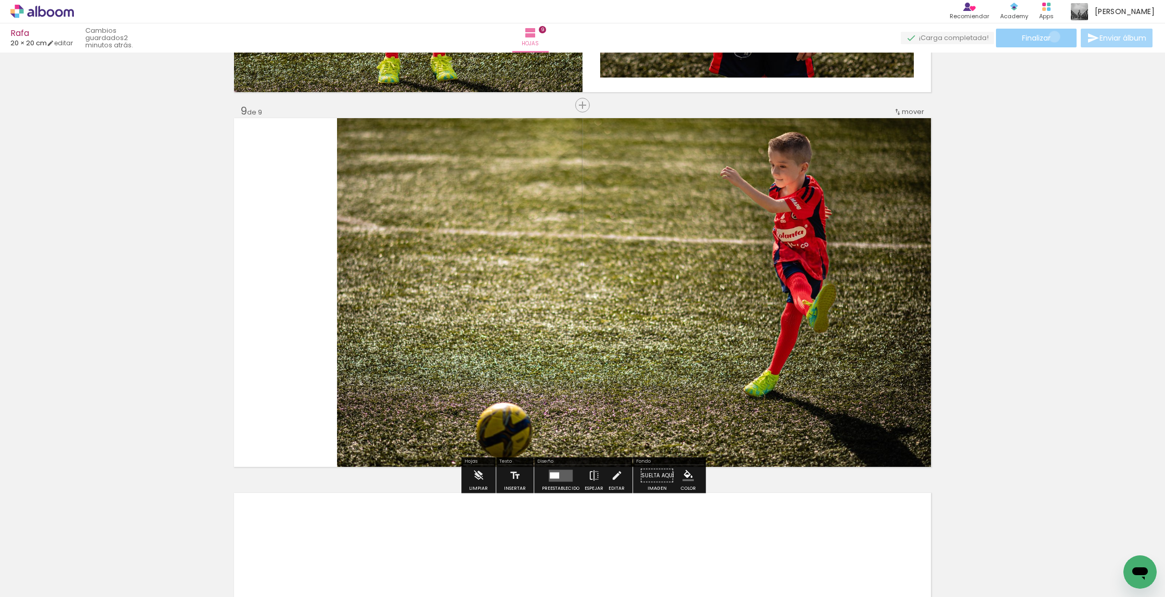
click at [1050, 36] on paper-button "Finalizar" at bounding box center [1036, 38] width 81 height 19
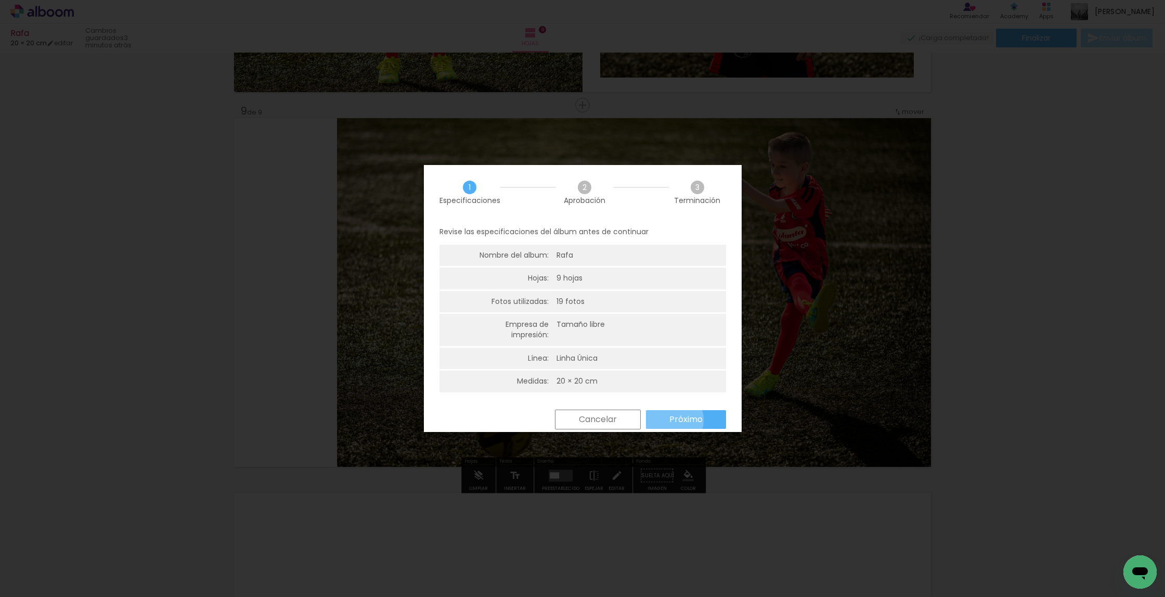
click at [0, 0] on slot "Próximo" at bounding box center [0, 0] width 0 height 0
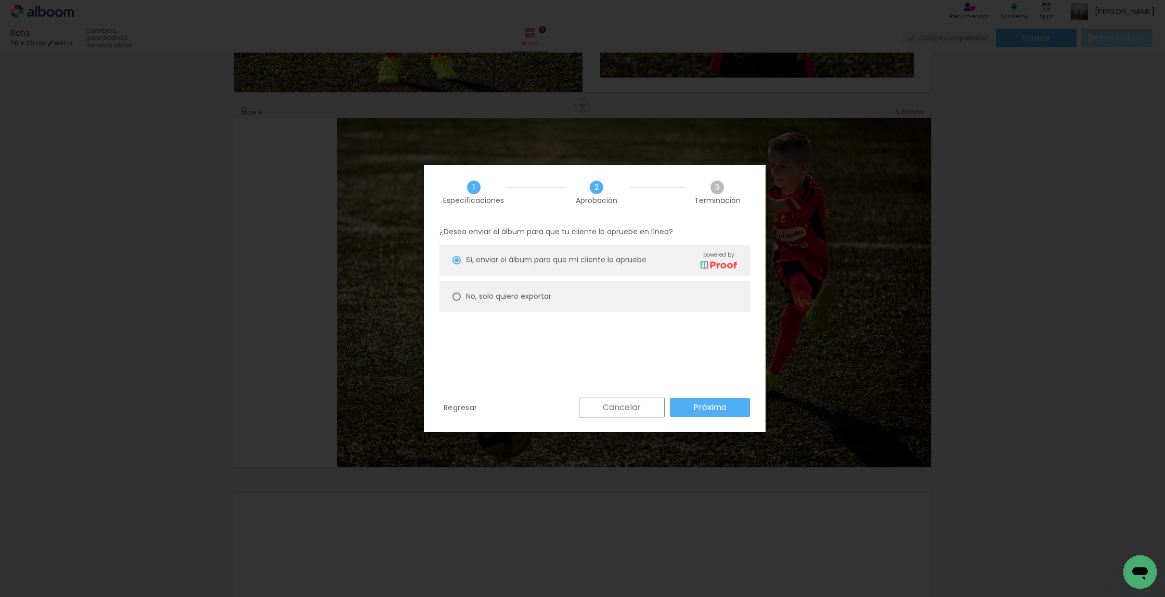
drag, startPoint x: 515, startPoint y: 298, endPoint x: 558, endPoint y: 332, distance: 55.1
click at [0, 0] on slot "No, solo quiero exportar" at bounding box center [0, 0] width 0 height 0
type paper-radio-button "on"
click at [0, 0] on slot "Próximo" at bounding box center [0, 0] width 0 height 0
type input "Alta, 300 DPI"
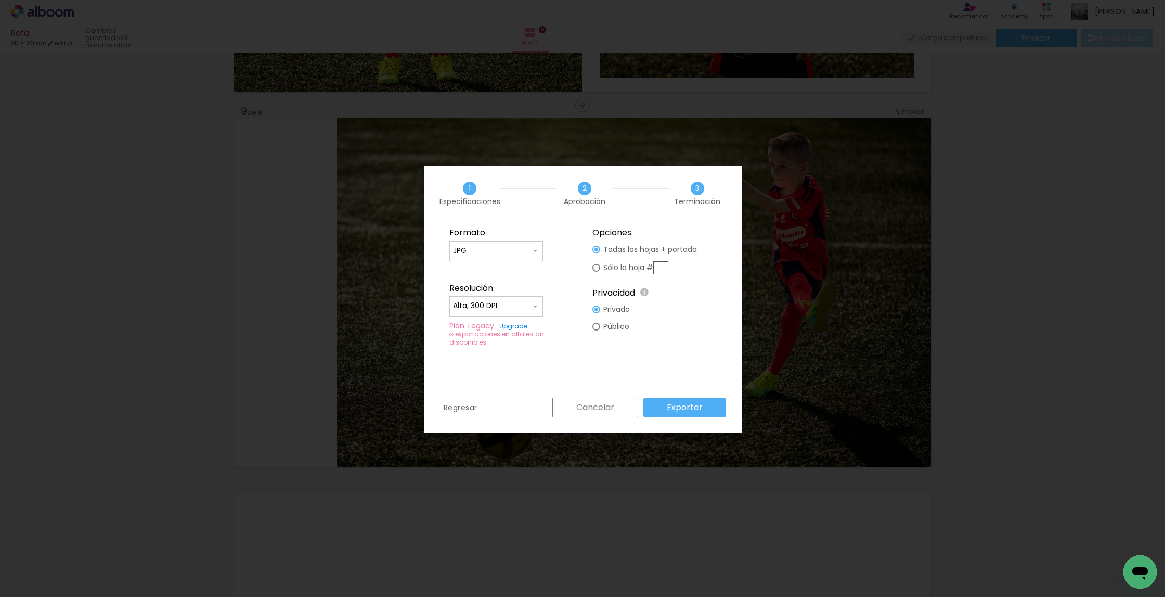
click at [0, 0] on slot "Exportar" at bounding box center [0, 0] width 0 height 0
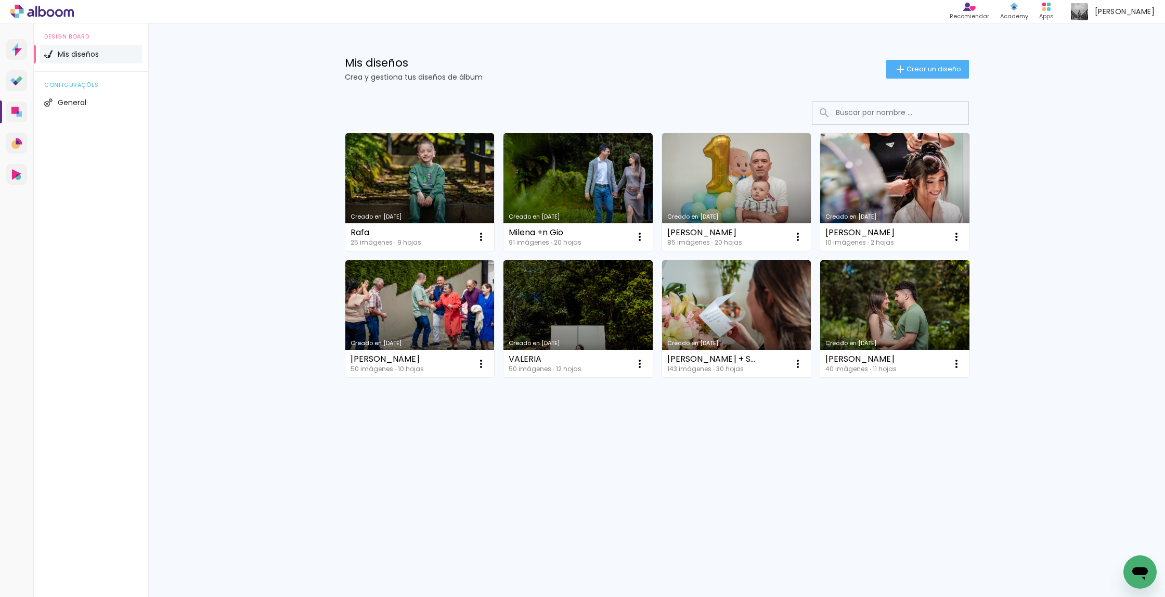
click at [42, 10] on icon at bounding box center [43, 11] width 8 height 11
click at [14, 48] on icon at bounding box center [16, 50] width 10 height 14
